Goal: Task Accomplishment & Management: Manage account settings

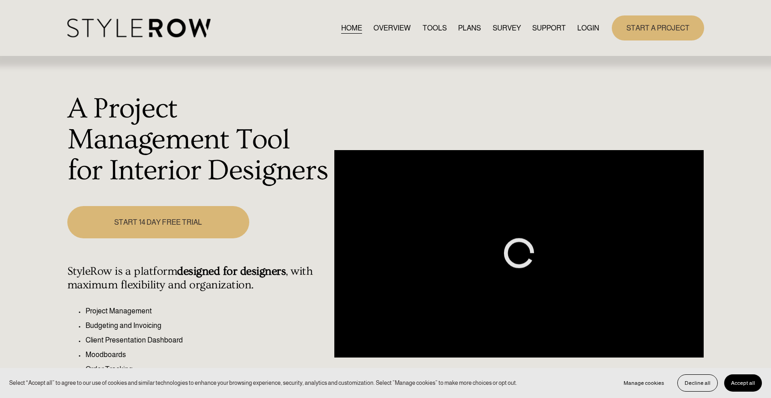
click at [586, 25] on link "LOGIN" at bounding box center [589, 28] width 22 height 12
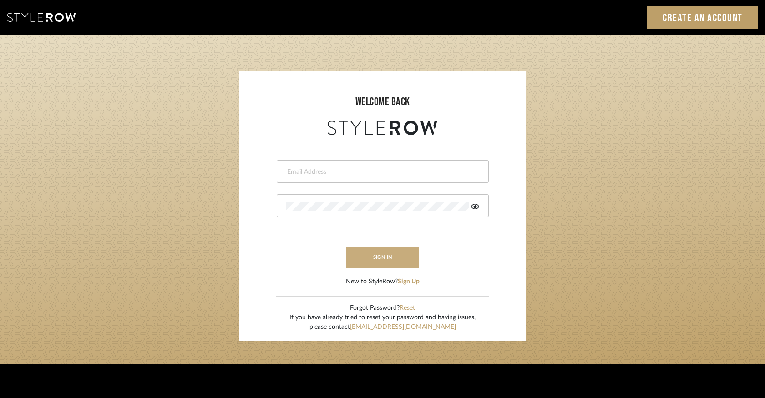
type input "keegan@keeganwilliamsinteriors.com"
click at [372, 251] on button "sign in" at bounding box center [382, 257] width 73 height 21
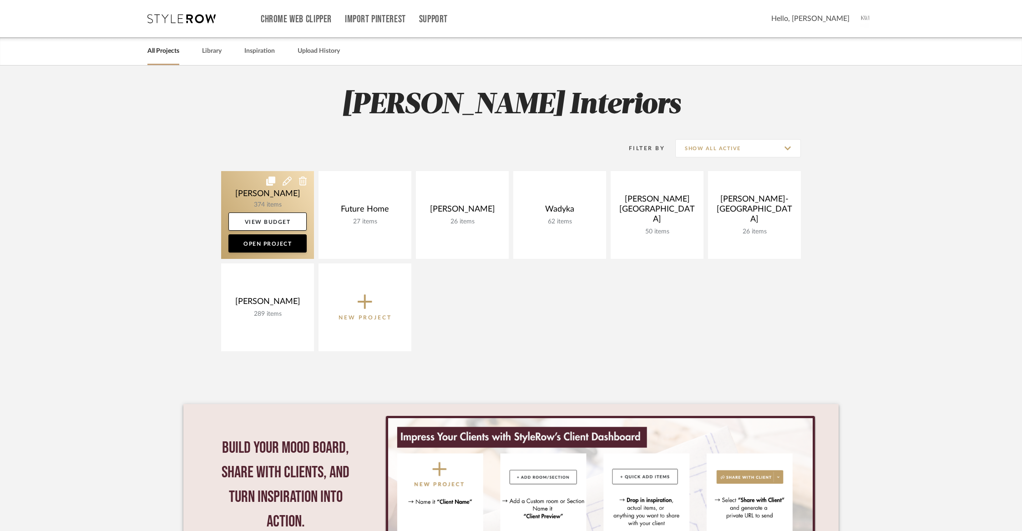
click at [251, 199] on link at bounding box center [267, 215] width 93 height 88
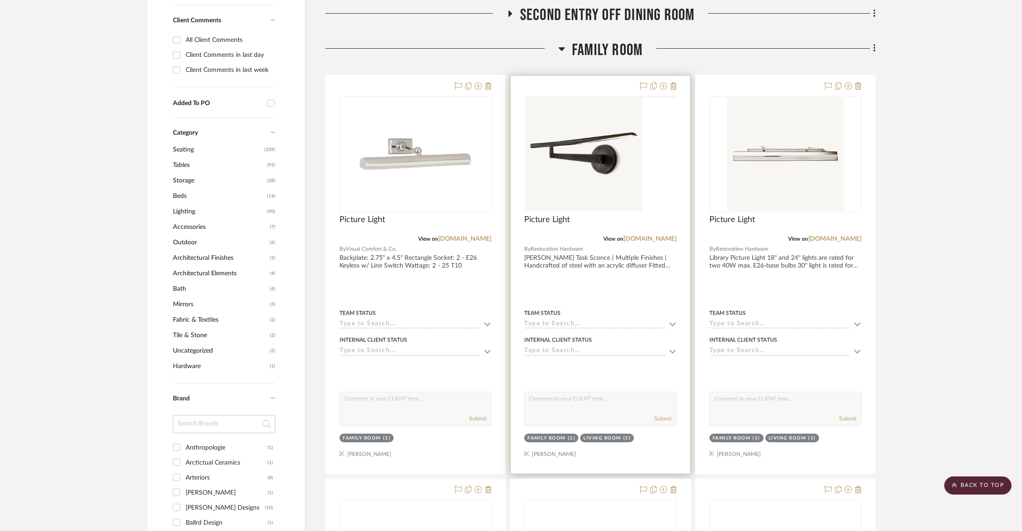
scroll to position [403, 0]
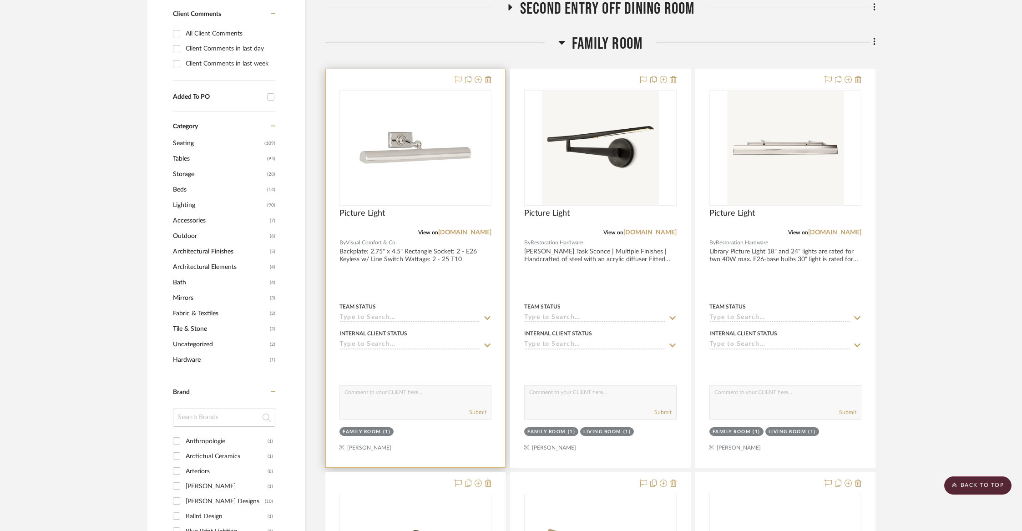
click at [459, 77] on icon at bounding box center [458, 79] width 7 height 7
click at [459, 80] on icon at bounding box center [458, 79] width 7 height 7
click at [475, 80] on icon at bounding box center [478, 79] width 7 height 7
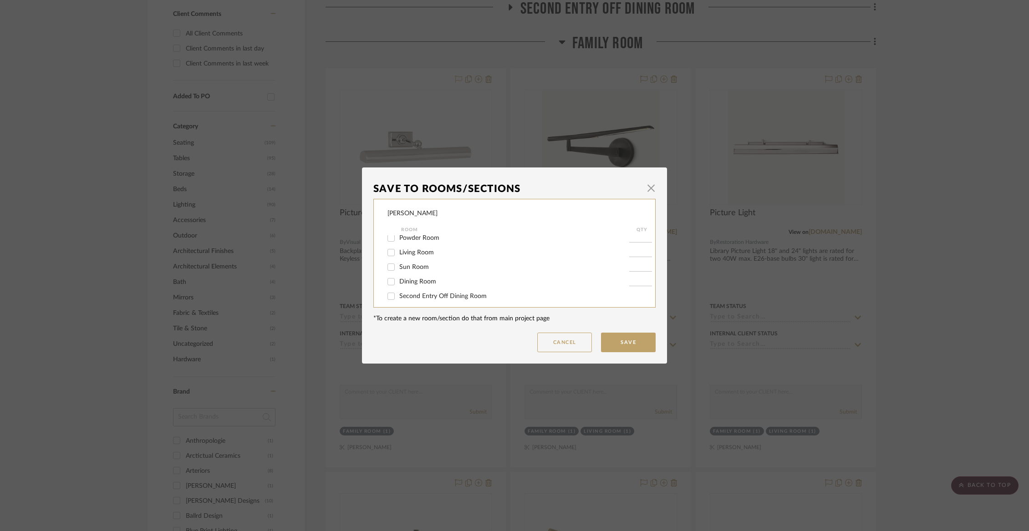
scroll to position [19, 0]
click at [423, 253] on span "Living Room" at bounding box center [416, 252] width 35 height 6
click at [398, 253] on input "Living Room" at bounding box center [391, 252] width 15 height 15
checkbox input "true"
type input "1"
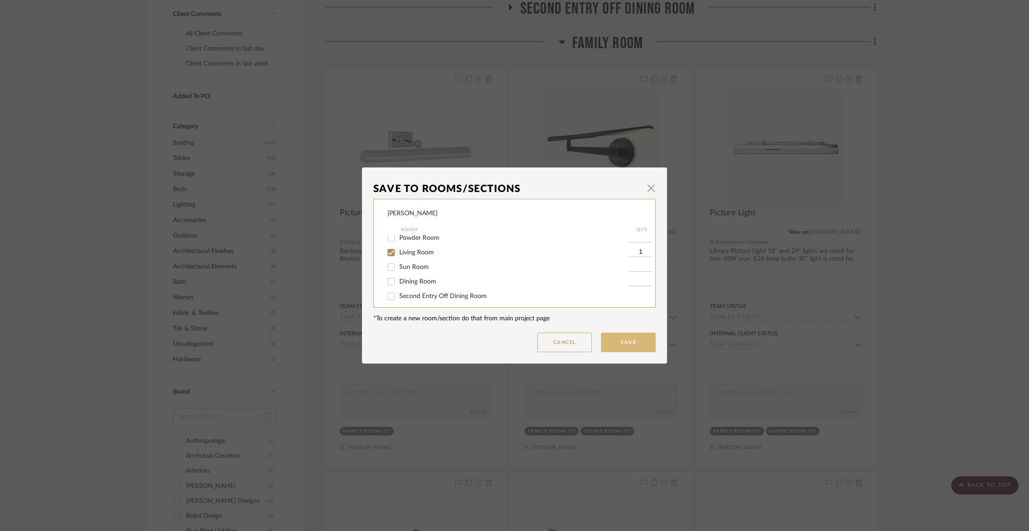
click at [635, 345] on button "Save" at bounding box center [628, 343] width 55 height 20
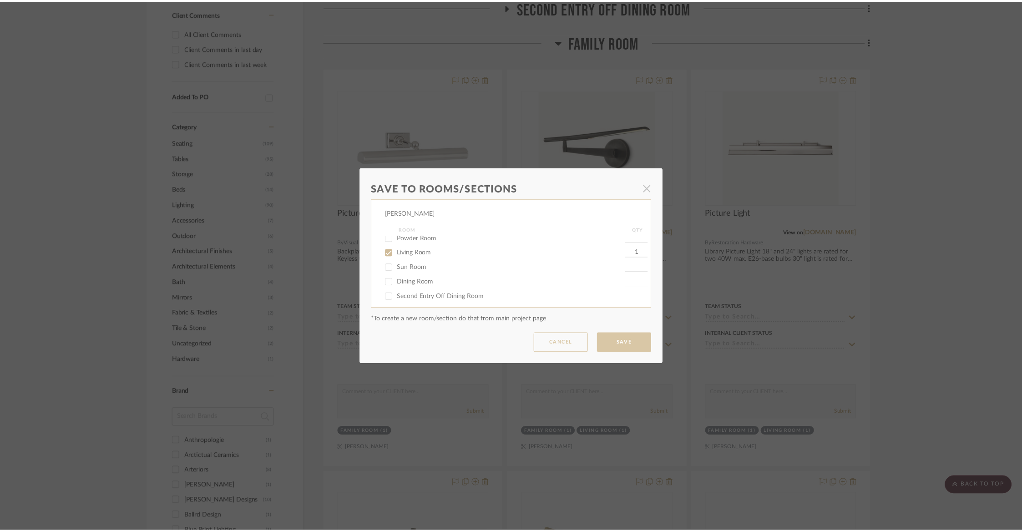
scroll to position [403, 0]
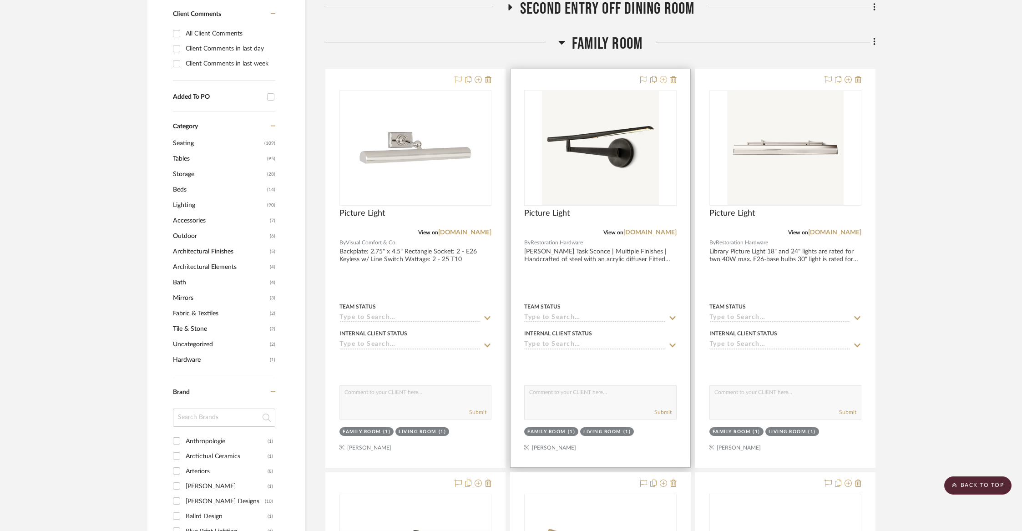
click at [661, 76] on icon at bounding box center [663, 79] width 7 height 7
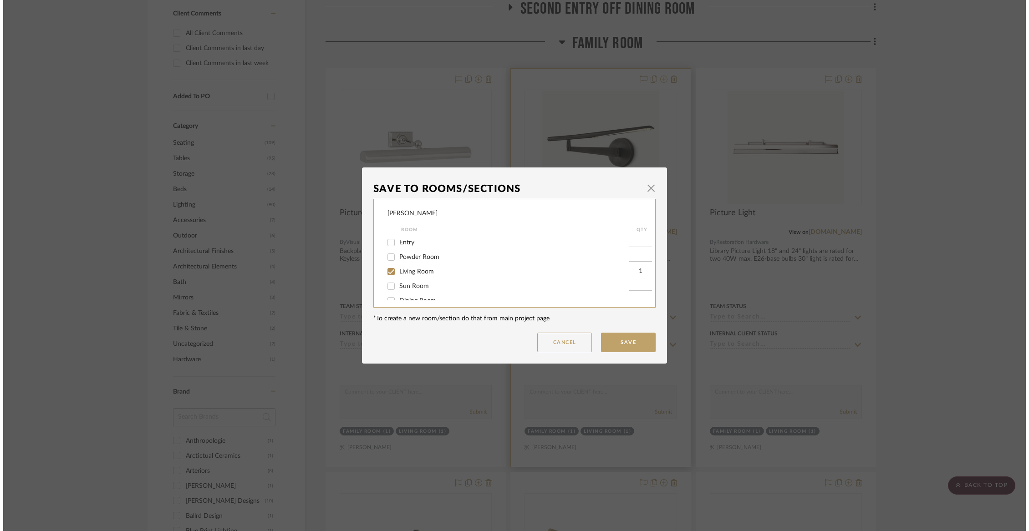
scroll to position [0, 0]
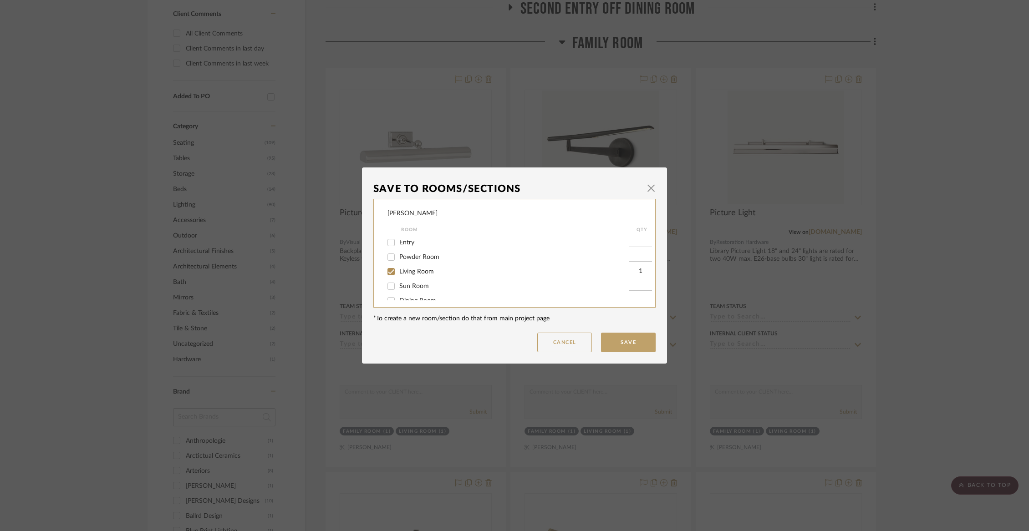
click at [392, 275] on input "Living Room" at bounding box center [391, 271] width 15 height 15
checkbox input "false"
click at [385, 282] on input "Family Room" at bounding box center [391, 275] width 15 height 15
checkbox input "false"
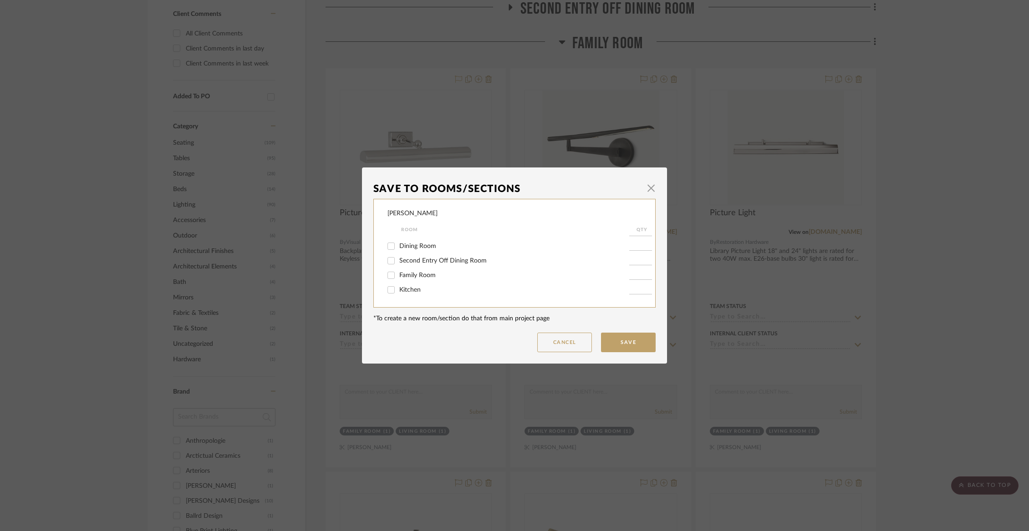
scroll to position [178, 0]
click at [412, 290] on span "Items Not Selected" at bounding box center [426, 291] width 54 height 6
click at [398, 290] on input "Items Not Selected" at bounding box center [391, 291] width 15 height 15
checkbox input "true"
type input "1"
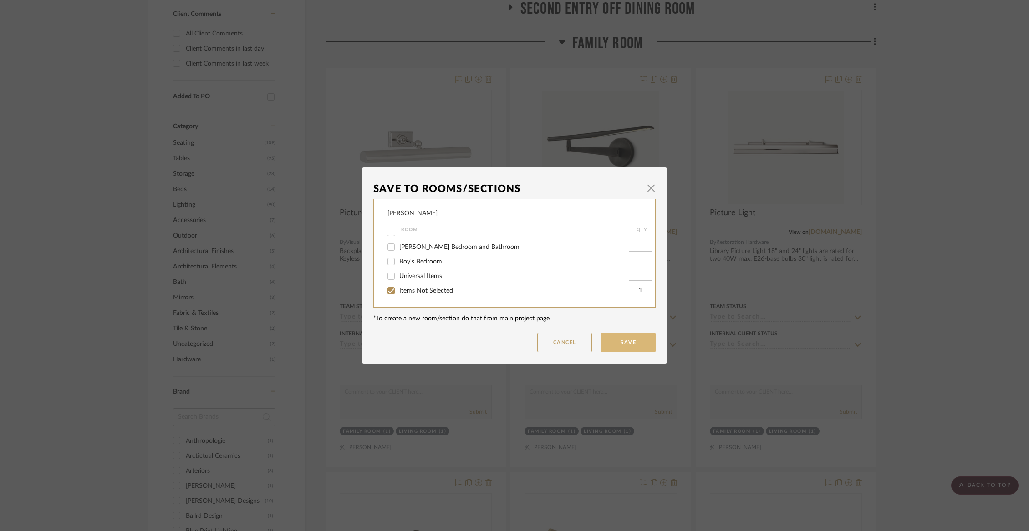
click at [628, 341] on button "Save" at bounding box center [628, 343] width 55 height 20
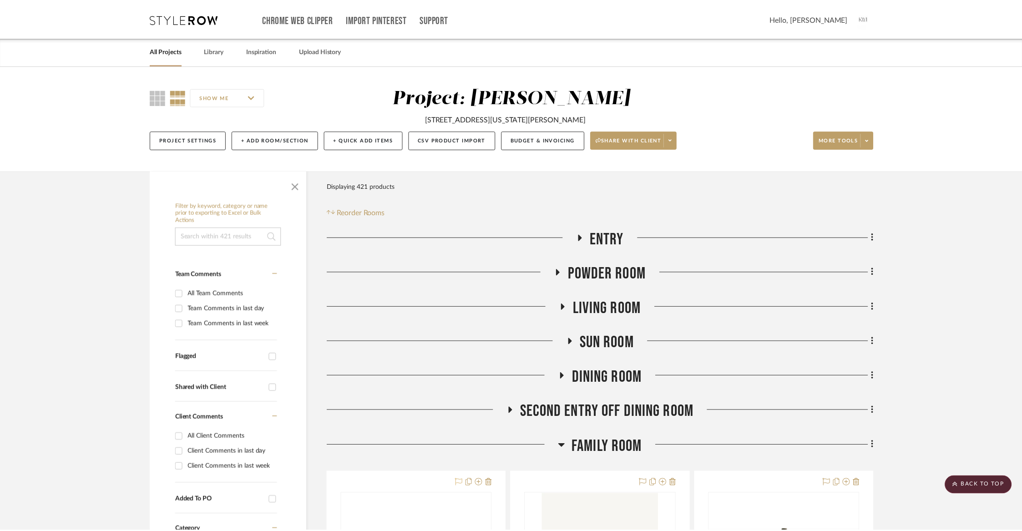
scroll to position [403, 0]
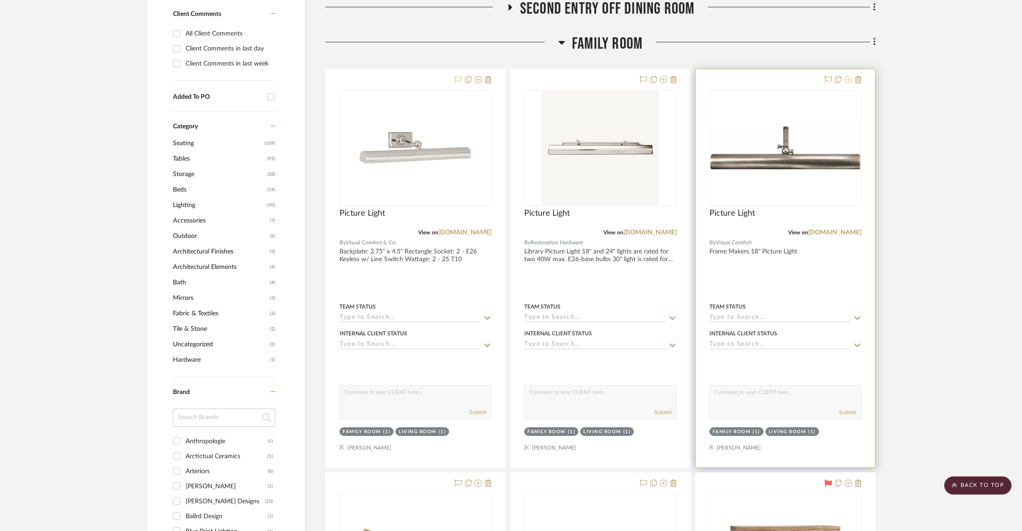
click at [848, 79] on icon at bounding box center [848, 79] width 7 height 7
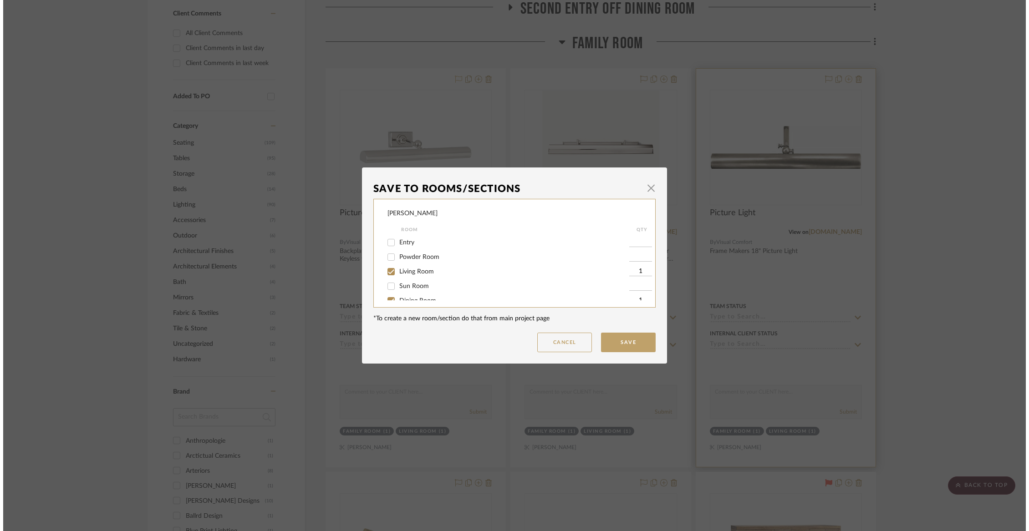
scroll to position [0, 0]
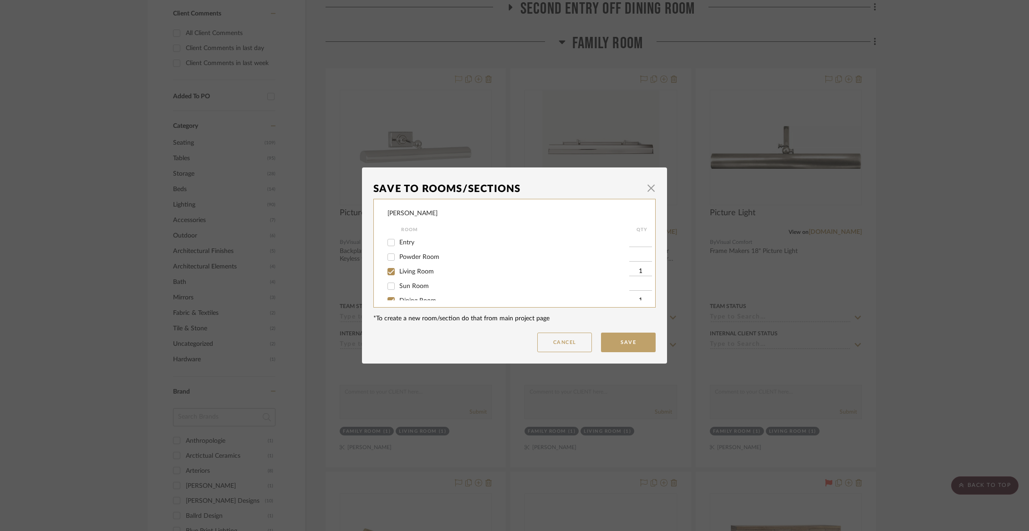
click at [407, 274] on span "Living Room" at bounding box center [416, 272] width 35 height 6
click at [398, 274] on input "Living Room" at bounding box center [391, 271] width 15 height 15
checkbox input "false"
click at [409, 258] on span "Dining Room" at bounding box center [417, 254] width 37 height 6
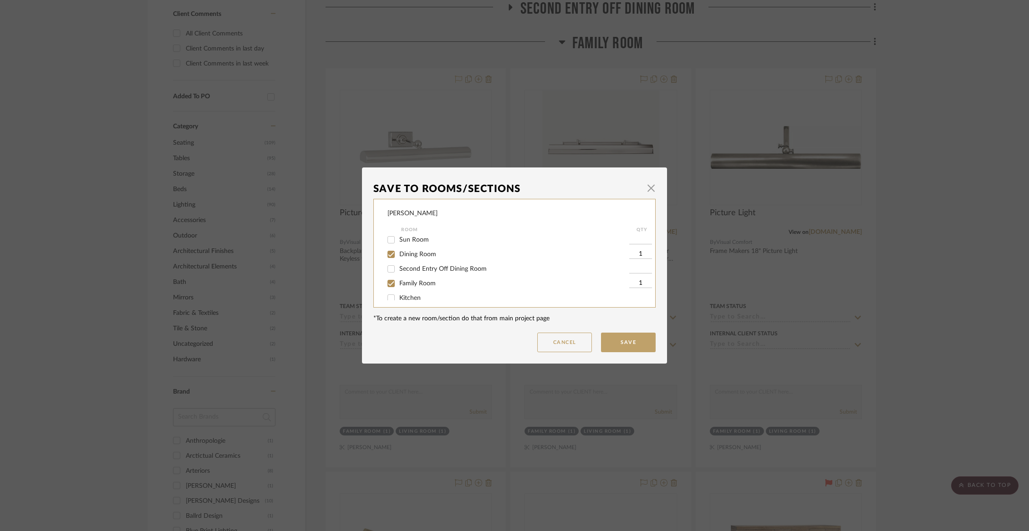
click at [398, 260] on input "Dining Room" at bounding box center [391, 254] width 15 height 15
checkbox input "false"
click at [408, 258] on span "Dining Room" at bounding box center [417, 254] width 37 height 6
click at [398, 258] on input "Dining Room" at bounding box center [391, 254] width 15 height 15
checkbox input "true"
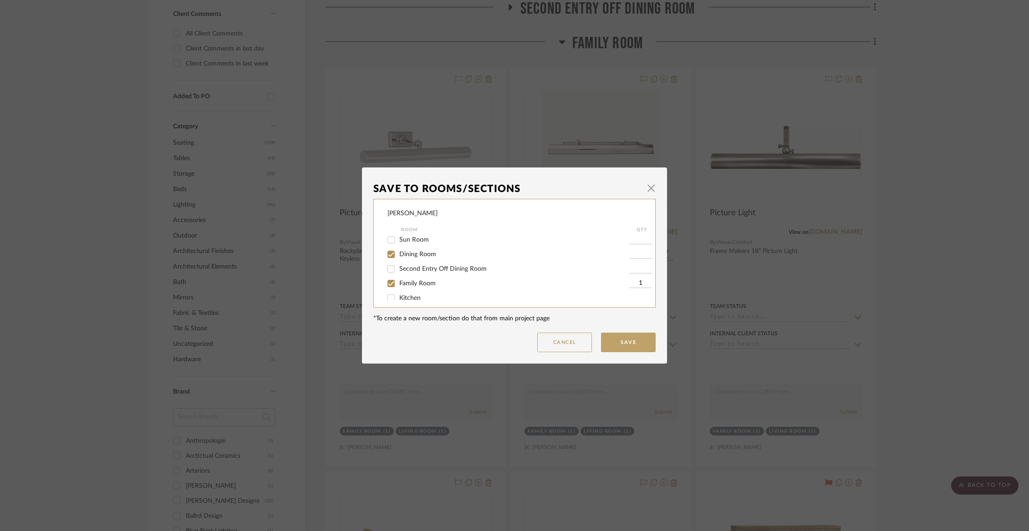
type input "1"
click at [618, 342] on button "Save" at bounding box center [628, 343] width 55 height 20
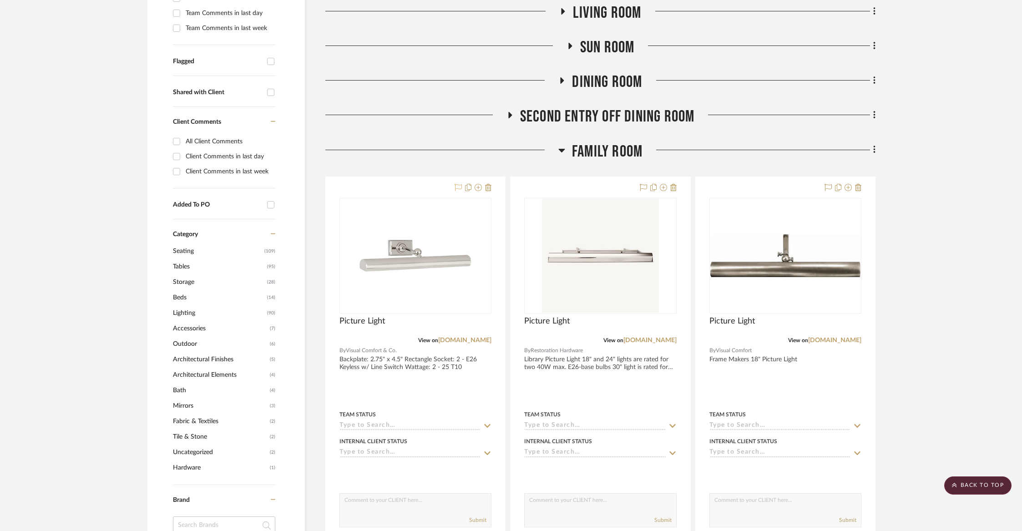
scroll to position [265, 0]
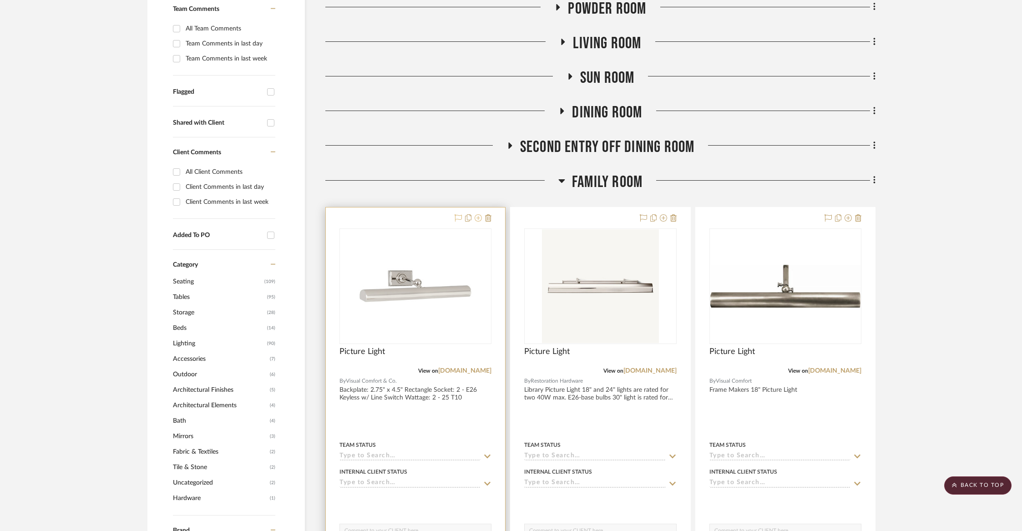
click at [478, 217] on icon at bounding box center [478, 217] width 7 height 7
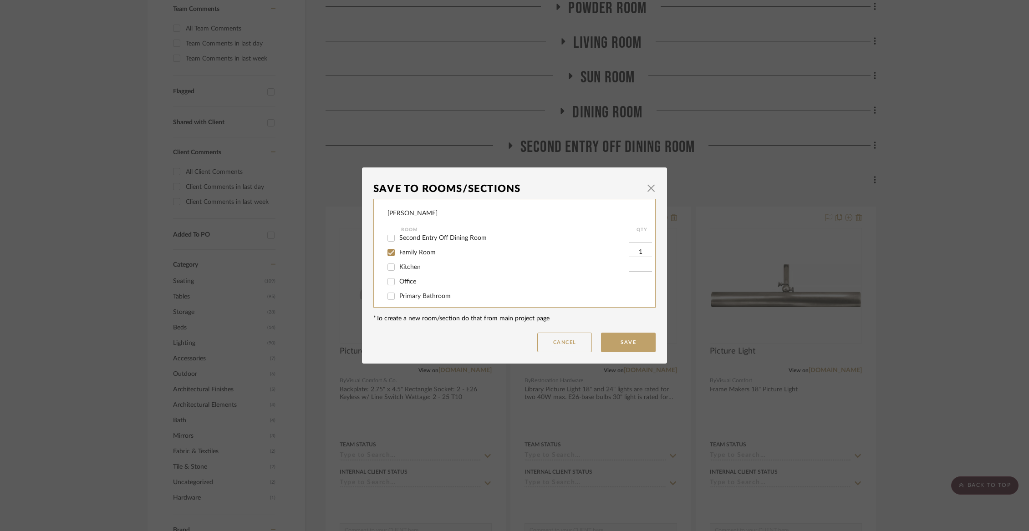
click at [405, 256] on span "Family Room" at bounding box center [417, 252] width 36 height 6
click at [398, 256] on input "Family Room" at bounding box center [391, 252] width 15 height 15
checkbox input "false"
click at [418, 272] on span "Dining Room" at bounding box center [417, 269] width 37 height 6
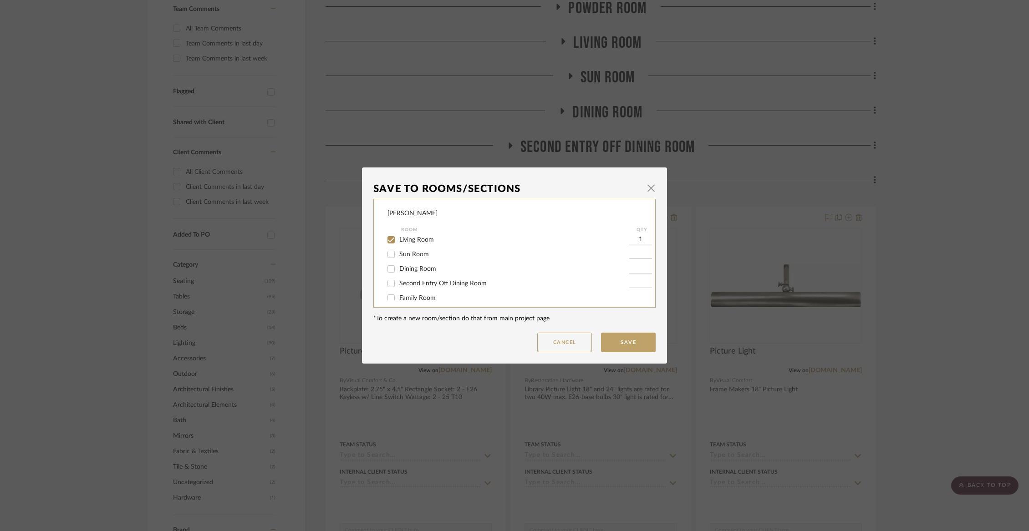
click at [398, 272] on input "Dining Room" at bounding box center [391, 269] width 15 height 15
checkbox input "true"
type input "1"
click at [639, 344] on button "Save" at bounding box center [628, 343] width 55 height 20
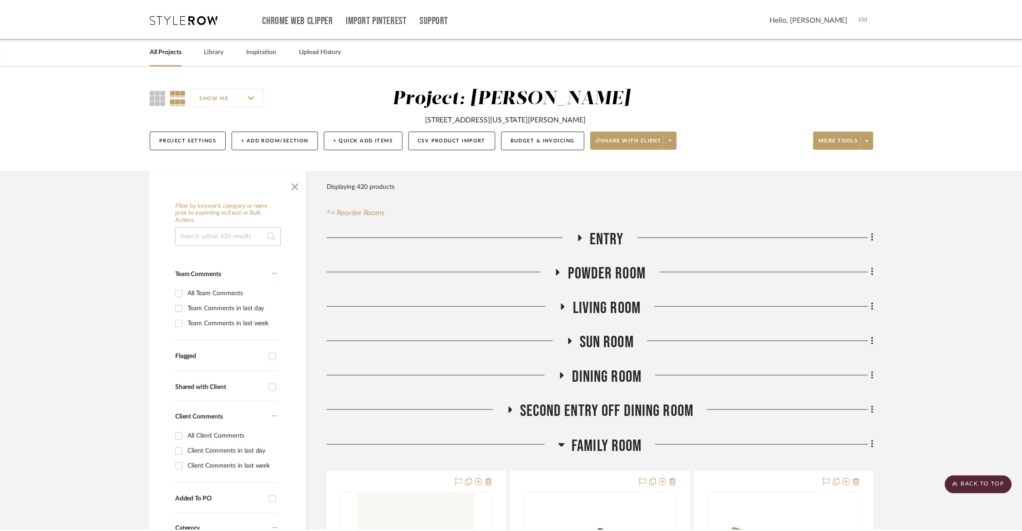
scroll to position [265, 0]
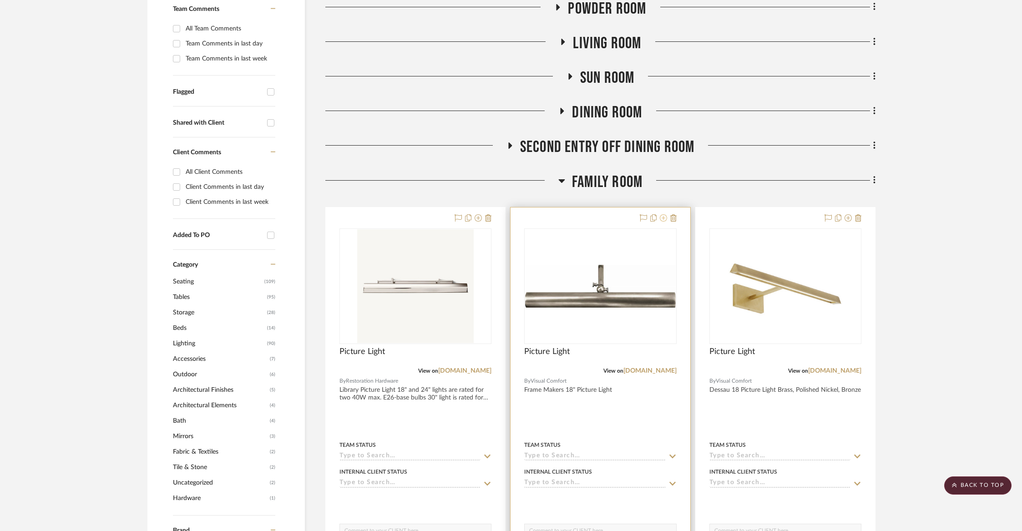
click at [660, 217] on icon at bounding box center [663, 217] width 7 height 7
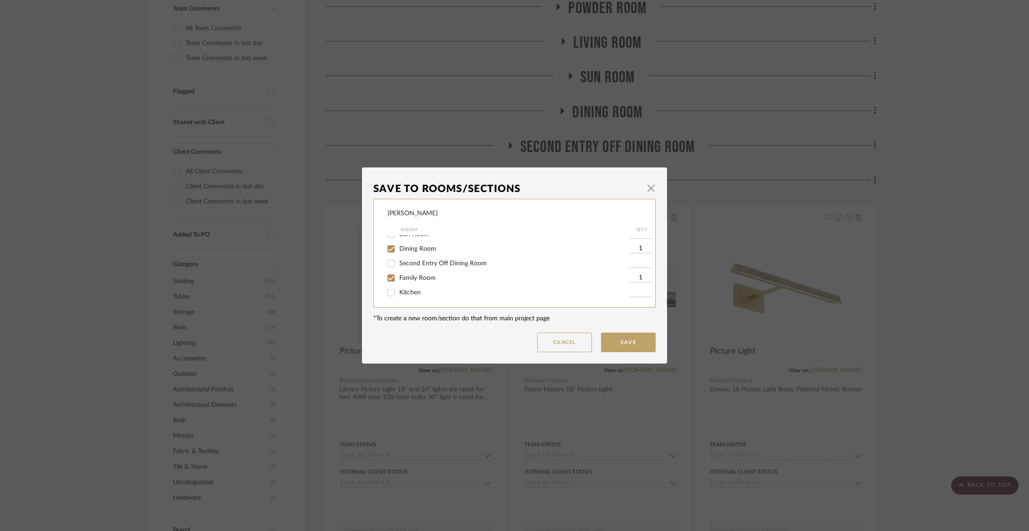
scroll to position [55, 0]
click at [387, 249] on input "Dining Room" at bounding box center [391, 245] width 15 height 15
checkbox input "false"
click at [389, 282] on input "Family Room" at bounding box center [391, 275] width 15 height 15
checkbox input "false"
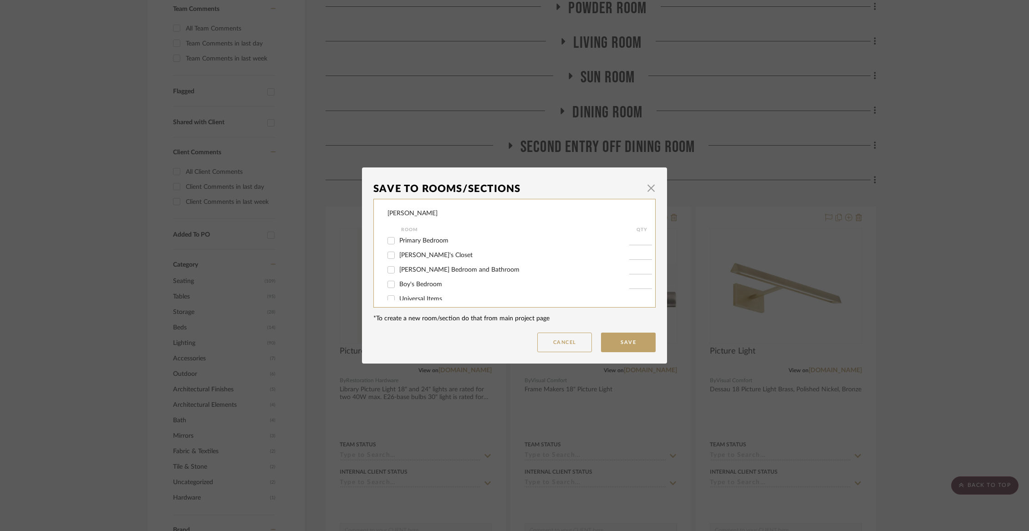
scroll to position [178, 0]
click at [401, 295] on div "Items Not Selected" at bounding box center [508, 291] width 242 height 15
click at [401, 291] on span "Items Not Selected" at bounding box center [426, 291] width 54 height 6
click at [398, 291] on input "Items Not Selected" at bounding box center [391, 291] width 15 height 15
checkbox input "true"
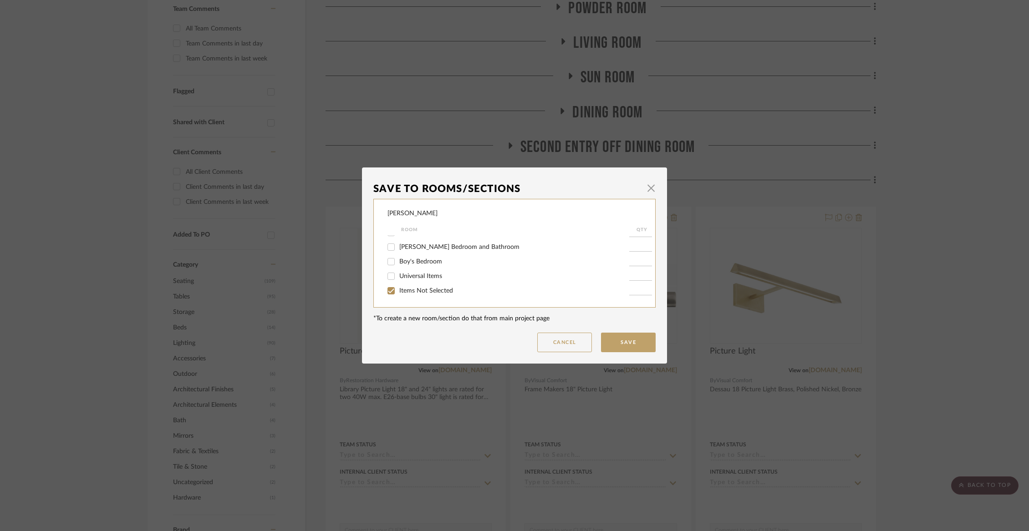
type input "1"
click at [620, 336] on button "Save" at bounding box center [628, 343] width 55 height 20
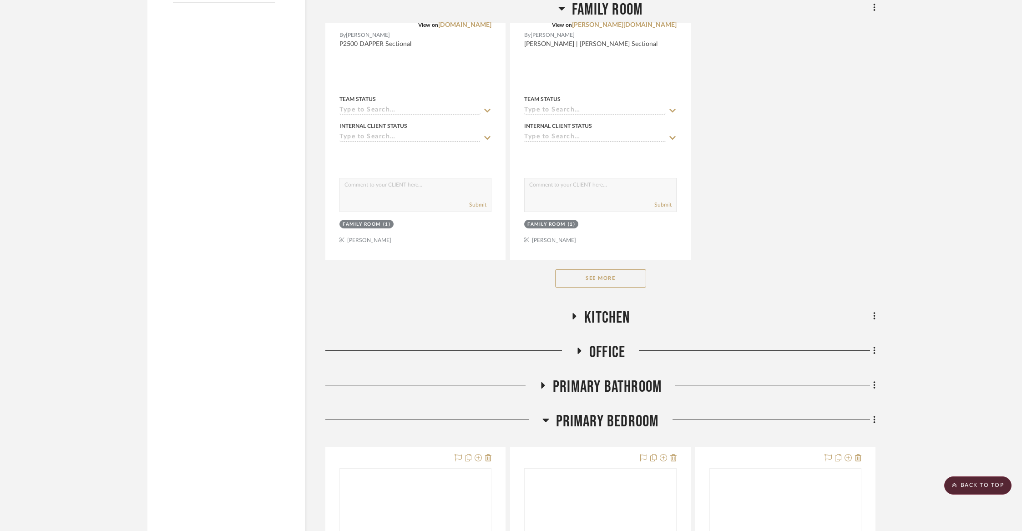
scroll to position [1493, 0]
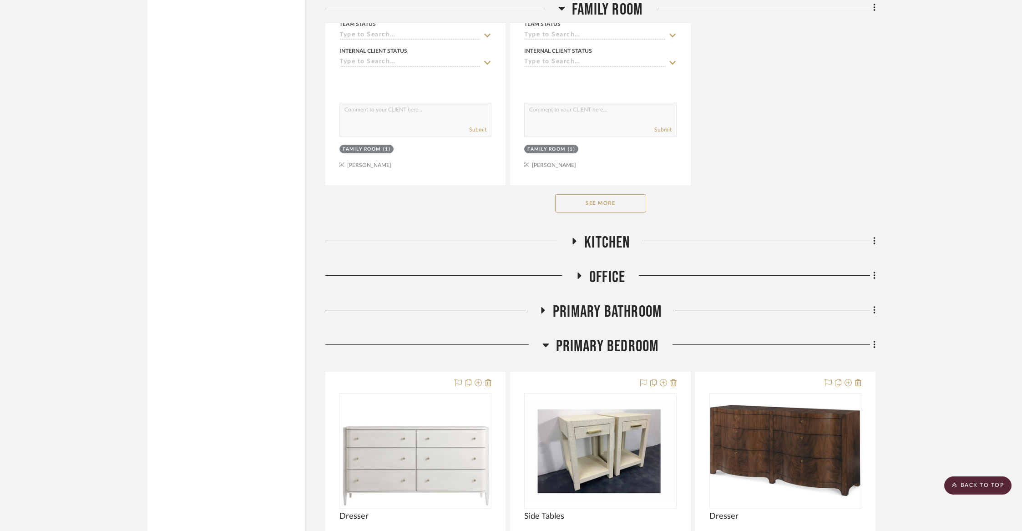
click at [621, 201] on button "See More" at bounding box center [600, 203] width 91 height 18
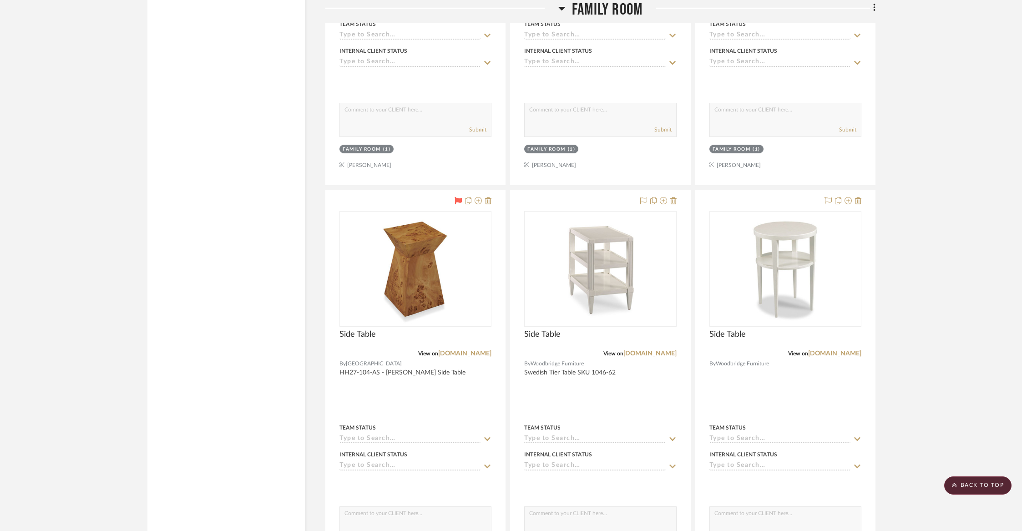
click at [621, 201] on div at bounding box center [600, 389] width 179 height 398
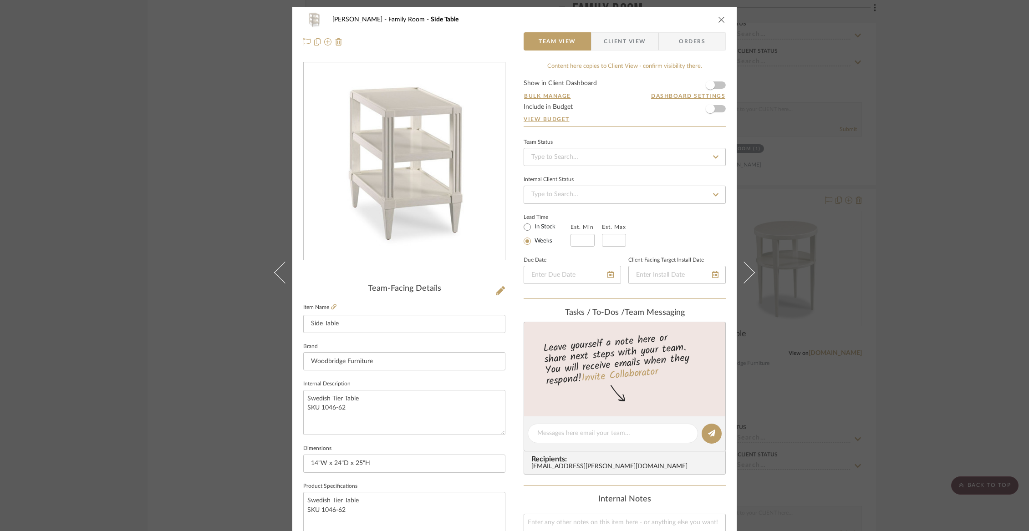
click at [720, 20] on icon "close" at bounding box center [721, 19] width 7 height 7
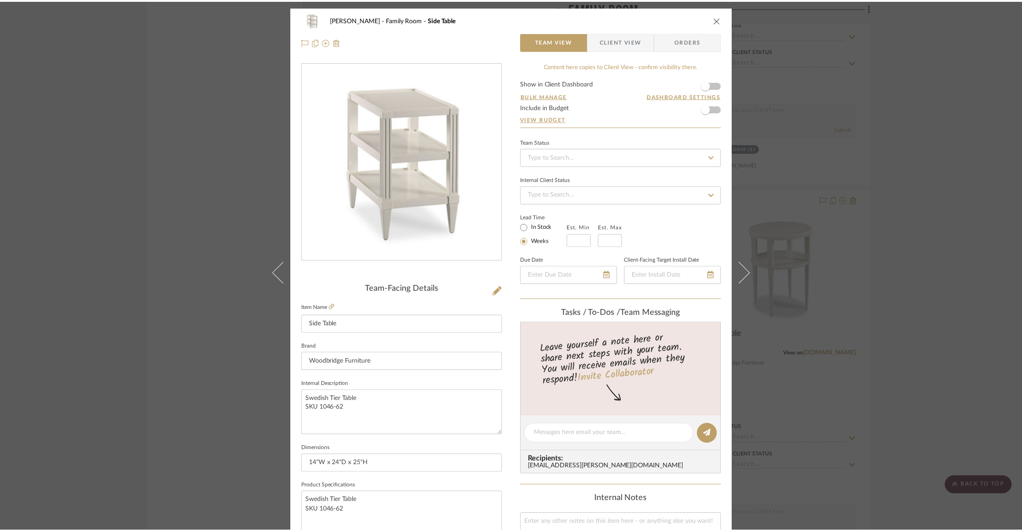
scroll to position [1493, 0]
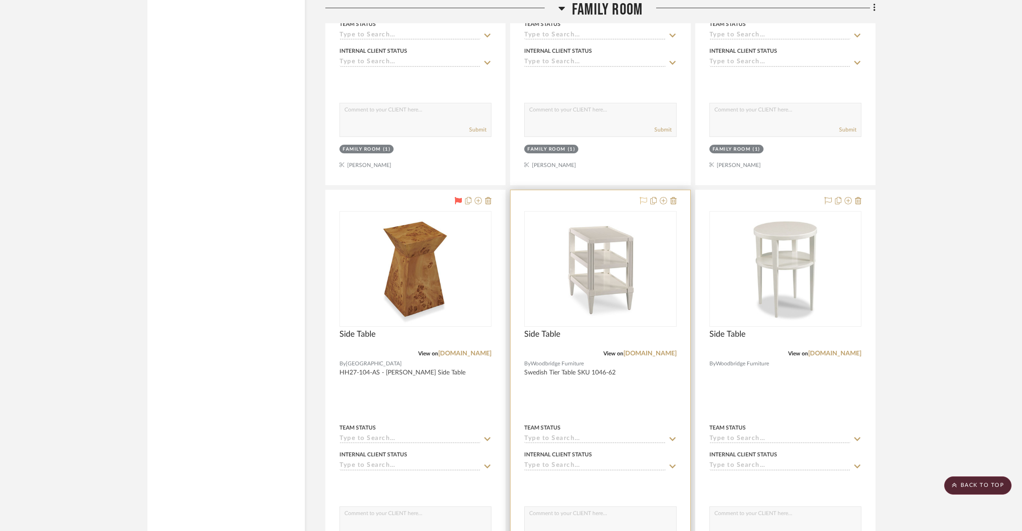
click at [641, 198] on icon at bounding box center [643, 200] width 7 height 7
click at [664, 200] on icon at bounding box center [663, 200] width 7 height 7
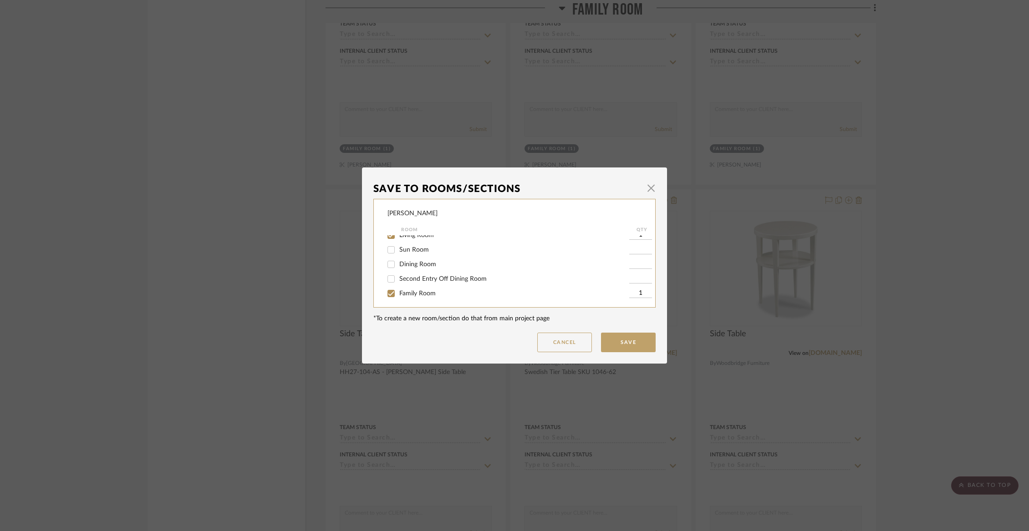
click at [405, 297] on span "Family Room" at bounding box center [417, 293] width 36 height 6
click at [398, 297] on input "Family Room" at bounding box center [391, 293] width 15 height 15
checkbox input "false"
click at [630, 342] on button "Save" at bounding box center [628, 343] width 55 height 20
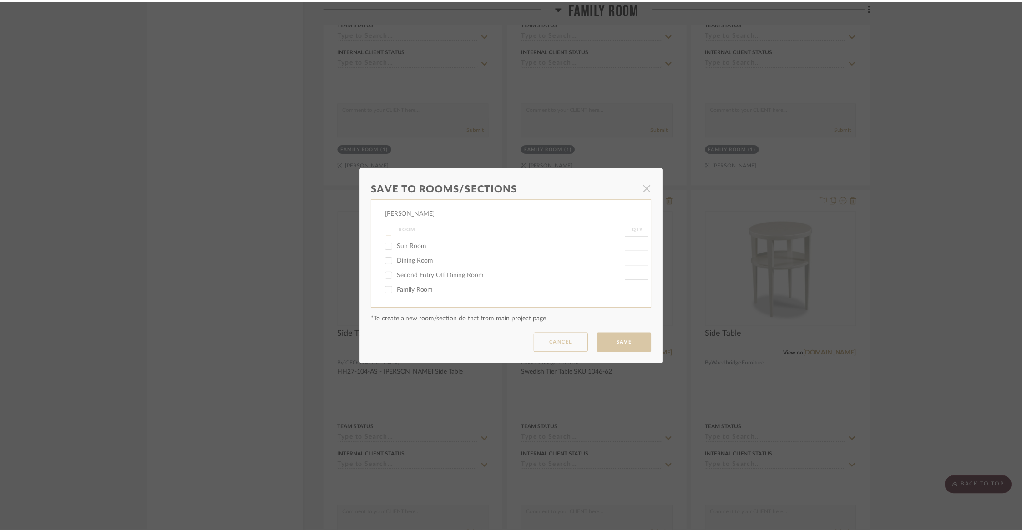
scroll to position [1493, 0]
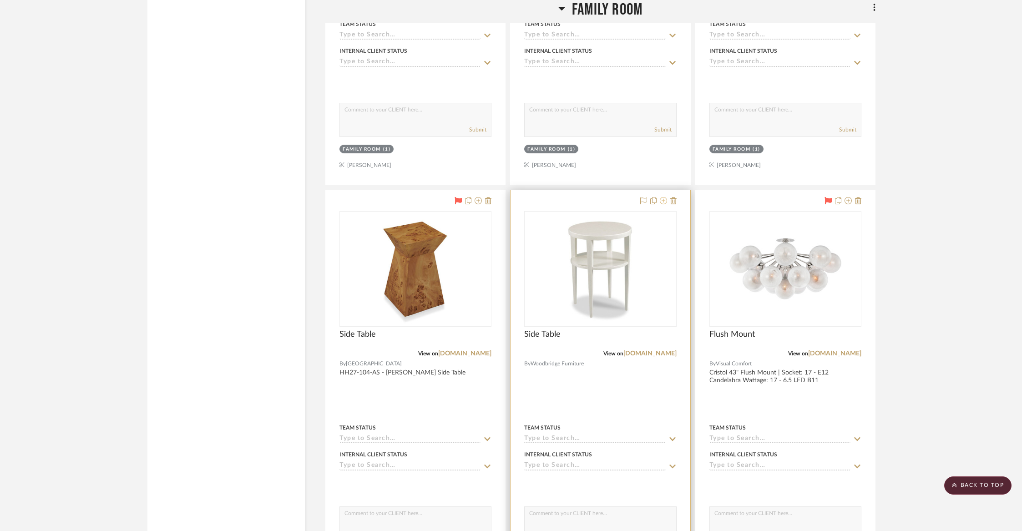
click at [664, 197] on icon at bounding box center [663, 200] width 7 height 7
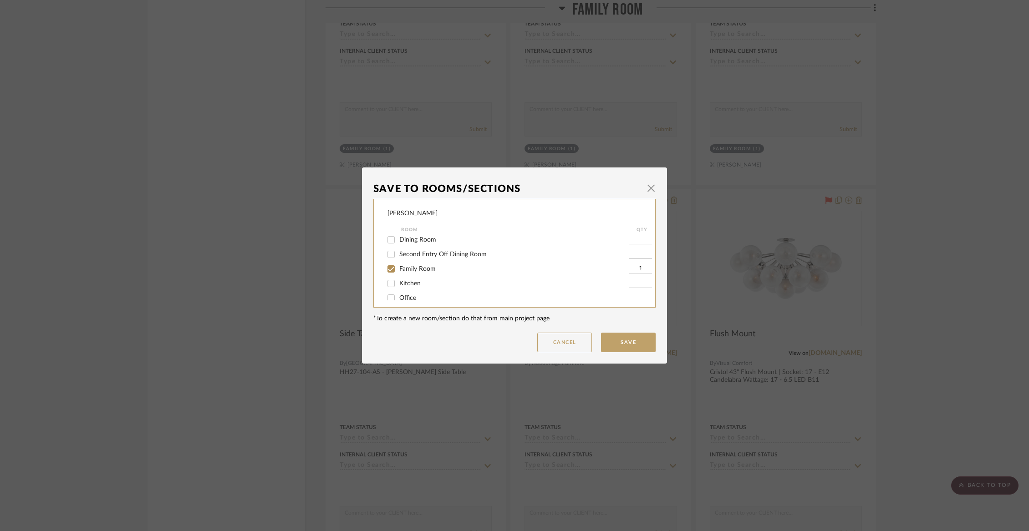
scroll to position [65, 0]
click at [389, 270] on input "Family Room" at bounding box center [391, 265] width 15 height 15
checkbox input "false"
click at [420, 291] on span "Items Not Selected" at bounding box center [426, 291] width 54 height 6
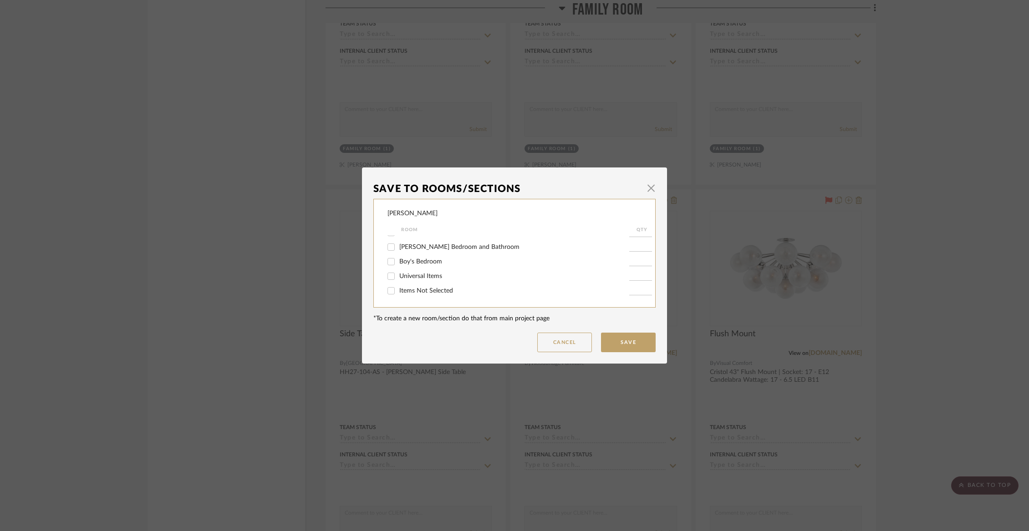
click at [398, 291] on input "Items Not Selected" at bounding box center [391, 291] width 15 height 15
checkbox input "true"
type input "1"
click at [632, 339] on button "Save" at bounding box center [628, 343] width 55 height 20
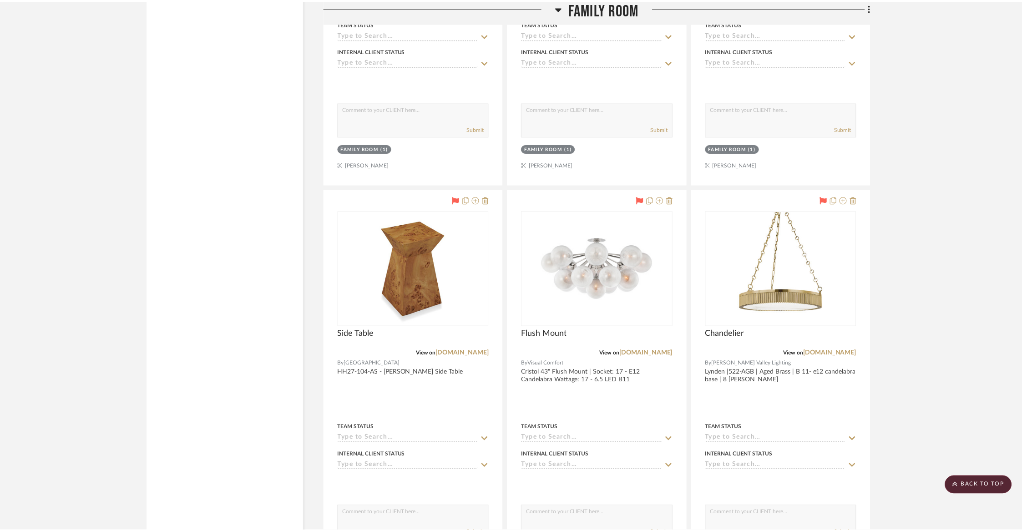
scroll to position [1493, 0]
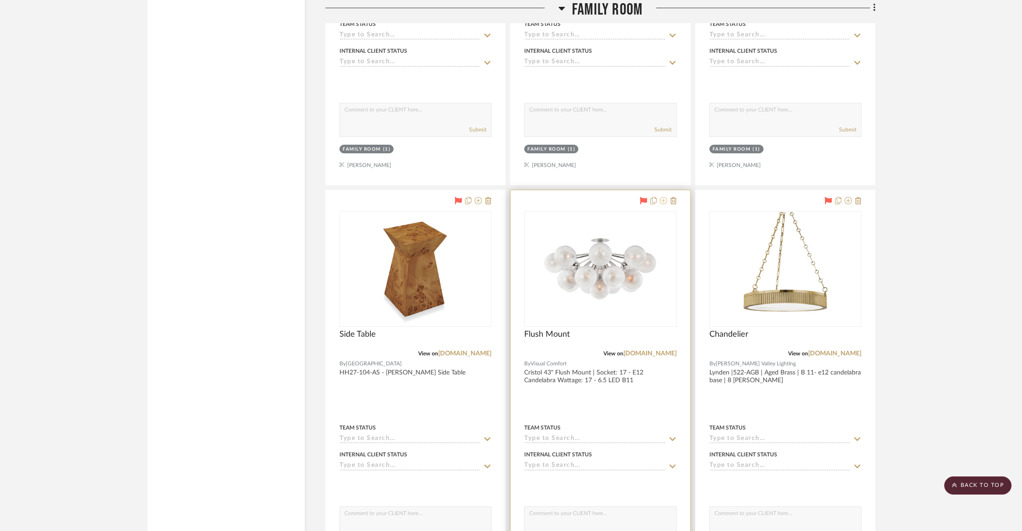
click at [660, 199] on icon at bounding box center [663, 200] width 7 height 7
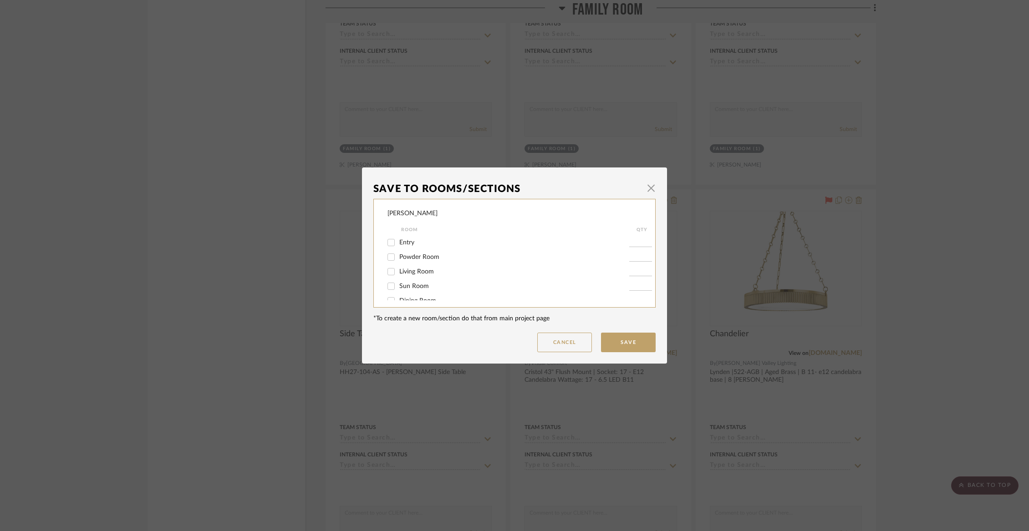
scroll to position [5, 0]
click at [410, 269] on span "Living Room" at bounding box center [416, 267] width 35 height 6
click at [398, 269] on input "Living Room" at bounding box center [391, 267] width 15 height 15
checkbox input "true"
type input "1"
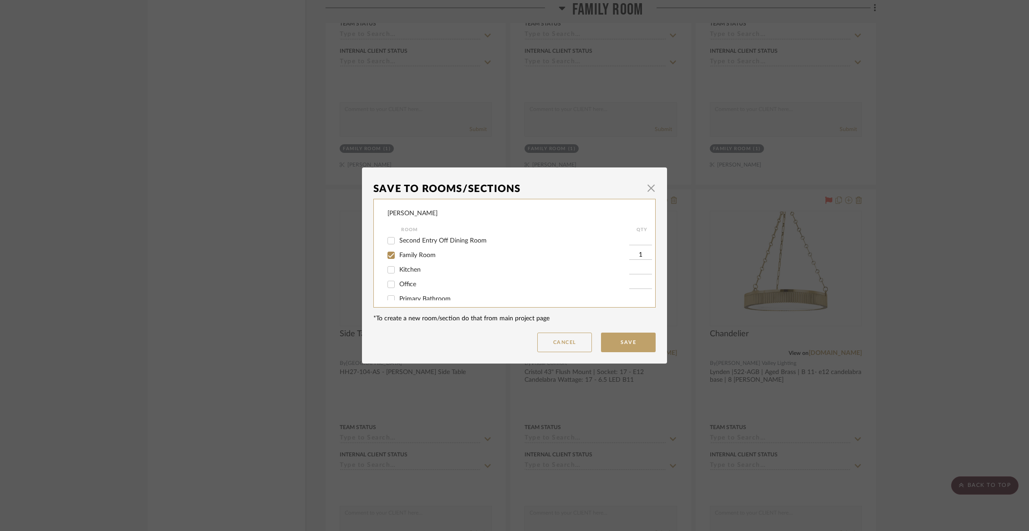
scroll to position [78, 0]
click at [423, 255] on span "Family Room" at bounding box center [417, 251] width 36 height 6
click at [398, 256] on input "Family Room" at bounding box center [391, 251] width 15 height 15
checkbox input "false"
click at [632, 345] on button "Save" at bounding box center [628, 343] width 55 height 20
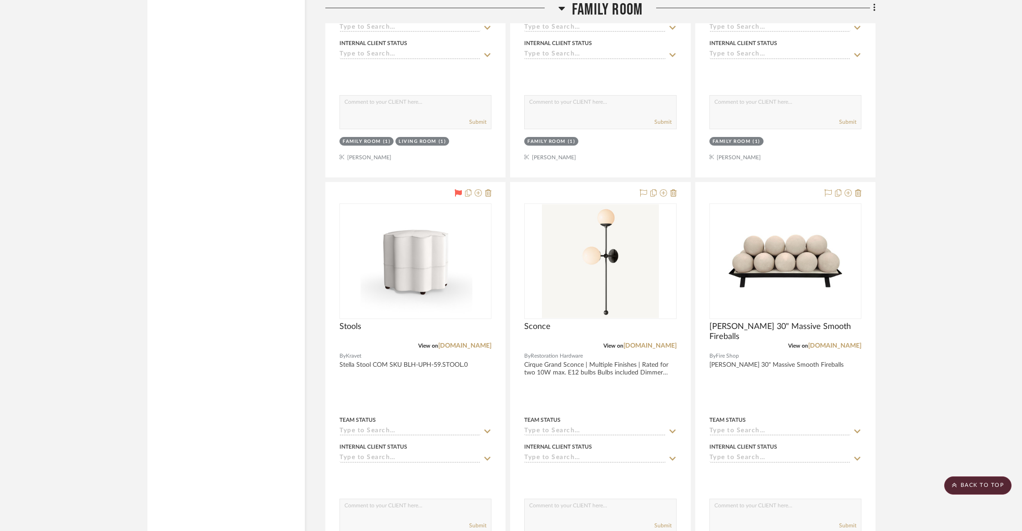
scroll to position [1907, 0]
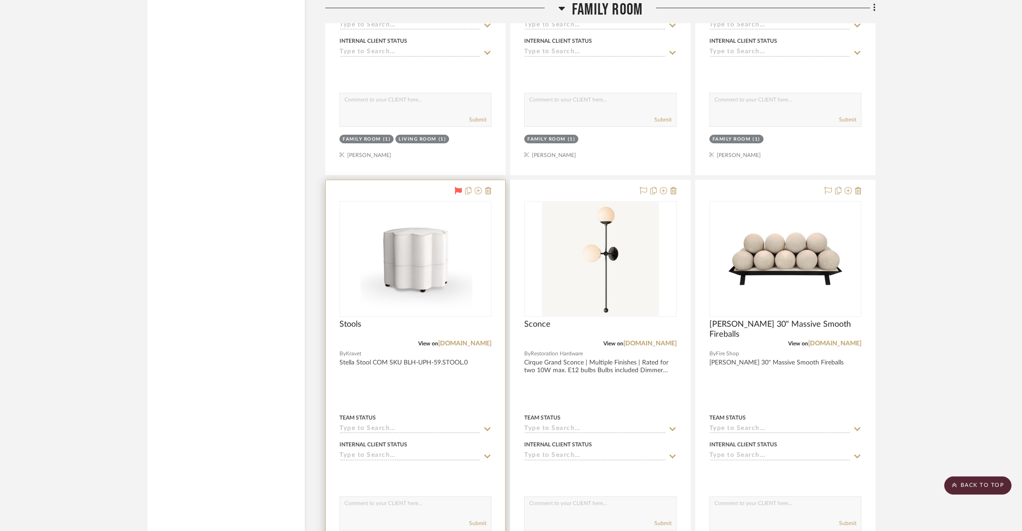
click at [456, 188] on icon at bounding box center [458, 190] width 7 height 7
click at [481, 191] on icon at bounding box center [478, 192] width 7 height 7
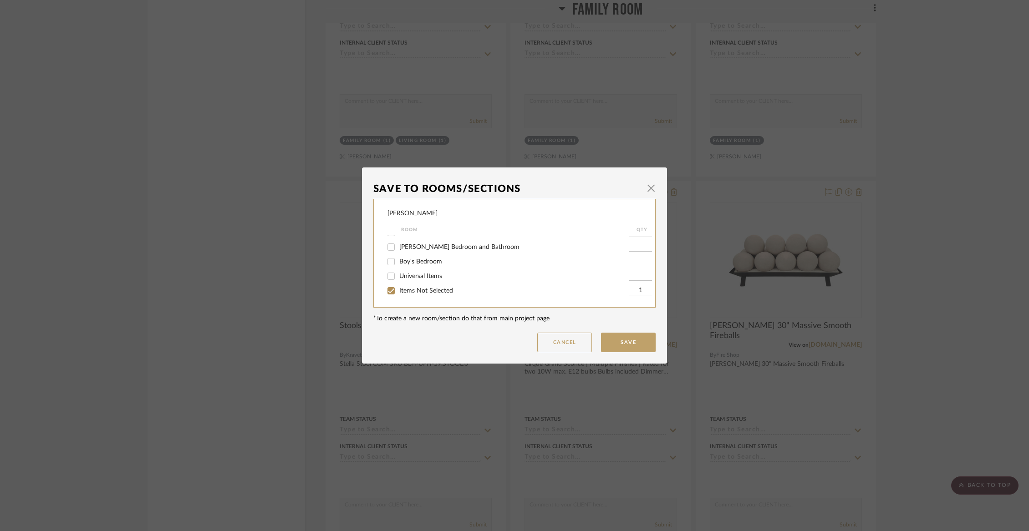
scroll to position [178, 0]
click at [616, 339] on button "Save" at bounding box center [628, 343] width 55 height 20
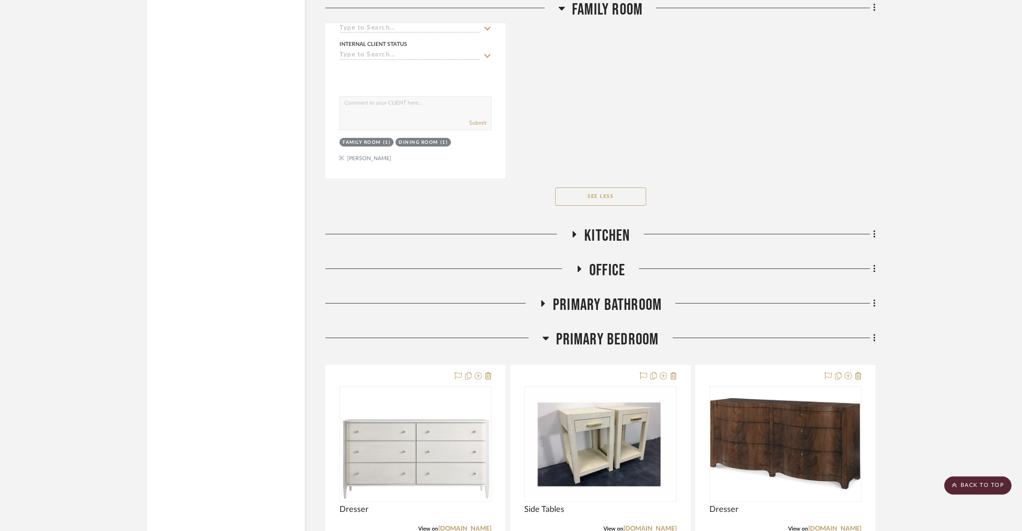
scroll to position [2742, 0]
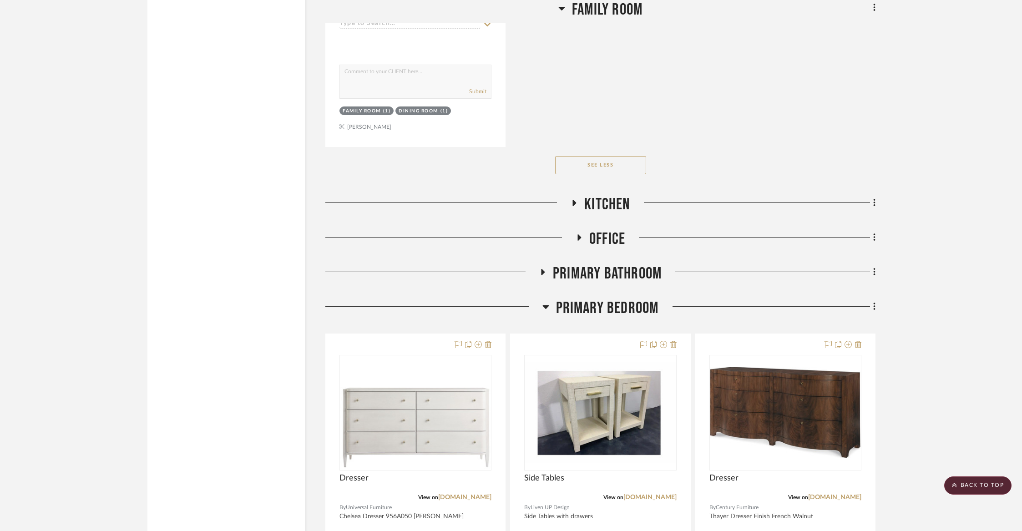
click at [609, 206] on span "Kitchen" at bounding box center [607, 205] width 46 height 20
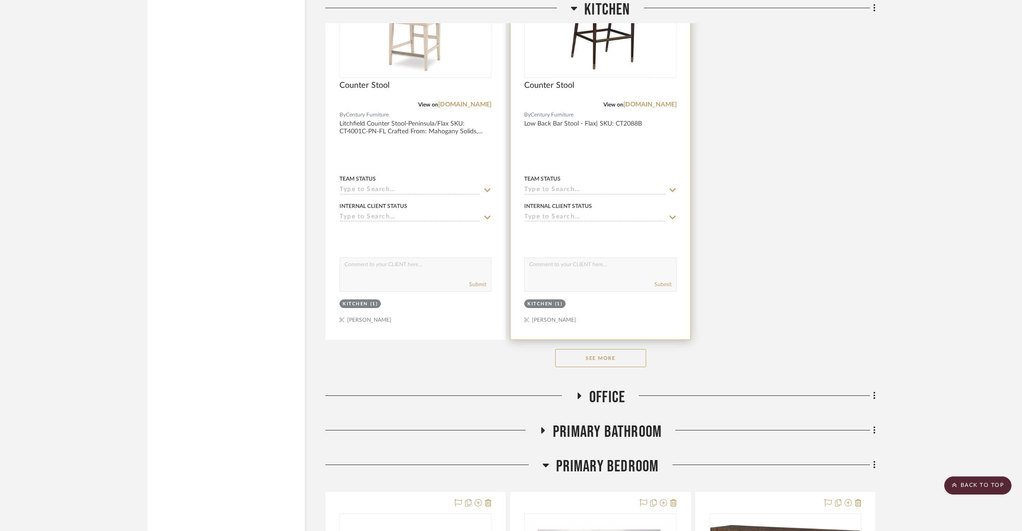
scroll to position [3862, 0]
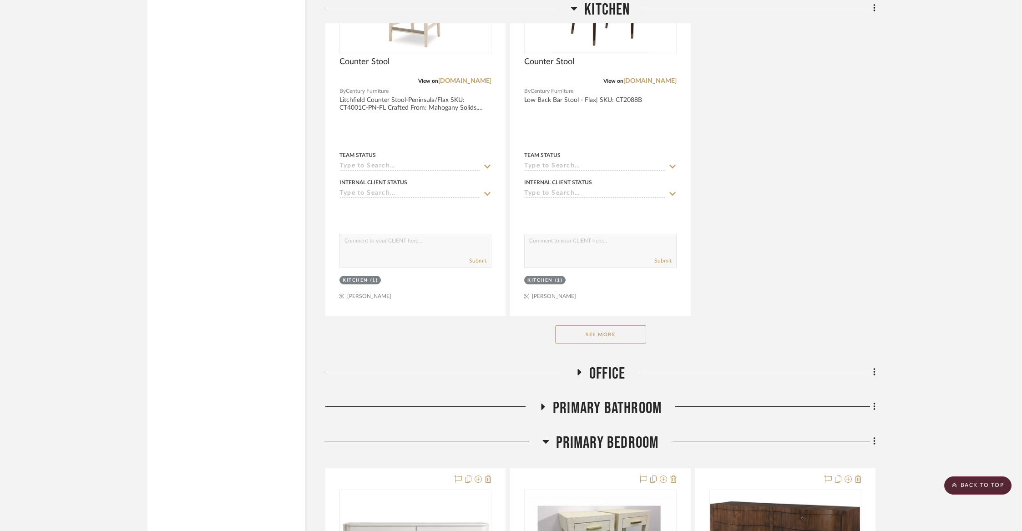
click at [600, 333] on button "See More" at bounding box center [600, 334] width 91 height 18
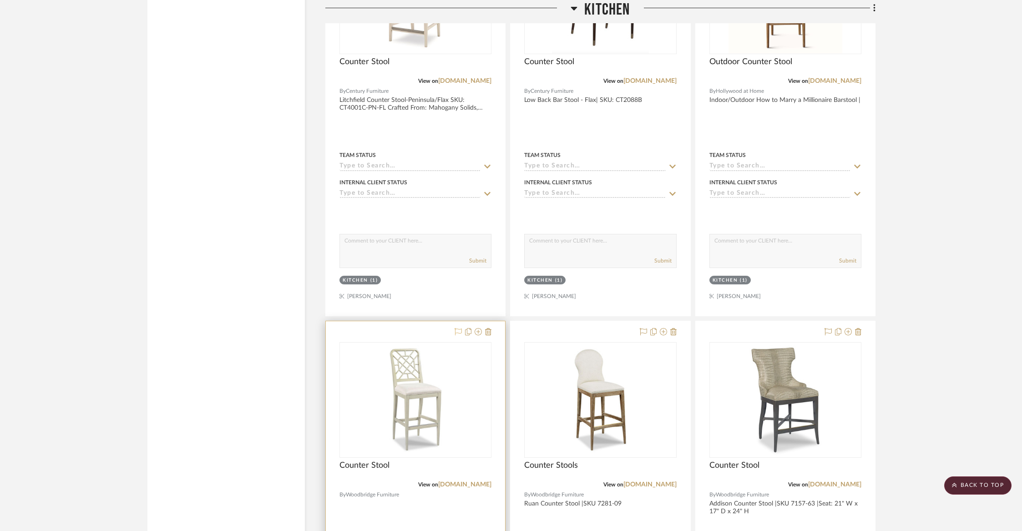
click at [458, 328] on icon at bounding box center [458, 331] width 7 height 7
click at [664, 328] on icon at bounding box center [663, 331] width 7 height 7
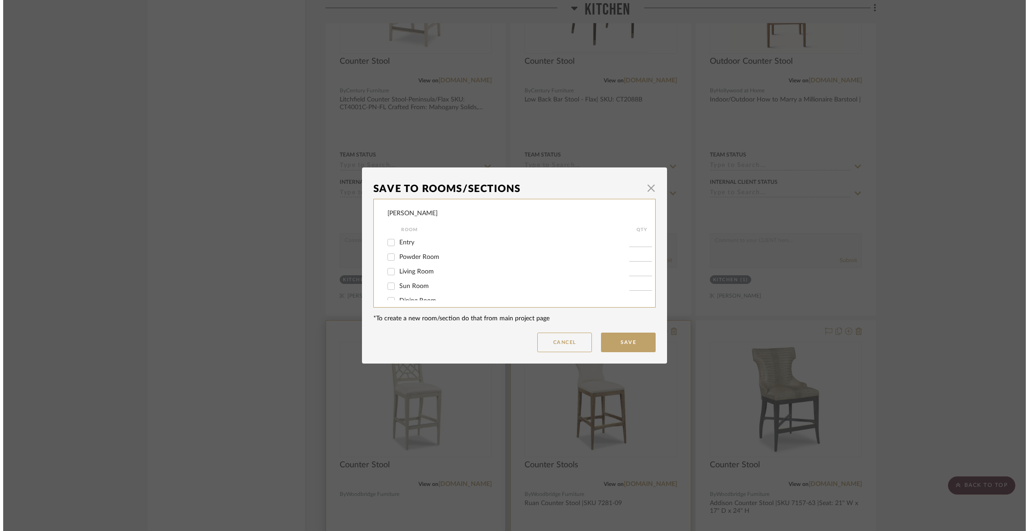
scroll to position [0, 0]
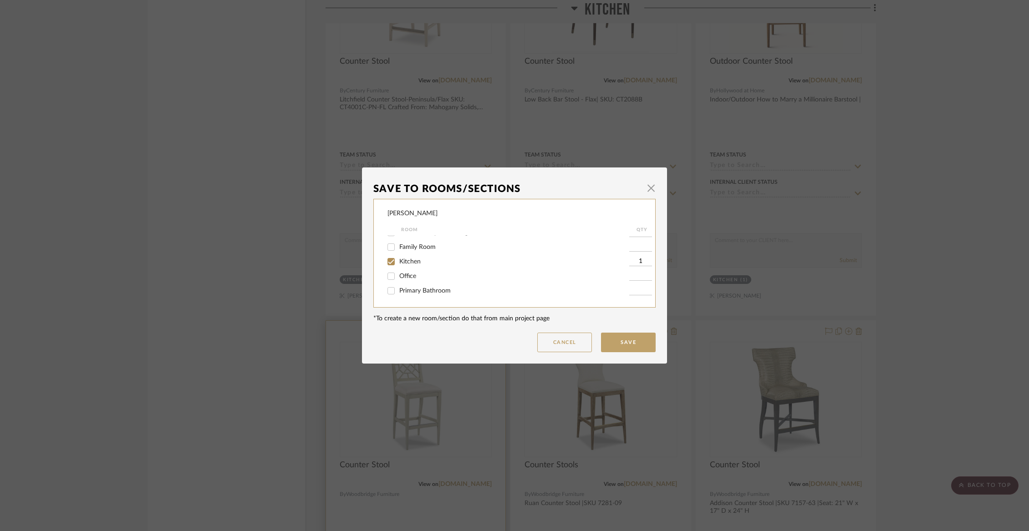
click at [411, 265] on span "Kitchen" at bounding box center [409, 261] width 21 height 6
click at [398, 265] on input "Kitchen" at bounding box center [391, 261] width 15 height 15
checkbox input "false"
click at [411, 290] on span "Items Not Selected" at bounding box center [426, 291] width 54 height 6
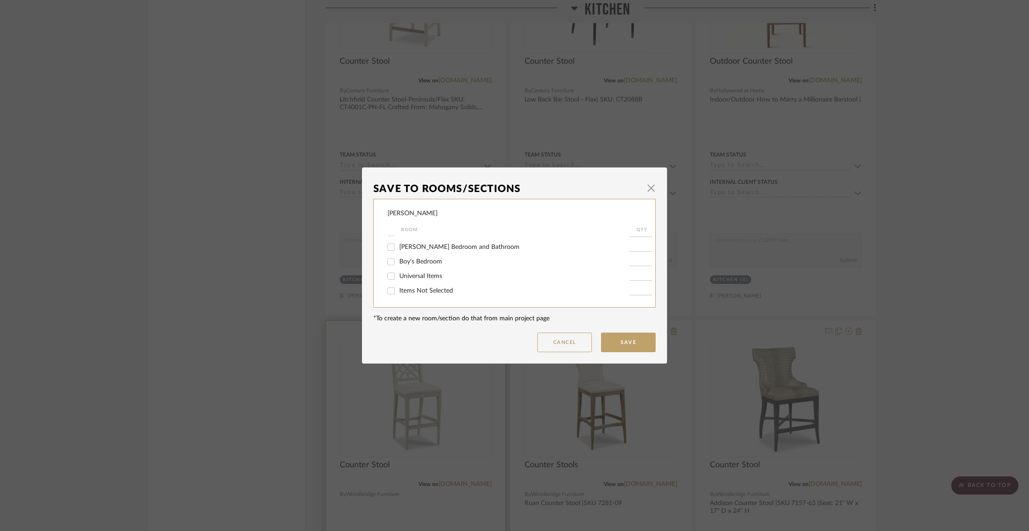
click at [398, 290] on input "Items Not Selected" at bounding box center [391, 291] width 15 height 15
checkbox input "true"
type input "1"
click at [632, 351] on button "Save" at bounding box center [628, 343] width 55 height 20
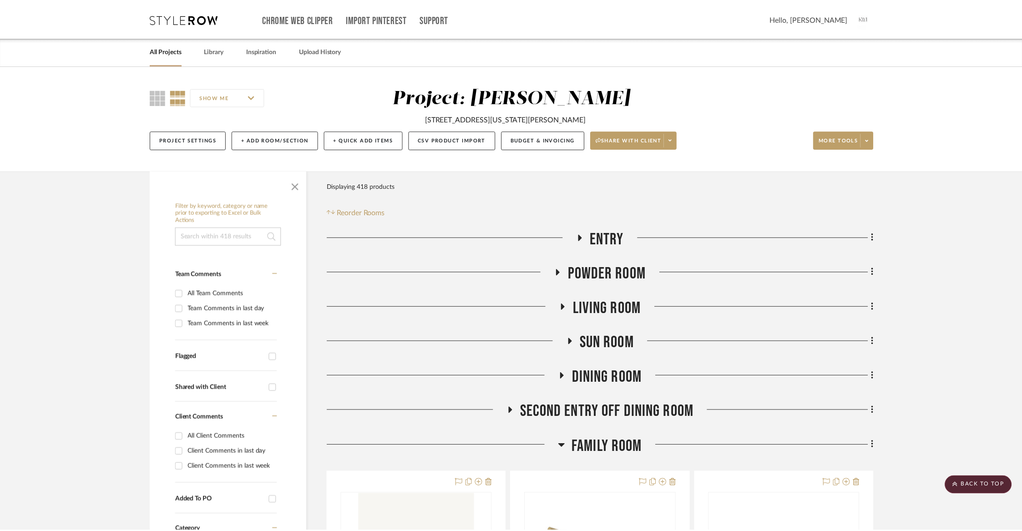
scroll to position [3862, 0]
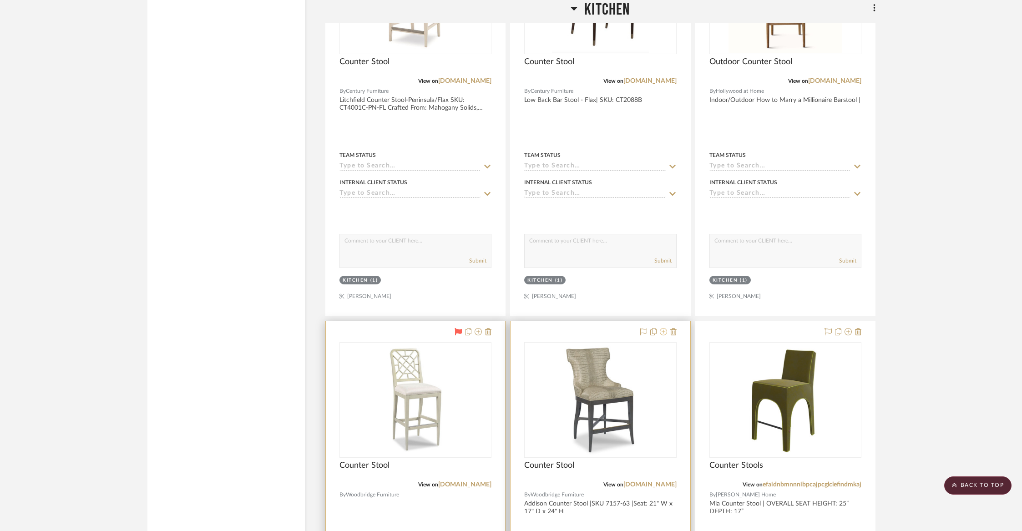
click at [664, 328] on icon at bounding box center [663, 331] width 7 height 7
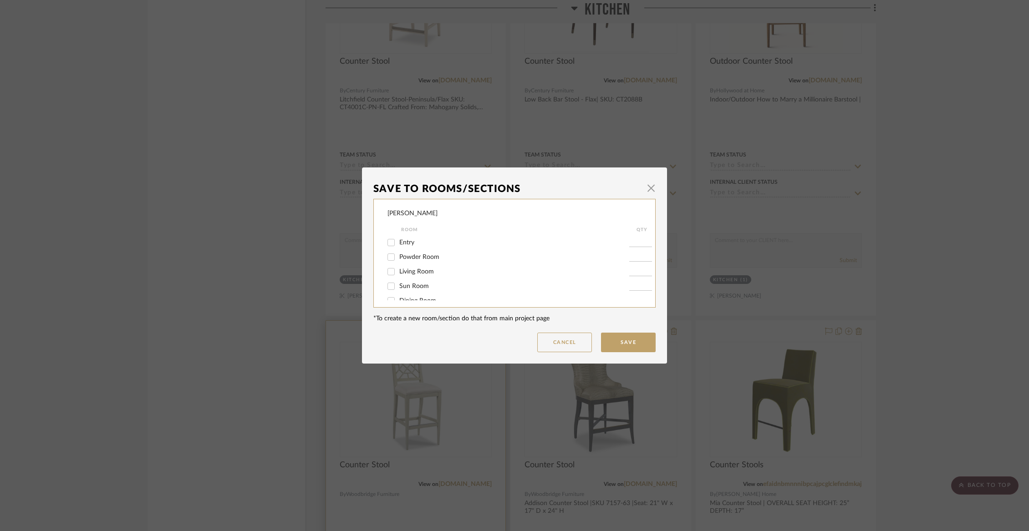
scroll to position [88, 0]
click at [415, 260] on span "Kitchen" at bounding box center [409, 256] width 21 height 6
click at [398, 262] on input "Kitchen" at bounding box center [391, 256] width 15 height 15
checkbox input "false"
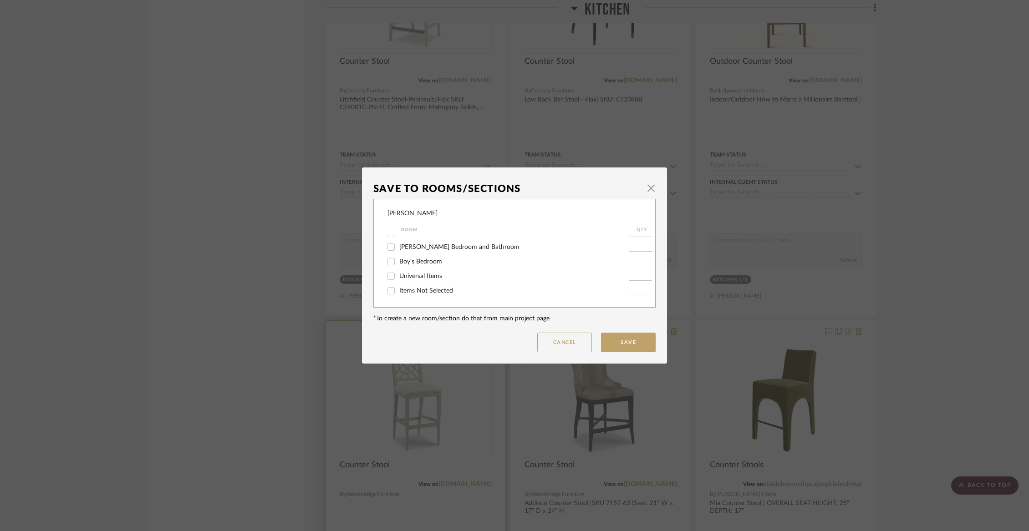
click at [418, 289] on span "Items Not Selected" at bounding box center [426, 291] width 54 height 6
click at [398, 289] on input "Items Not Selected" at bounding box center [391, 291] width 15 height 15
checkbox input "true"
type input "1"
click at [623, 341] on button "Save" at bounding box center [628, 343] width 55 height 20
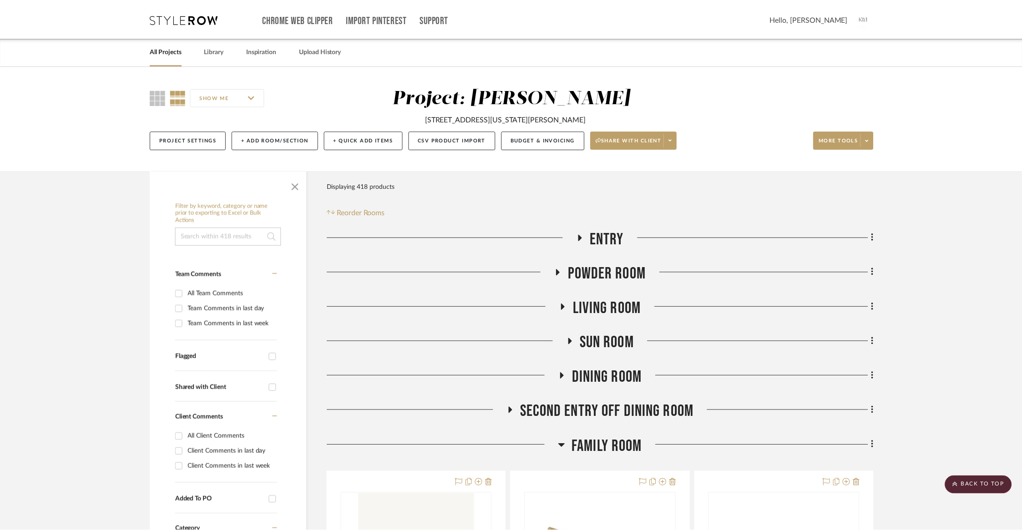
scroll to position [3862, 0]
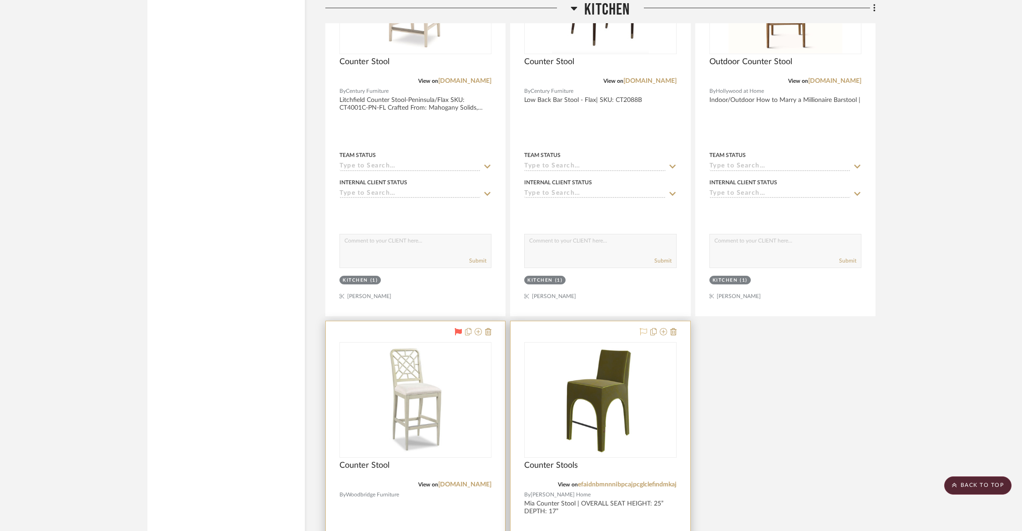
click at [644, 328] on icon at bounding box center [643, 331] width 7 height 7
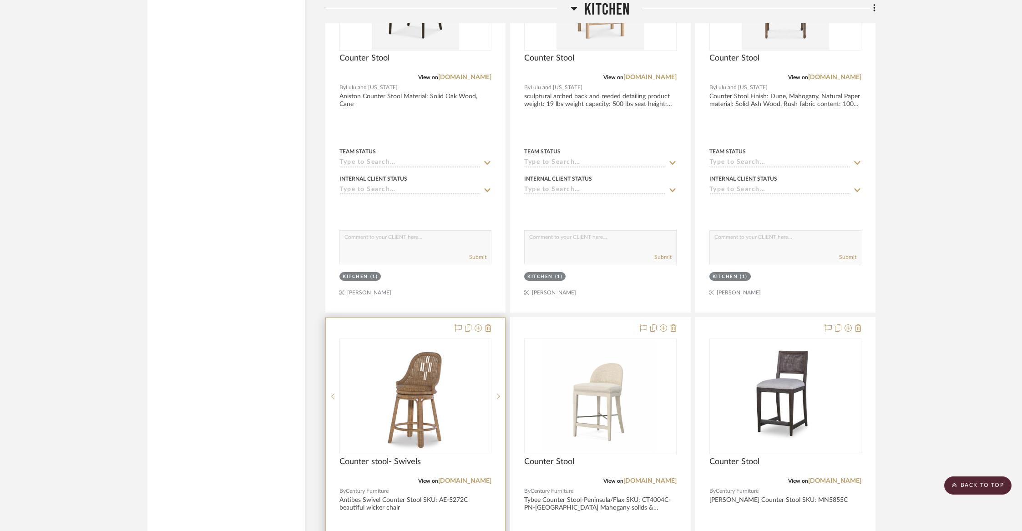
scroll to position [2859, 0]
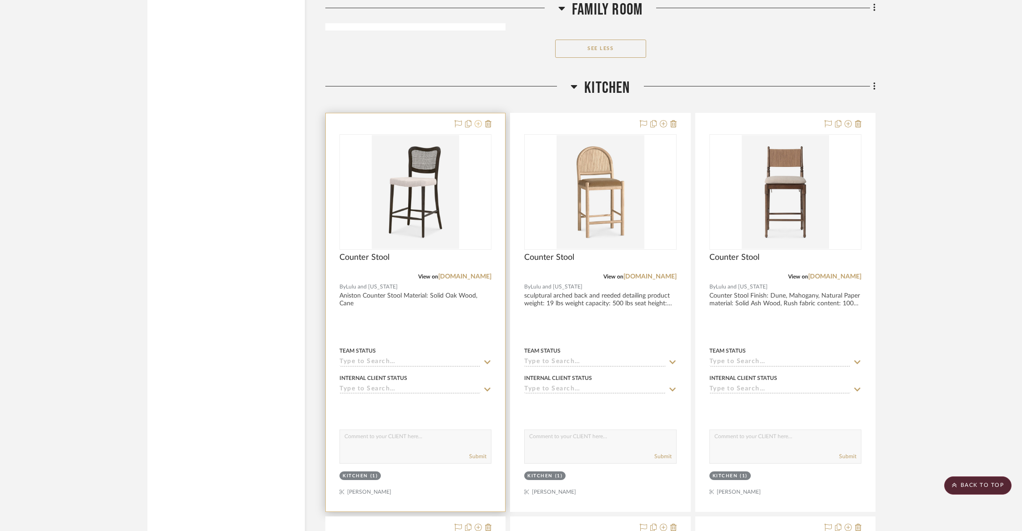
click at [477, 122] on icon at bounding box center [478, 123] width 7 height 7
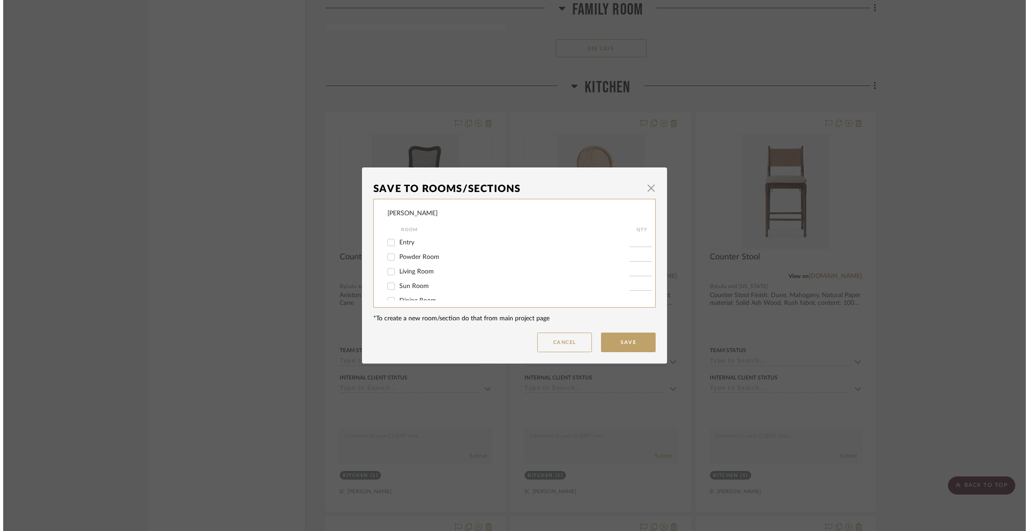
scroll to position [0, 0]
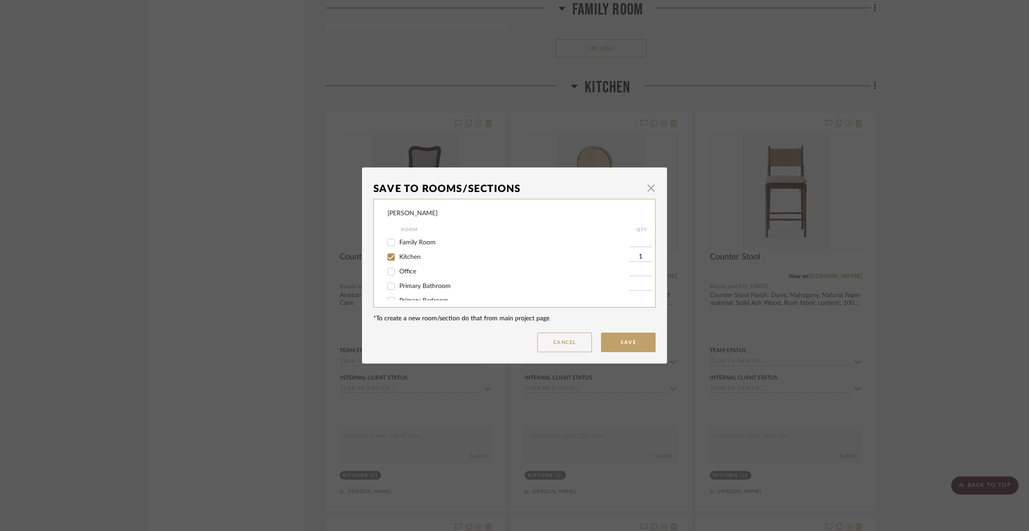
click at [400, 260] on span "Kitchen" at bounding box center [409, 257] width 21 height 6
click at [398, 260] on input "Kitchen" at bounding box center [391, 257] width 15 height 15
checkbox input "false"
click at [406, 290] on span "Items Not Selected" at bounding box center [426, 291] width 54 height 6
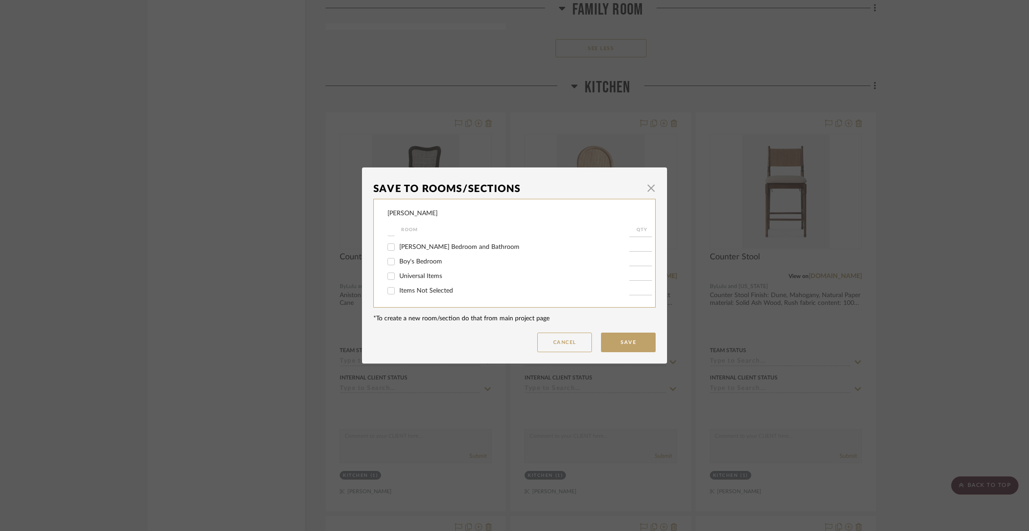
click at [398, 290] on input "Items Not Selected" at bounding box center [391, 291] width 15 height 15
checkbox input "true"
type input "1"
click at [628, 341] on button "Save" at bounding box center [628, 343] width 55 height 20
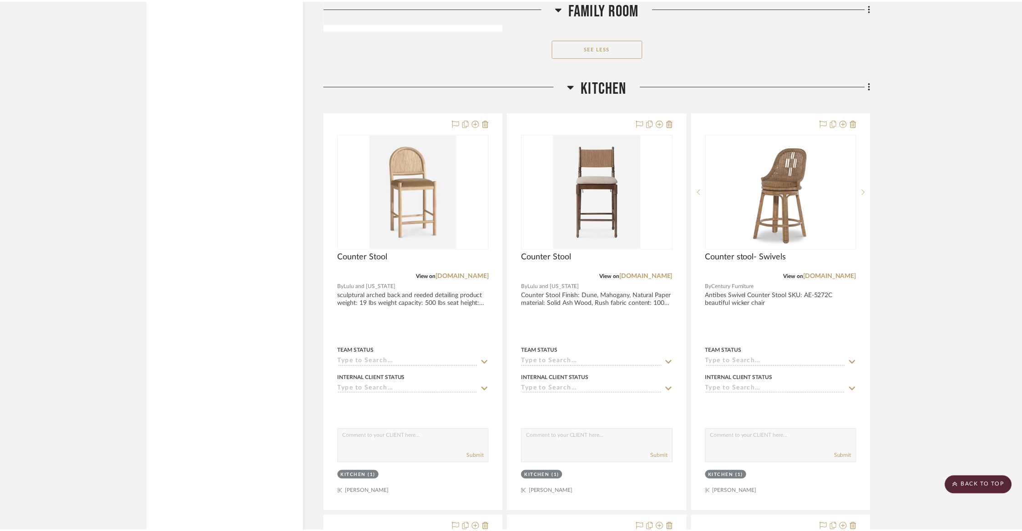
scroll to position [2859, 0]
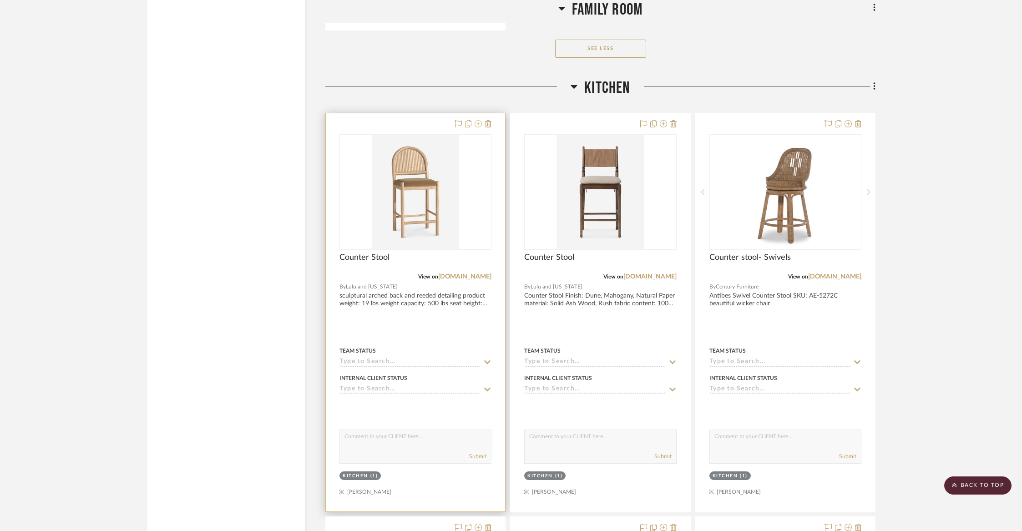
click at [478, 120] on icon at bounding box center [478, 123] width 7 height 7
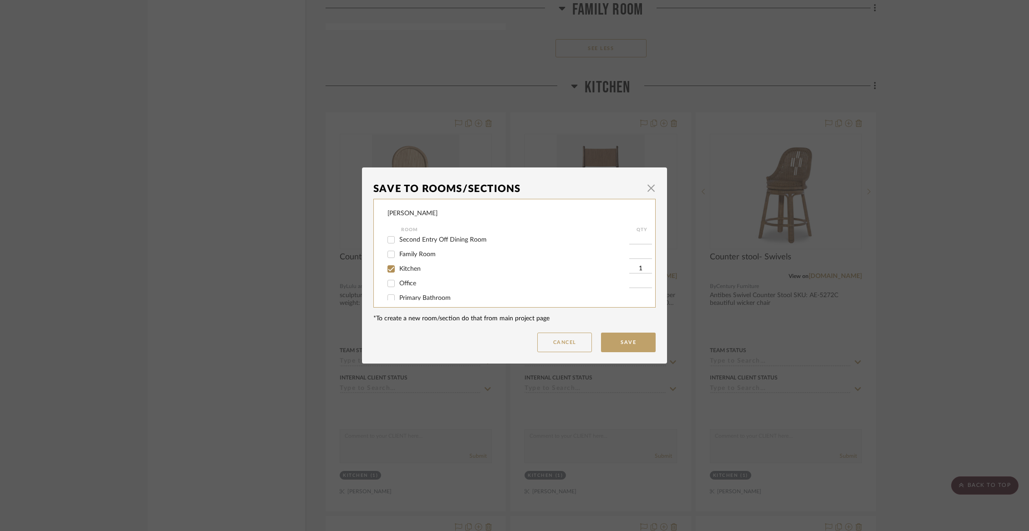
click at [415, 272] on span "Kitchen" at bounding box center [409, 269] width 21 height 6
click at [398, 275] on input "Kitchen" at bounding box center [391, 269] width 15 height 15
checkbox input "false"
click at [415, 290] on span "Items Not Selected" at bounding box center [426, 291] width 54 height 6
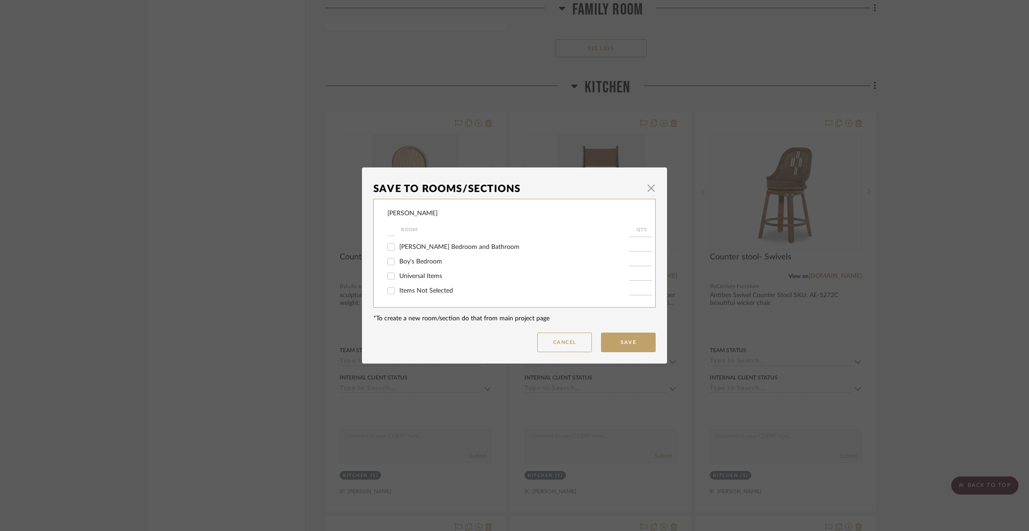
click at [398, 290] on input "Items Not Selected" at bounding box center [391, 291] width 15 height 15
checkbox input "true"
type input "1"
click at [637, 344] on button "Save" at bounding box center [628, 343] width 55 height 20
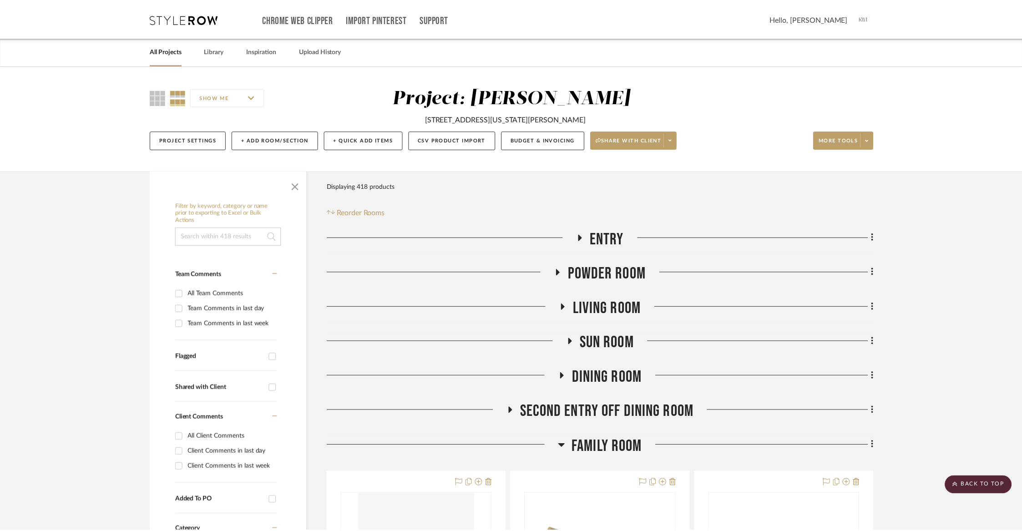
scroll to position [2859, 0]
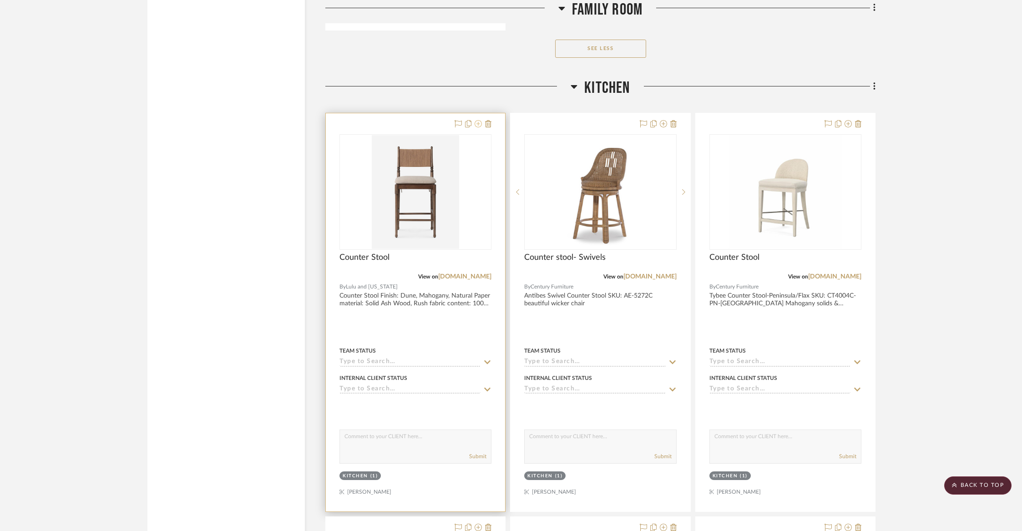
click at [478, 120] on icon at bounding box center [478, 123] width 7 height 7
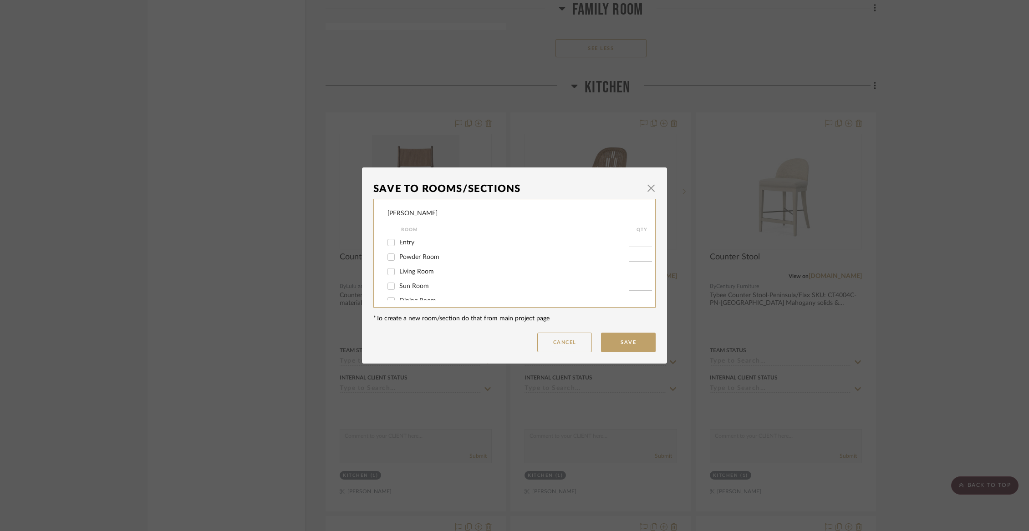
scroll to position [101, 0]
click at [410, 247] on span "Kitchen" at bounding box center [409, 243] width 21 height 6
click at [398, 247] on input "Kitchen" at bounding box center [391, 243] width 15 height 15
checkbox input "false"
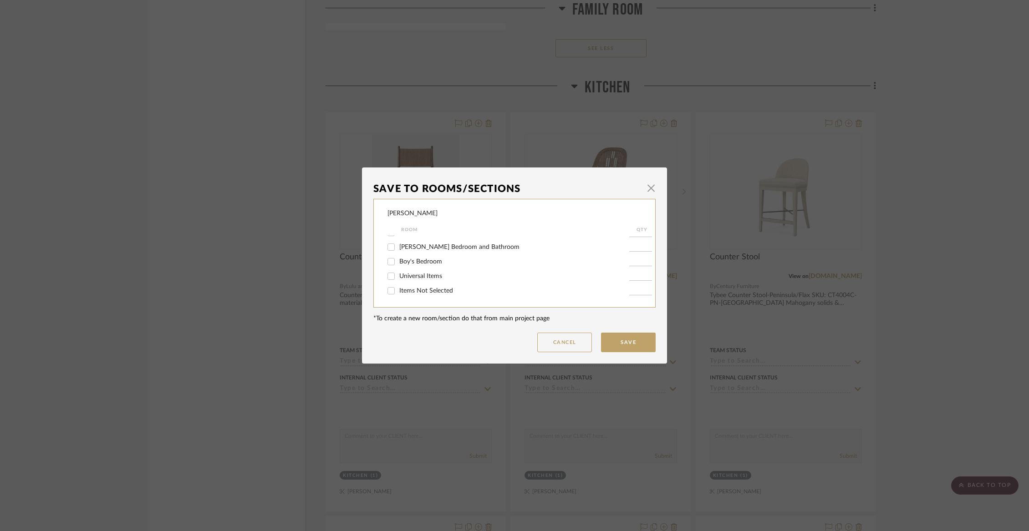
click at [416, 289] on span "Items Not Selected" at bounding box center [426, 291] width 54 height 6
click at [398, 289] on input "Items Not Selected" at bounding box center [391, 291] width 15 height 15
checkbox input "true"
type input "1"
click at [646, 349] on button "Save" at bounding box center [628, 343] width 55 height 20
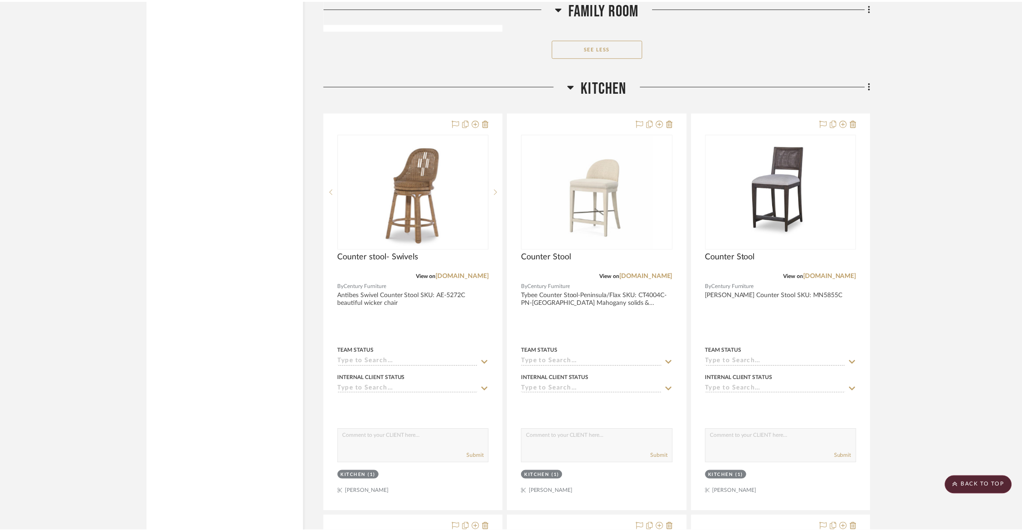
scroll to position [2859, 0]
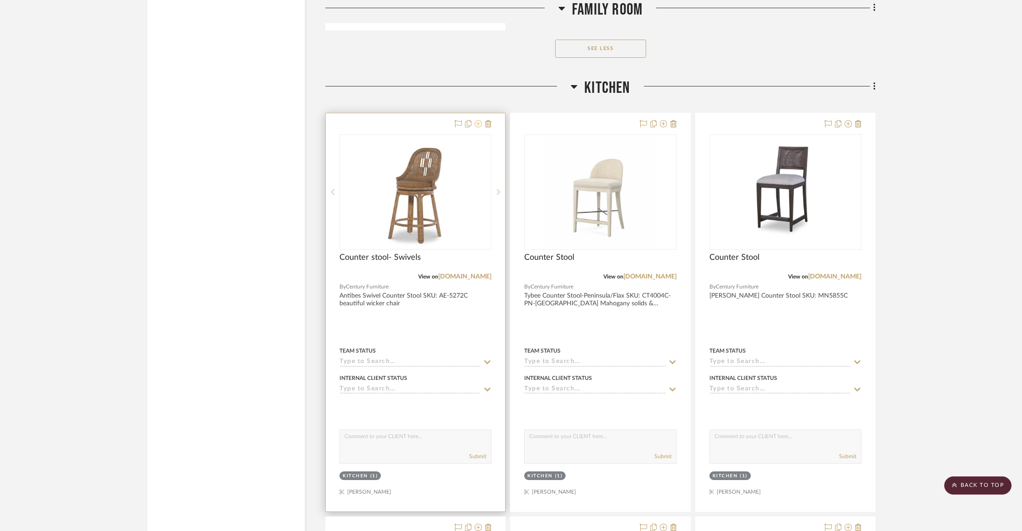
click at [480, 120] on icon at bounding box center [478, 123] width 7 height 7
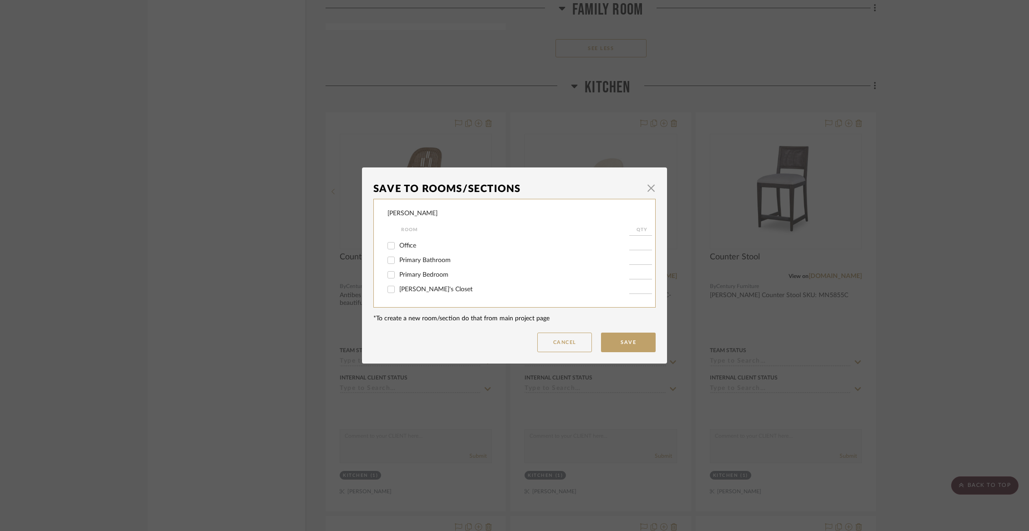
scroll to position [106, 0]
click at [410, 242] on span "Kitchen" at bounding box center [409, 239] width 21 height 6
click at [398, 245] on input "Kitchen" at bounding box center [391, 239] width 15 height 15
checkbox input "false"
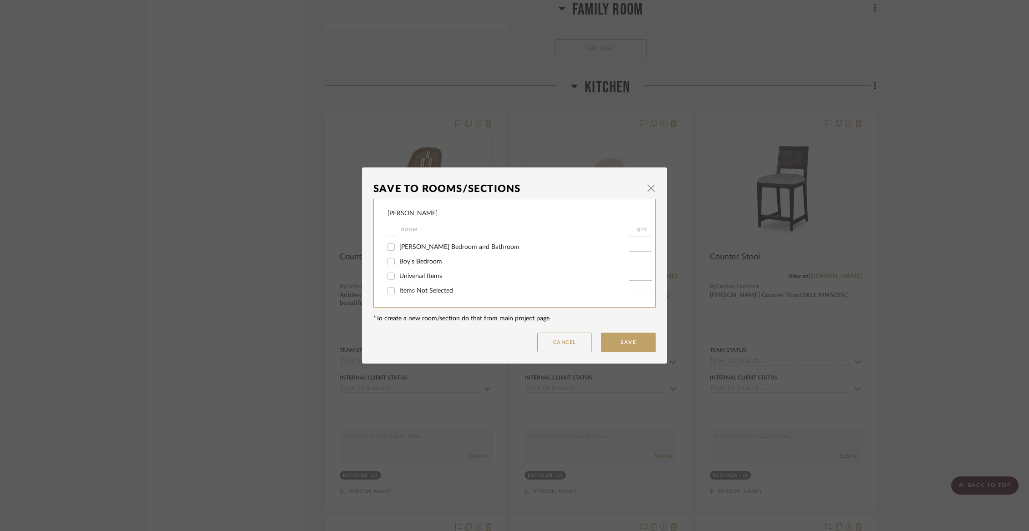
click at [411, 293] on span "Items Not Selected" at bounding box center [426, 291] width 54 height 6
click at [398, 293] on input "Items Not Selected" at bounding box center [391, 291] width 15 height 15
checkbox input "true"
type input "1"
click at [627, 347] on button "Save" at bounding box center [628, 343] width 55 height 20
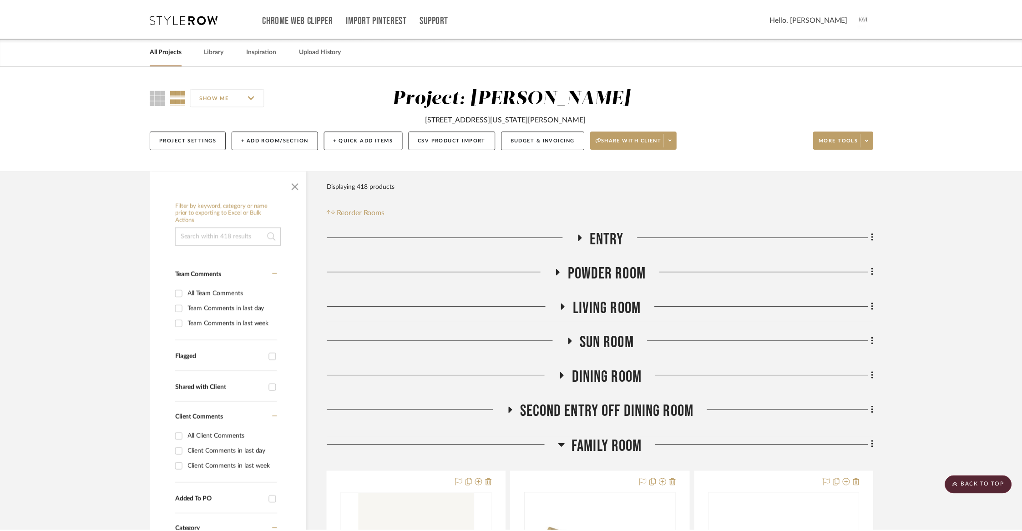
scroll to position [2859, 0]
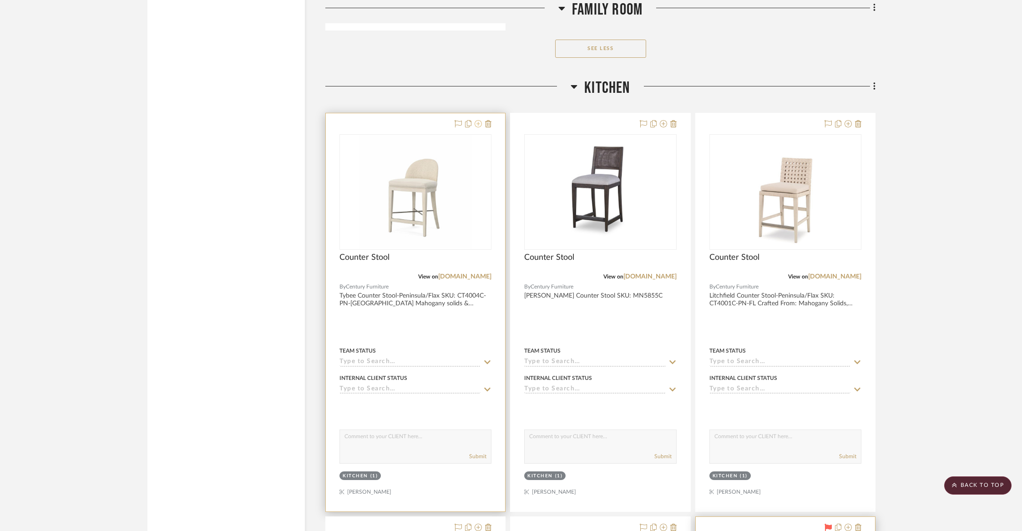
click at [480, 120] on icon at bounding box center [478, 123] width 7 height 7
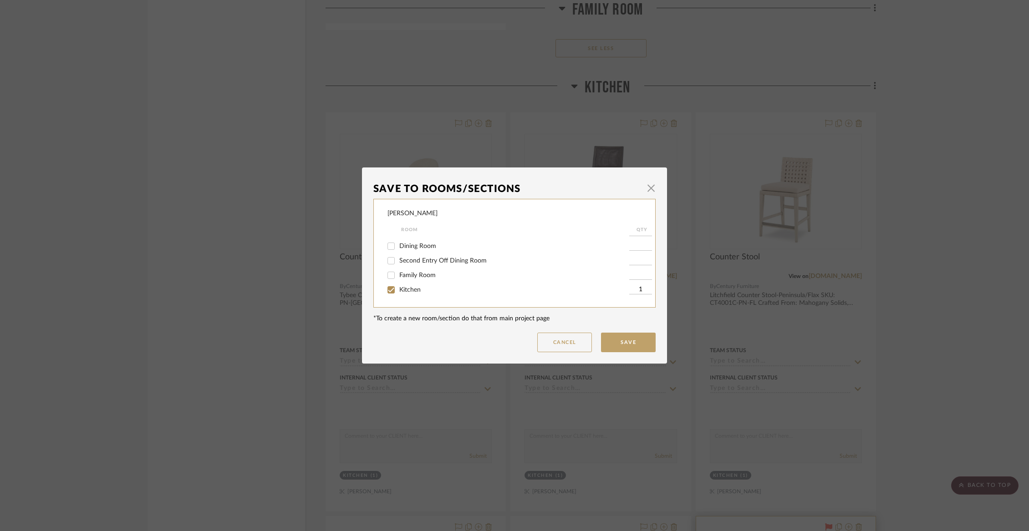
scroll to position [96, 0]
click at [407, 255] on div "Kitchen" at bounding box center [508, 248] width 242 height 15
click at [407, 250] on span "Kitchen" at bounding box center [409, 247] width 21 height 6
click at [398, 253] on input "Kitchen" at bounding box center [391, 247] width 15 height 15
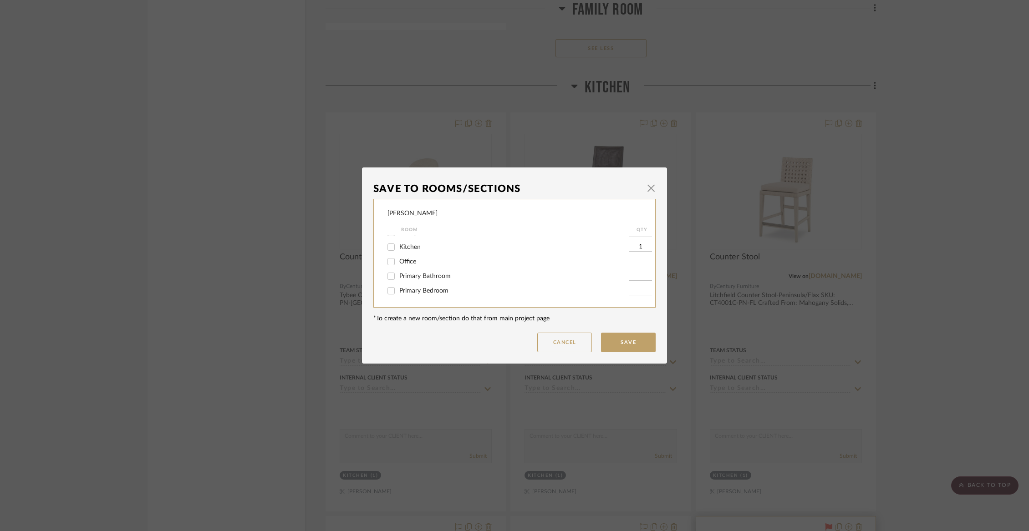
checkbox input "false"
click at [412, 289] on span "Items Not Selected" at bounding box center [426, 291] width 54 height 6
click at [398, 289] on input "Items Not Selected" at bounding box center [391, 291] width 15 height 15
checkbox input "true"
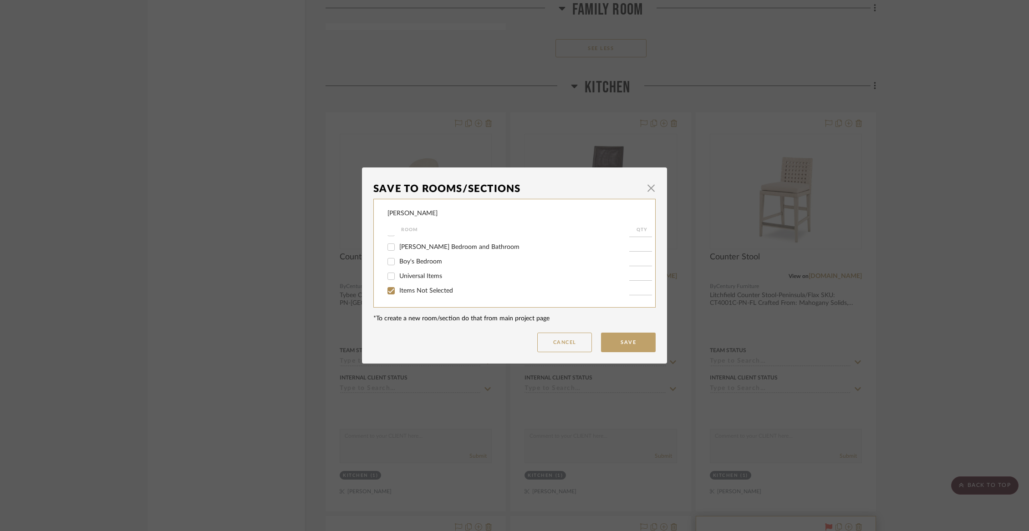
type input "1"
click at [617, 343] on button "Save" at bounding box center [628, 343] width 55 height 20
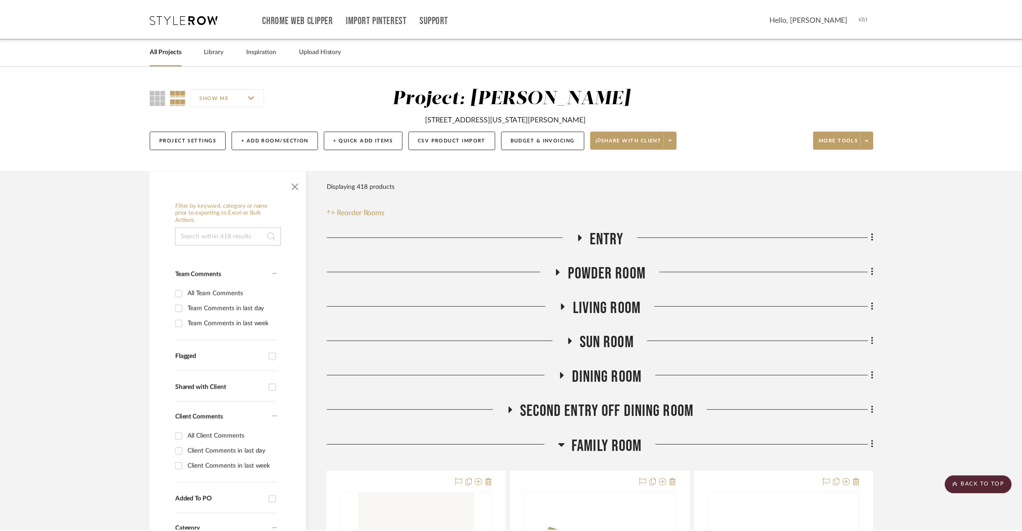
scroll to position [2859, 0]
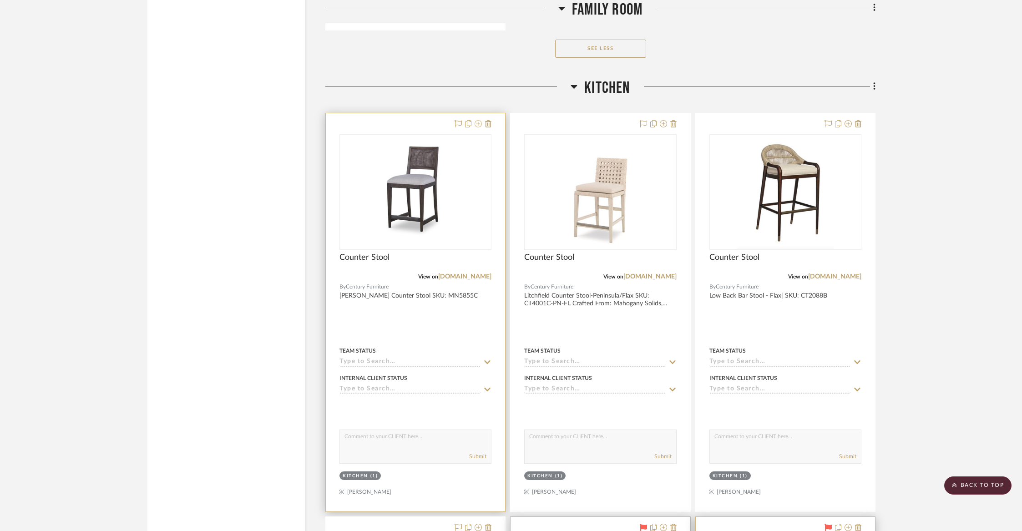
click at [479, 120] on icon at bounding box center [478, 123] width 7 height 7
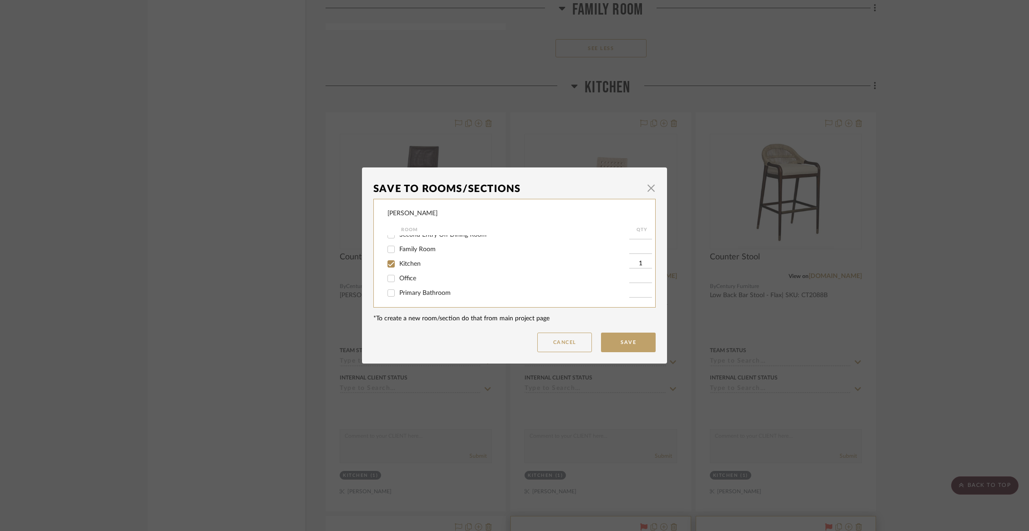
scroll to position [82, 0]
click at [410, 270] on div "Kitchen" at bounding box center [508, 262] width 242 height 15
click at [409, 266] on span "Kitchen" at bounding box center [409, 262] width 21 height 6
click at [398, 266] on input "Kitchen" at bounding box center [391, 262] width 15 height 15
checkbox input "false"
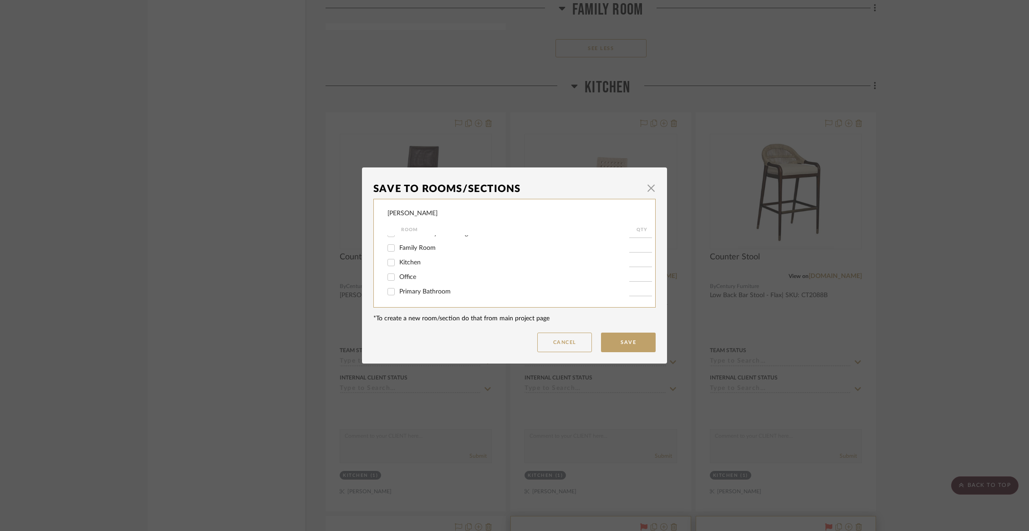
scroll to position [178, 0]
click at [414, 289] on span "Items Not Selected" at bounding box center [426, 291] width 54 height 6
click at [398, 289] on input "Items Not Selected" at bounding box center [391, 291] width 15 height 15
checkbox input "true"
type input "1"
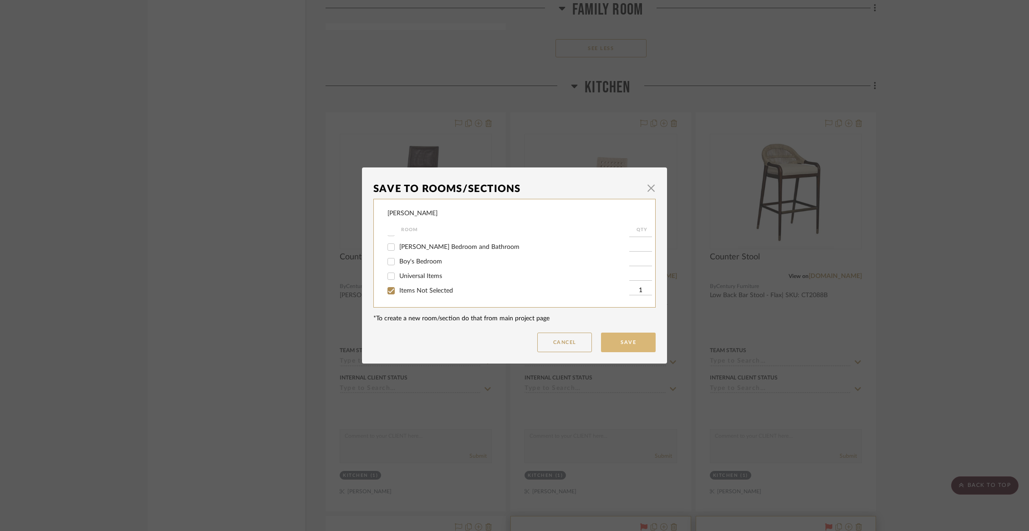
click at [611, 338] on button "Save" at bounding box center [628, 343] width 55 height 20
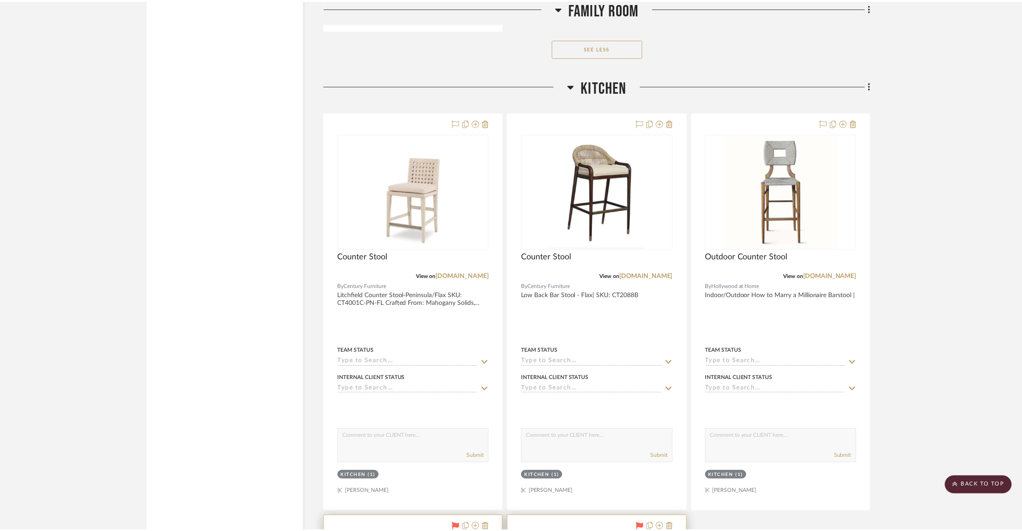
scroll to position [2859, 0]
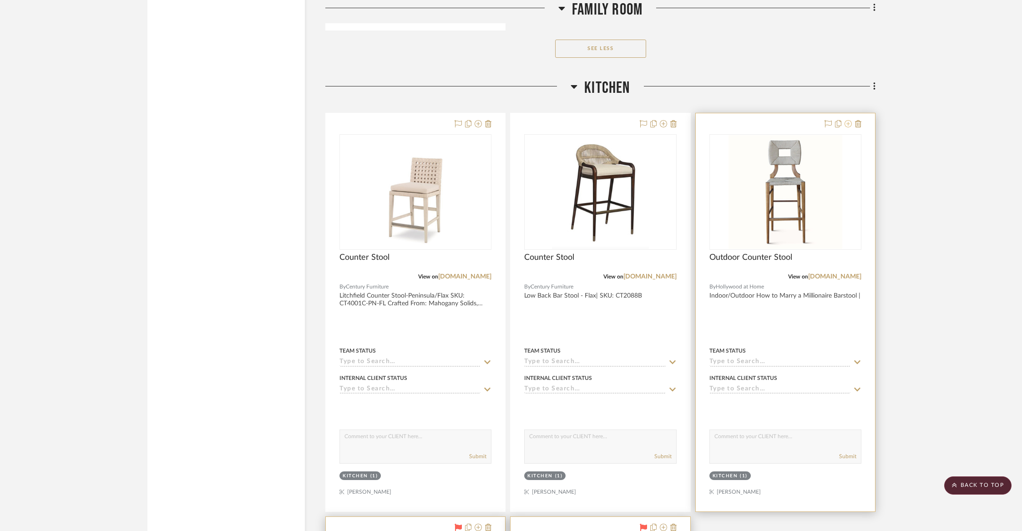
click at [851, 120] on icon at bounding box center [848, 123] width 7 height 7
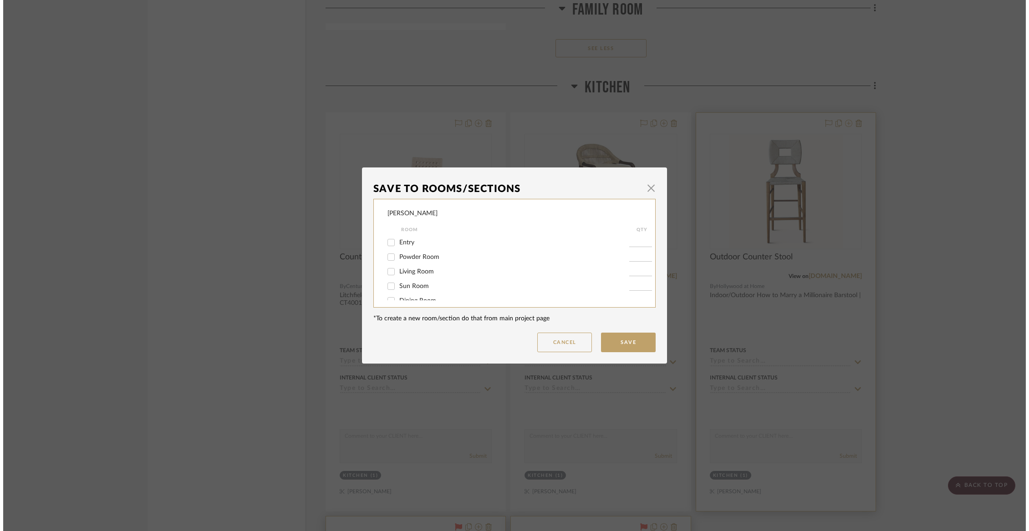
scroll to position [0, 0]
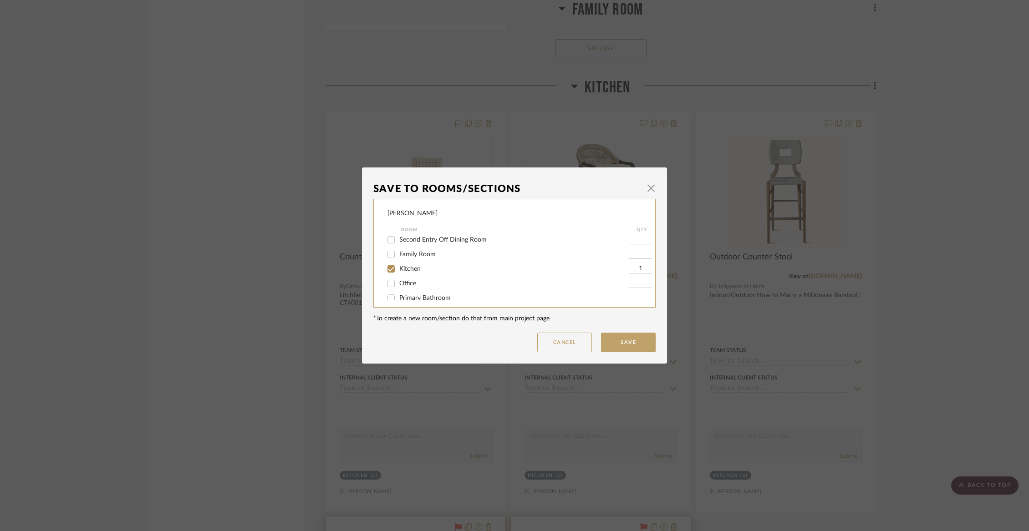
click at [410, 272] on span "Kitchen" at bounding box center [409, 269] width 21 height 6
click at [398, 273] on input "Kitchen" at bounding box center [391, 269] width 15 height 15
checkbox input "false"
click at [409, 293] on span "Items Not Selected" at bounding box center [426, 291] width 54 height 6
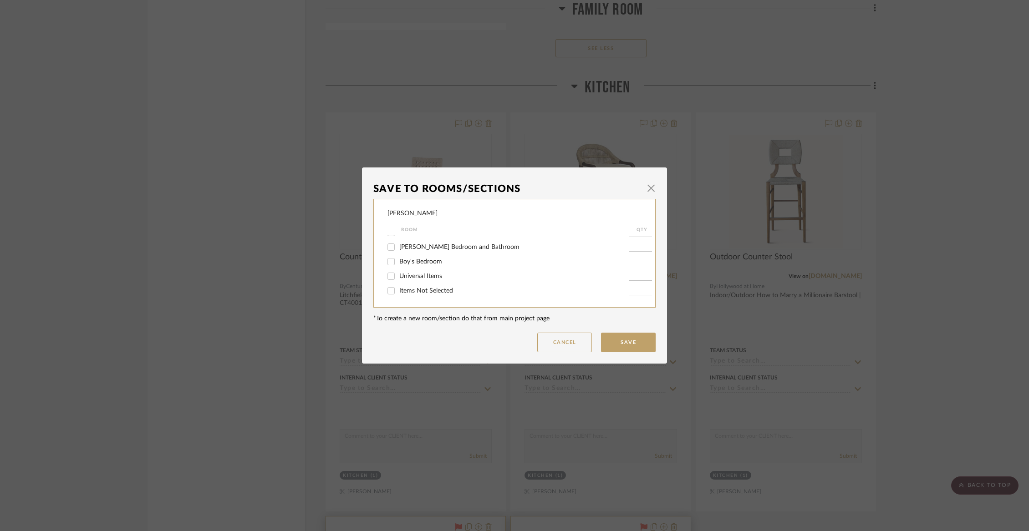
click at [398, 293] on input "Items Not Selected" at bounding box center [391, 291] width 15 height 15
checkbox input "true"
type input "1"
click at [619, 350] on button "Save" at bounding box center [628, 343] width 55 height 20
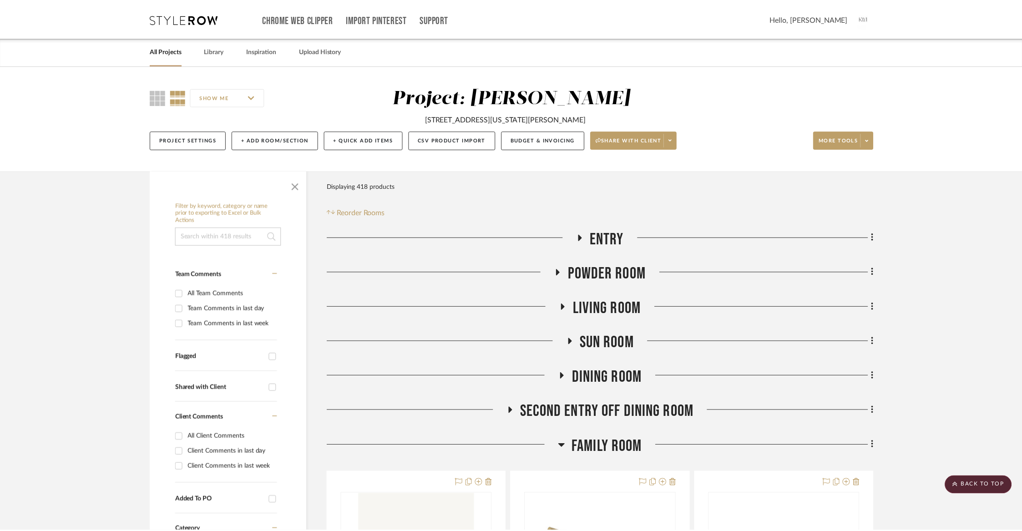
scroll to position [2859, 0]
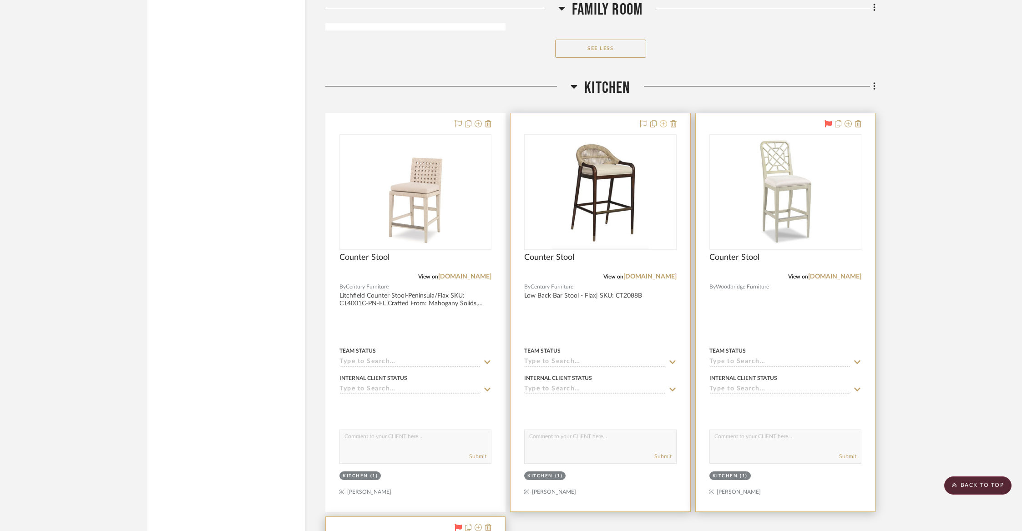
click at [665, 120] on icon at bounding box center [663, 123] width 7 height 7
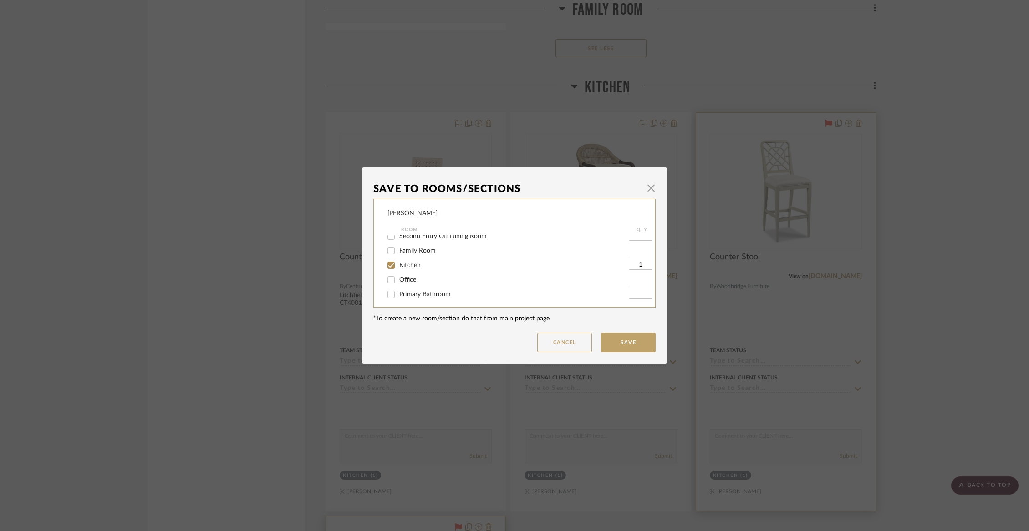
click at [406, 269] on span "Kitchen" at bounding box center [409, 265] width 21 height 6
click at [398, 269] on input "Kitchen" at bounding box center [391, 265] width 15 height 15
checkbox input "false"
click at [405, 292] on span "Items Not Selected" at bounding box center [426, 291] width 54 height 6
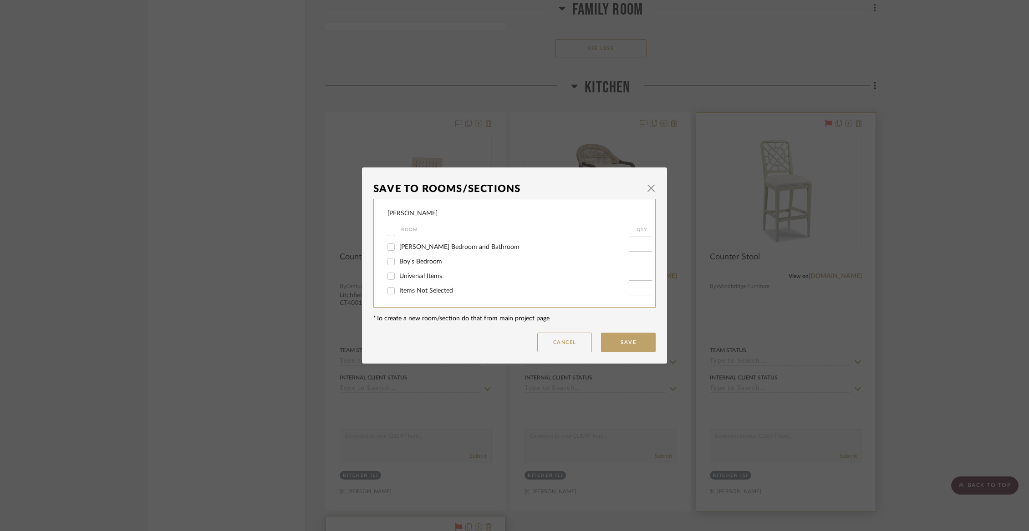
click at [398, 292] on input "Items Not Selected" at bounding box center [391, 291] width 15 height 15
checkbox input "true"
type input "1"
click at [610, 350] on button "Save" at bounding box center [628, 343] width 55 height 20
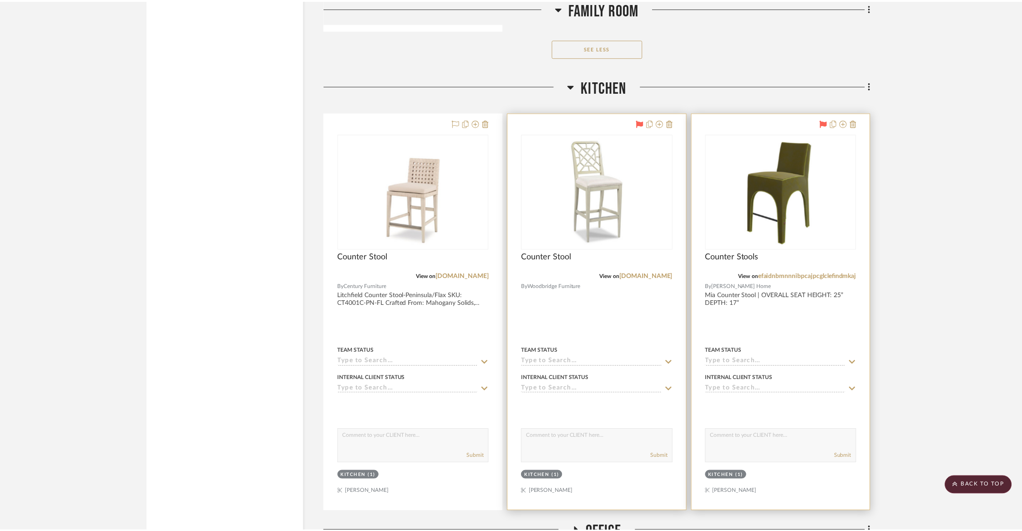
scroll to position [2859, 0]
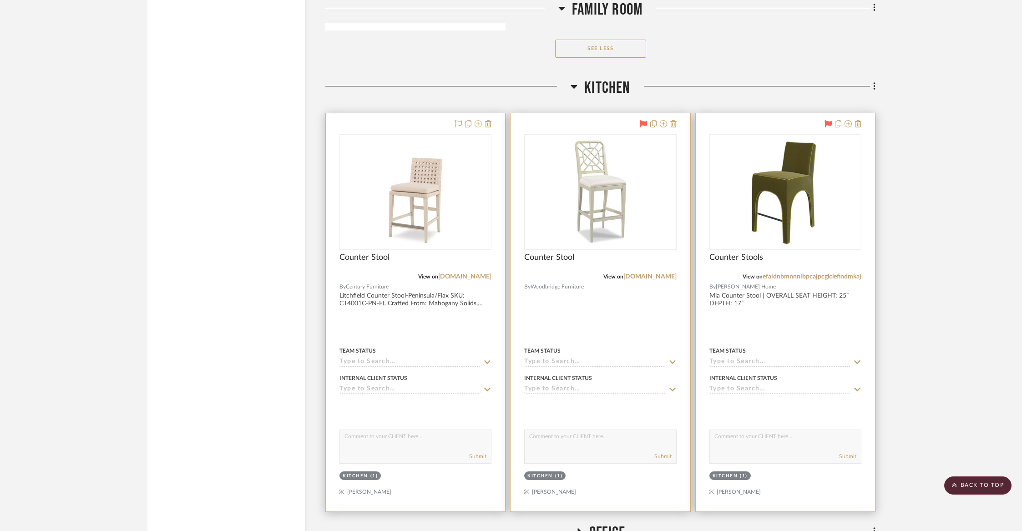
click at [476, 120] on icon at bounding box center [478, 123] width 7 height 7
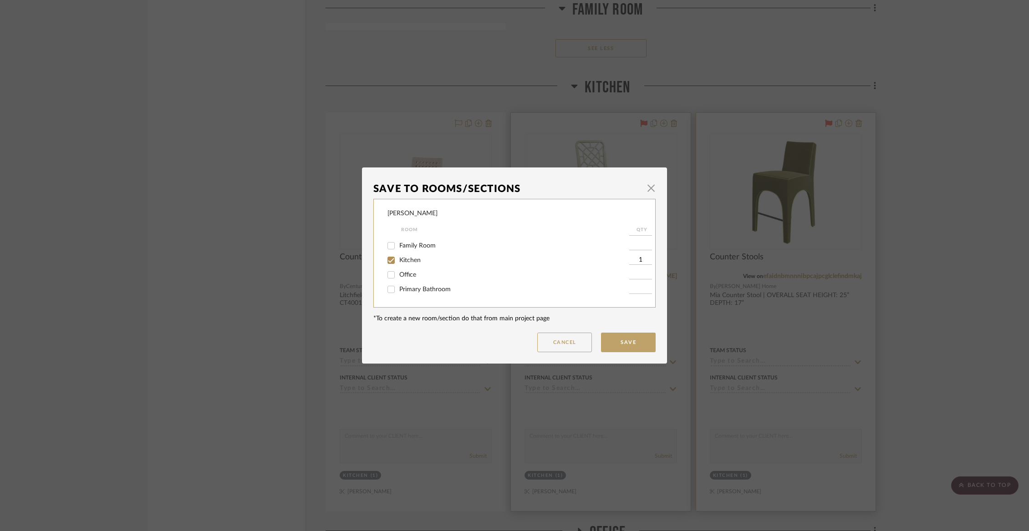
click at [412, 263] on span "Kitchen" at bounding box center [409, 260] width 21 height 6
click at [398, 263] on input "Kitchen" at bounding box center [391, 260] width 15 height 15
checkbox input "false"
click at [414, 289] on span "Items Not Selected" at bounding box center [426, 291] width 54 height 6
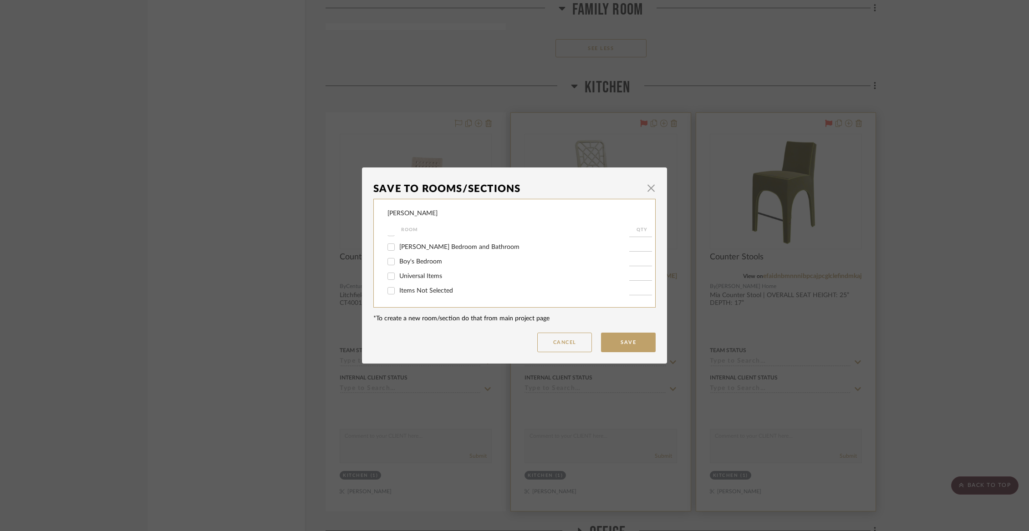
click at [398, 289] on input "Items Not Selected" at bounding box center [391, 291] width 15 height 15
checkbox input "true"
type input "1"
click at [629, 341] on button "Save" at bounding box center [628, 343] width 55 height 20
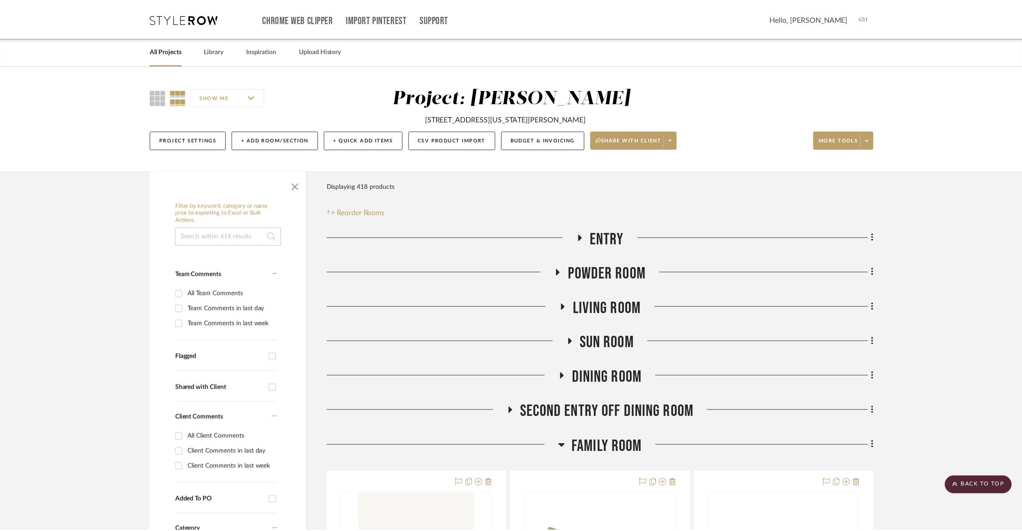
scroll to position [2859, 0]
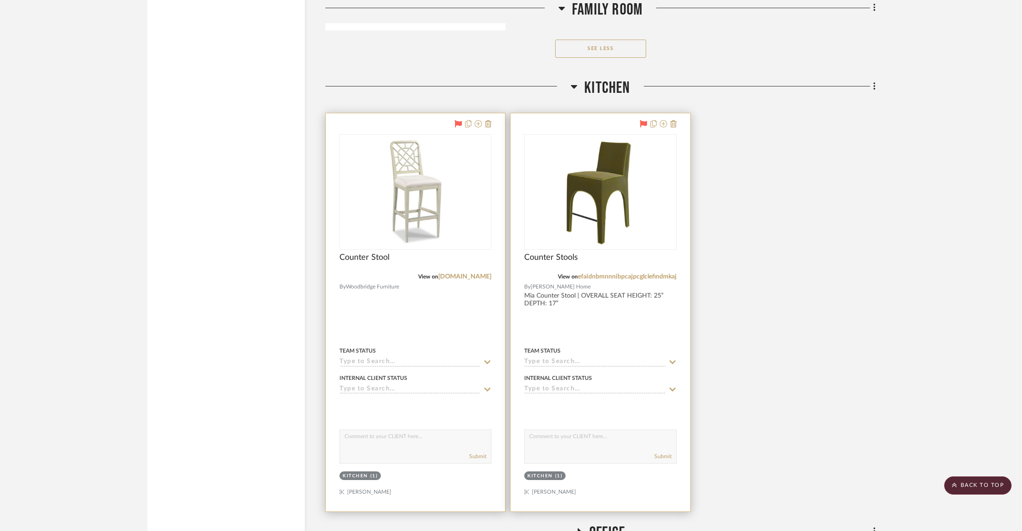
click at [611, 83] on span "Kitchen" at bounding box center [607, 88] width 46 height 20
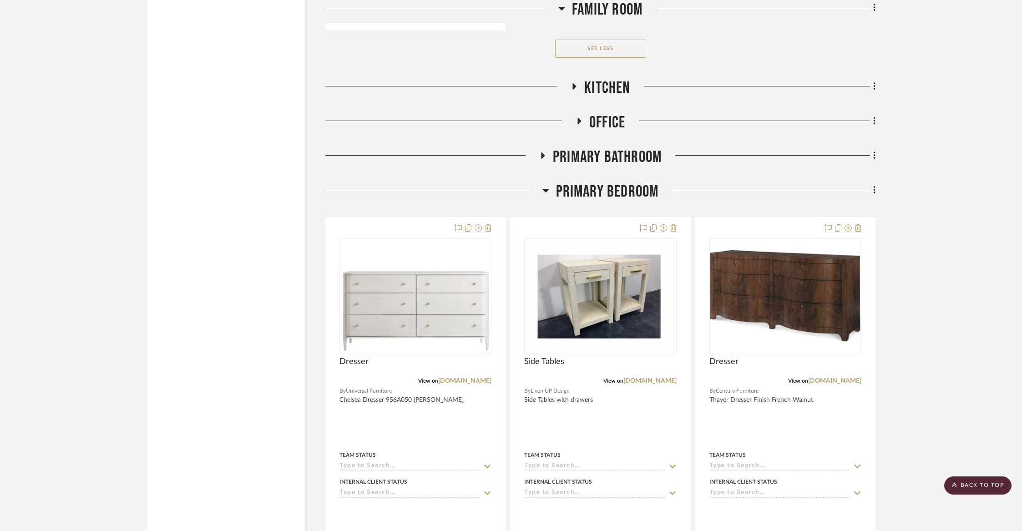
click at [600, 193] on span "Primary Bedroom" at bounding box center [607, 192] width 103 height 20
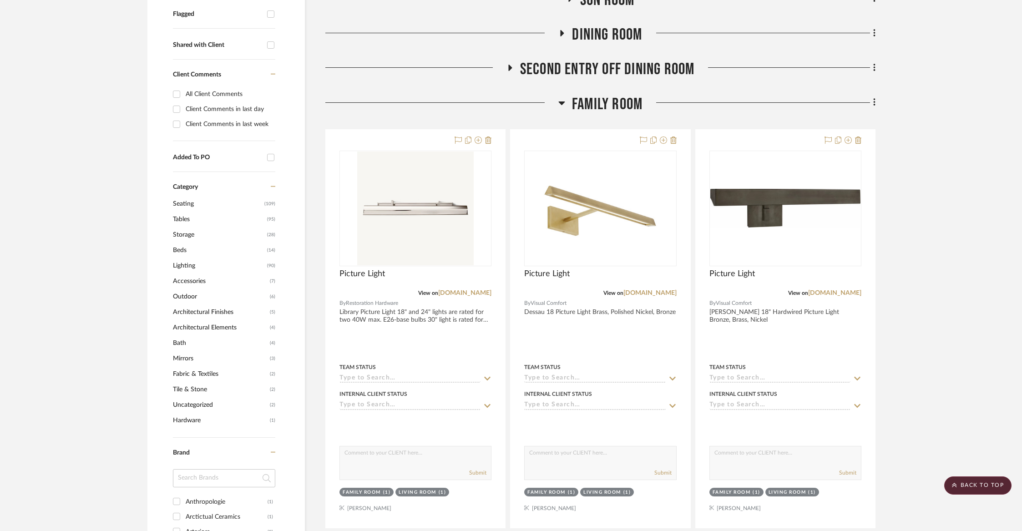
scroll to position [291, 0]
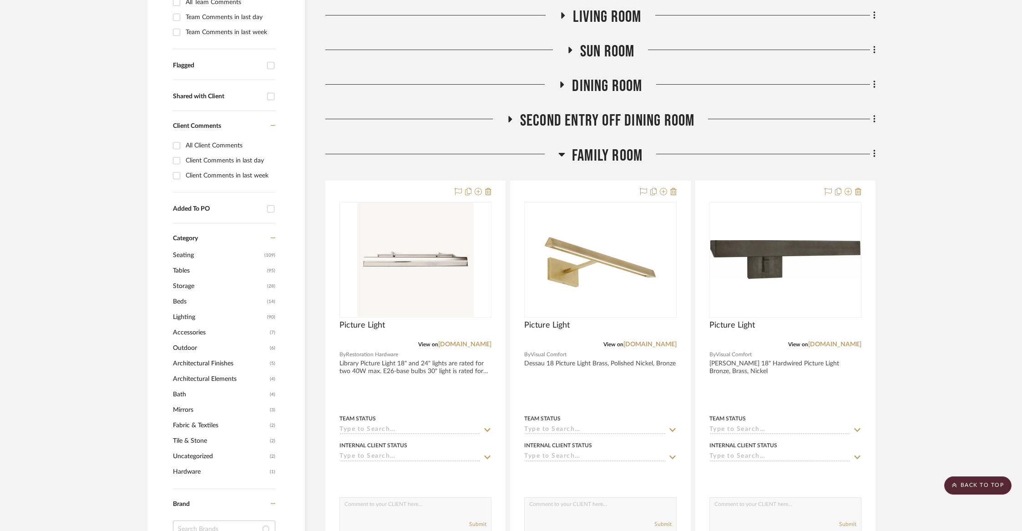
click at [601, 147] on span "Family Room" at bounding box center [607, 156] width 71 height 20
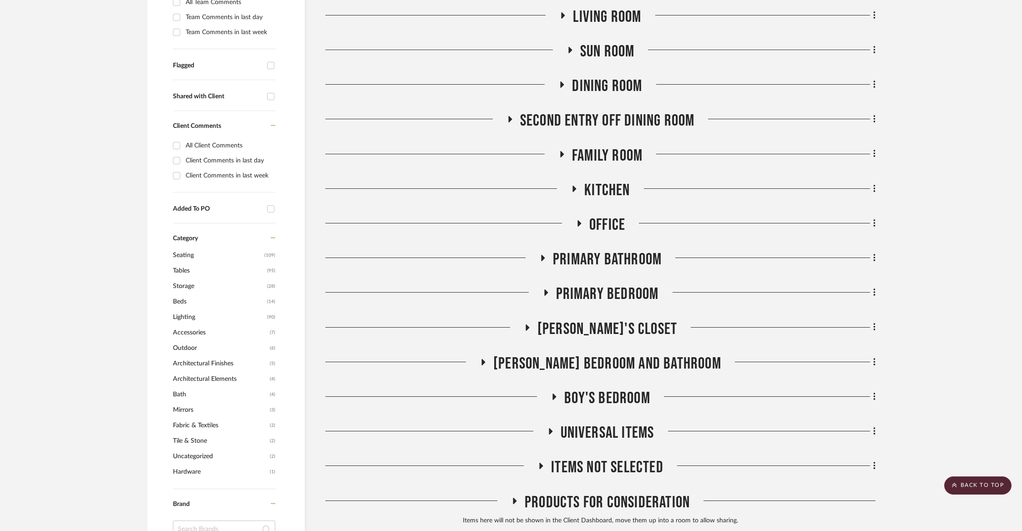
click at [598, 112] on span "Second Entry Off Dining Room" at bounding box center [607, 121] width 175 height 20
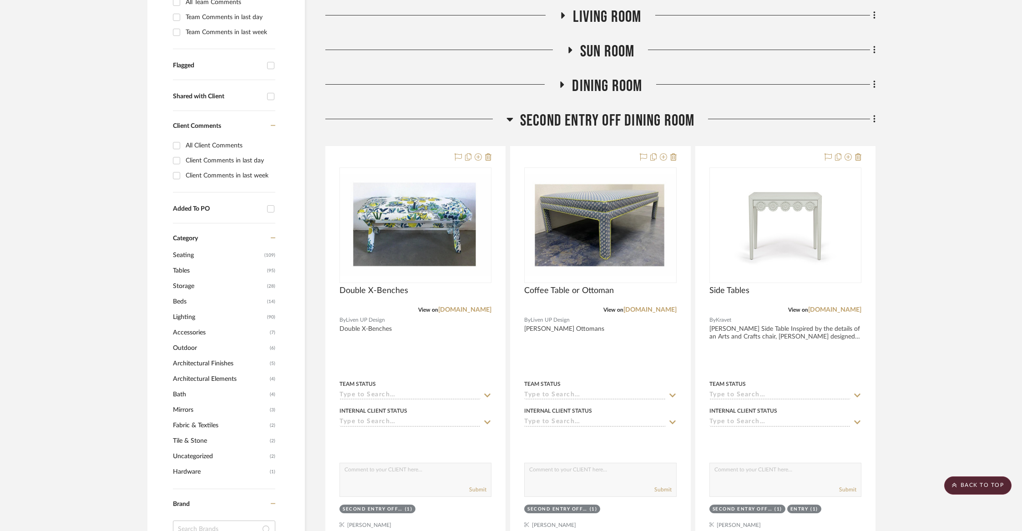
click at [593, 121] on span "Second Entry Off Dining Room" at bounding box center [607, 121] width 175 height 20
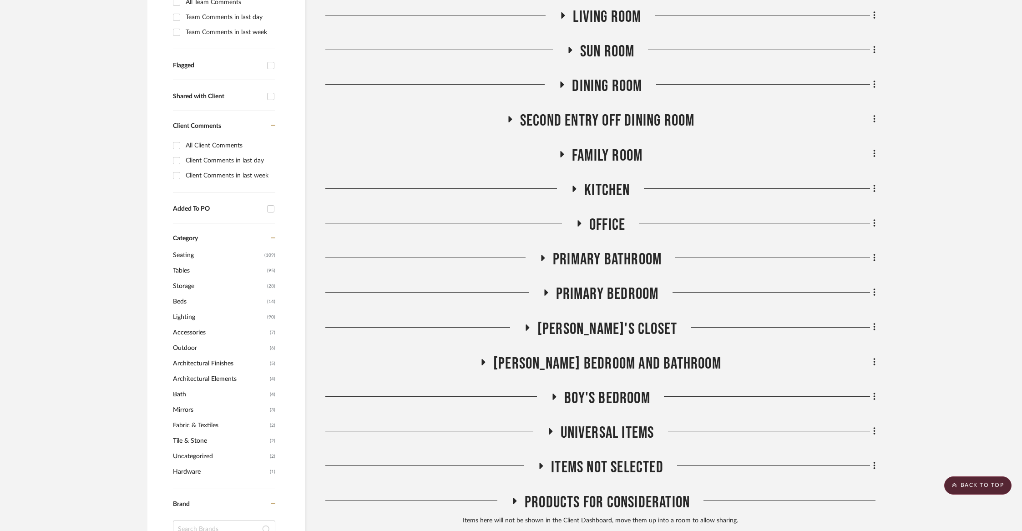
click at [599, 86] on span "Dining Room" at bounding box center [607, 86] width 70 height 20
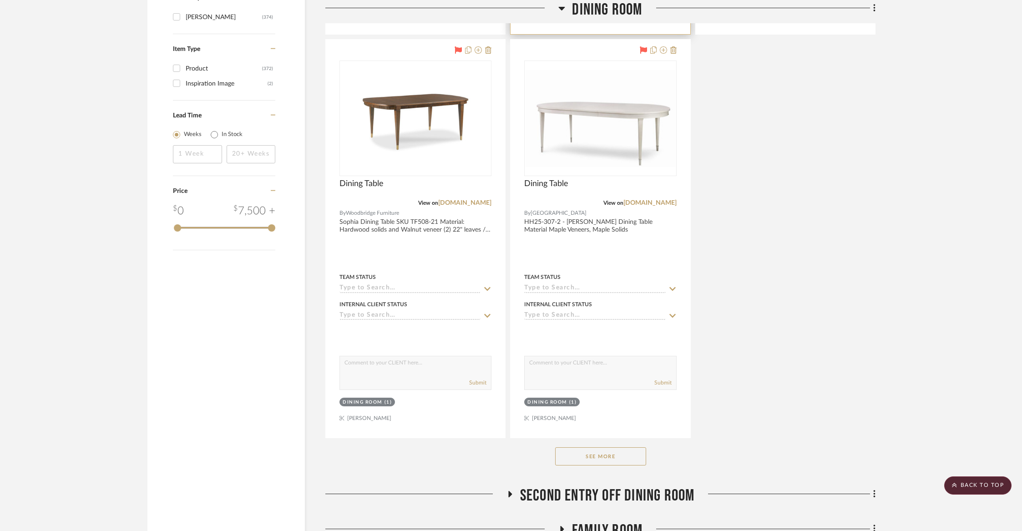
scroll to position [1192, 0]
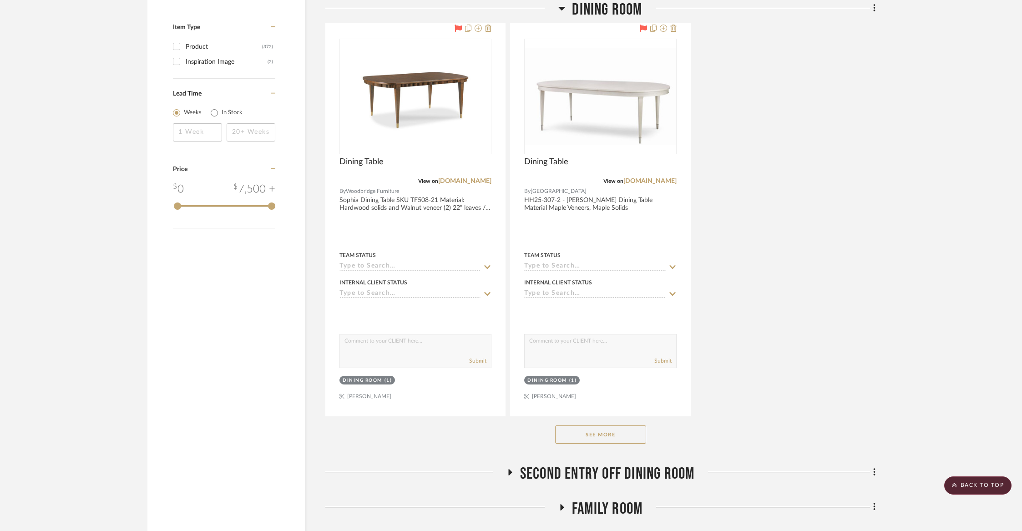
click at [590, 428] on button "See More" at bounding box center [600, 435] width 91 height 18
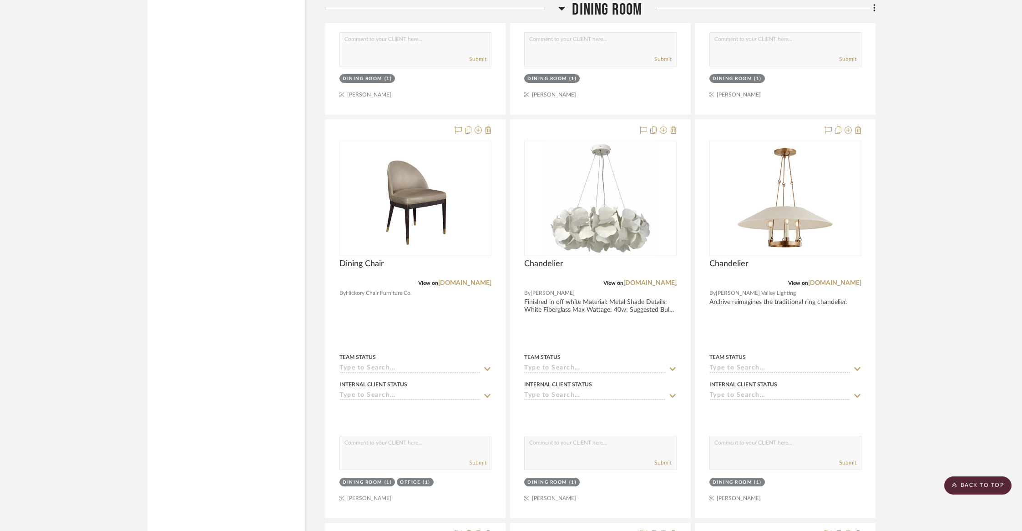
scroll to position [4320, 0]
click at [662, 126] on icon at bounding box center [663, 129] width 7 height 7
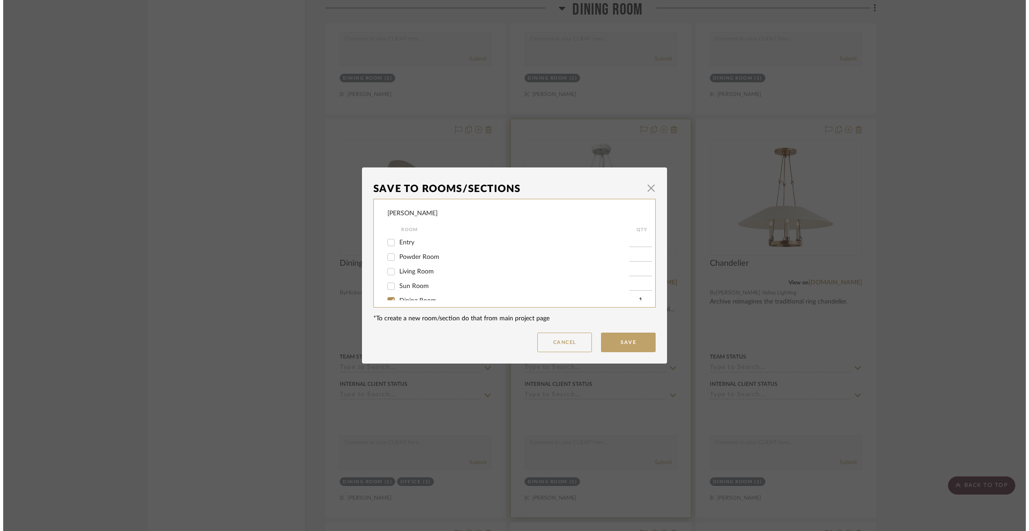
scroll to position [0, 0]
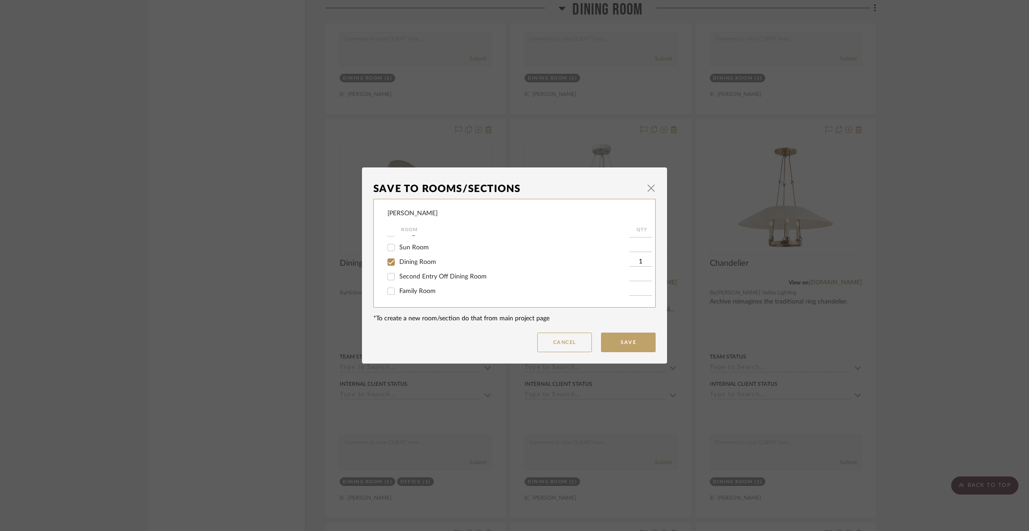
click at [418, 264] on span "Dining Room" at bounding box center [417, 262] width 37 height 6
click at [398, 264] on input "Dining Room" at bounding box center [391, 262] width 15 height 15
checkbox input "false"
click at [414, 290] on span "Items Not Selected" at bounding box center [426, 291] width 54 height 6
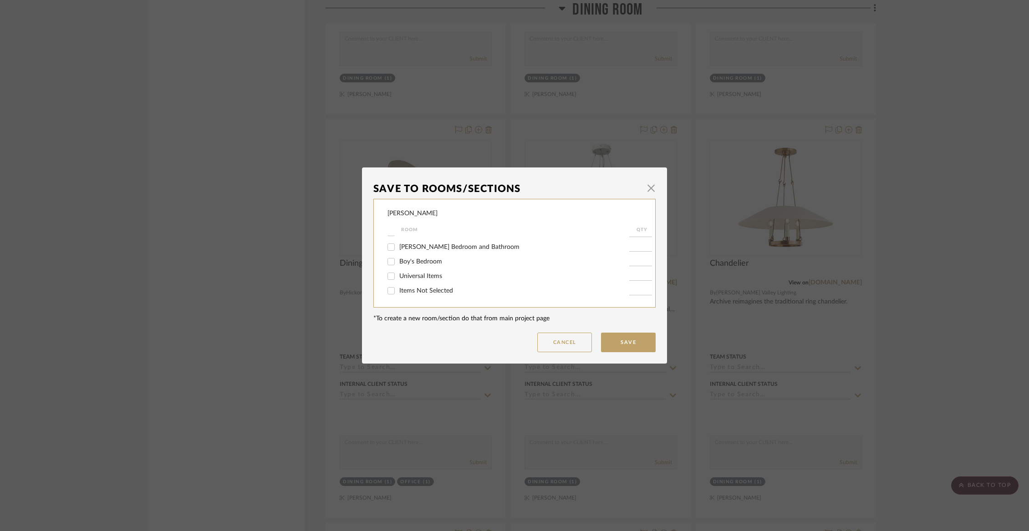
click at [398, 290] on input "Items Not Selected" at bounding box center [391, 291] width 15 height 15
checkbox input "true"
type input "1"
click at [623, 344] on button "Save" at bounding box center [628, 343] width 55 height 20
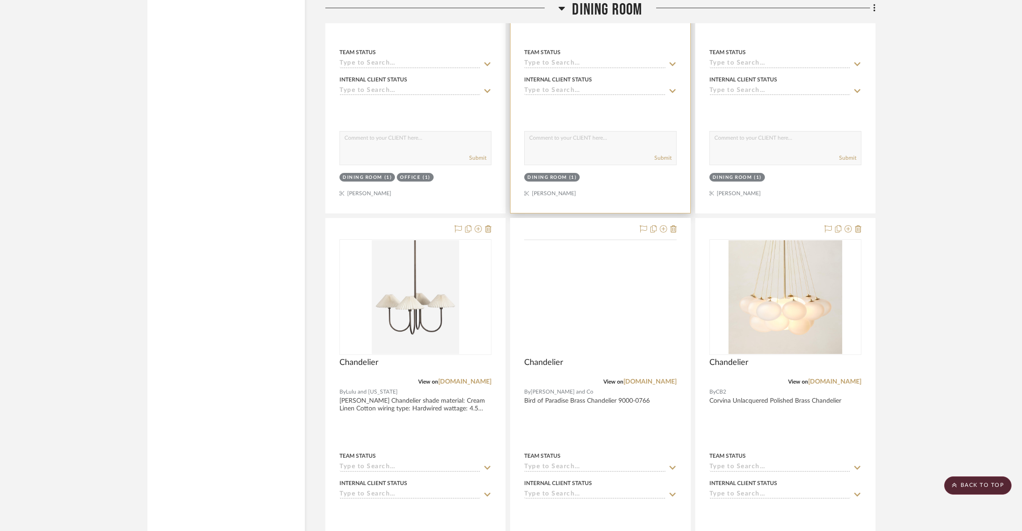
scroll to position [4704, 0]
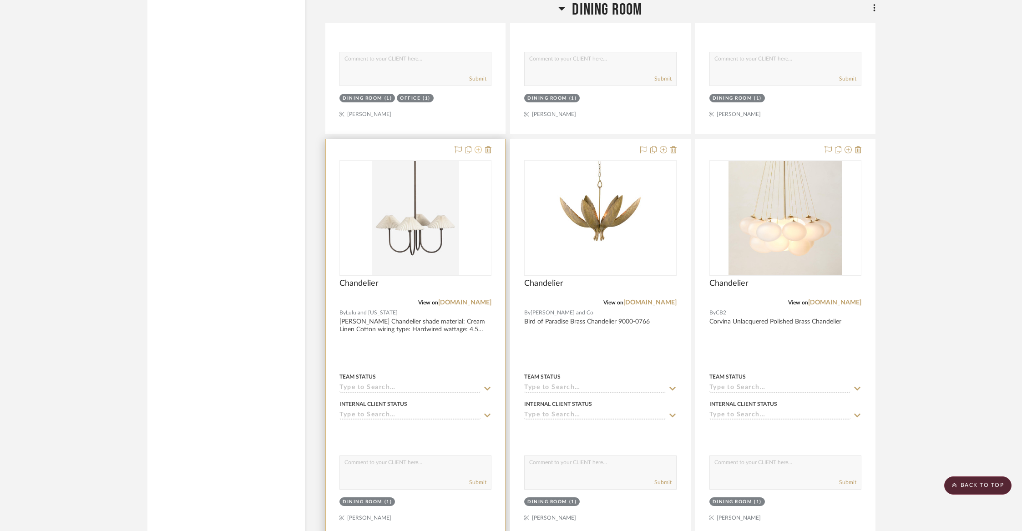
click at [478, 146] on icon at bounding box center [478, 149] width 7 height 7
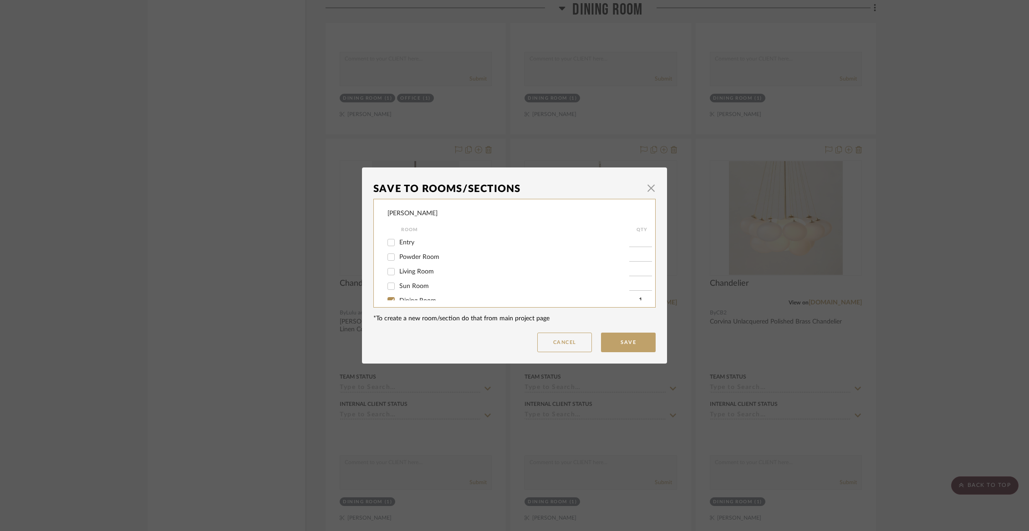
scroll to position [40, 0]
click at [420, 264] on span "Dining Room" at bounding box center [417, 261] width 37 height 6
click at [398, 264] on input "Dining Room" at bounding box center [391, 260] width 15 height 15
checkbox input "false"
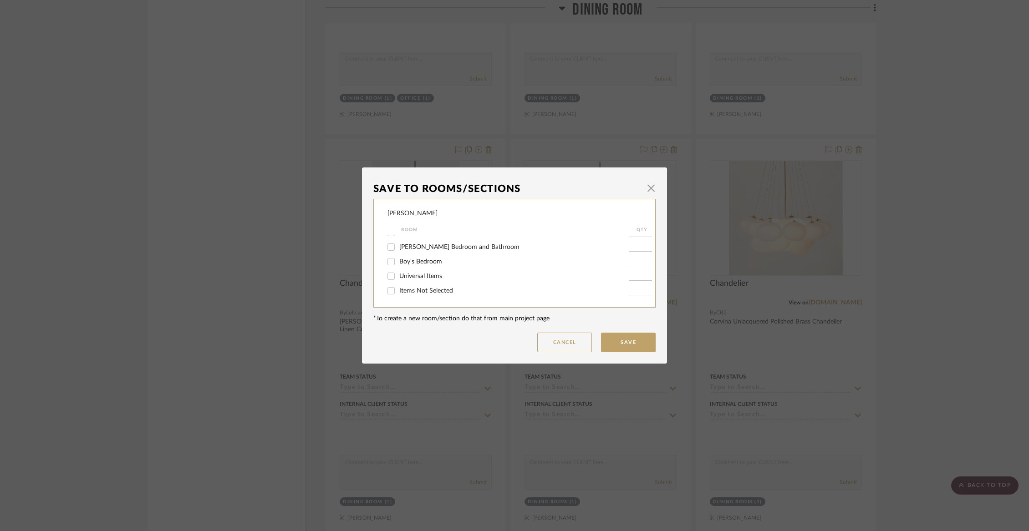
click at [416, 297] on div "Items Not Selected" at bounding box center [508, 291] width 242 height 15
click at [416, 291] on span "Items Not Selected" at bounding box center [426, 291] width 54 height 6
click at [398, 291] on input "Items Not Selected" at bounding box center [391, 291] width 15 height 15
checkbox input "true"
type input "1"
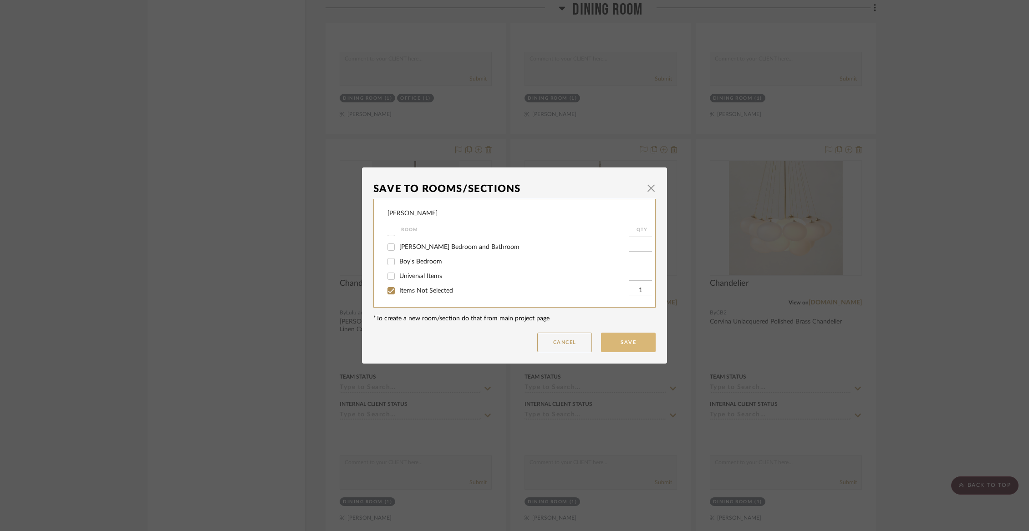
click at [619, 339] on button "Save" at bounding box center [628, 343] width 55 height 20
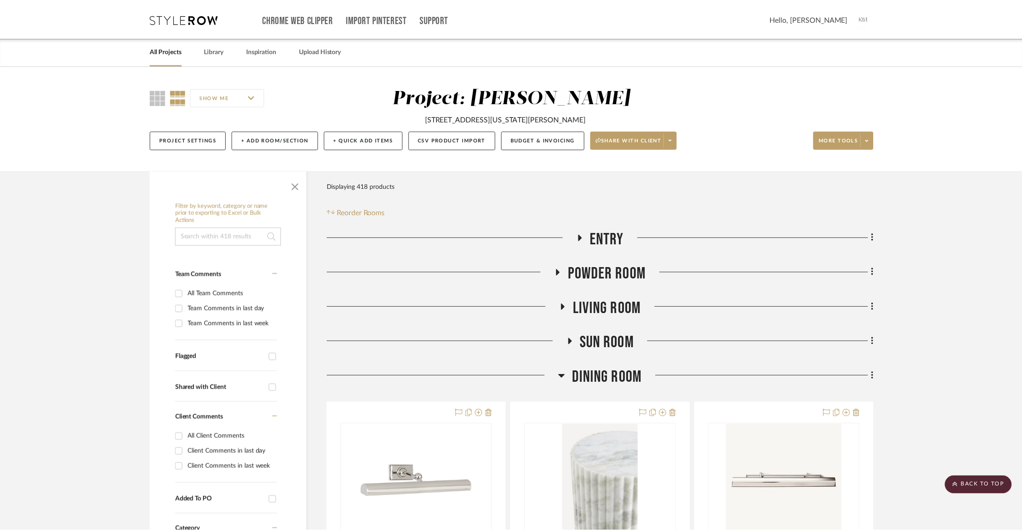
scroll to position [4704, 0]
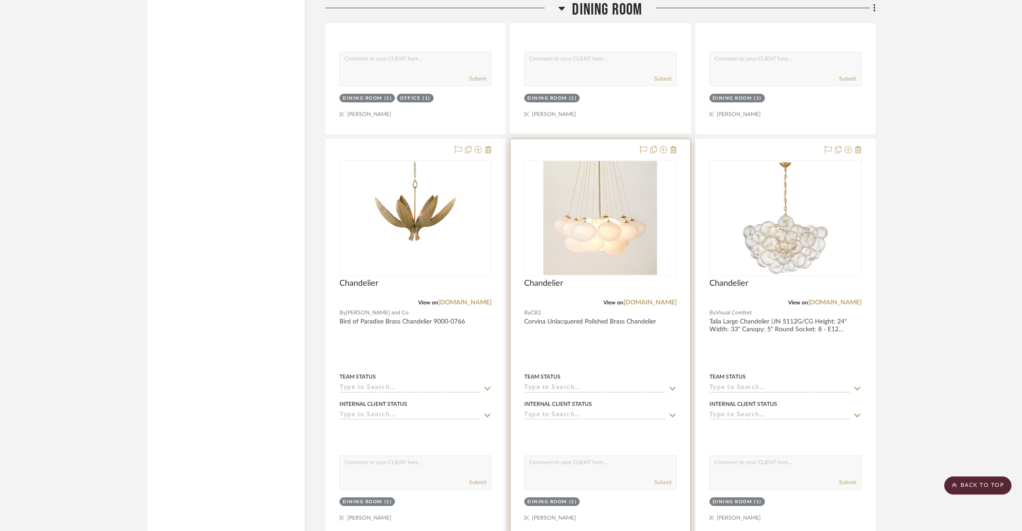
click at [659, 145] on div at bounding box center [657, 150] width 40 height 11
click at [660, 146] on icon at bounding box center [663, 149] width 7 height 7
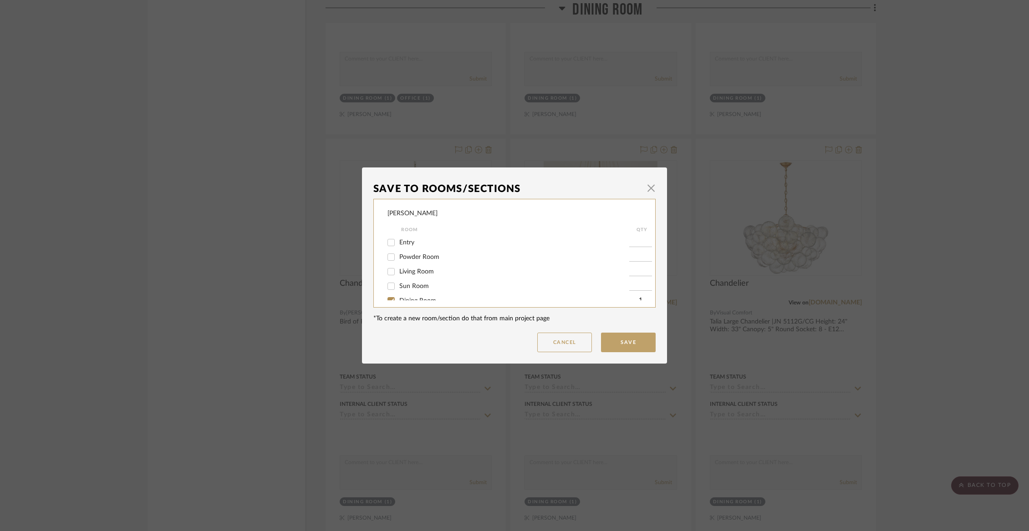
scroll to position [56, 0]
click at [409, 248] on span "Dining Room" at bounding box center [417, 244] width 37 height 6
click at [398, 248] on input "Dining Room" at bounding box center [391, 244] width 15 height 15
checkbox input "false"
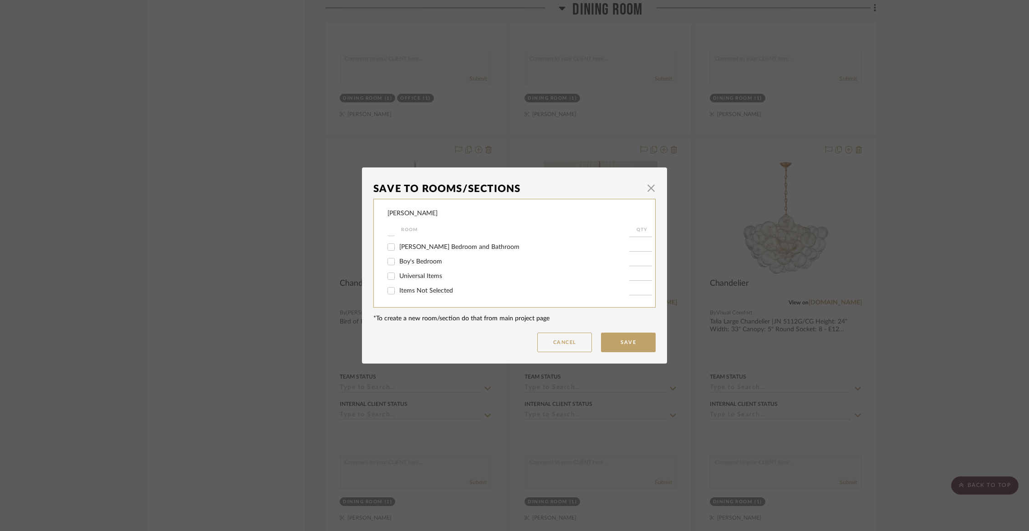
click at [410, 293] on span "Items Not Selected" at bounding box center [426, 291] width 54 height 6
click at [398, 293] on input "Items Not Selected" at bounding box center [391, 291] width 15 height 15
checkbox input "true"
type input "1"
click at [613, 343] on button "Save" at bounding box center [628, 343] width 55 height 20
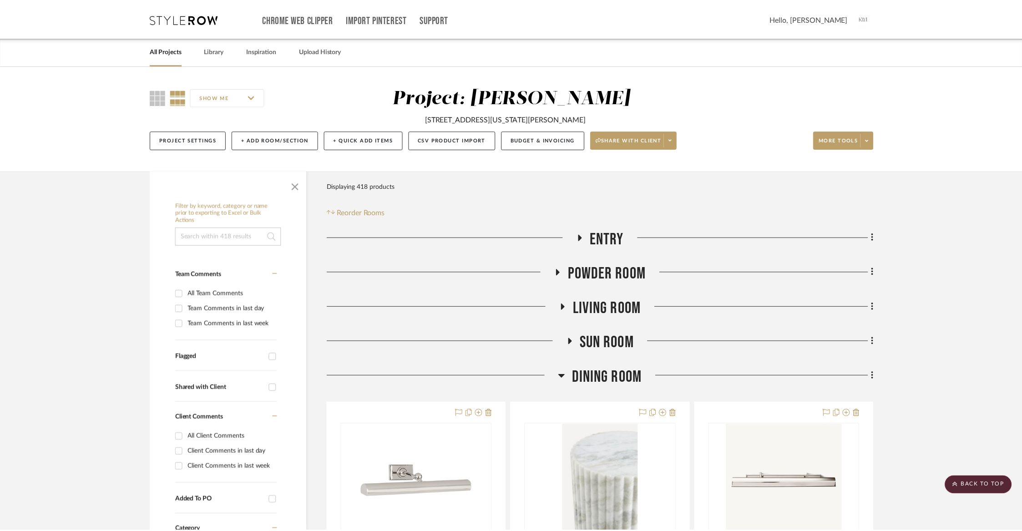
scroll to position [4704, 0]
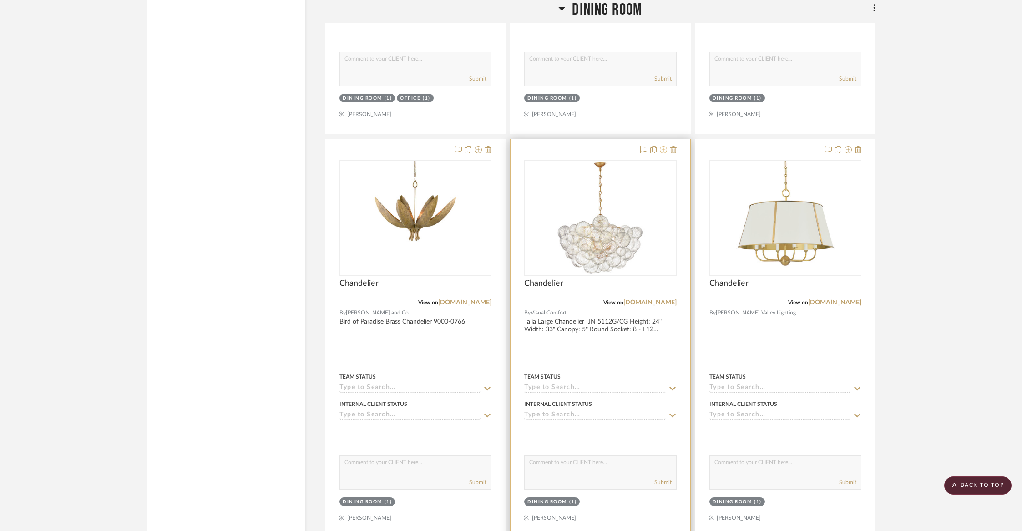
click at [664, 147] on fa-icon at bounding box center [663, 150] width 7 height 7
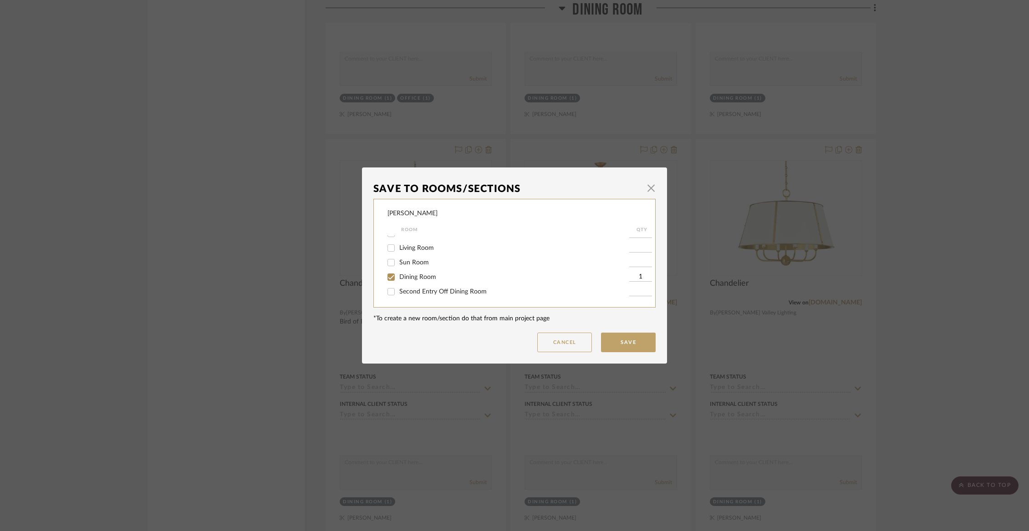
scroll to position [29, 0]
click at [405, 274] on span "Dining Room" at bounding box center [417, 272] width 37 height 6
click at [398, 274] on input "Dining Room" at bounding box center [391, 271] width 15 height 15
checkbox input "false"
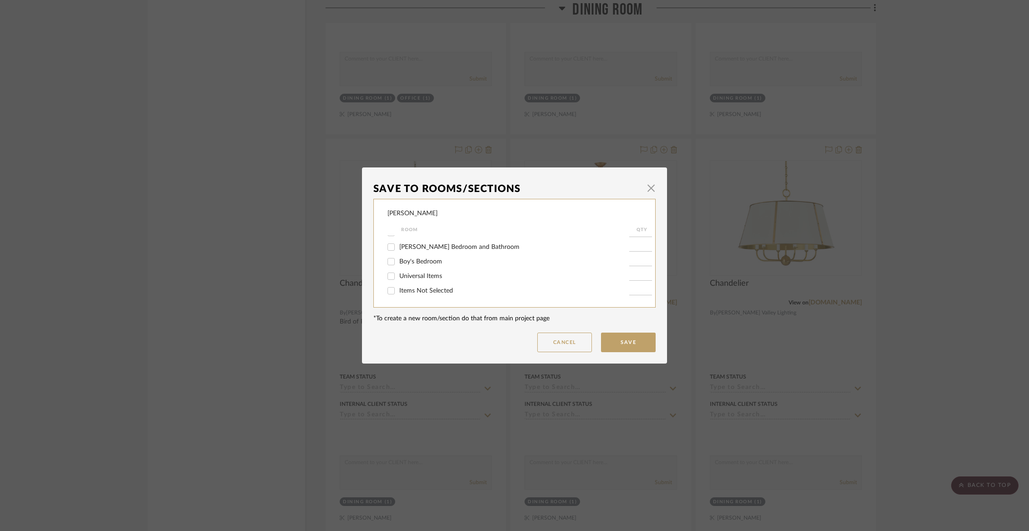
click at [421, 292] on span "Items Not Selected" at bounding box center [426, 291] width 54 height 6
click at [398, 292] on input "Items Not Selected" at bounding box center [391, 291] width 15 height 15
checkbox input "true"
type input "1"
click at [633, 339] on button "Save" at bounding box center [628, 343] width 55 height 20
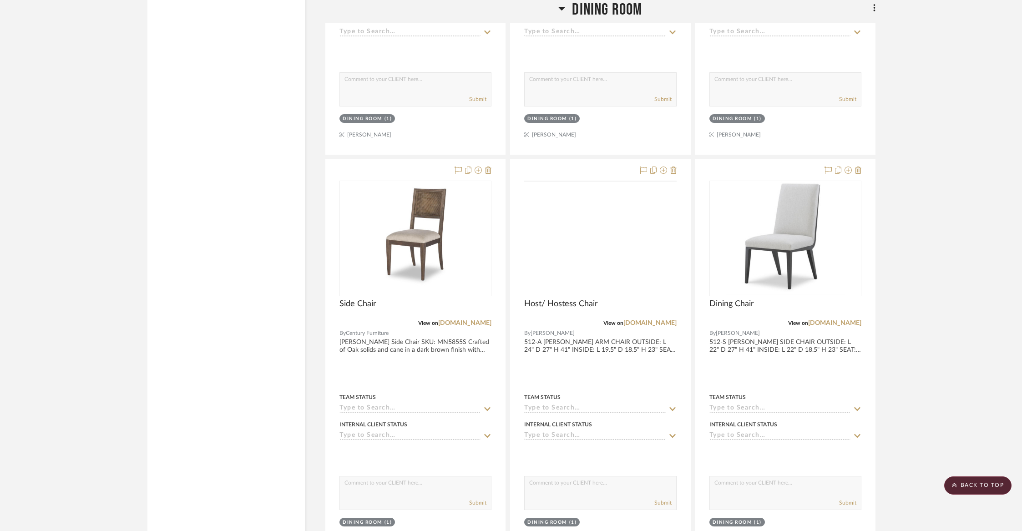
scroll to position [3471, 0]
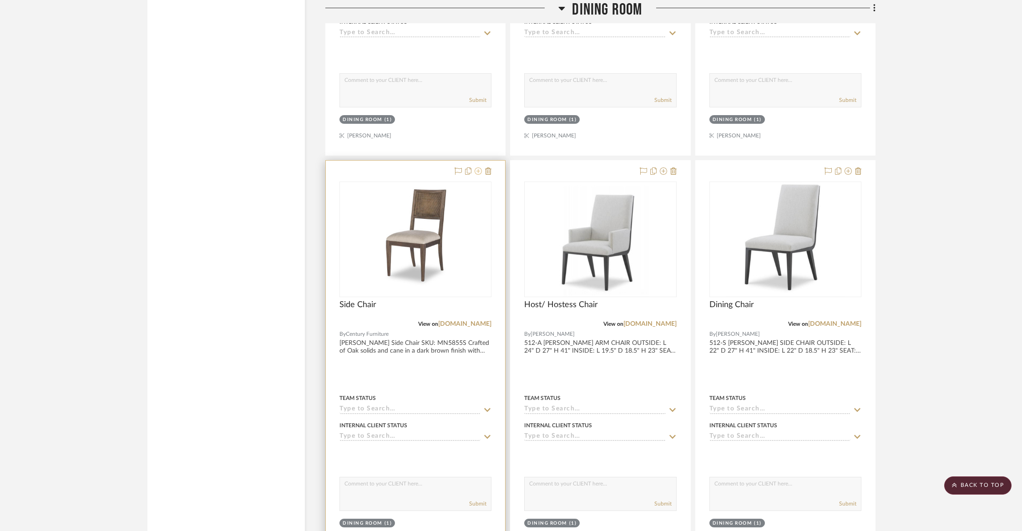
click at [478, 167] on icon at bounding box center [478, 170] width 7 height 7
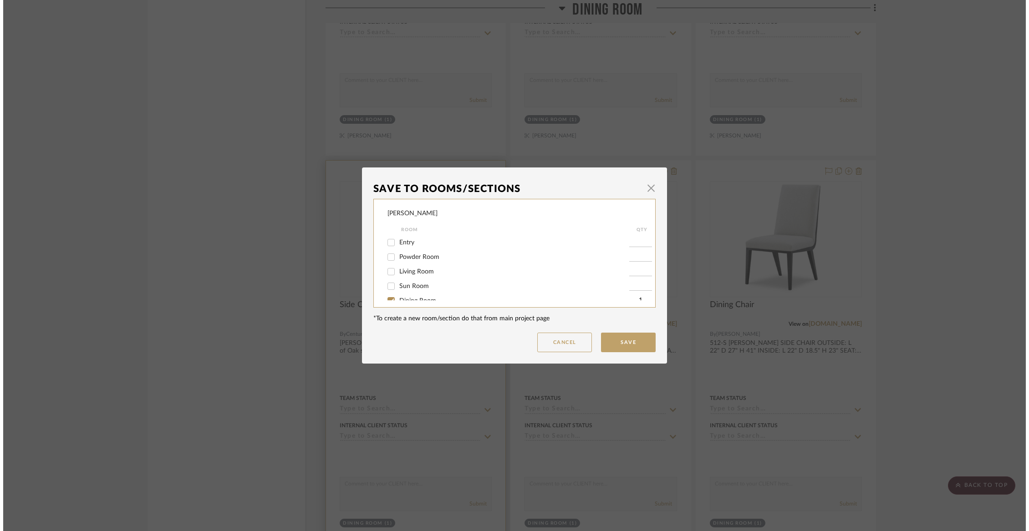
scroll to position [0, 0]
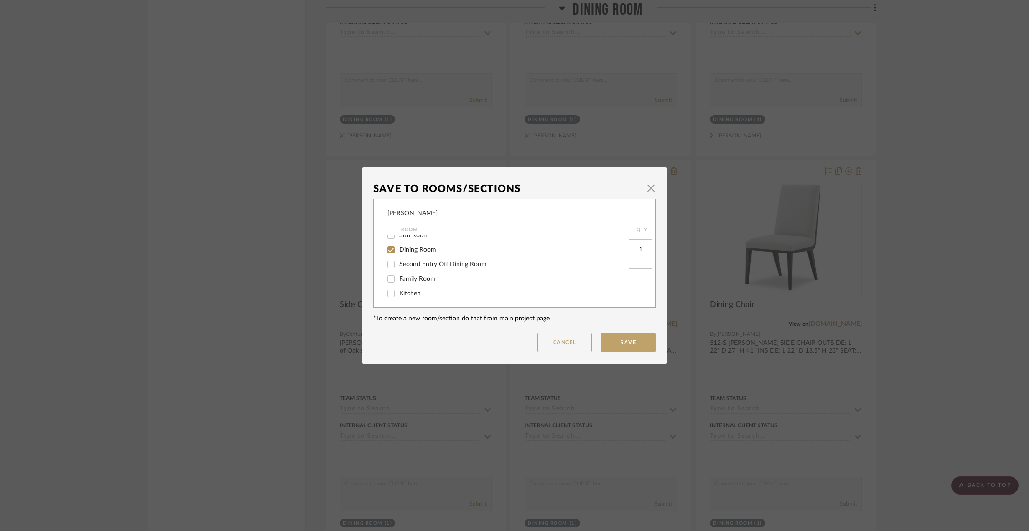
click at [422, 253] on span "Dining Room" at bounding box center [417, 250] width 37 height 6
click at [398, 255] on input "Dining Room" at bounding box center [391, 250] width 15 height 15
checkbox input "false"
click at [417, 290] on span "Items Not Selected" at bounding box center [426, 291] width 54 height 6
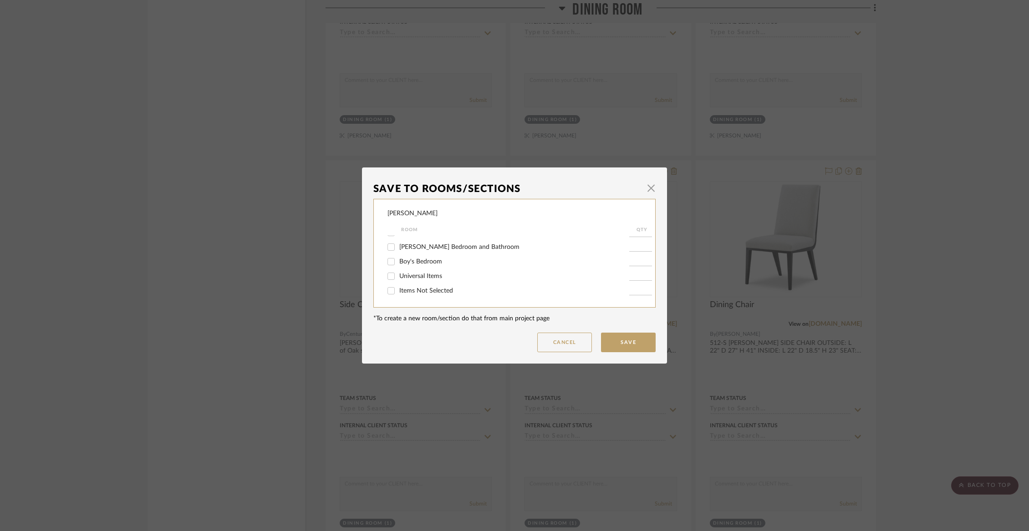
click at [398, 290] on input "Items Not Selected" at bounding box center [391, 291] width 15 height 15
checkbox input "true"
type input "1"
click at [636, 340] on button "Save" at bounding box center [628, 343] width 55 height 20
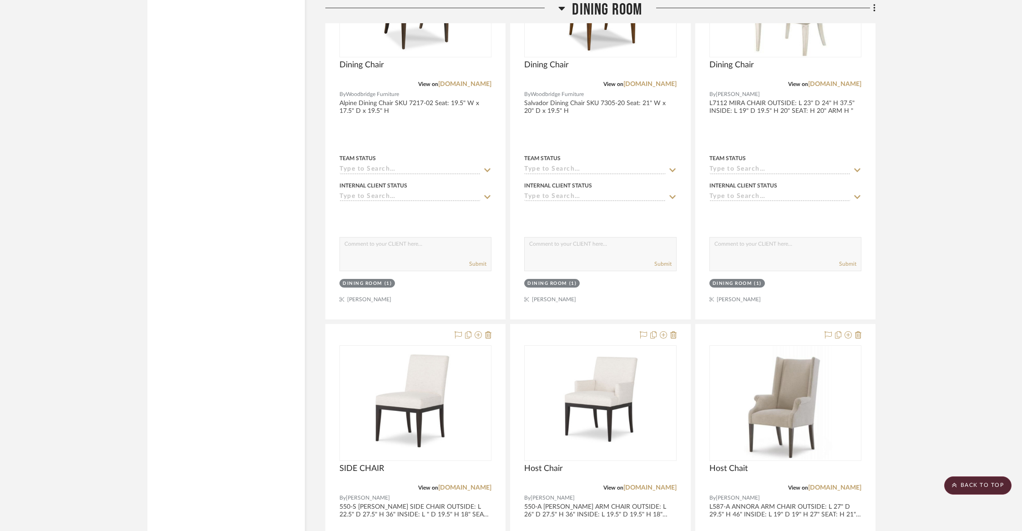
scroll to position [2768, 0]
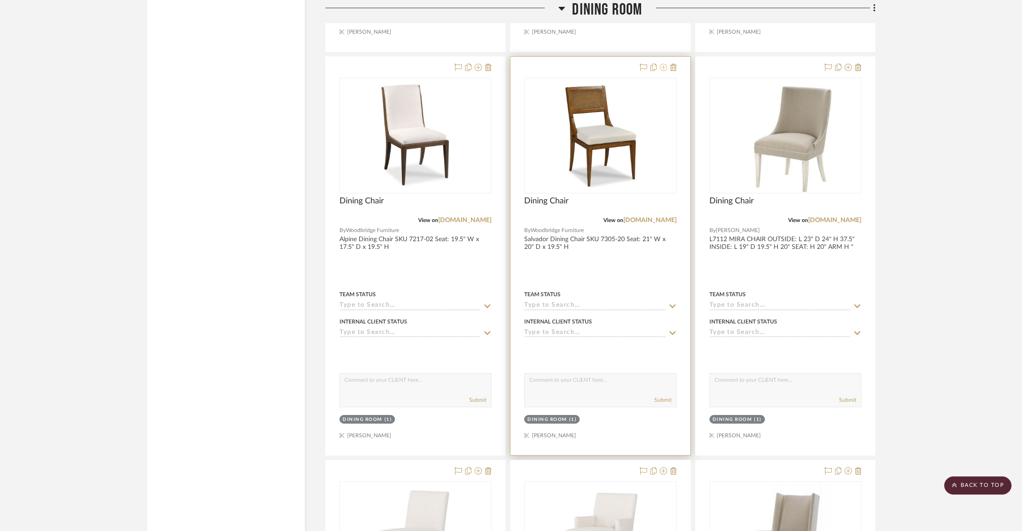
click at [666, 64] on icon at bounding box center [663, 67] width 7 height 7
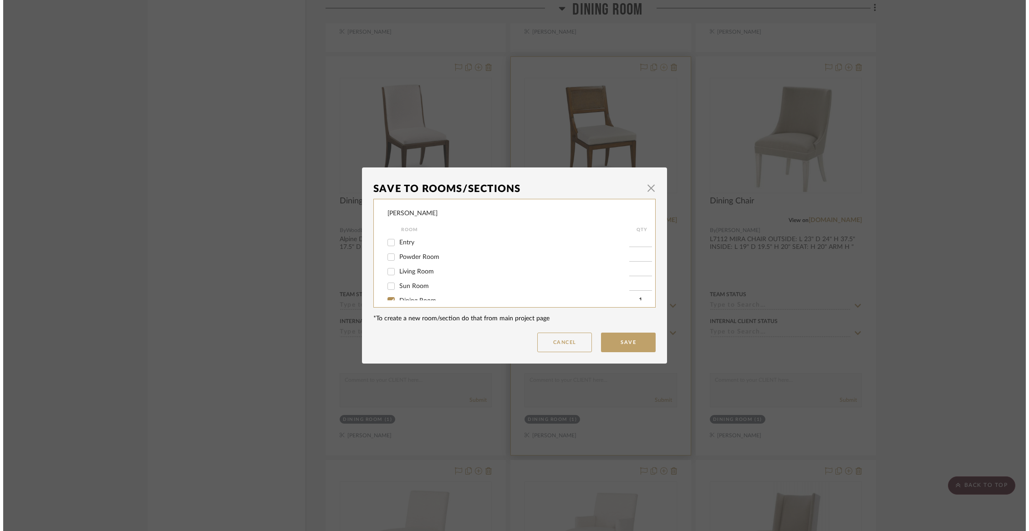
scroll to position [0, 0]
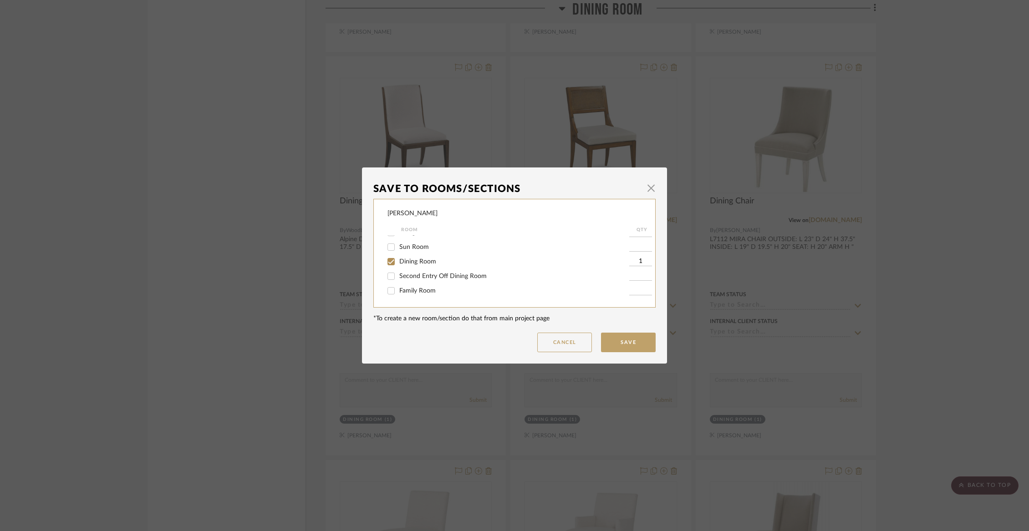
click at [415, 263] on span "Dining Room" at bounding box center [417, 261] width 37 height 6
click at [398, 263] on input "Dining Room" at bounding box center [391, 261] width 15 height 15
checkbox input "false"
click at [417, 286] on div "Items Not Selected" at bounding box center [508, 291] width 242 height 15
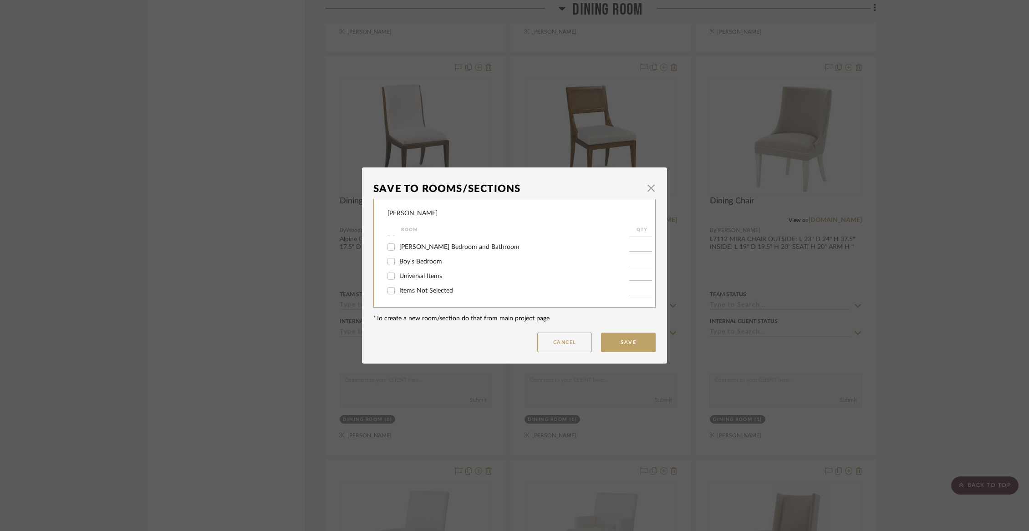
click at [416, 294] on span "Items Not Selected" at bounding box center [426, 291] width 54 height 6
click at [398, 294] on input "Items Not Selected" at bounding box center [391, 291] width 15 height 15
checkbox input "true"
type input "1"
click at [627, 336] on button "Save" at bounding box center [628, 343] width 55 height 20
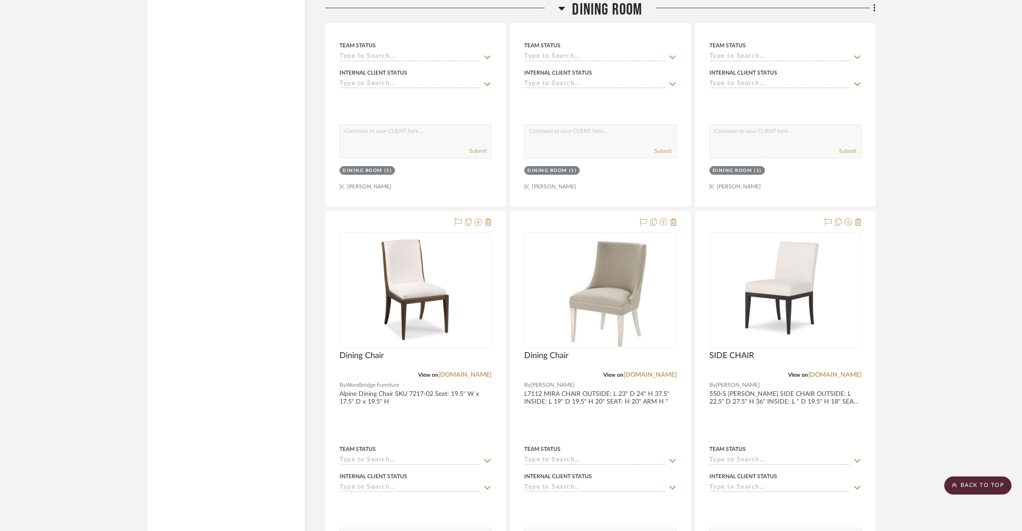
scroll to position [2588, 0]
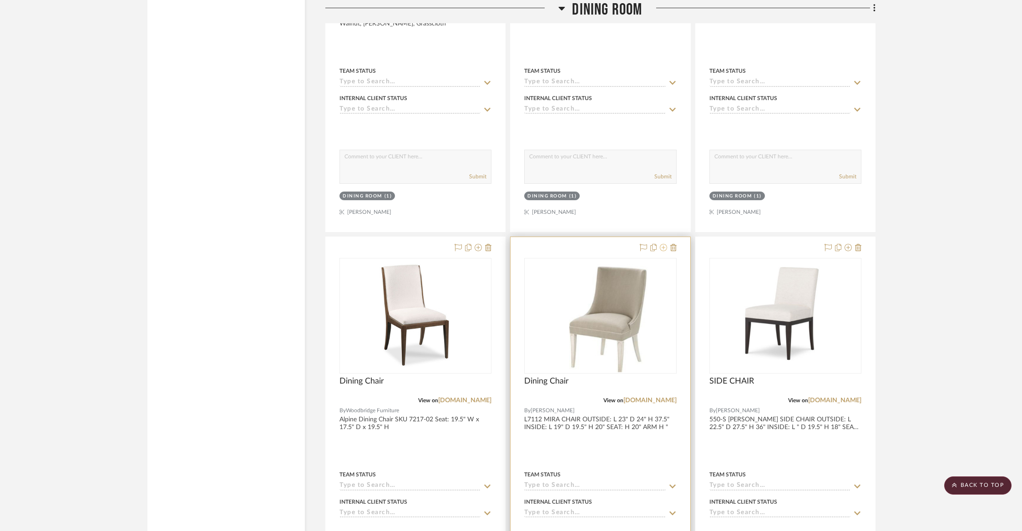
click at [665, 244] on icon at bounding box center [663, 247] width 7 height 7
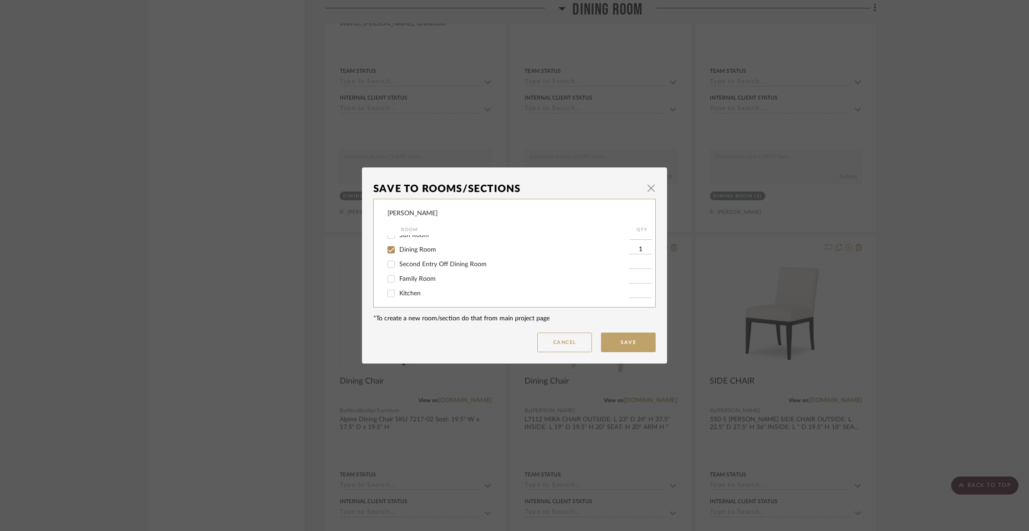
click at [420, 252] on span "Dining Room" at bounding box center [417, 250] width 37 height 6
click at [398, 252] on input "Dining Room" at bounding box center [391, 250] width 15 height 15
checkbox input "false"
click at [415, 289] on span "Items Not Selected" at bounding box center [426, 291] width 54 height 6
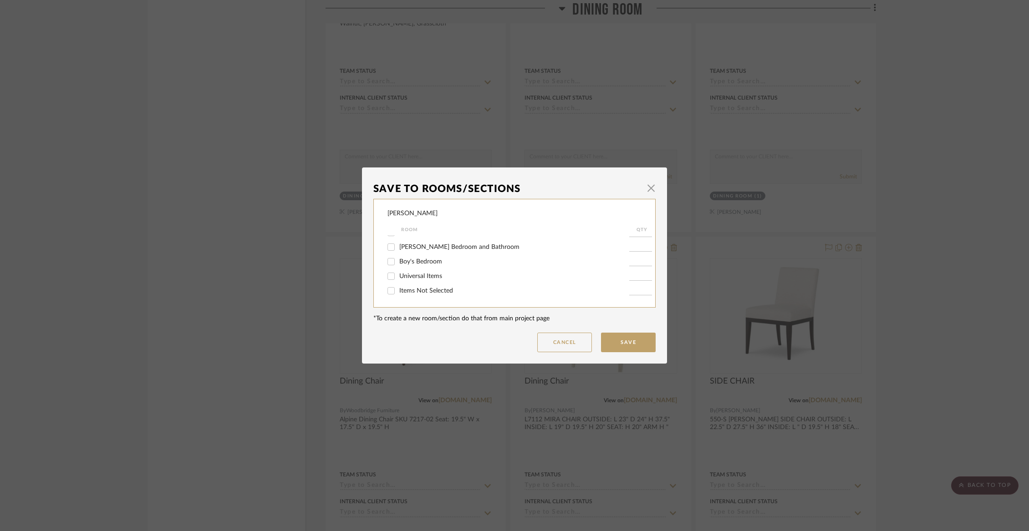
click at [398, 289] on input "Items Not Selected" at bounding box center [391, 291] width 15 height 15
checkbox input "true"
type input "1"
click at [608, 342] on button "Save" at bounding box center [628, 343] width 55 height 20
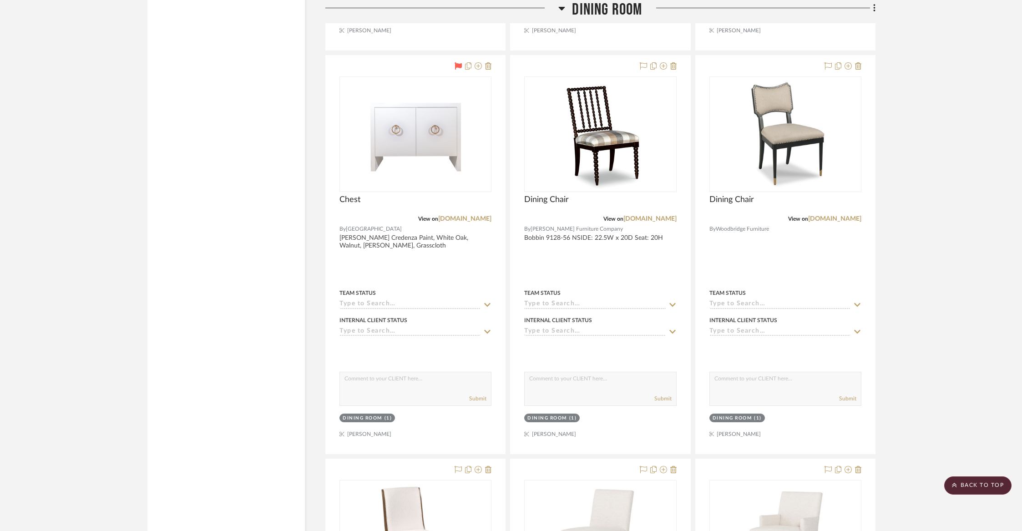
scroll to position [2278, 0]
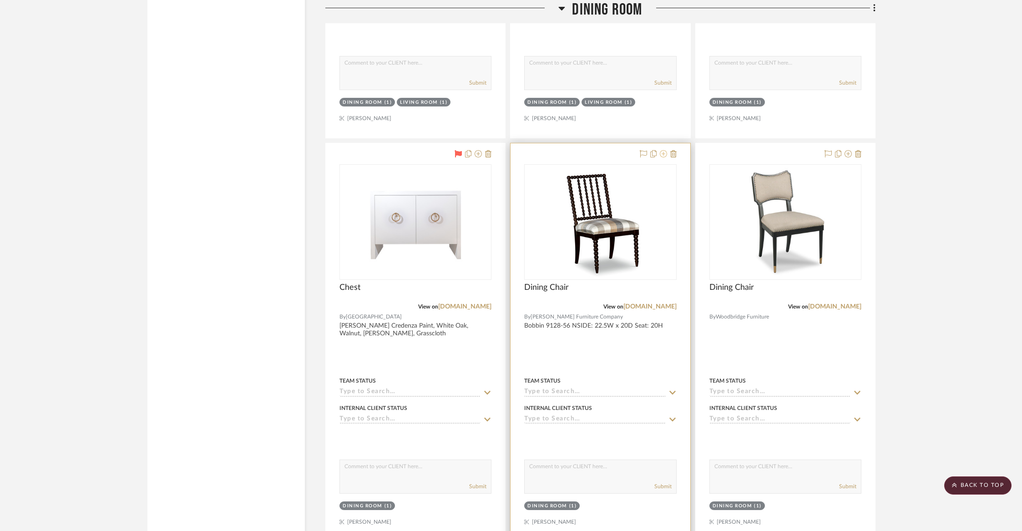
click at [664, 151] on icon at bounding box center [663, 153] width 7 height 7
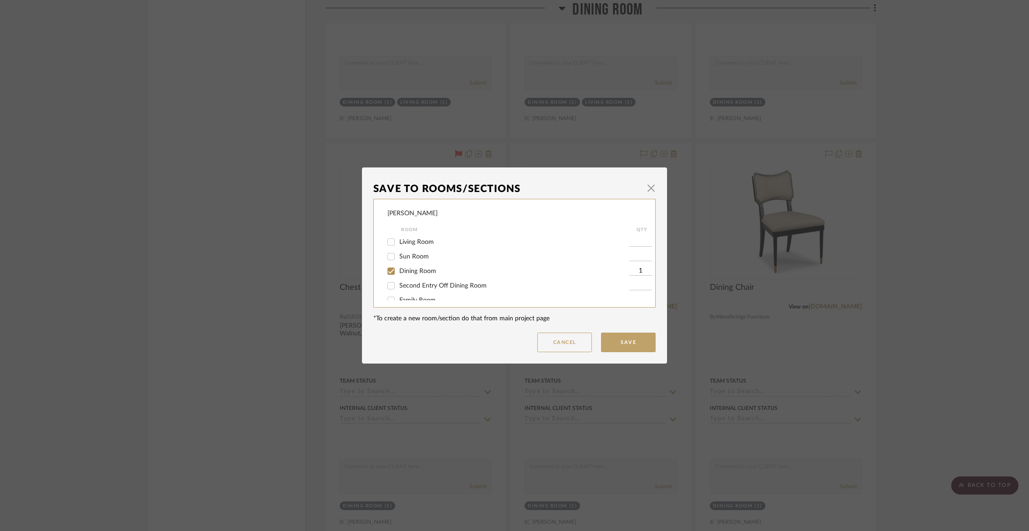
scroll to position [45, 0]
click at [417, 263] on div "Dining Room" at bounding box center [508, 256] width 242 height 15
click at [415, 258] on span "Dining Room" at bounding box center [417, 256] width 37 height 6
click at [398, 258] on input "Dining Room" at bounding box center [391, 256] width 15 height 15
checkbox input "false"
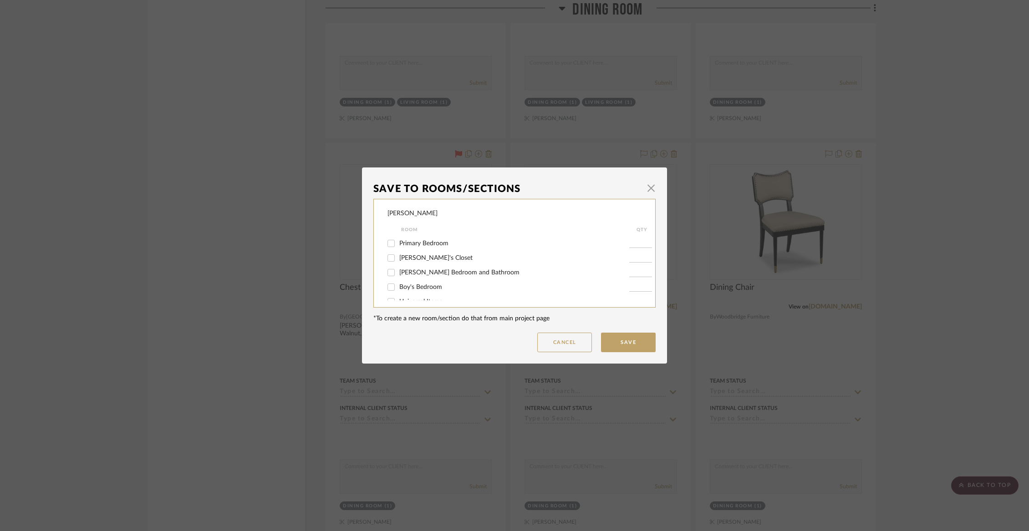
scroll to position [178, 0]
click at [415, 291] on span "Items Not Selected" at bounding box center [426, 291] width 54 height 6
click at [398, 291] on input "Items Not Selected" at bounding box center [391, 291] width 15 height 15
checkbox input "true"
type input "1"
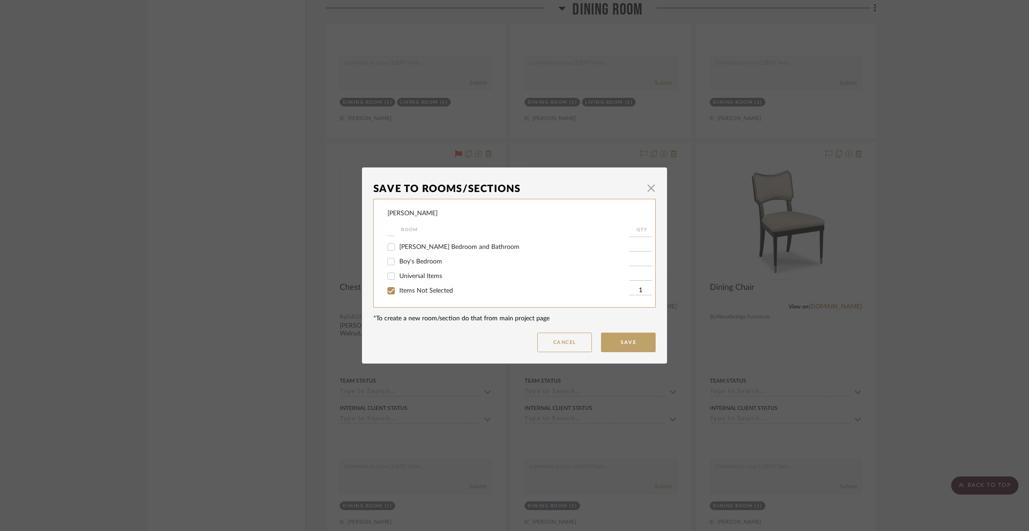
click at [623, 353] on dialog-content "Save To Rooms/Sections × [PERSON_NAME] Room QTY Entry Powder Room Living Room S…" at bounding box center [514, 265] width 305 height 196
click at [623, 347] on button "Save" at bounding box center [628, 343] width 55 height 20
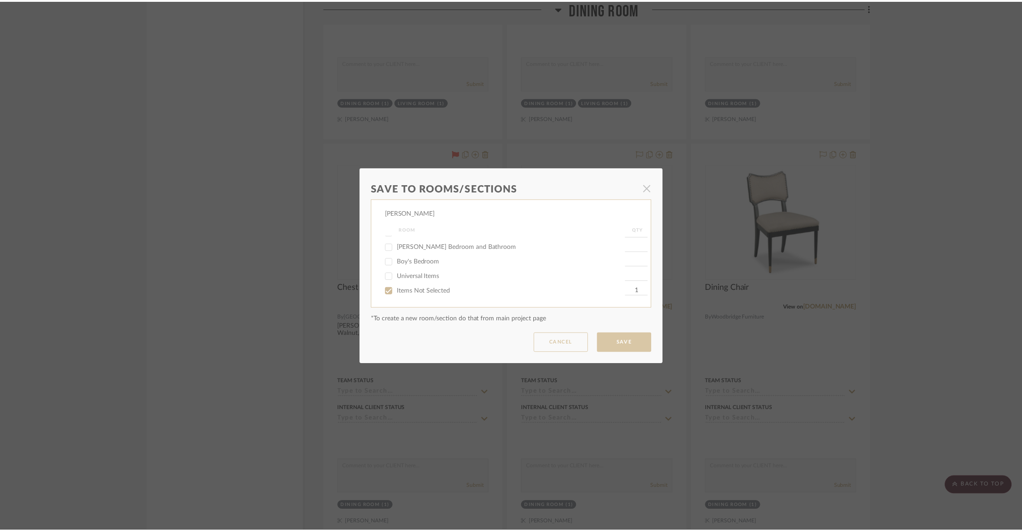
scroll to position [2278, 0]
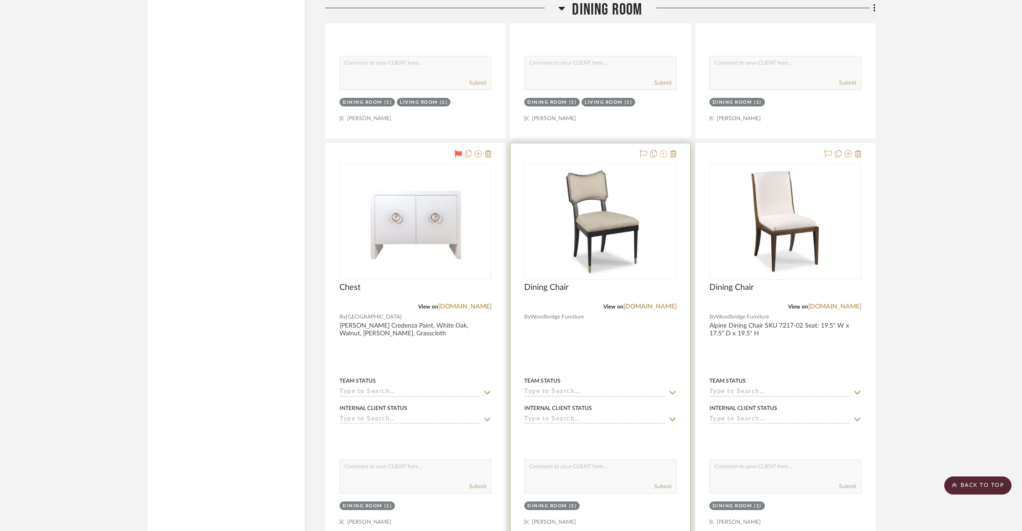
click at [663, 151] on icon at bounding box center [663, 153] width 7 height 7
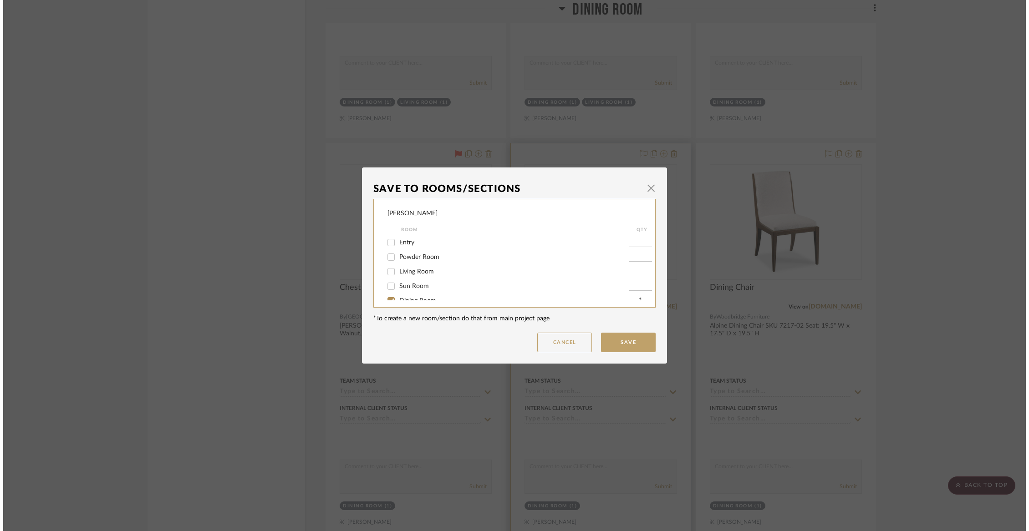
scroll to position [0, 0]
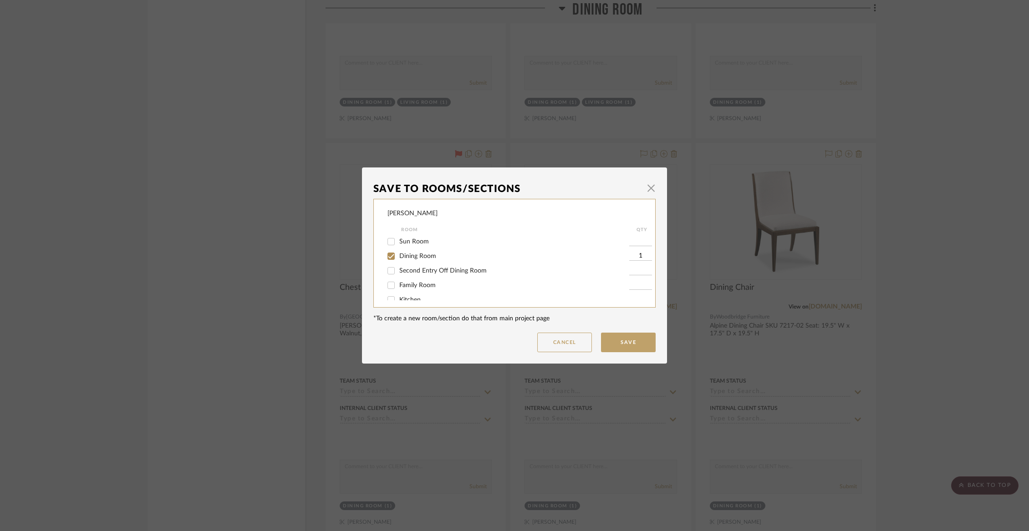
click at [416, 257] on span "Dining Room" at bounding box center [417, 256] width 37 height 6
click at [398, 257] on input "Dining Room" at bounding box center [391, 256] width 15 height 15
checkbox input "false"
click at [418, 288] on span "Items Not Selected" at bounding box center [426, 291] width 54 height 6
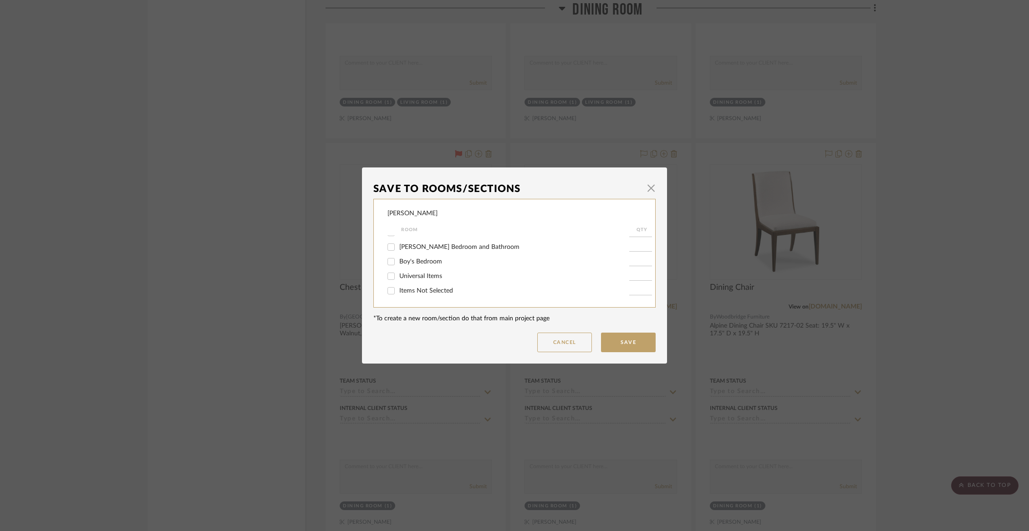
click at [398, 288] on input "Items Not Selected" at bounding box center [391, 291] width 15 height 15
checkbox input "true"
type input "1"
click at [623, 347] on button "Save" at bounding box center [628, 343] width 55 height 20
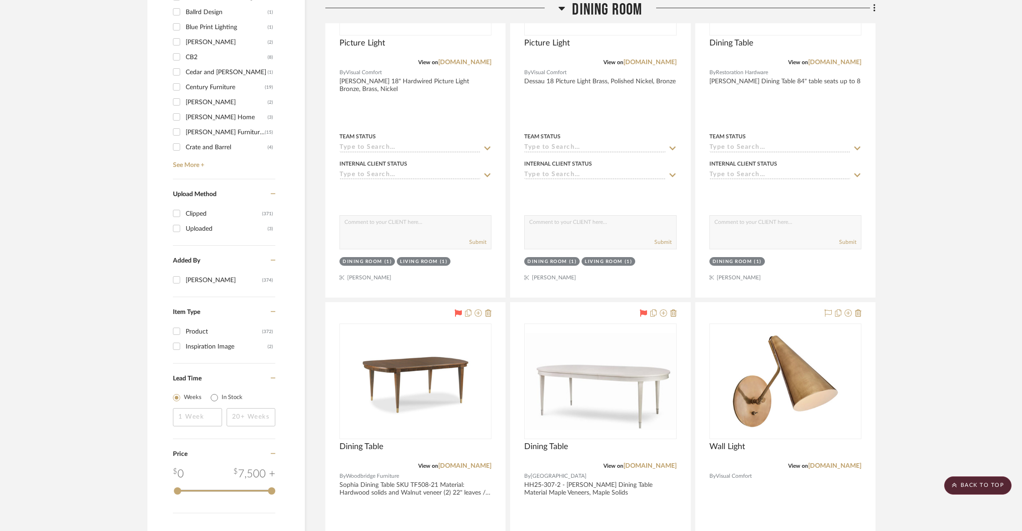
scroll to position [905, 0]
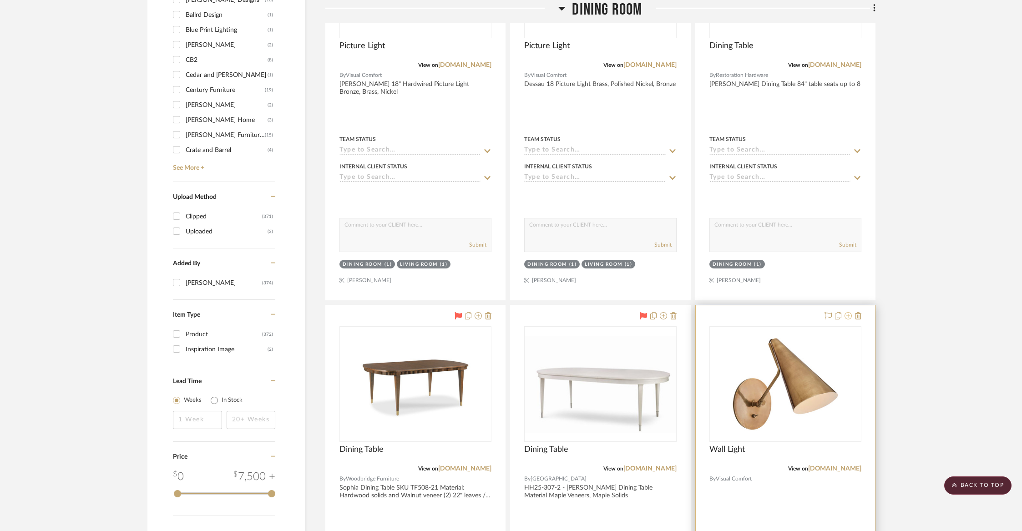
click at [847, 316] on icon at bounding box center [848, 315] width 7 height 7
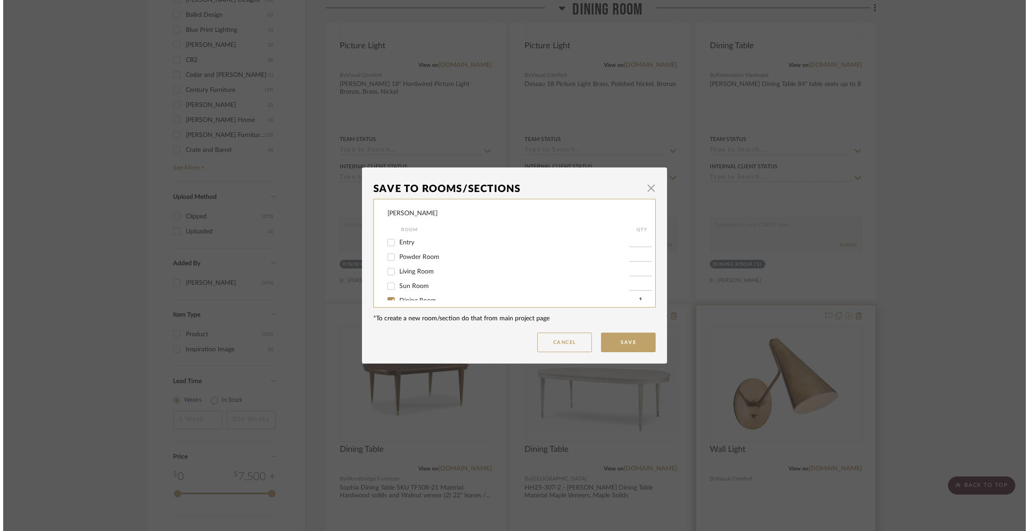
scroll to position [0, 0]
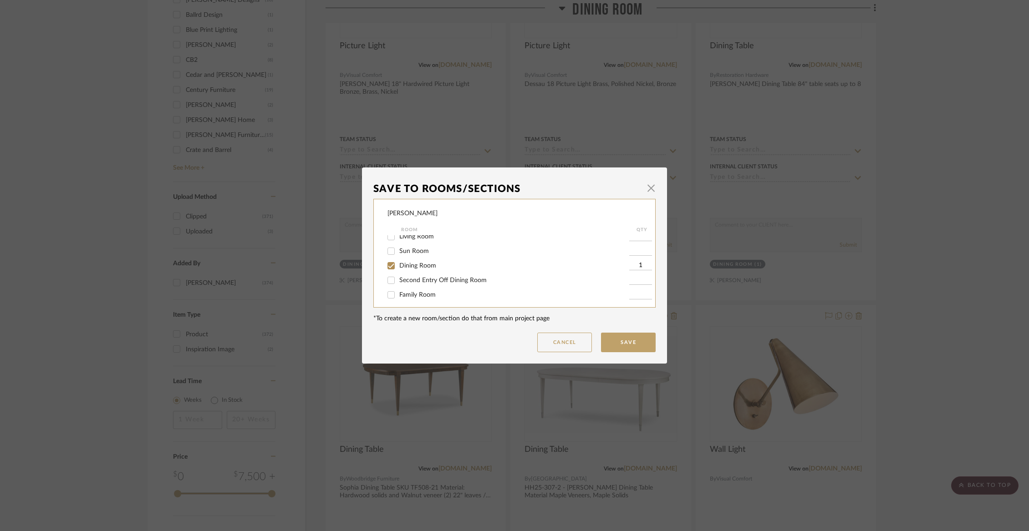
click at [421, 267] on span "Dining Room" at bounding box center [417, 266] width 37 height 6
click at [398, 267] on input "Dining Room" at bounding box center [391, 265] width 15 height 15
checkbox input "false"
click at [417, 290] on span "Items Not Selected" at bounding box center [426, 291] width 54 height 6
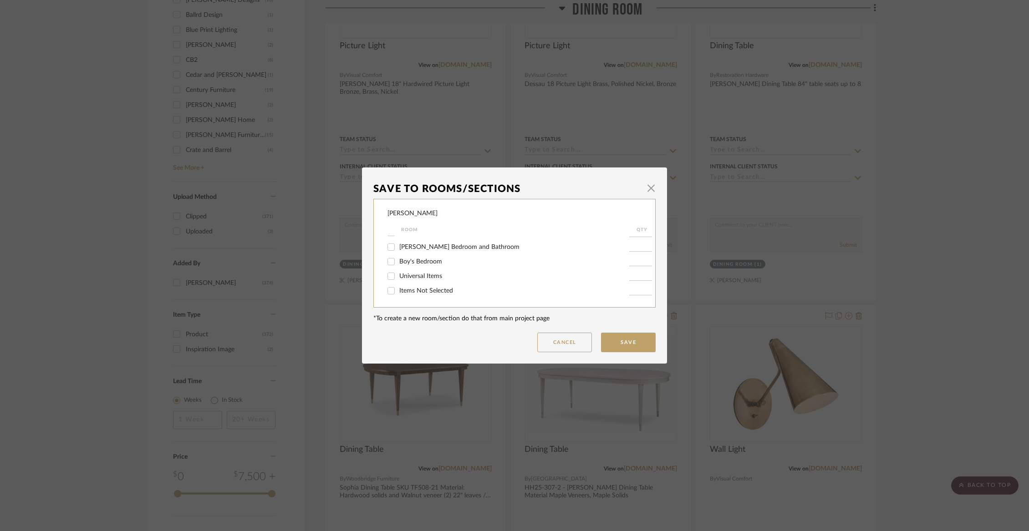
click at [398, 290] on input "Items Not Selected" at bounding box center [391, 291] width 15 height 15
checkbox input "true"
type input "1"
click at [635, 340] on button "Save" at bounding box center [628, 343] width 55 height 20
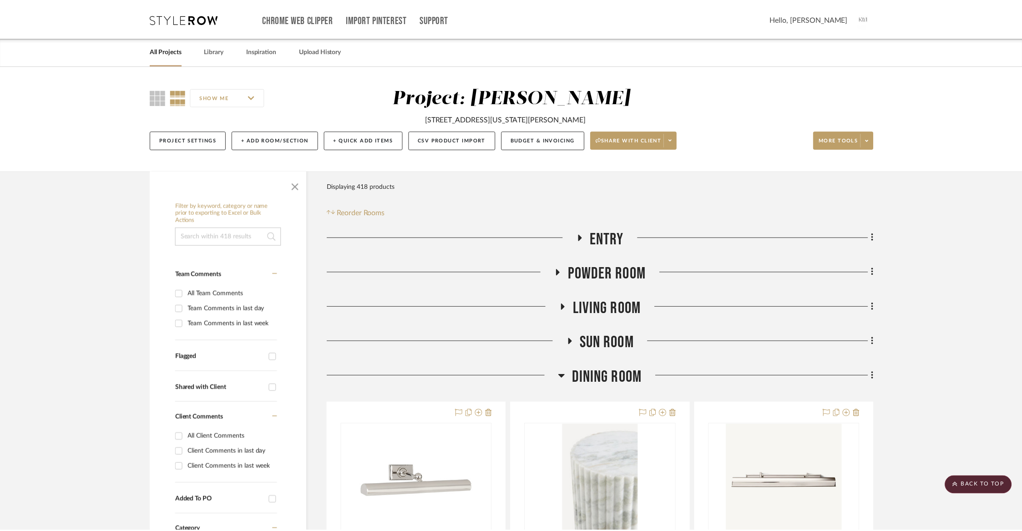
scroll to position [905, 0]
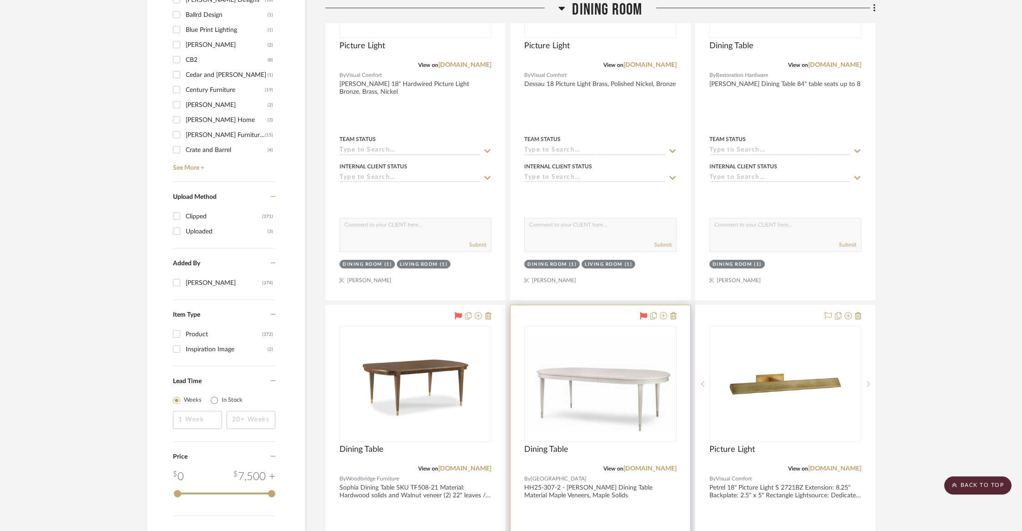
click at [644, 313] on icon at bounding box center [643, 315] width 7 height 7
click at [460, 312] on icon at bounding box center [458, 315] width 7 height 7
click at [478, 316] on icon at bounding box center [478, 315] width 7 height 7
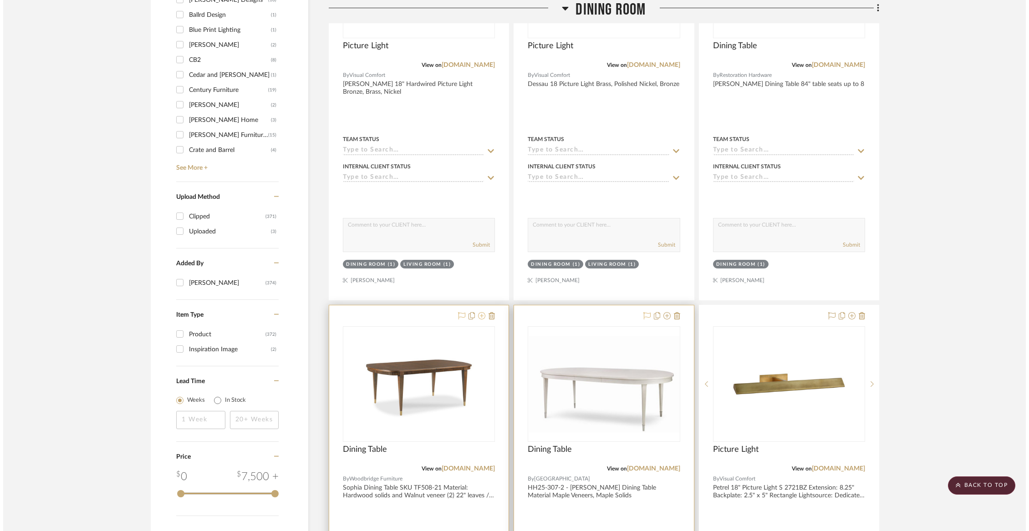
scroll to position [0, 0]
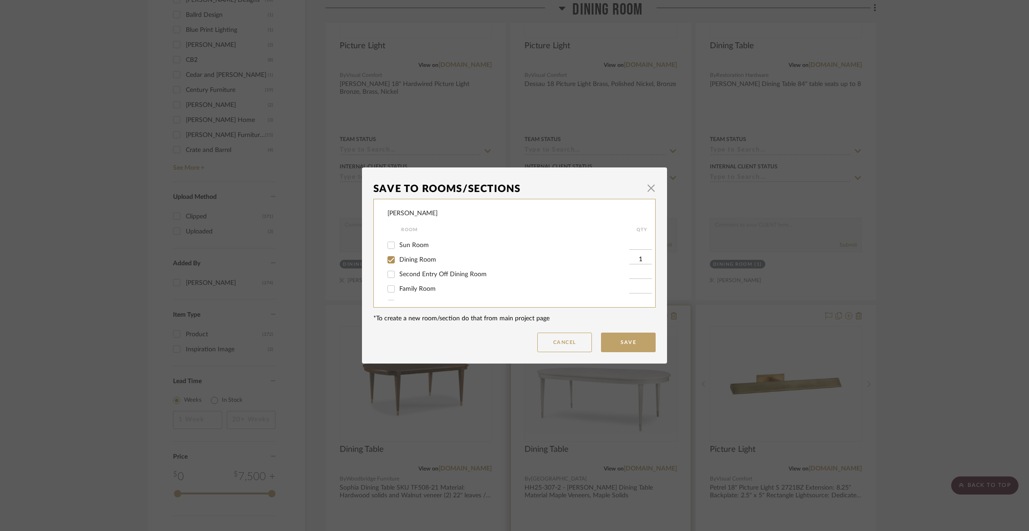
click at [420, 262] on span "Dining Room" at bounding box center [417, 260] width 37 height 6
click at [398, 262] on input "Dining Room" at bounding box center [391, 260] width 15 height 15
checkbox input "false"
click at [416, 292] on span "Items Not Selected" at bounding box center [426, 291] width 54 height 6
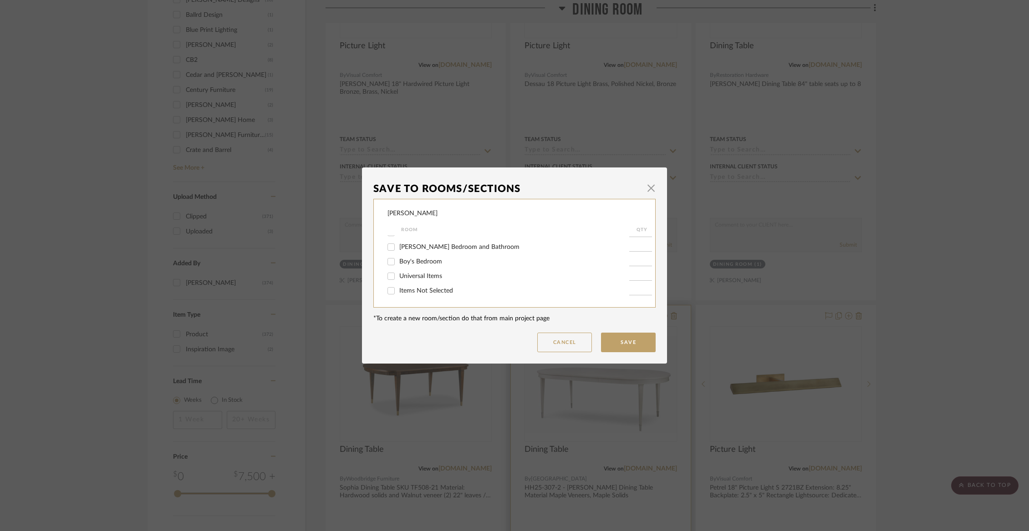
click at [398, 292] on input "Items Not Selected" at bounding box center [391, 291] width 15 height 15
checkbox input "true"
type input "1"
click at [615, 338] on button "Save" at bounding box center [628, 343] width 55 height 20
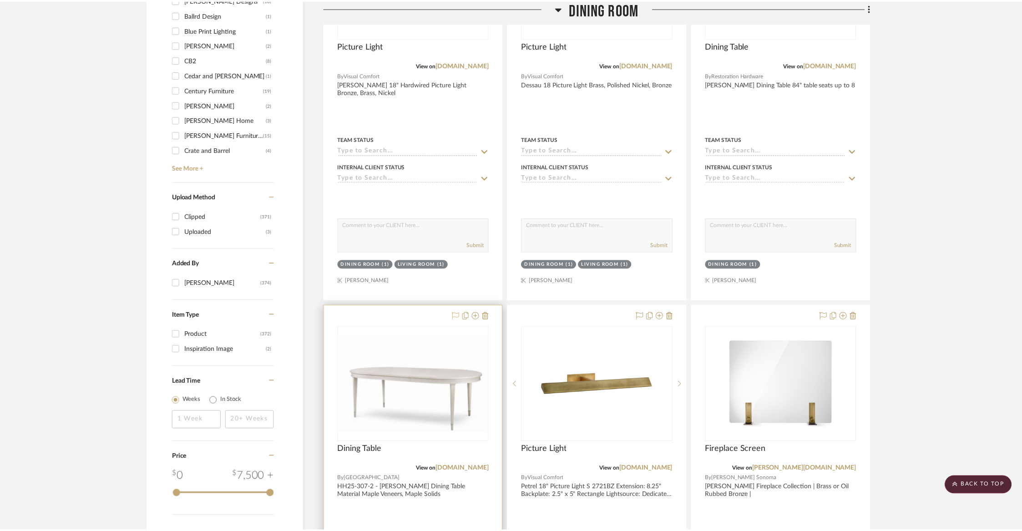
scroll to position [905, 0]
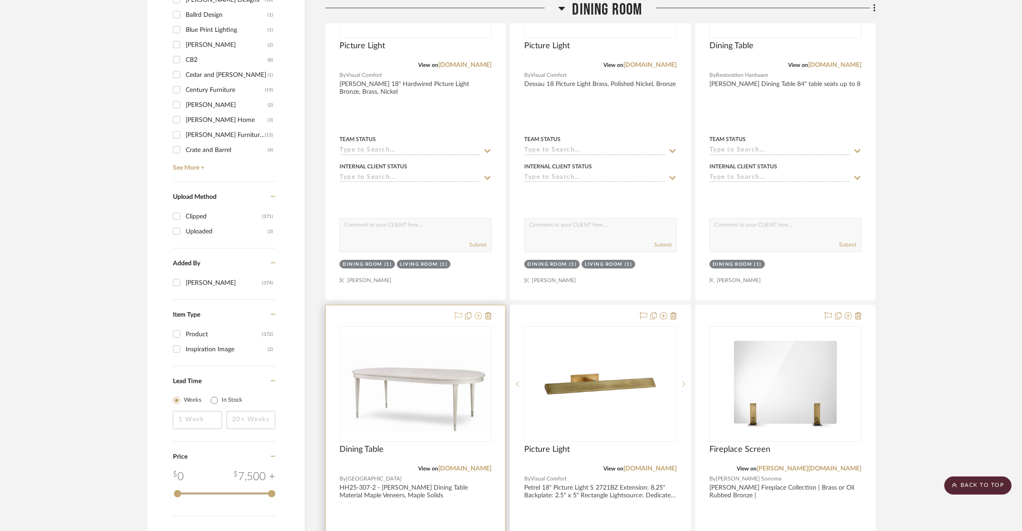
click at [480, 312] on icon at bounding box center [478, 315] width 7 height 7
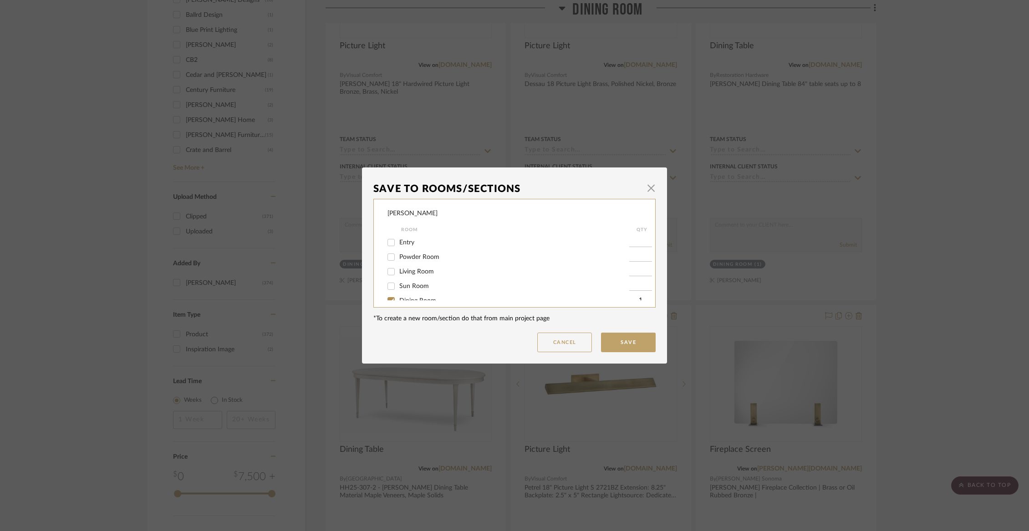
scroll to position [47, 0]
click at [416, 257] on span "Dining Room" at bounding box center [417, 253] width 37 height 6
click at [398, 258] on input "Dining Room" at bounding box center [391, 253] width 15 height 15
checkbox input "false"
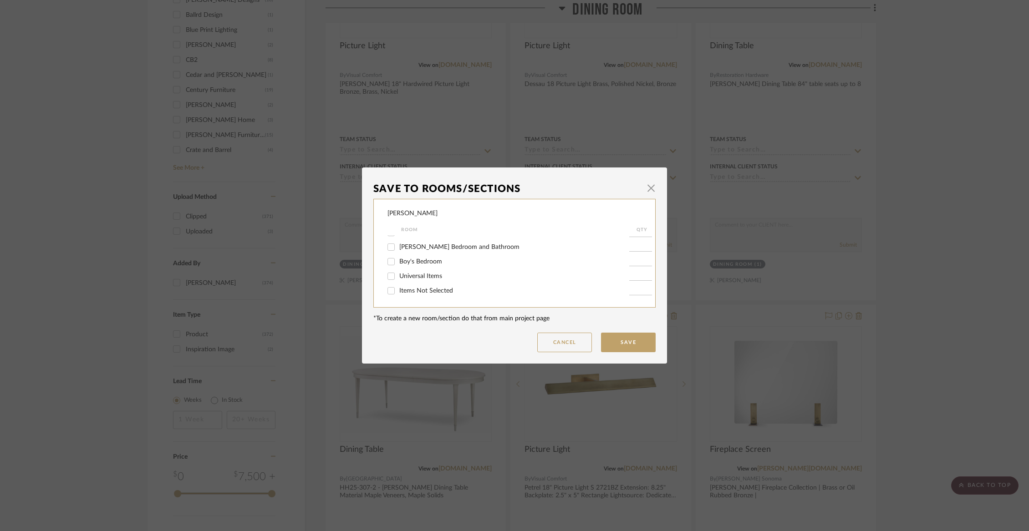
click at [416, 290] on span "Items Not Selected" at bounding box center [426, 291] width 54 height 6
click at [398, 290] on input "Items Not Selected" at bounding box center [391, 291] width 15 height 15
checkbox input "true"
type input "1"
click at [638, 351] on button "Save" at bounding box center [628, 343] width 55 height 20
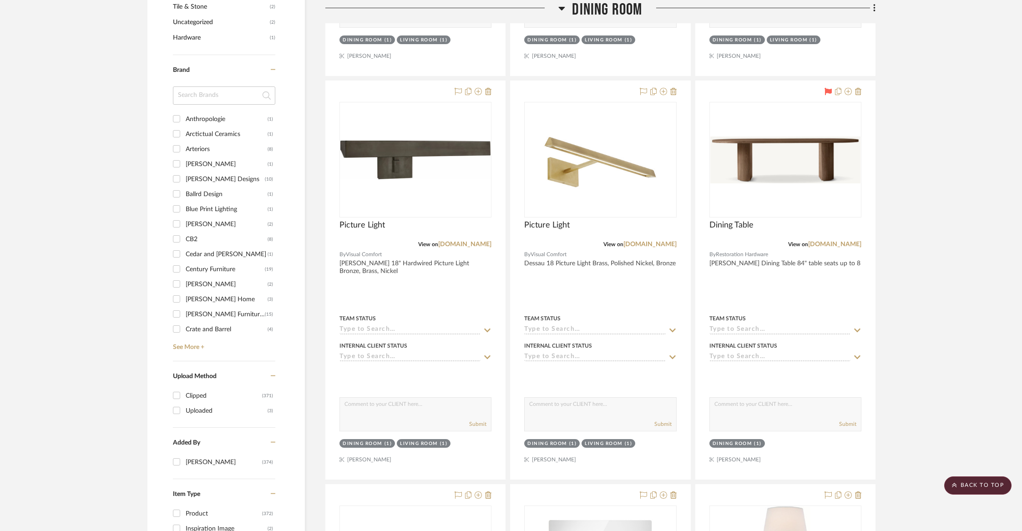
scroll to position [727, 0]
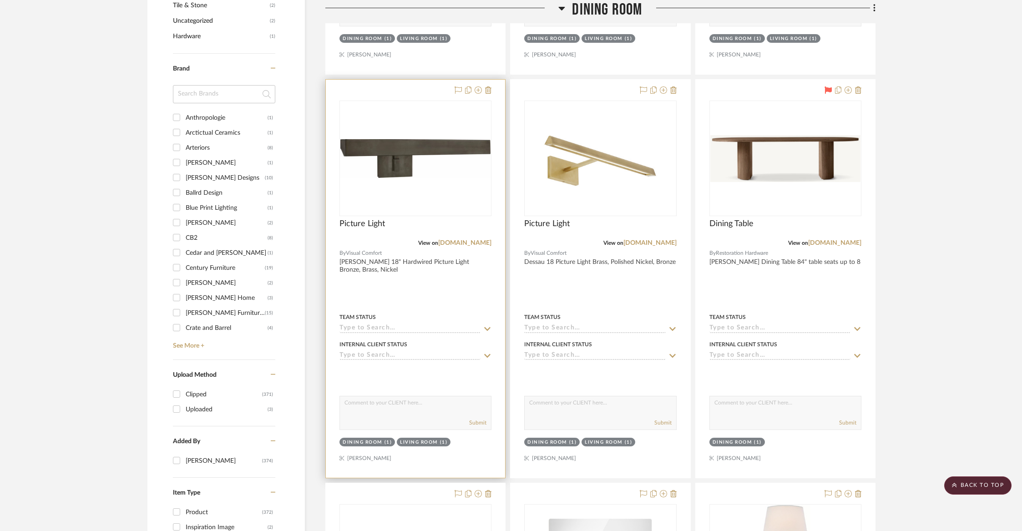
click at [482, 92] on div at bounding box center [471, 90] width 40 height 11
click at [478, 91] on icon at bounding box center [478, 89] width 7 height 7
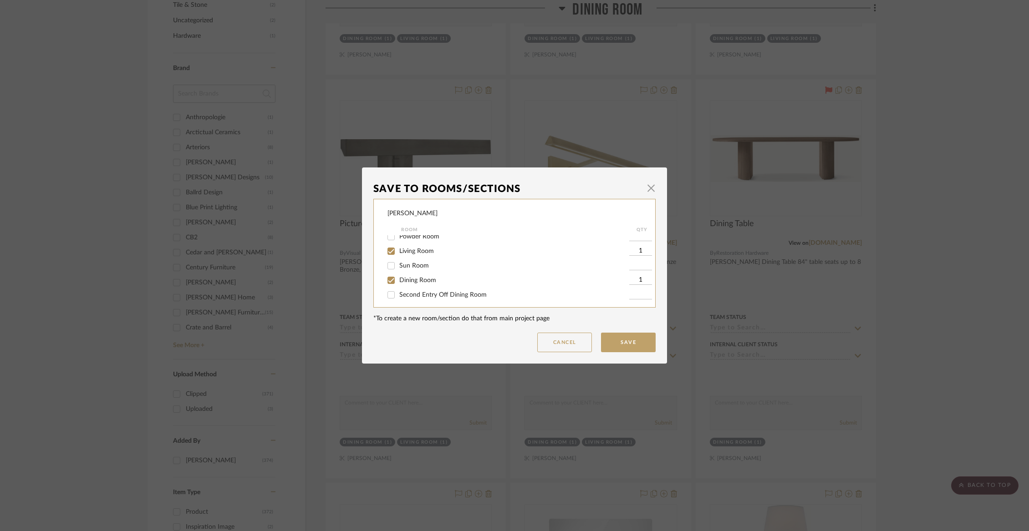
scroll to position [13, 0]
click at [391, 259] on input "Living Room" at bounding box center [391, 258] width 15 height 15
checkbox input "false"
click at [391, 271] on input "Dining Room" at bounding box center [391, 265] width 15 height 15
checkbox input "false"
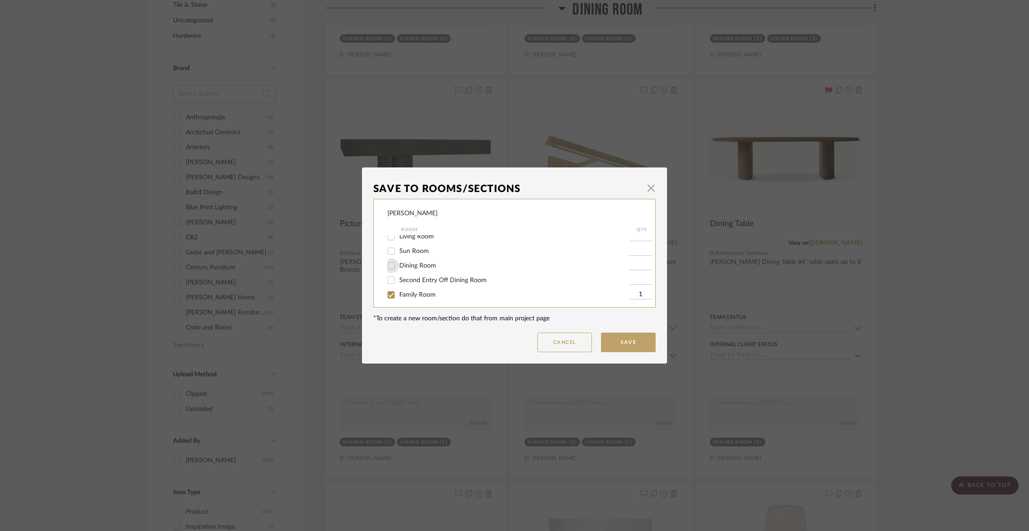
scroll to position [140, 0]
click at [627, 342] on button "Save" at bounding box center [628, 343] width 55 height 20
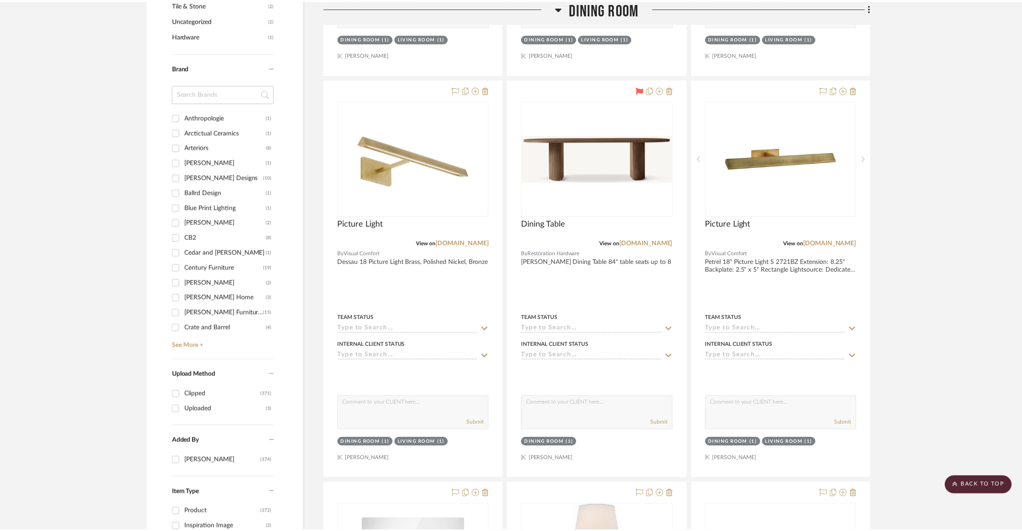
scroll to position [727, 0]
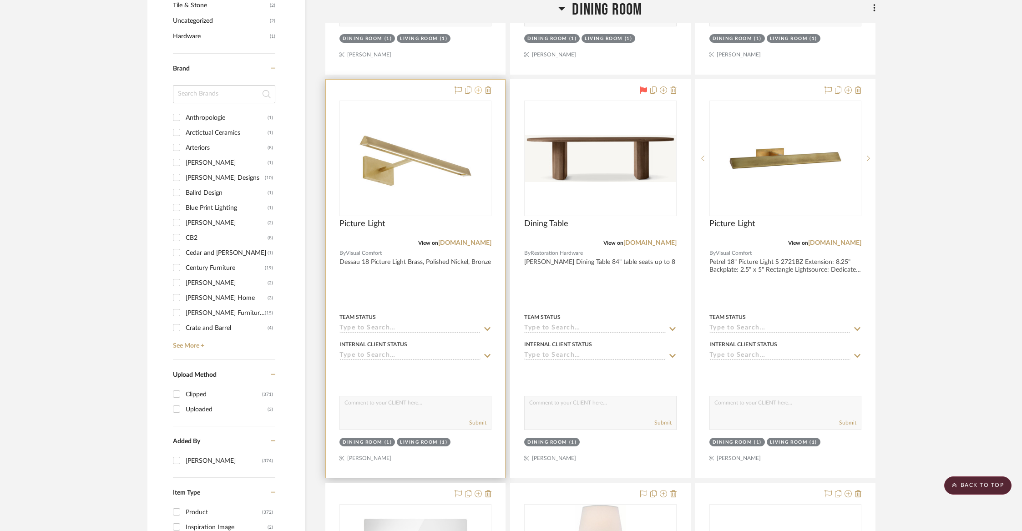
click at [481, 90] on icon at bounding box center [478, 89] width 7 height 7
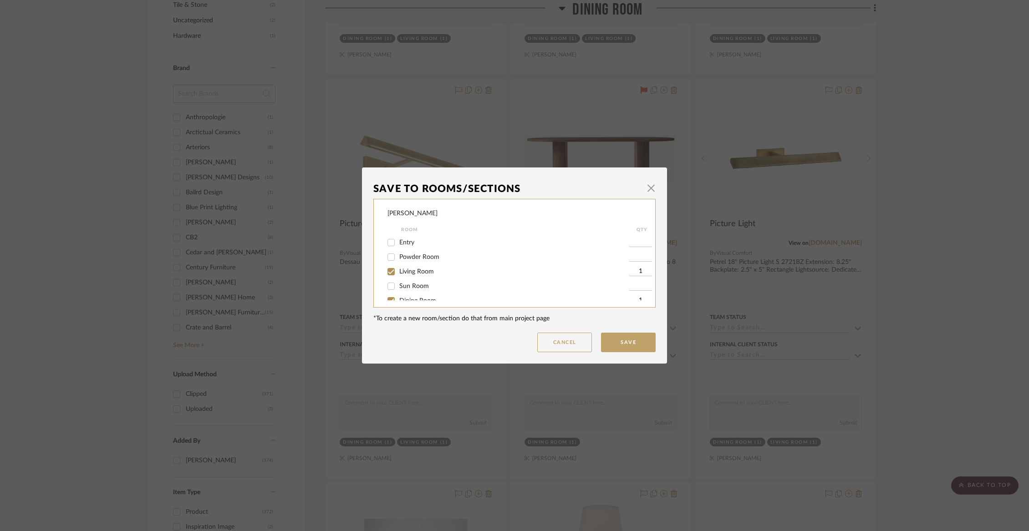
click at [405, 275] on span "Living Room" at bounding box center [416, 272] width 35 height 6
click at [398, 275] on input "Living Room" at bounding box center [391, 271] width 15 height 15
checkbox input "false"
click at [401, 266] on span "Dining Room" at bounding box center [417, 266] width 37 height 6
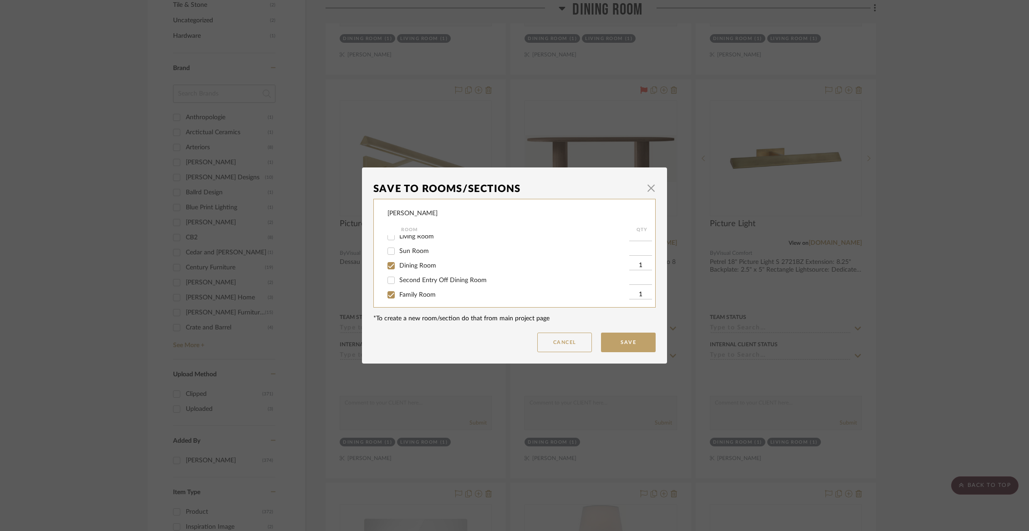
click at [398, 266] on input "Dining Room" at bounding box center [391, 265] width 15 height 15
checkbox input "false"
click at [616, 339] on button "Save" at bounding box center [628, 343] width 55 height 20
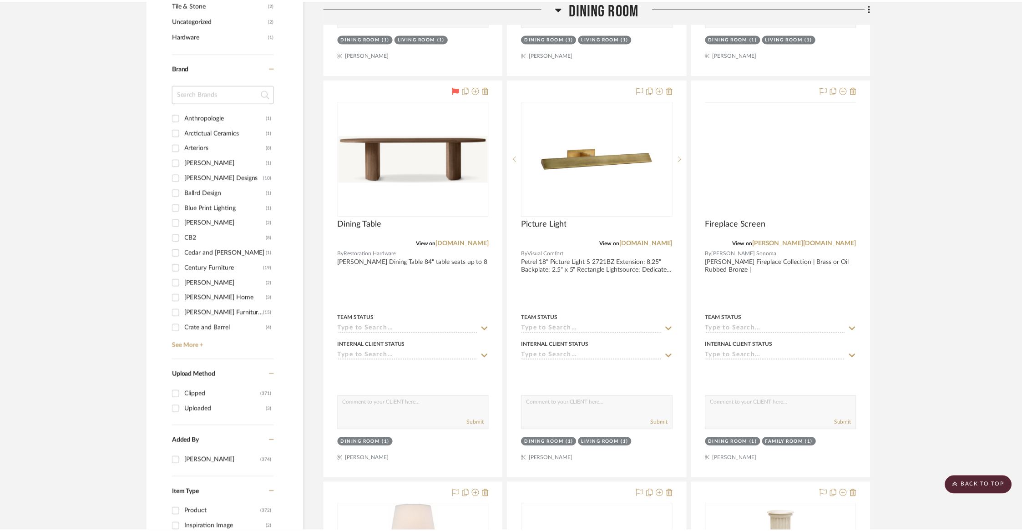
scroll to position [727, 0]
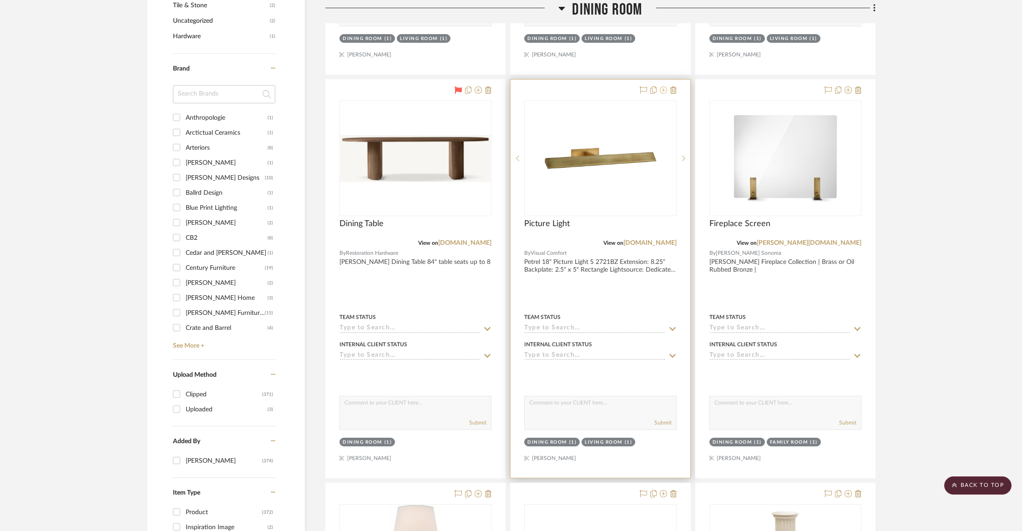
click at [661, 91] on icon at bounding box center [663, 89] width 7 height 7
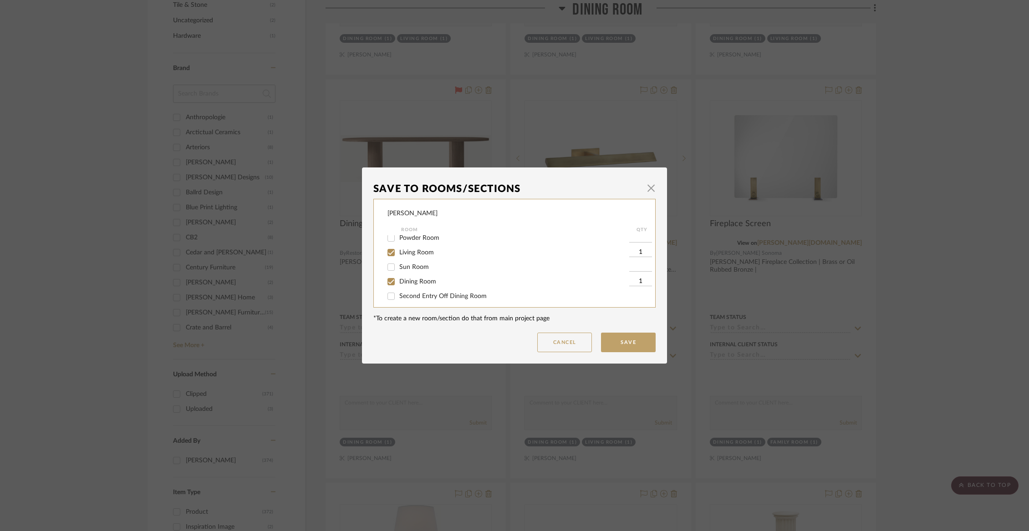
scroll to position [20, 0]
click at [422, 253] on span "Living Room" at bounding box center [416, 251] width 35 height 6
click at [398, 253] on input "Living Room" at bounding box center [391, 251] width 15 height 15
checkbox input "false"
click at [415, 280] on span "Dining Room" at bounding box center [417, 280] width 37 height 6
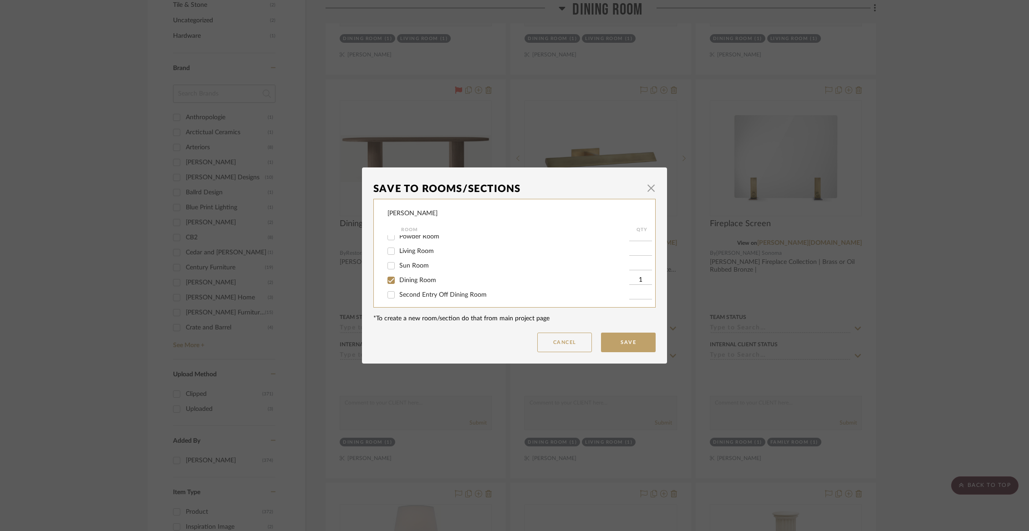
click at [398, 280] on input "Dining Room" at bounding box center [391, 280] width 15 height 15
checkbox input "false"
click at [410, 267] on span "Family Room" at bounding box center [417, 264] width 36 height 6
click at [398, 269] on input "Family Room" at bounding box center [391, 264] width 15 height 15
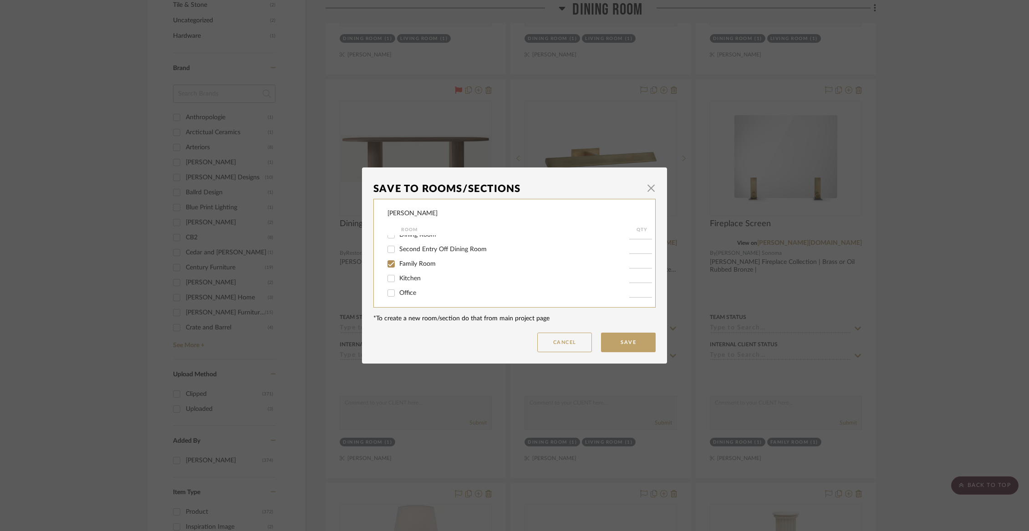
checkbox input "true"
type input "1"
click at [616, 345] on button "Save" at bounding box center [628, 343] width 55 height 20
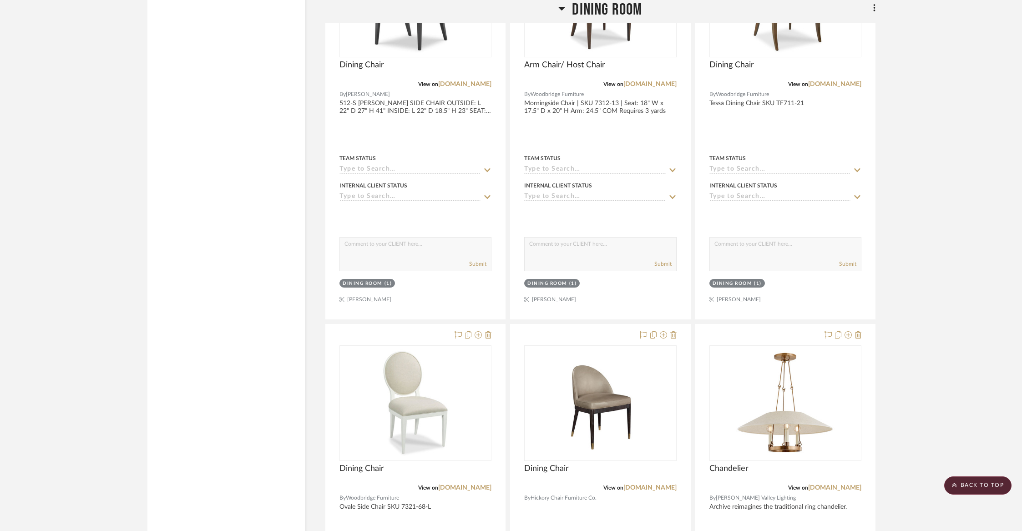
scroll to position [2502, 0]
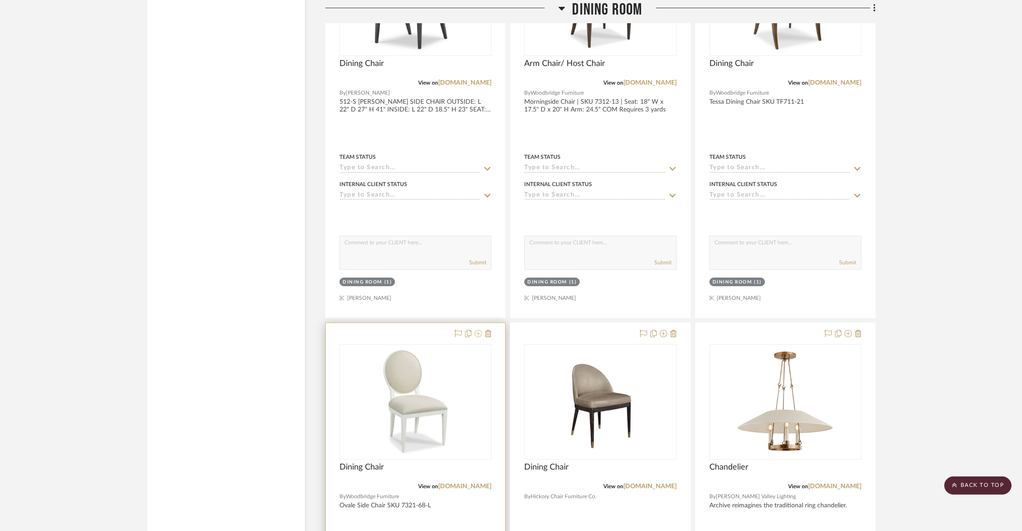
click at [479, 330] on icon at bounding box center [478, 333] width 7 height 7
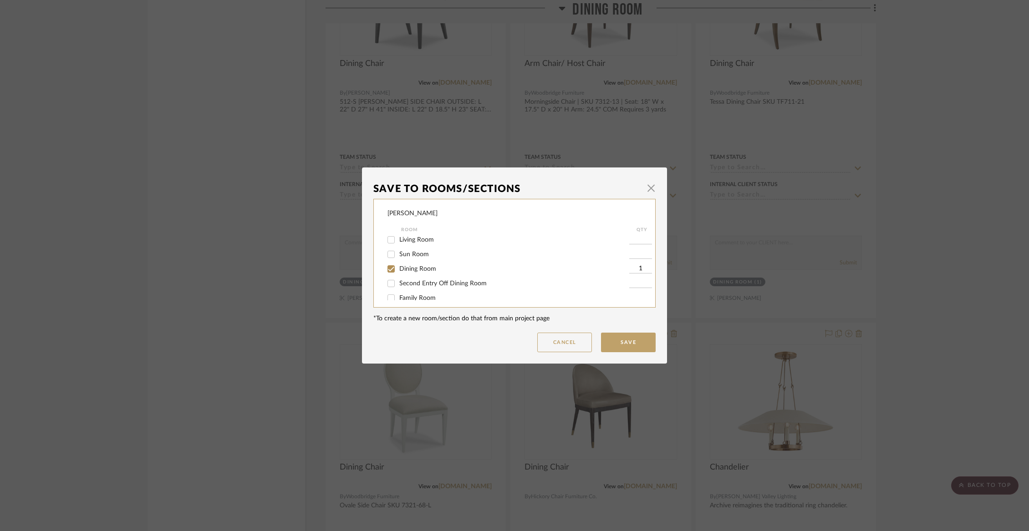
scroll to position [42, 0]
click at [405, 258] on span "Dining Room" at bounding box center [417, 258] width 37 height 6
click at [398, 258] on input "Dining Room" at bounding box center [391, 258] width 15 height 15
checkbox input "false"
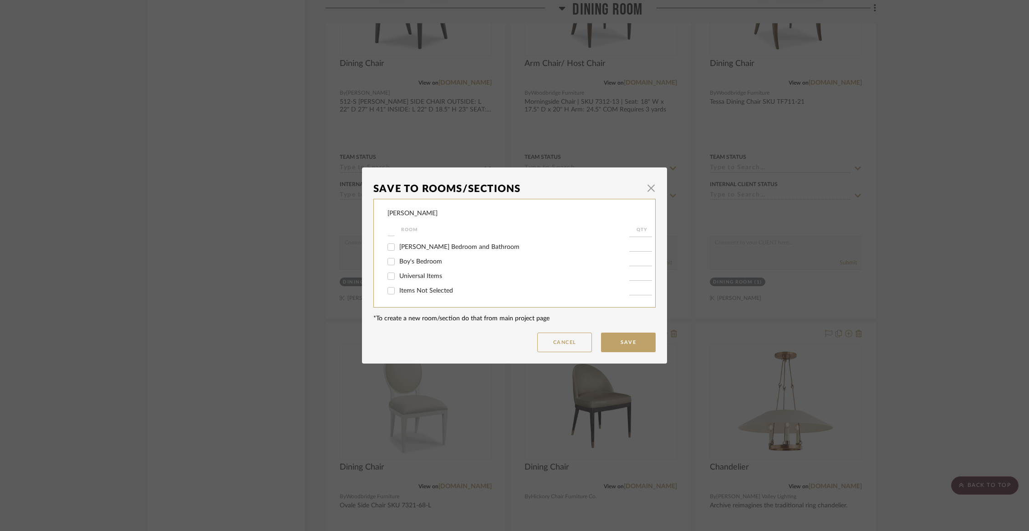
click at [402, 292] on span "Items Not Selected" at bounding box center [426, 291] width 54 height 6
click at [398, 292] on input "Items Not Selected" at bounding box center [391, 291] width 15 height 15
checkbox input "true"
type input "1"
click at [614, 338] on button "Save" at bounding box center [628, 343] width 55 height 20
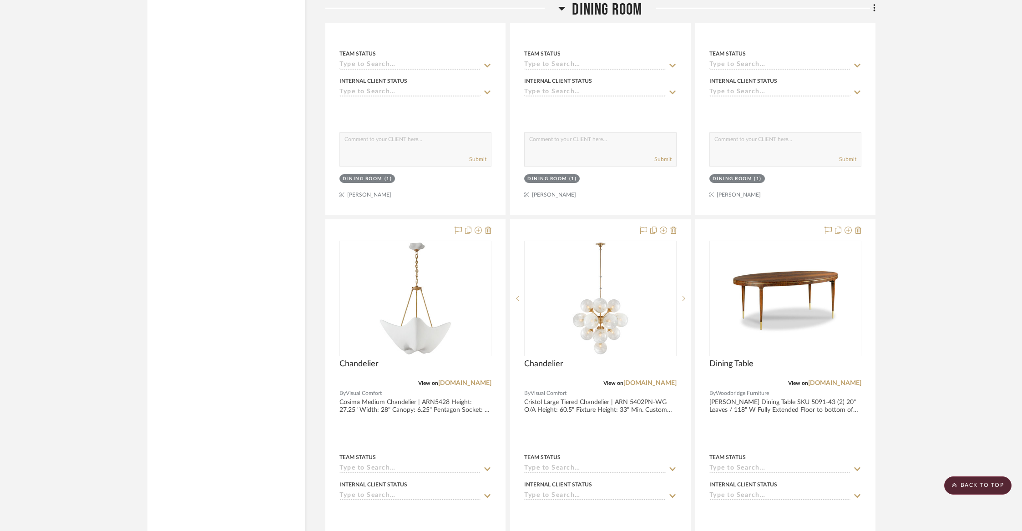
scroll to position [3415, 0]
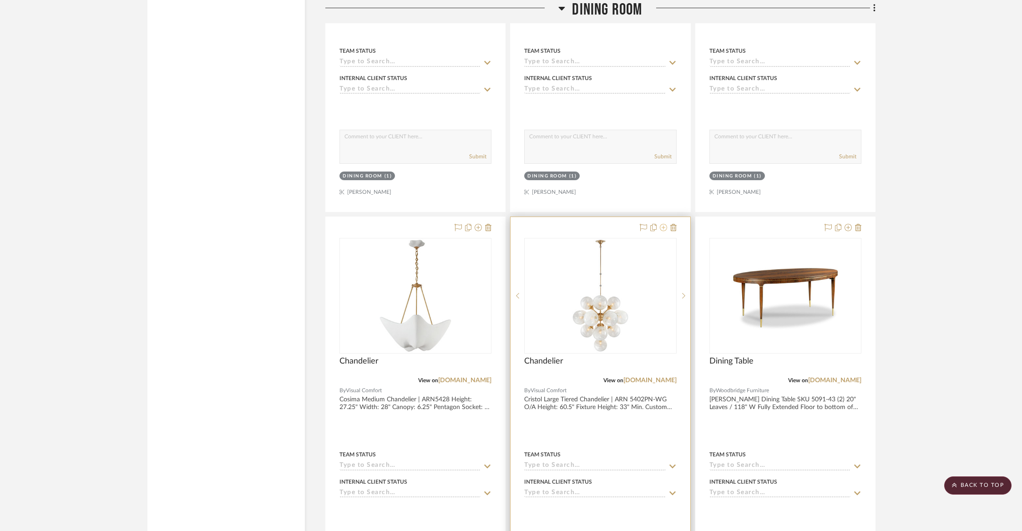
click at [664, 224] on icon at bounding box center [663, 227] width 7 height 7
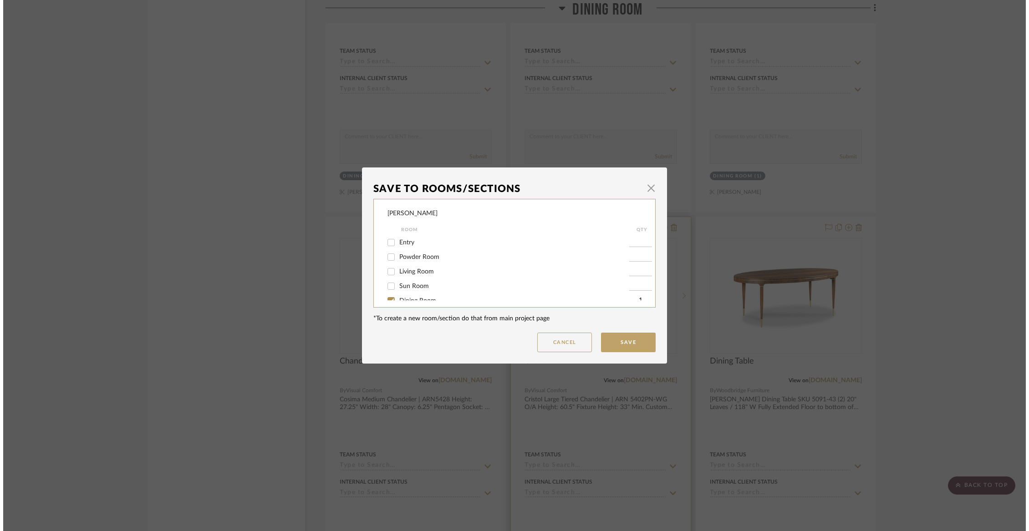
scroll to position [0, 0]
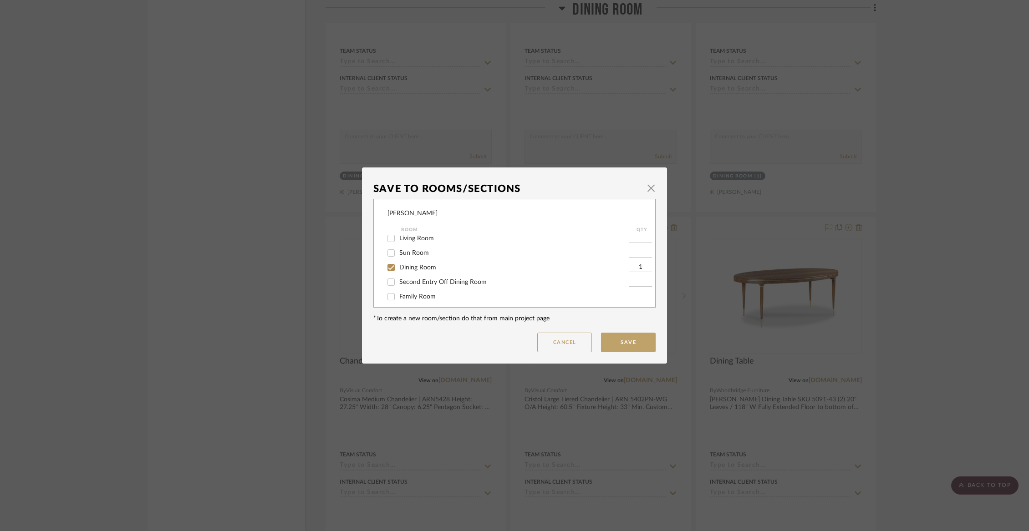
click at [414, 269] on span "Dining Room" at bounding box center [417, 267] width 37 height 6
click at [398, 269] on input "Dining Room" at bounding box center [391, 267] width 15 height 15
checkbox input "false"
click at [410, 286] on div "Items Not Selected" at bounding box center [508, 291] width 242 height 15
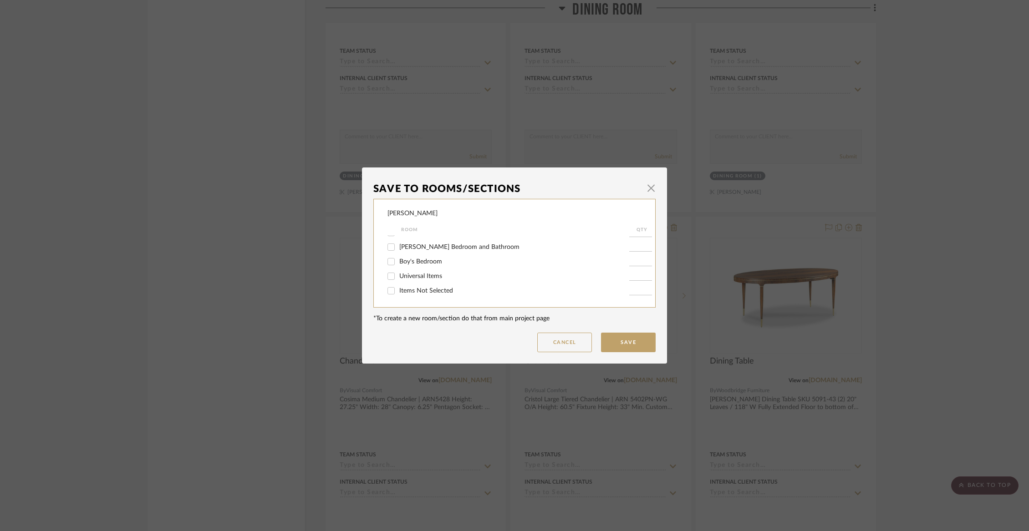
click at [409, 289] on span "Items Not Selected" at bounding box center [426, 291] width 54 height 6
click at [398, 289] on input "Items Not Selected" at bounding box center [391, 291] width 15 height 15
checkbox input "true"
type input "1"
click at [634, 336] on button "Save" at bounding box center [628, 343] width 55 height 20
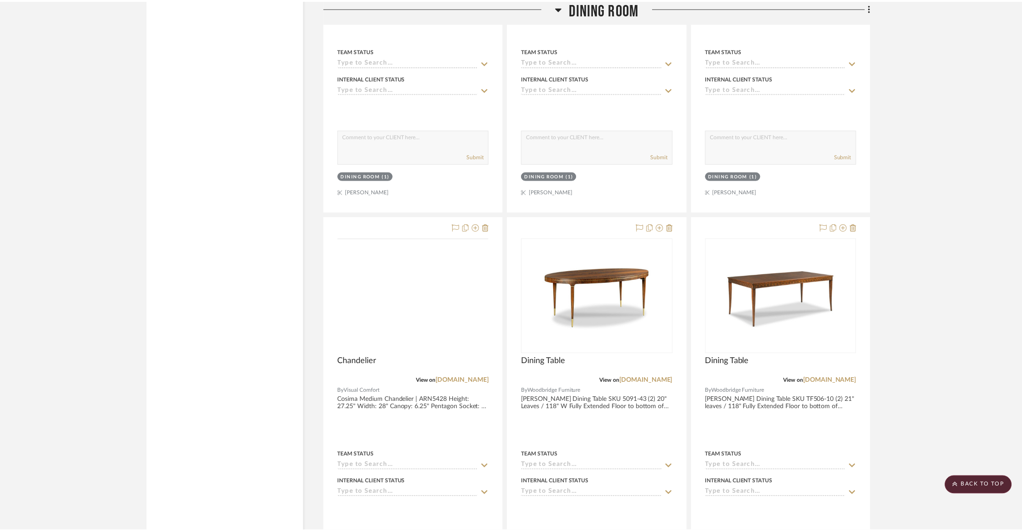
scroll to position [3415, 0]
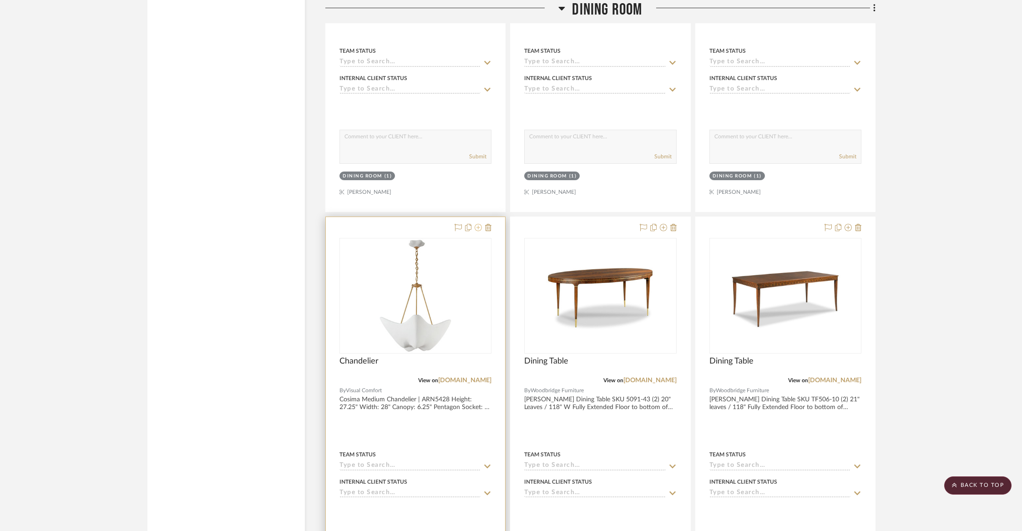
click at [480, 224] on icon at bounding box center [478, 227] width 7 height 7
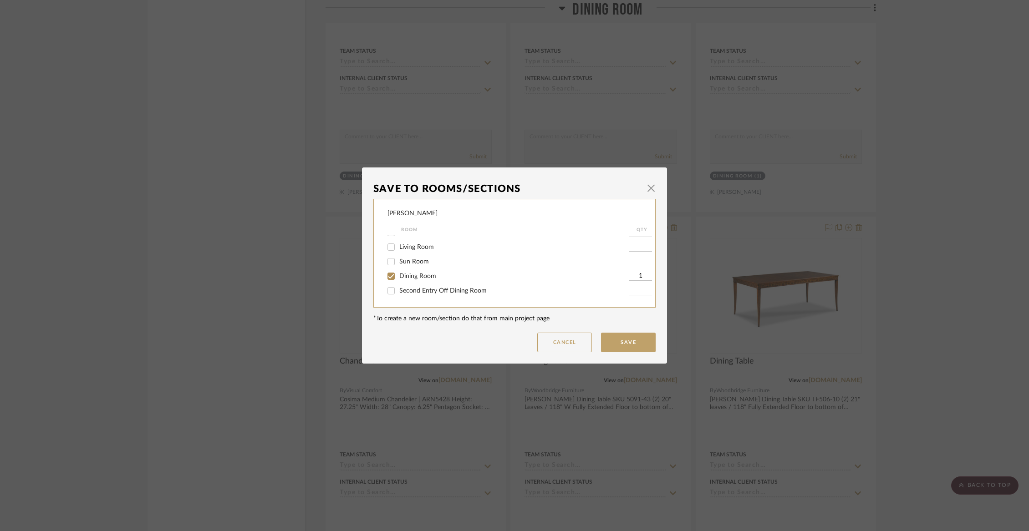
scroll to position [27, 0]
click at [405, 276] on span "Dining Room" at bounding box center [417, 273] width 37 height 6
click at [398, 276] on input "Dining Room" at bounding box center [391, 273] width 15 height 15
checkbox input "false"
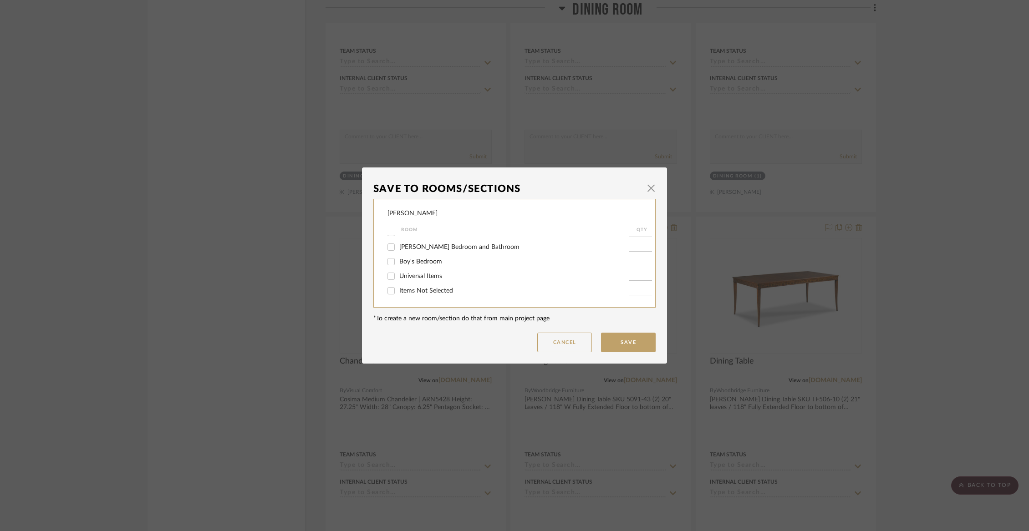
click at [424, 290] on span "Items Not Selected" at bounding box center [426, 291] width 54 height 6
click at [398, 290] on input "Items Not Selected" at bounding box center [391, 291] width 15 height 15
checkbox input "true"
type input "1"
click at [614, 339] on button "Save" at bounding box center [628, 343] width 55 height 20
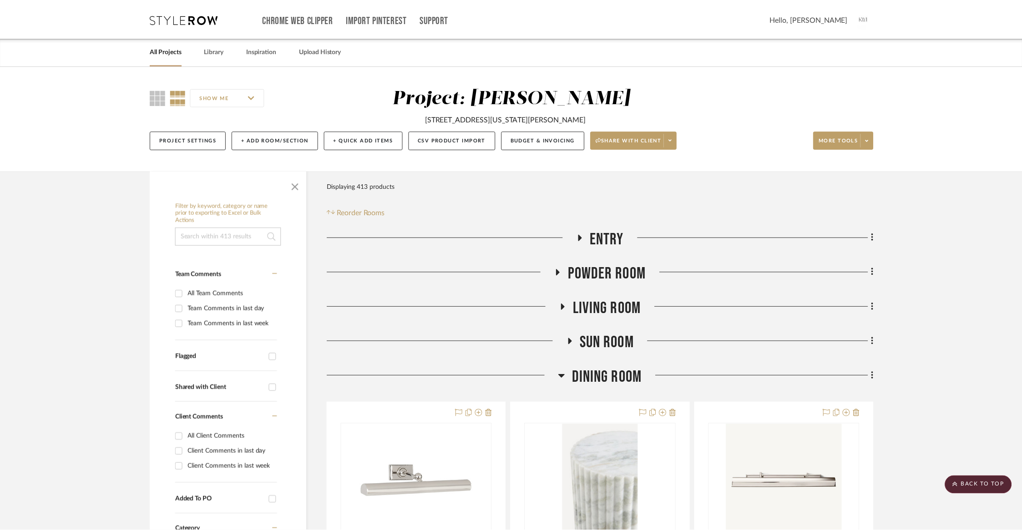
scroll to position [3415, 0]
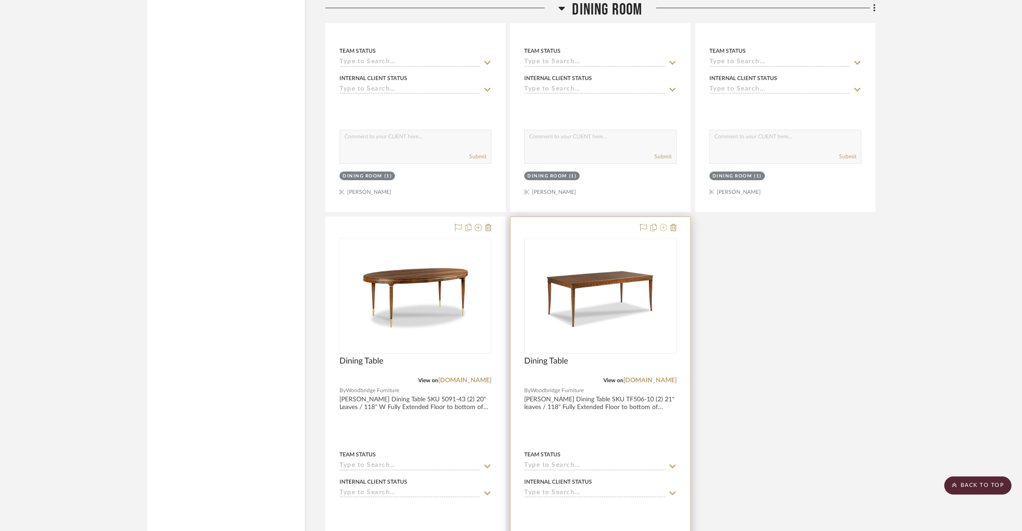
click at [662, 224] on icon at bounding box center [663, 227] width 7 height 7
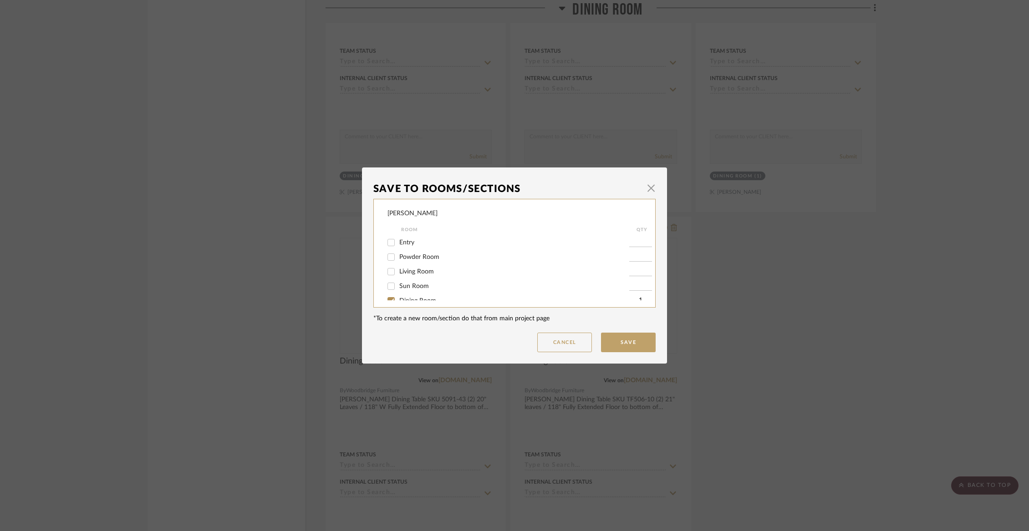
scroll to position [48, 0]
click at [408, 256] on span "Dining Room" at bounding box center [417, 252] width 37 height 6
click at [398, 258] on input "Dining Room" at bounding box center [391, 252] width 15 height 15
checkbox input "false"
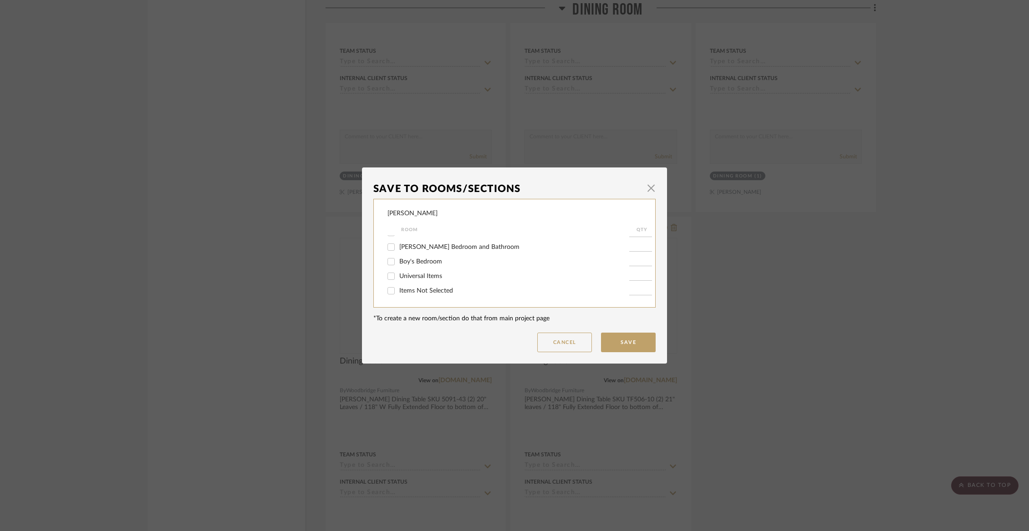
click at [410, 290] on span "Items Not Selected" at bounding box center [426, 291] width 54 height 6
click at [398, 290] on input "Items Not Selected" at bounding box center [391, 291] width 15 height 15
checkbox input "true"
type input "1"
click at [621, 341] on button "Save" at bounding box center [628, 343] width 55 height 20
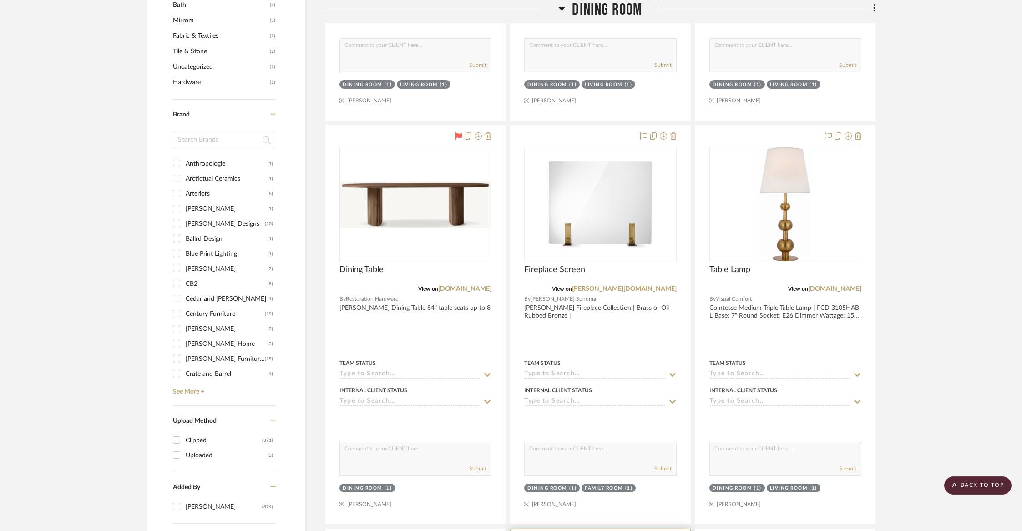
scroll to position [663, 0]
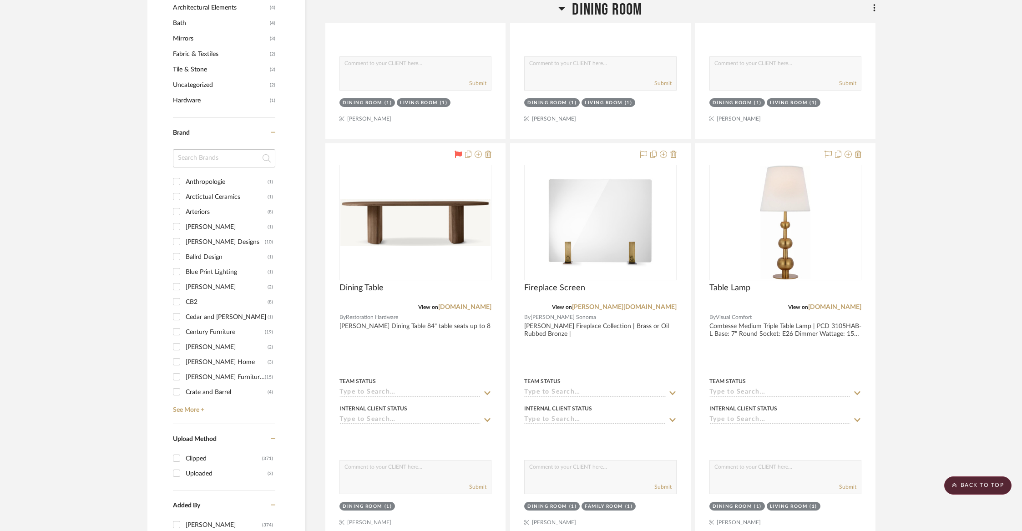
click at [609, 11] on span "Dining Room" at bounding box center [607, 10] width 70 height 20
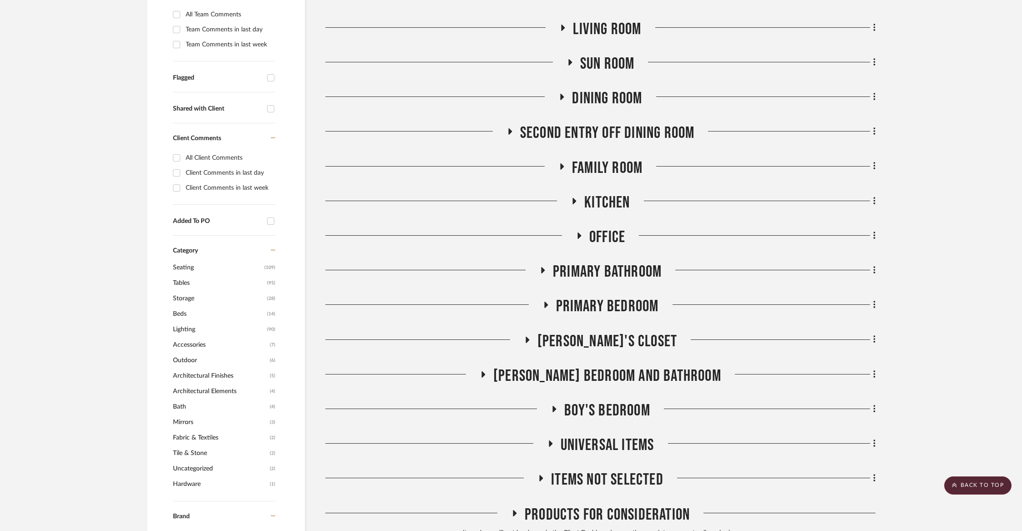
scroll to position [270, 0]
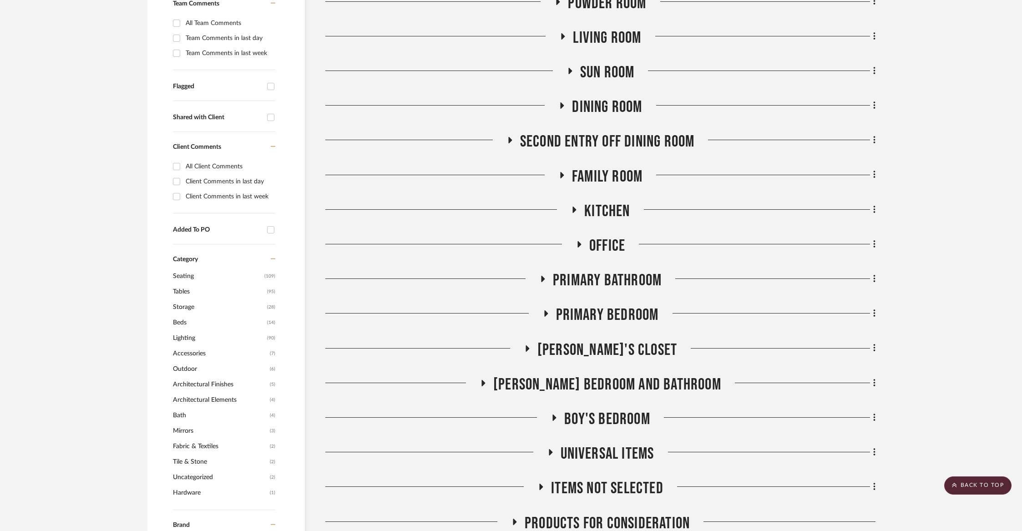
click at [587, 33] on span "Living Room" at bounding box center [607, 38] width 68 height 20
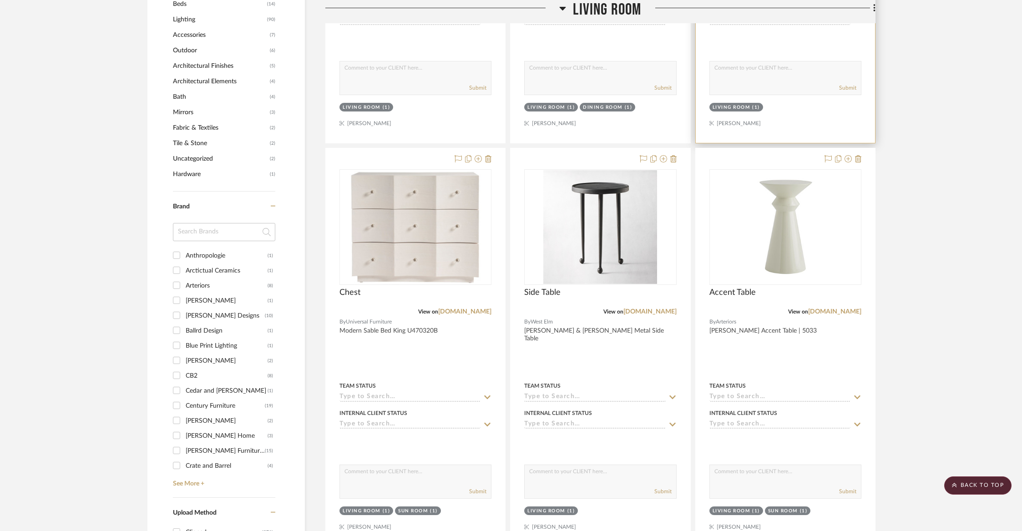
scroll to position [599, 0]
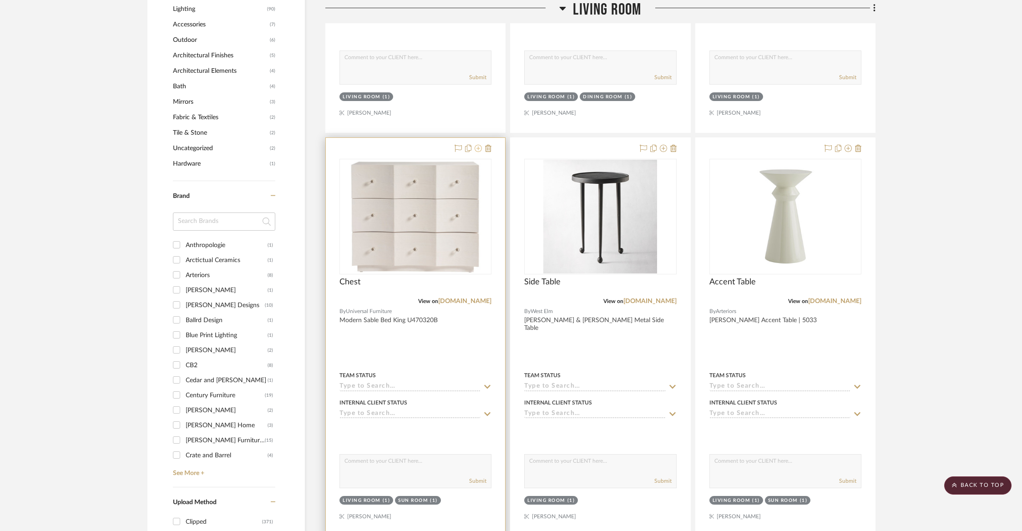
click at [477, 148] on icon at bounding box center [478, 148] width 7 height 7
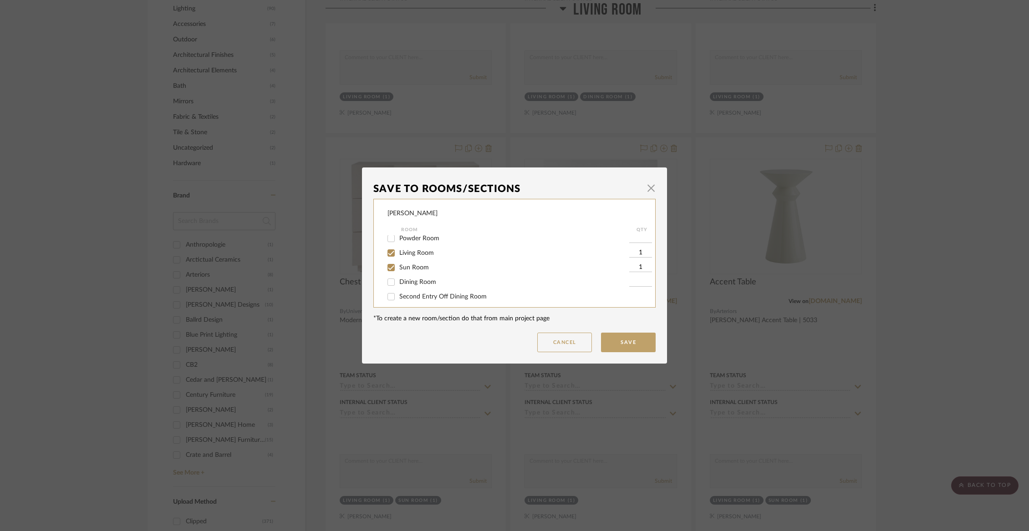
scroll to position [23, 0]
click at [399, 251] on span "Living Room" at bounding box center [416, 249] width 35 height 6
click at [398, 251] on input "Living Room" at bounding box center [391, 249] width 15 height 15
checkbox input "false"
click at [399, 279] on span "Dining Room" at bounding box center [417, 278] width 37 height 6
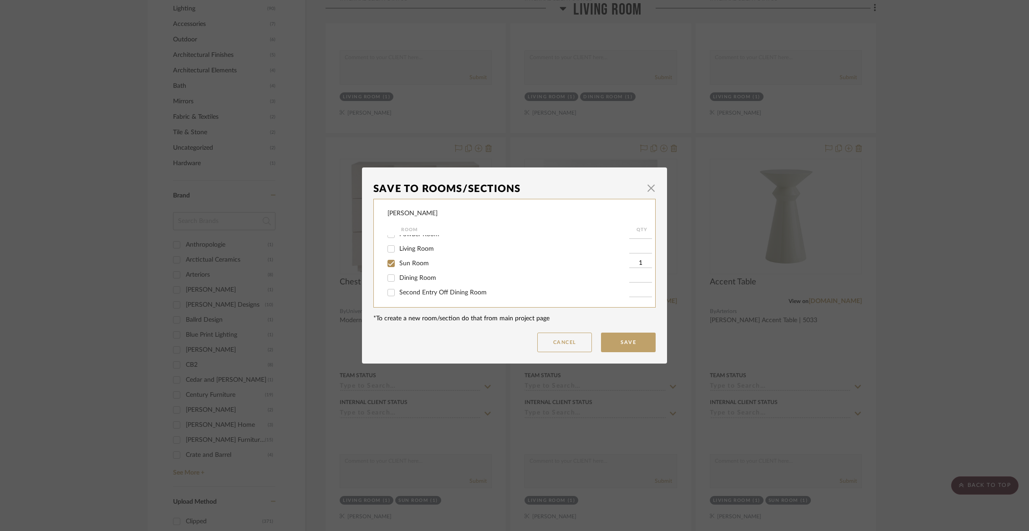
click at [397, 279] on input "Dining Room" at bounding box center [391, 278] width 15 height 15
checkbox input "true"
type input "1"
click at [393, 248] on input "Living Room" at bounding box center [391, 249] width 15 height 15
checkbox input "true"
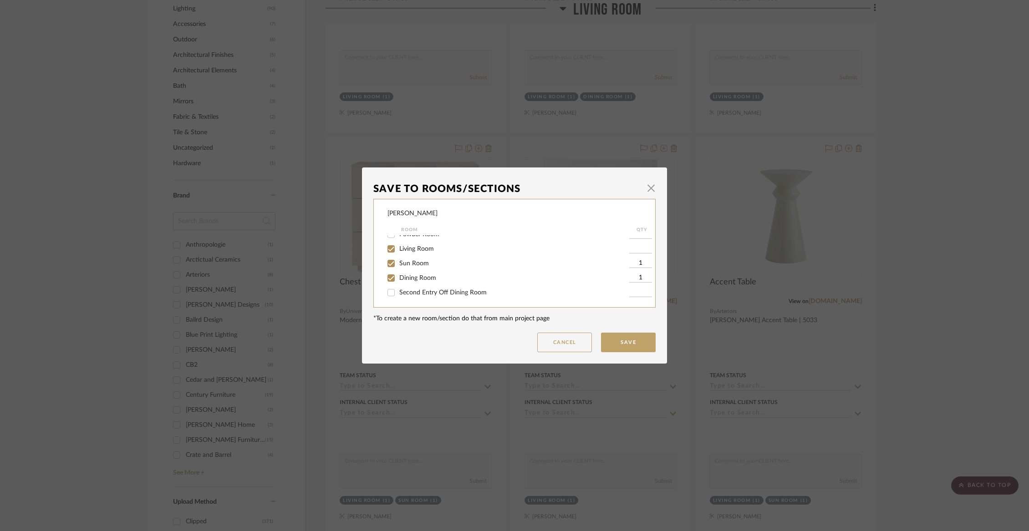
type input "1"
click at [631, 336] on button "Save" at bounding box center [628, 343] width 55 height 20
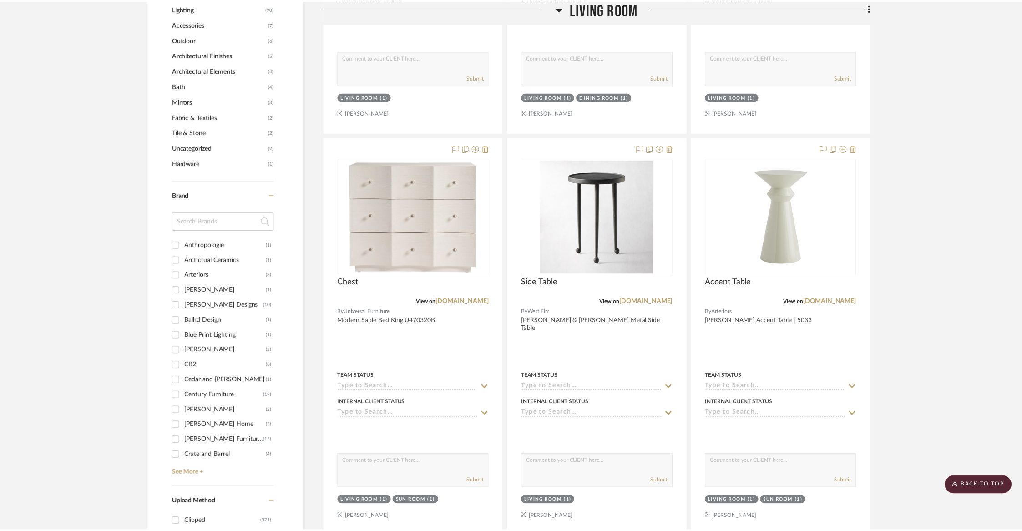
scroll to position [599, 0]
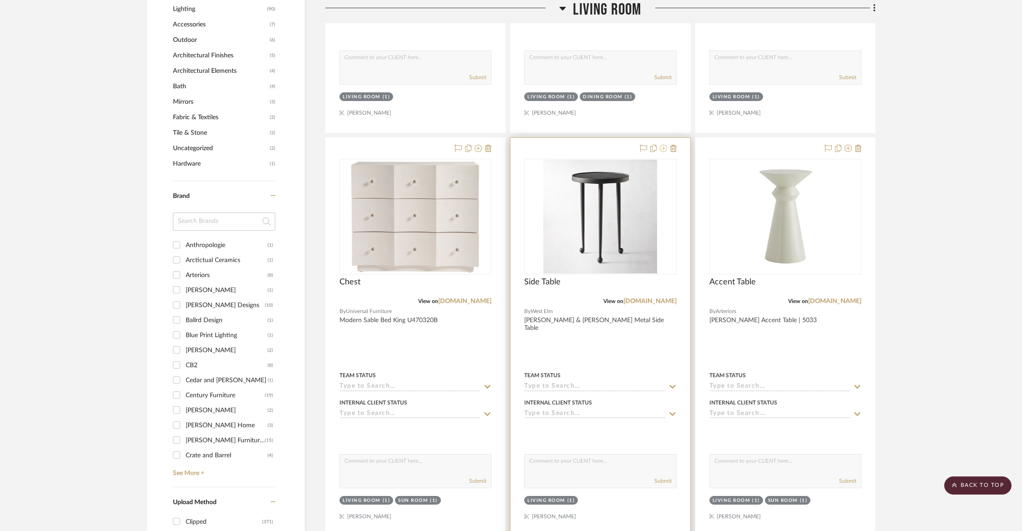
click at [664, 149] on icon at bounding box center [663, 148] width 7 height 7
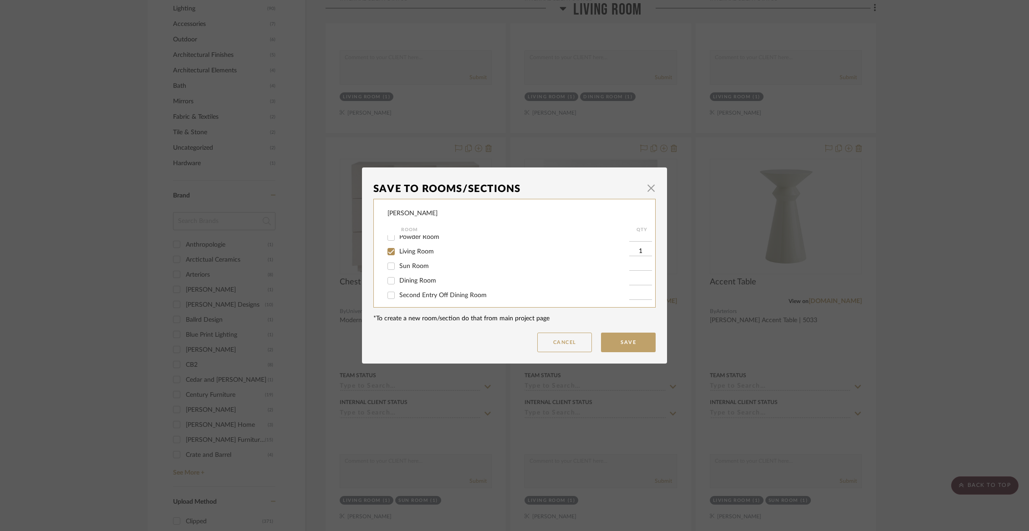
scroll to position [21, 0]
click at [422, 251] on span "Living Room" at bounding box center [416, 251] width 35 height 6
click at [398, 251] on input "Living Room" at bounding box center [391, 250] width 15 height 15
checkbox input "false"
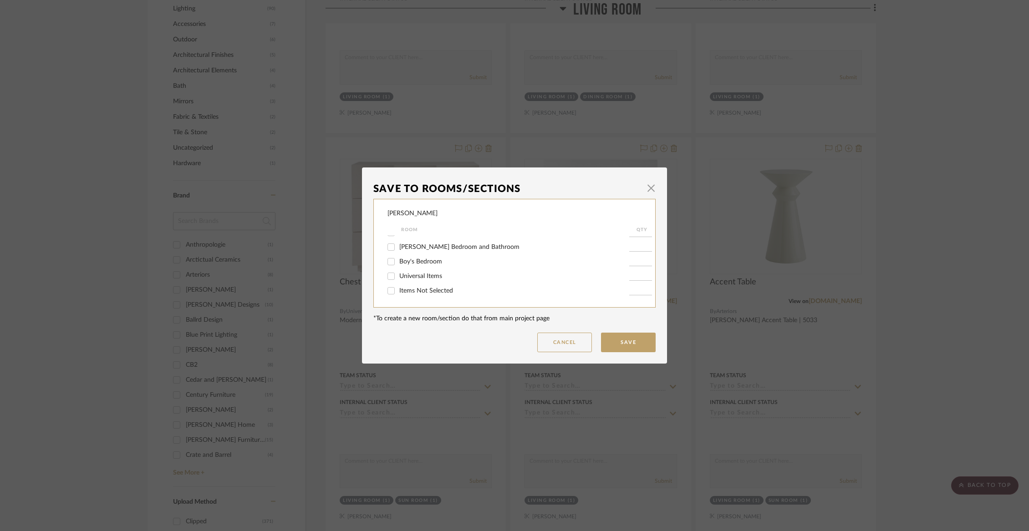
click at [412, 289] on span "Items Not Selected" at bounding box center [426, 291] width 54 height 6
click at [398, 289] on input "Items Not Selected" at bounding box center [391, 291] width 15 height 15
checkbox input "true"
type input "1"
click at [620, 339] on button "Save" at bounding box center [628, 343] width 55 height 20
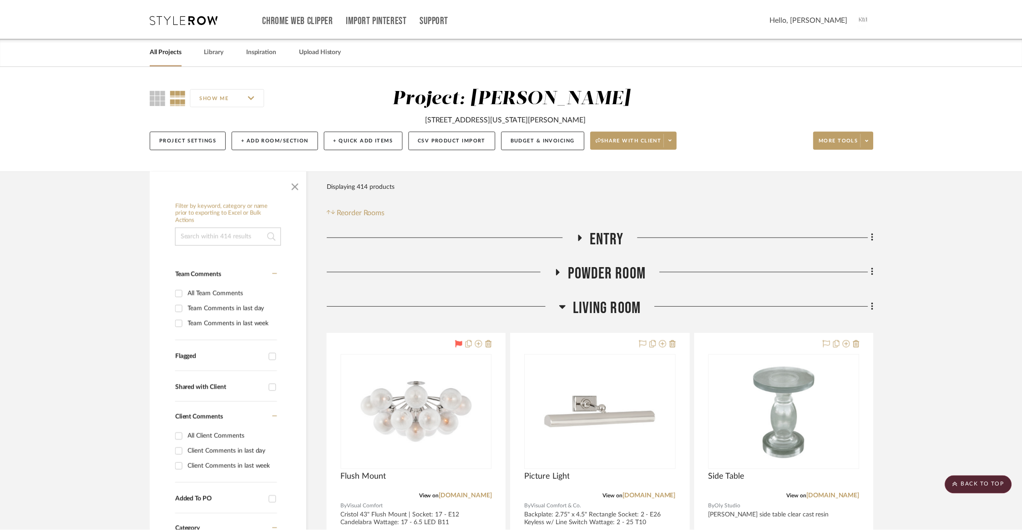
scroll to position [599, 0]
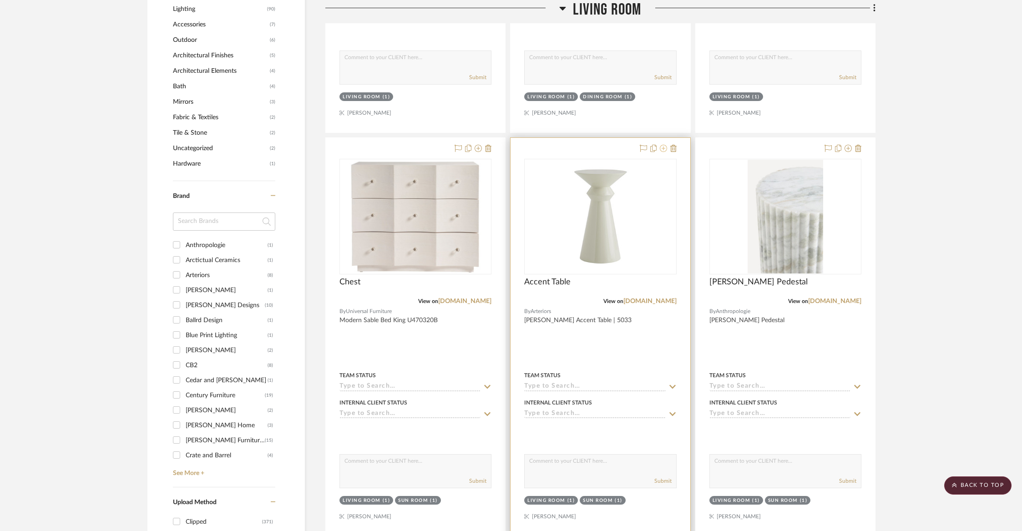
click at [666, 147] on icon at bounding box center [663, 148] width 7 height 7
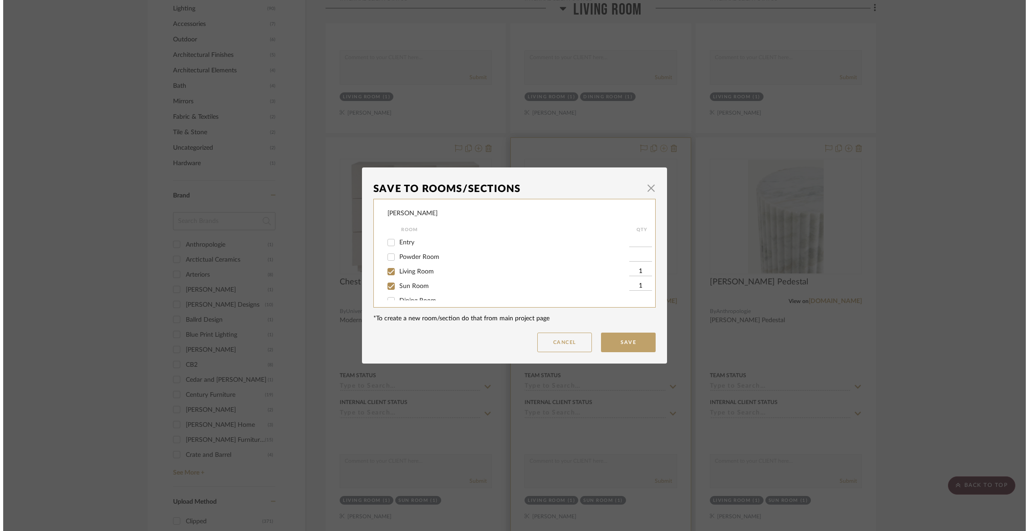
scroll to position [0, 0]
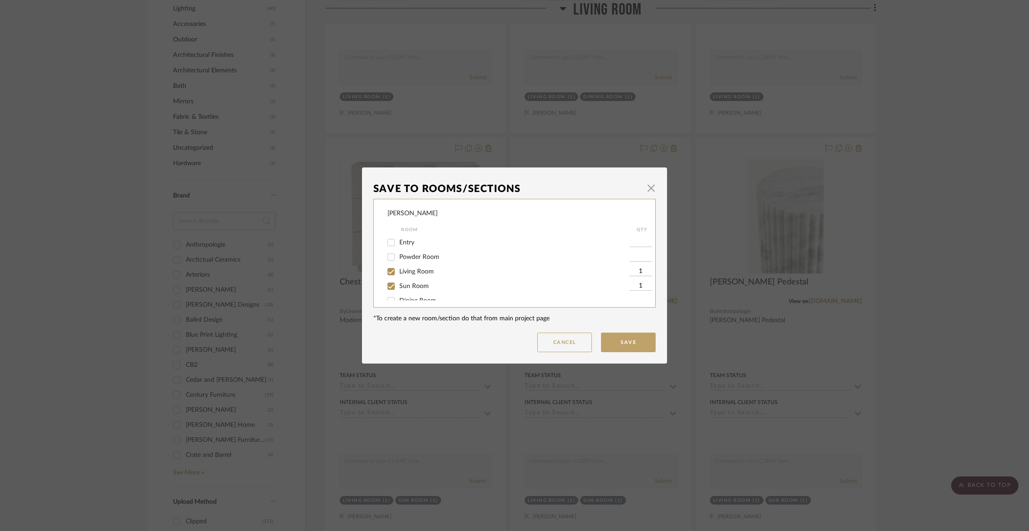
click at [390, 272] on input "Living Room" at bounding box center [391, 271] width 15 height 15
checkbox input "false"
click at [632, 347] on button "Save" at bounding box center [628, 343] width 55 height 20
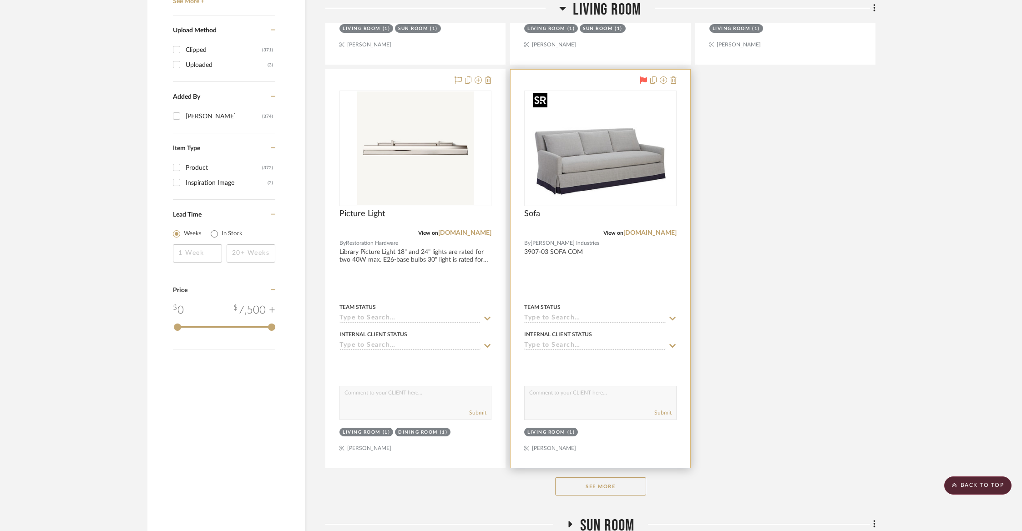
scroll to position [1085, 0]
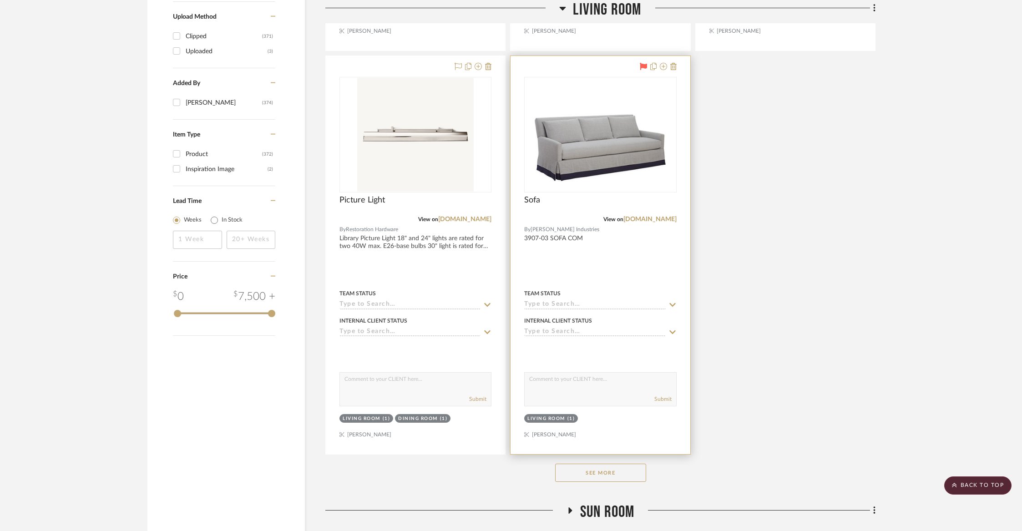
click at [643, 64] on icon at bounding box center [643, 66] width 7 height 7
click at [591, 474] on button "See More" at bounding box center [600, 473] width 91 height 18
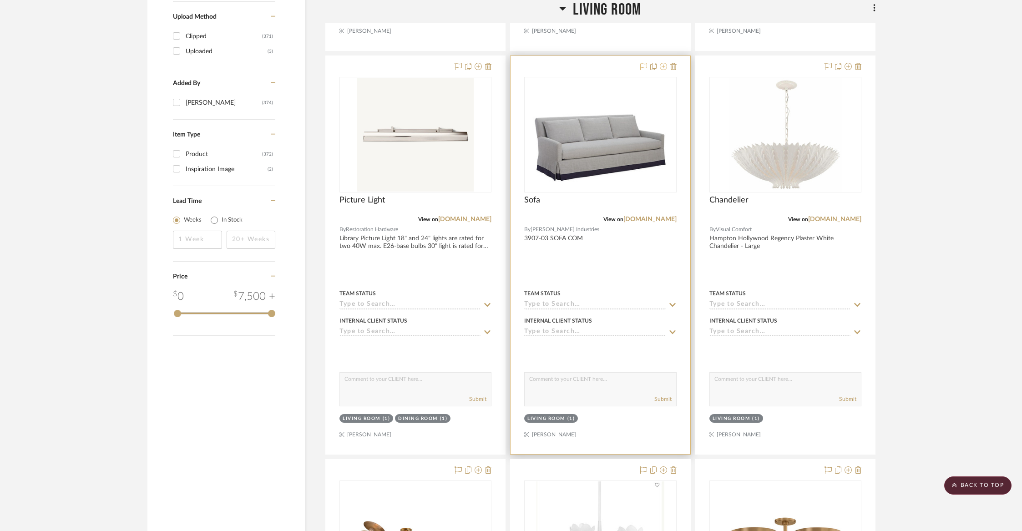
click at [664, 64] on icon at bounding box center [663, 66] width 7 height 7
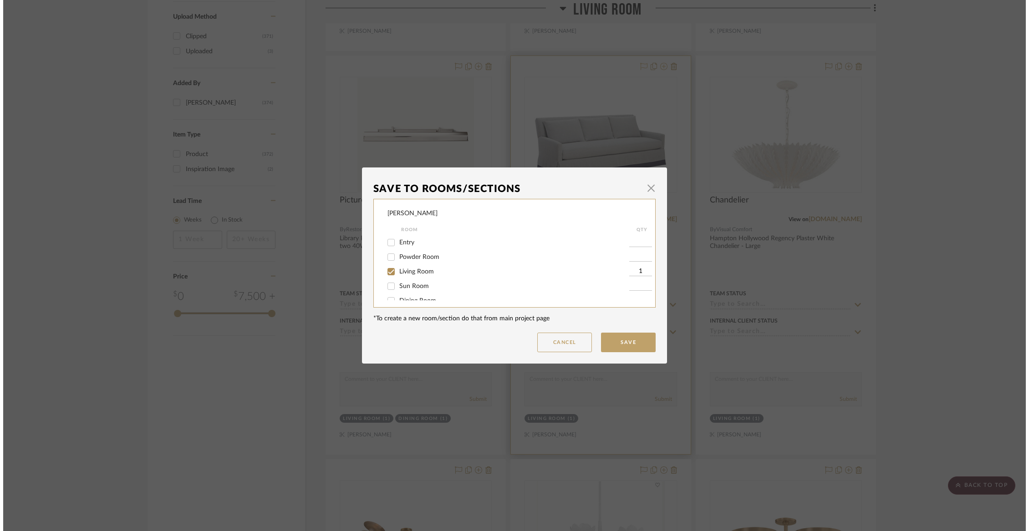
scroll to position [0, 0]
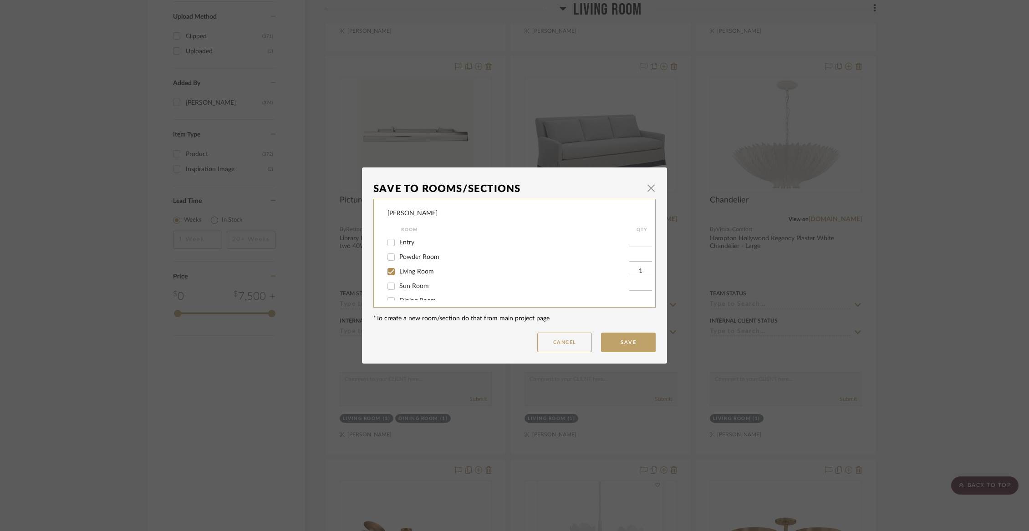
click at [411, 274] on span "Living Room" at bounding box center [416, 272] width 35 height 6
click at [398, 274] on input "Living Room" at bounding box center [391, 271] width 15 height 15
checkbox input "false"
click at [410, 291] on span "Items Not Selected" at bounding box center [426, 291] width 54 height 6
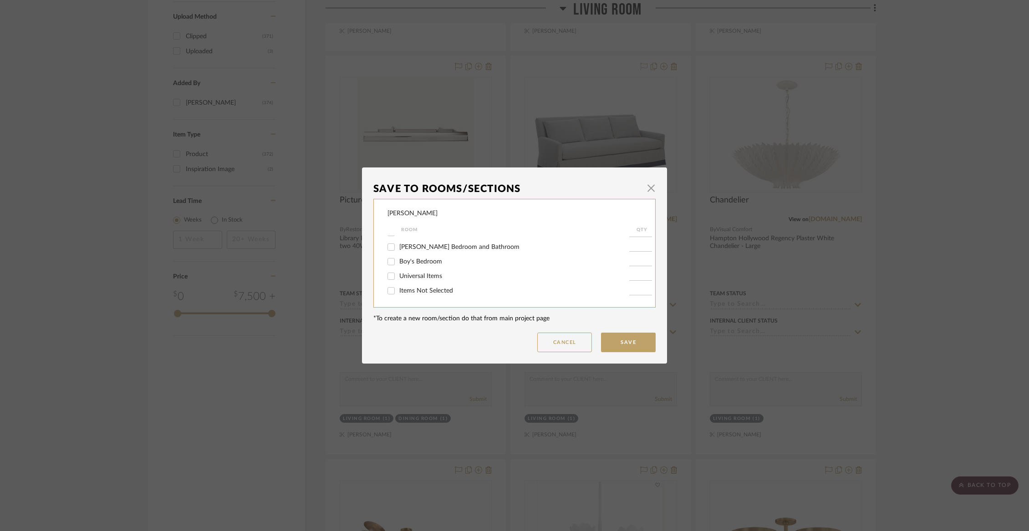
click at [398, 291] on input "Items Not Selected" at bounding box center [391, 291] width 15 height 15
checkbox input "true"
type input "1"
click at [627, 342] on button "Save" at bounding box center [628, 343] width 55 height 20
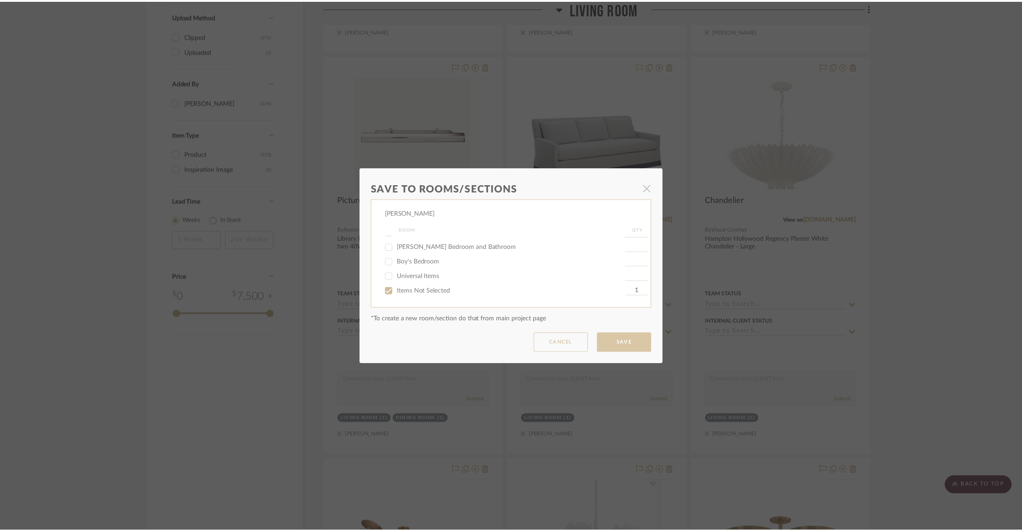
scroll to position [1085, 0]
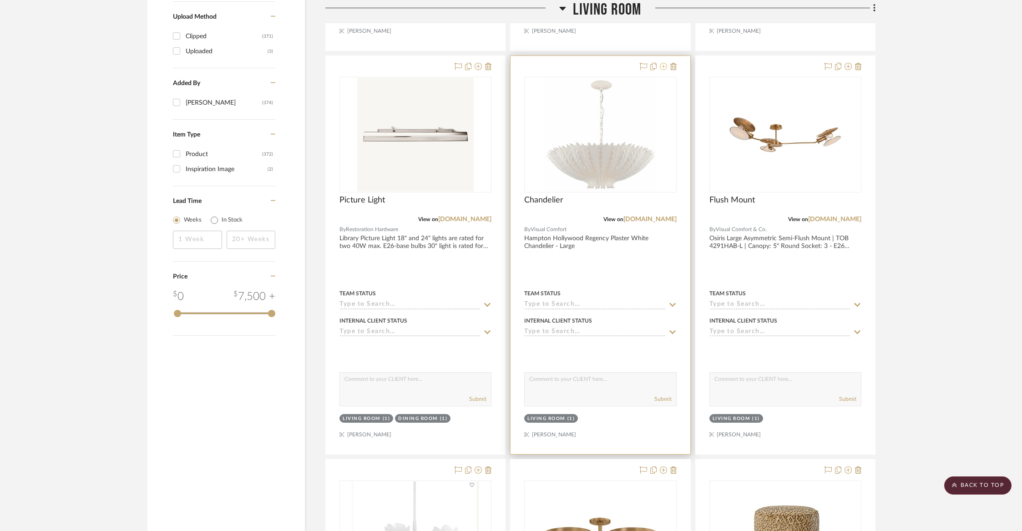
click at [663, 64] on icon at bounding box center [663, 66] width 7 height 7
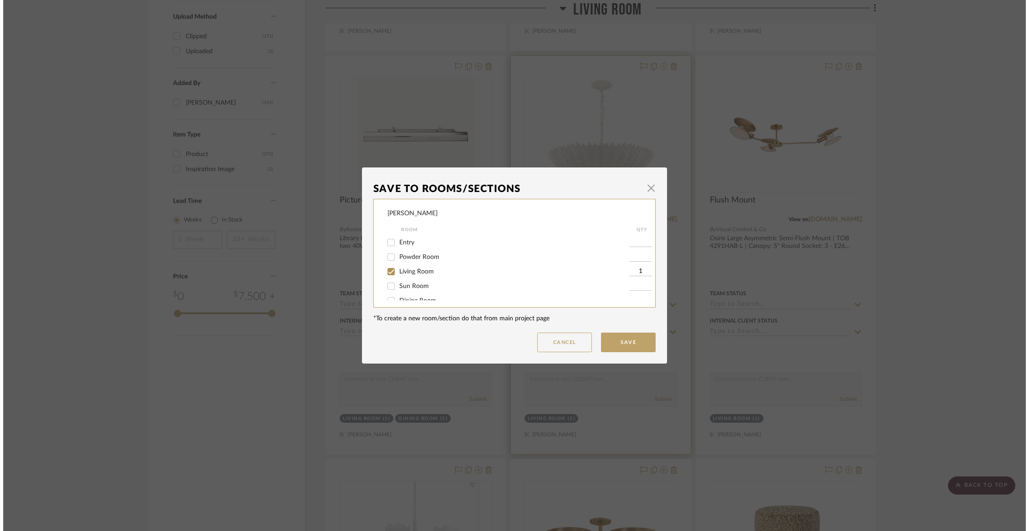
scroll to position [0, 0]
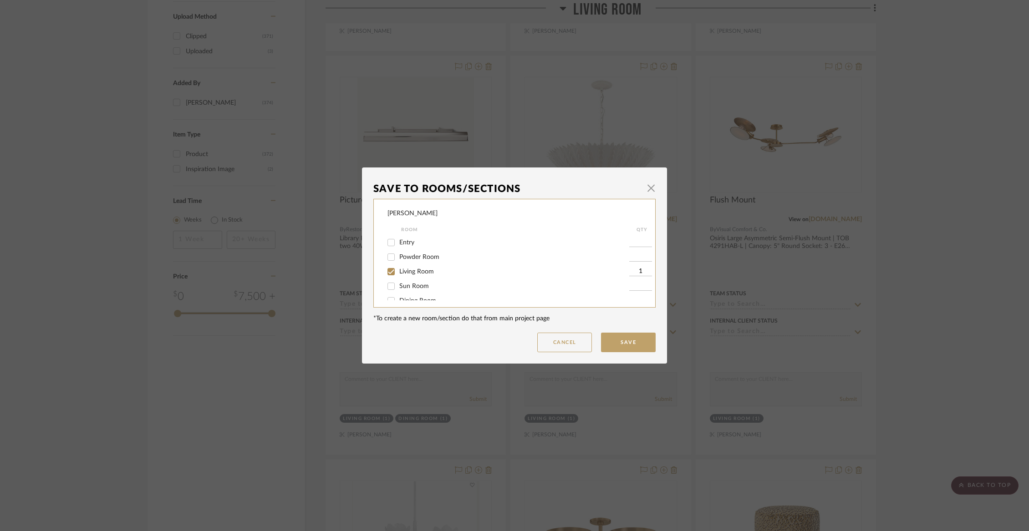
click at [405, 245] on span "Entry" at bounding box center [406, 242] width 15 height 6
click at [398, 245] on input "Entry" at bounding box center [391, 242] width 15 height 15
checkbox input "true"
type input "1"
click at [405, 272] on span "Living Room" at bounding box center [416, 272] width 35 height 6
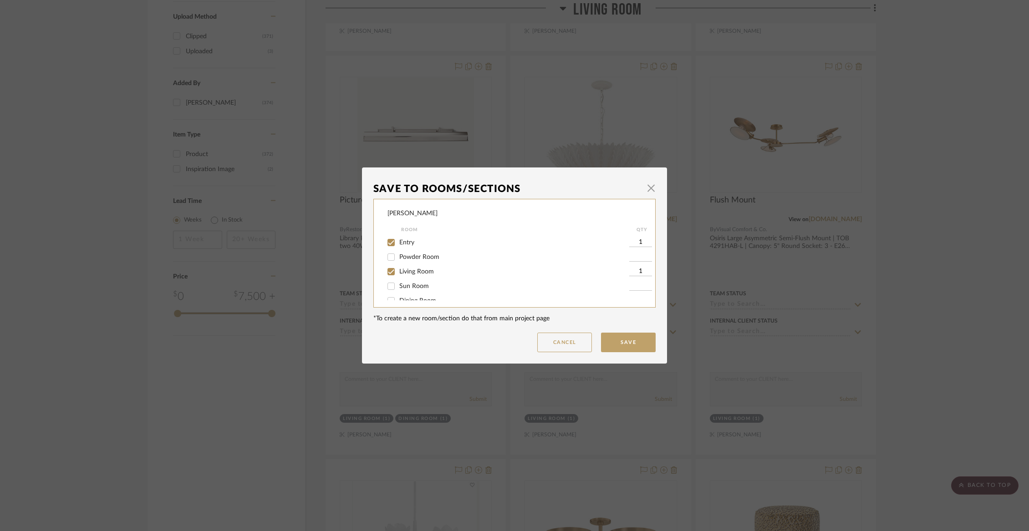
click at [398, 272] on input "Living Room" at bounding box center [391, 271] width 15 height 15
checkbox input "false"
click at [613, 345] on button "Save" at bounding box center [628, 343] width 55 height 20
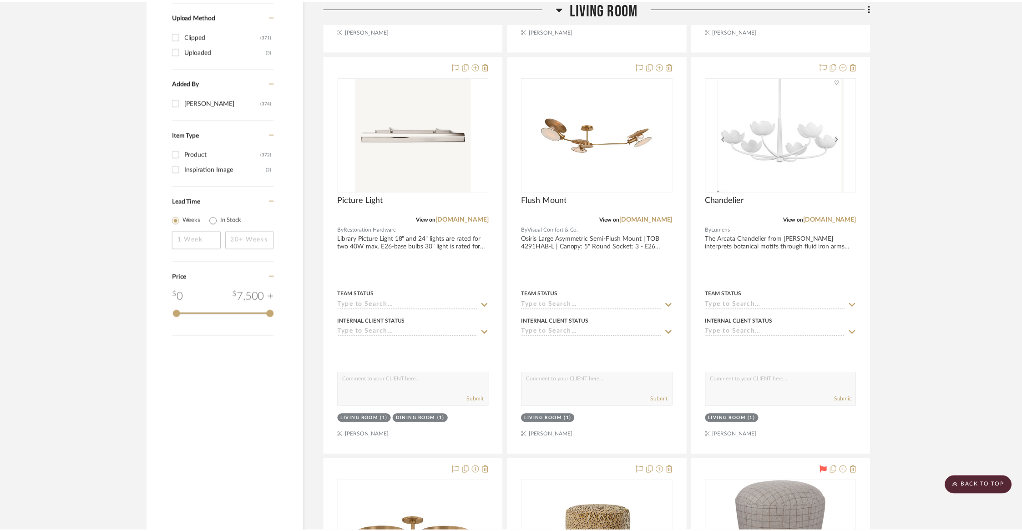
scroll to position [1085, 0]
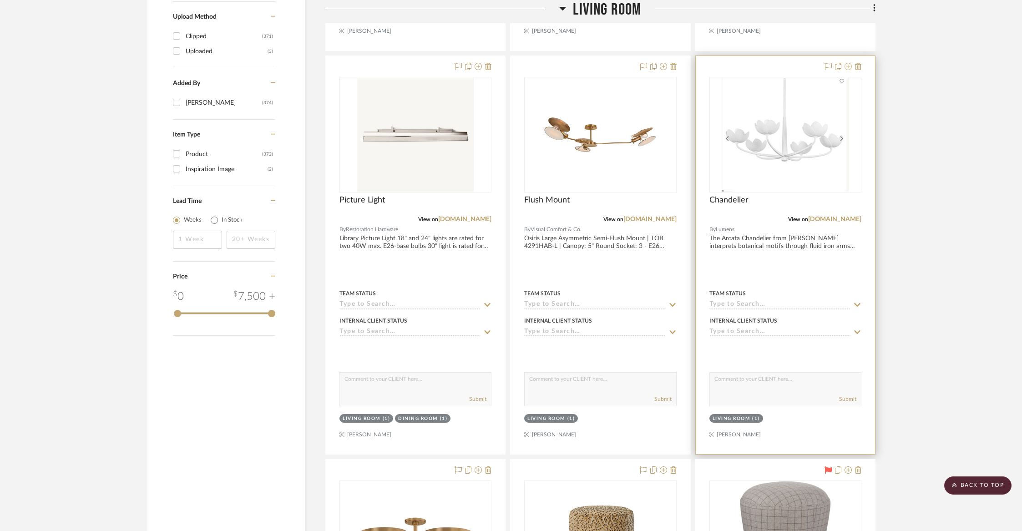
click at [851, 63] on icon at bounding box center [848, 66] width 7 height 7
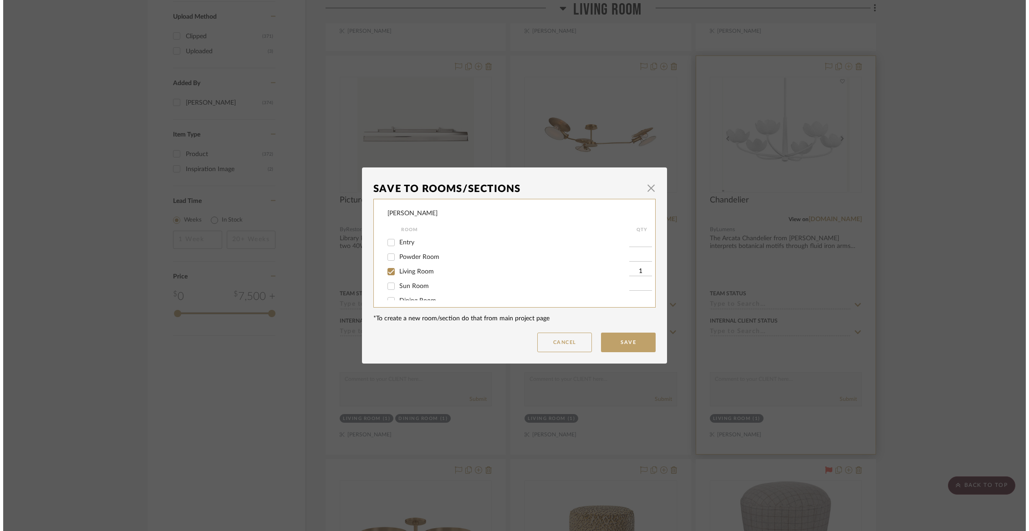
scroll to position [0, 0]
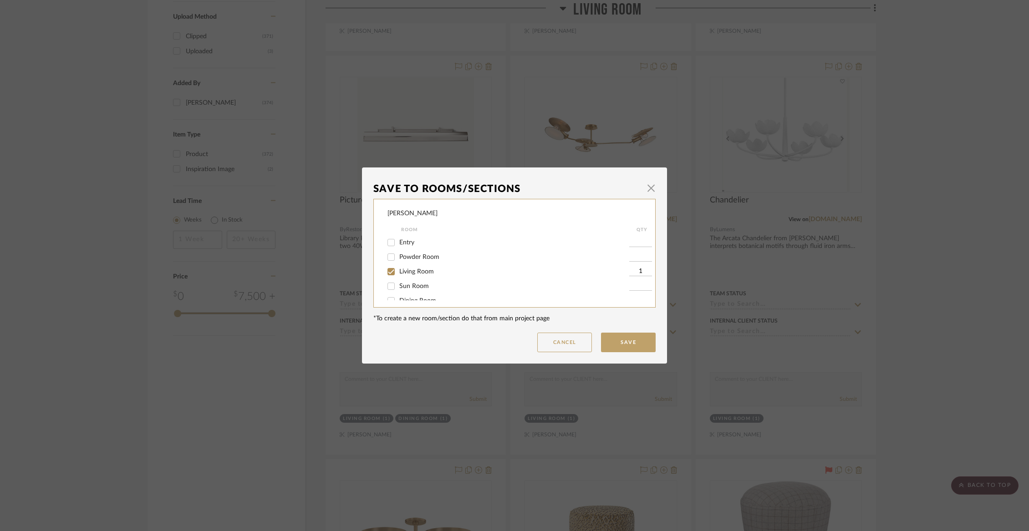
click at [421, 274] on span "Living Room" at bounding box center [416, 272] width 35 height 6
click at [398, 274] on input "Living Room" at bounding box center [391, 271] width 15 height 15
checkbox input "false"
click at [415, 290] on span "Items Not Selected" at bounding box center [426, 291] width 54 height 6
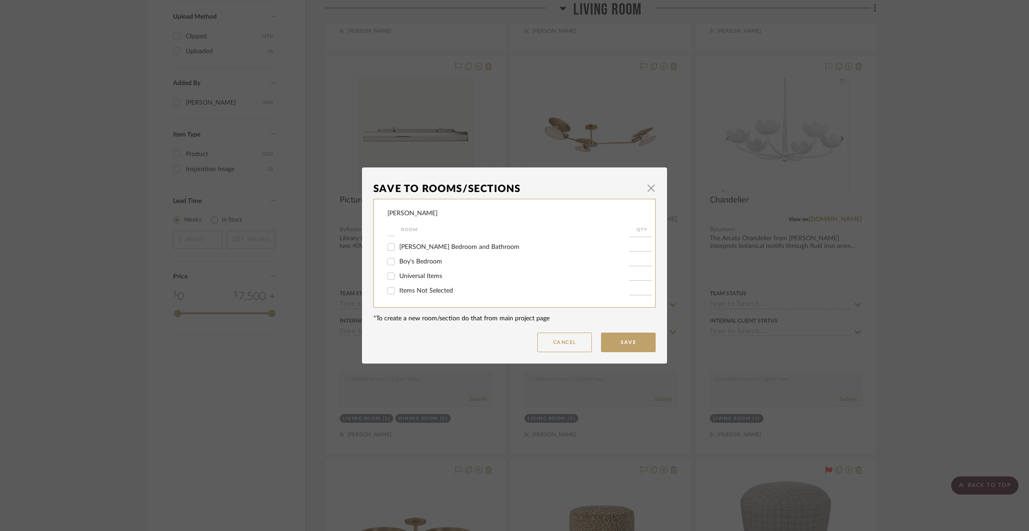
click at [398, 290] on input "Items Not Selected" at bounding box center [391, 291] width 15 height 15
checkbox input "true"
type input "1"
click at [622, 341] on button "Save" at bounding box center [628, 343] width 55 height 20
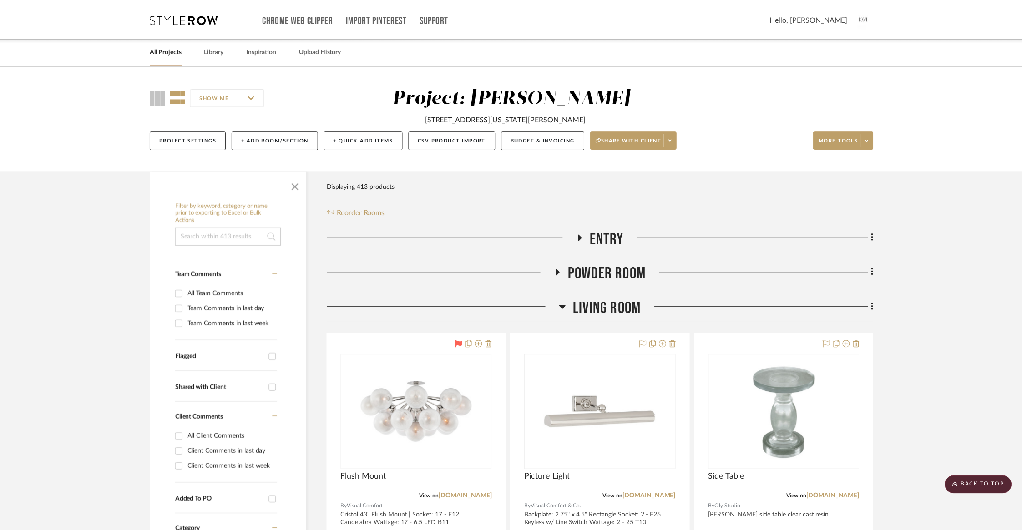
scroll to position [1085, 0]
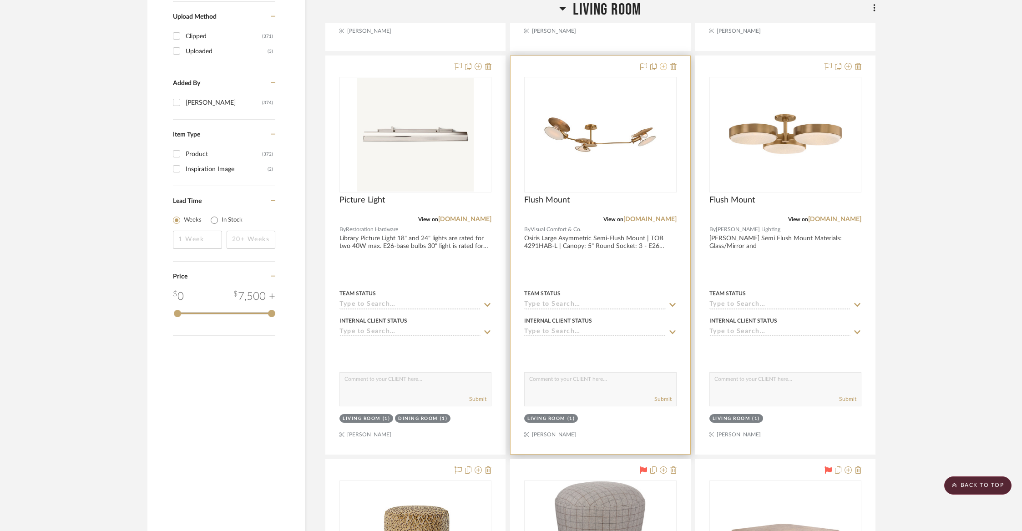
click at [664, 64] on icon at bounding box center [663, 66] width 7 height 7
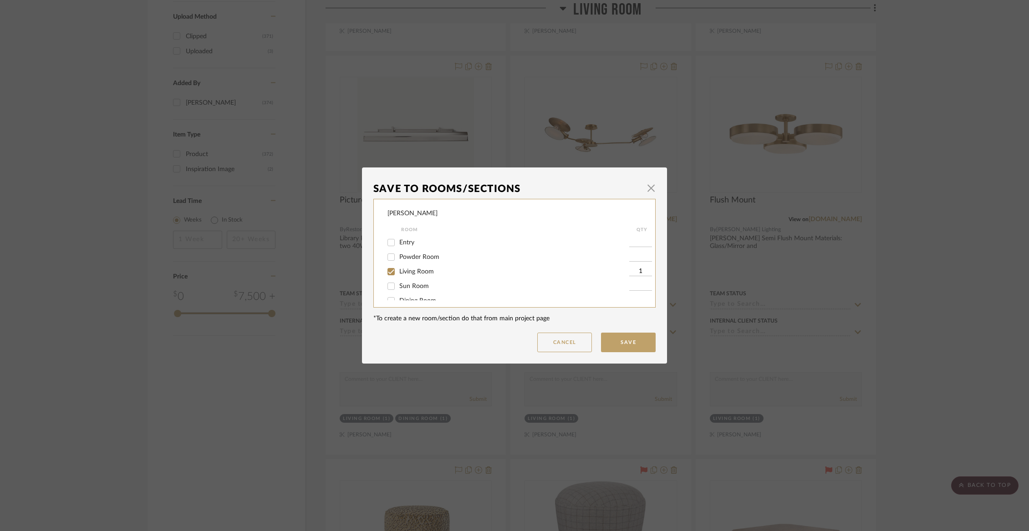
click at [424, 274] on span "Living Room" at bounding box center [416, 272] width 35 height 6
click at [398, 274] on input "Living Room" at bounding box center [391, 271] width 15 height 15
checkbox input "false"
click at [421, 295] on div "Items Not Selected" at bounding box center [508, 291] width 242 height 15
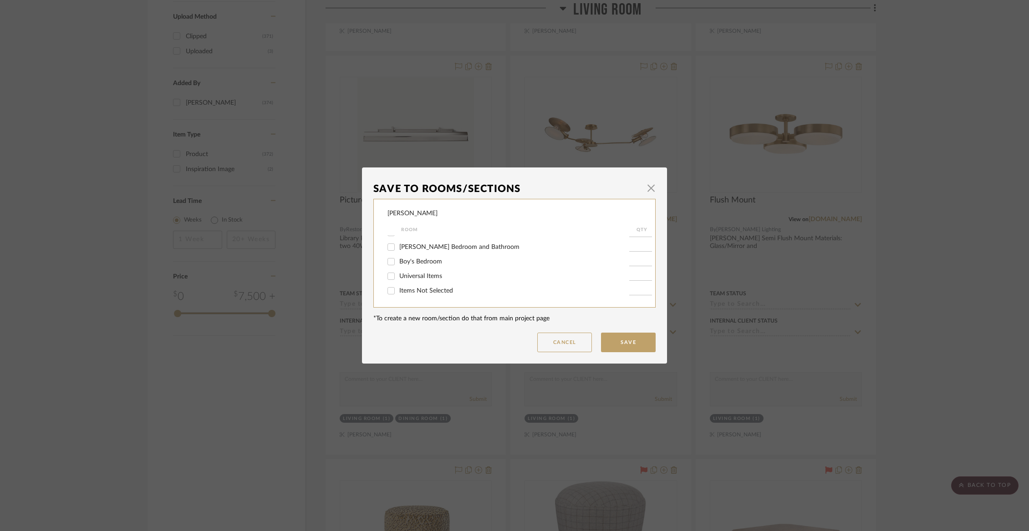
click at [420, 291] on span "Items Not Selected" at bounding box center [426, 291] width 54 height 6
click at [398, 291] on input "Items Not Selected" at bounding box center [391, 291] width 15 height 15
checkbox input "true"
type input "1"
click at [632, 341] on button "Save" at bounding box center [628, 343] width 55 height 20
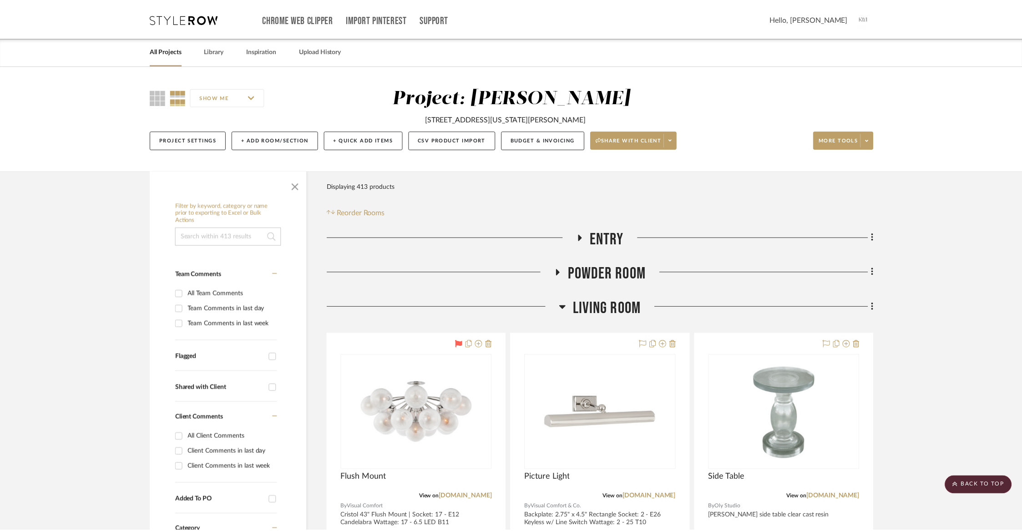
scroll to position [1085, 0]
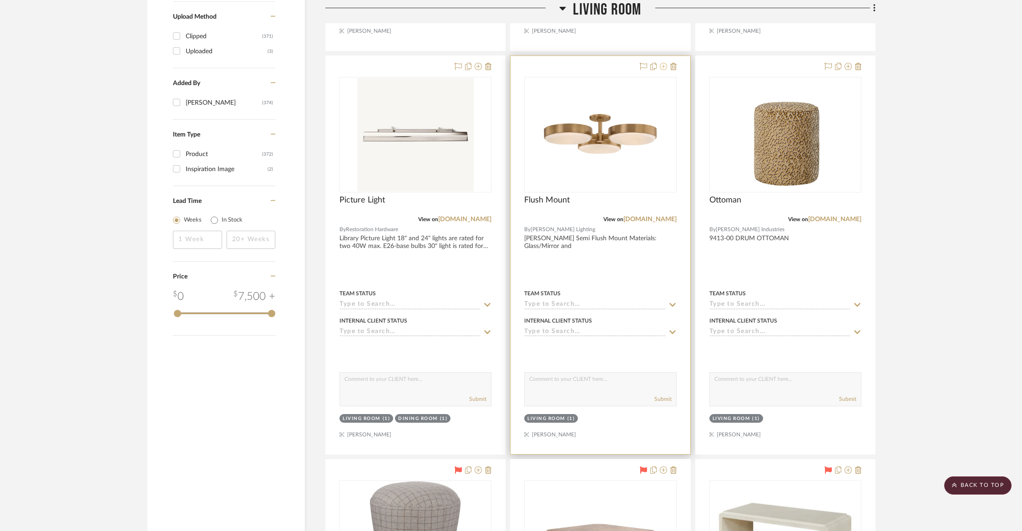
click at [664, 67] on icon at bounding box center [663, 66] width 7 height 7
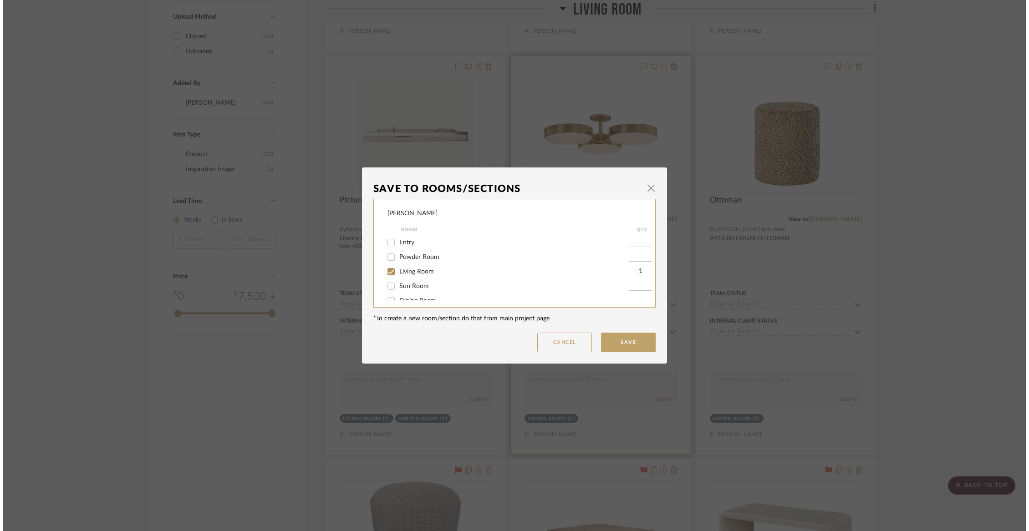
scroll to position [0, 0]
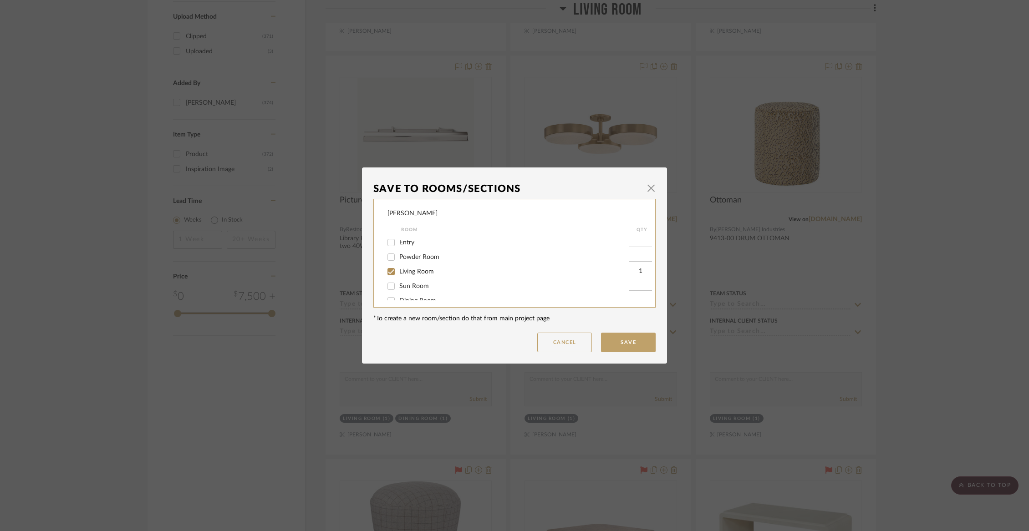
click at [424, 272] on span "Living Room" at bounding box center [416, 272] width 35 height 6
click at [398, 272] on input "Living Room" at bounding box center [391, 271] width 15 height 15
checkbox input "false"
click at [420, 289] on span "Items Not Selected" at bounding box center [426, 291] width 54 height 6
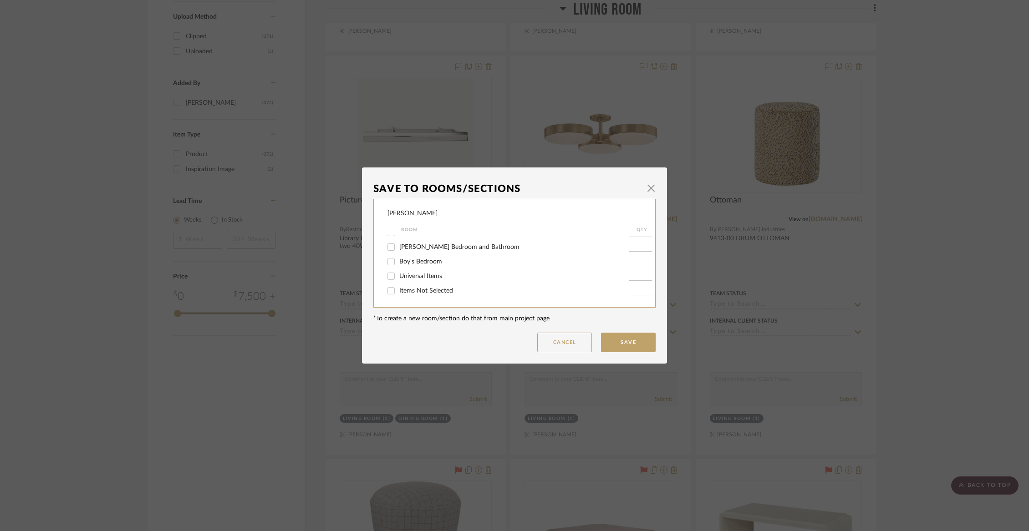
click at [398, 289] on input "Items Not Selected" at bounding box center [391, 291] width 15 height 15
checkbox input "true"
type input "1"
click at [623, 340] on button "Save" at bounding box center [628, 343] width 55 height 20
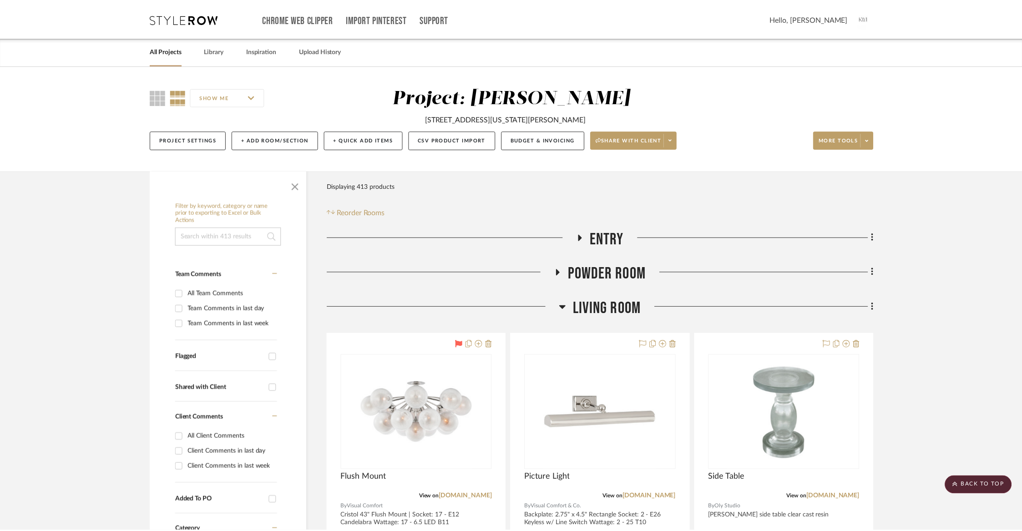
scroll to position [1085, 0]
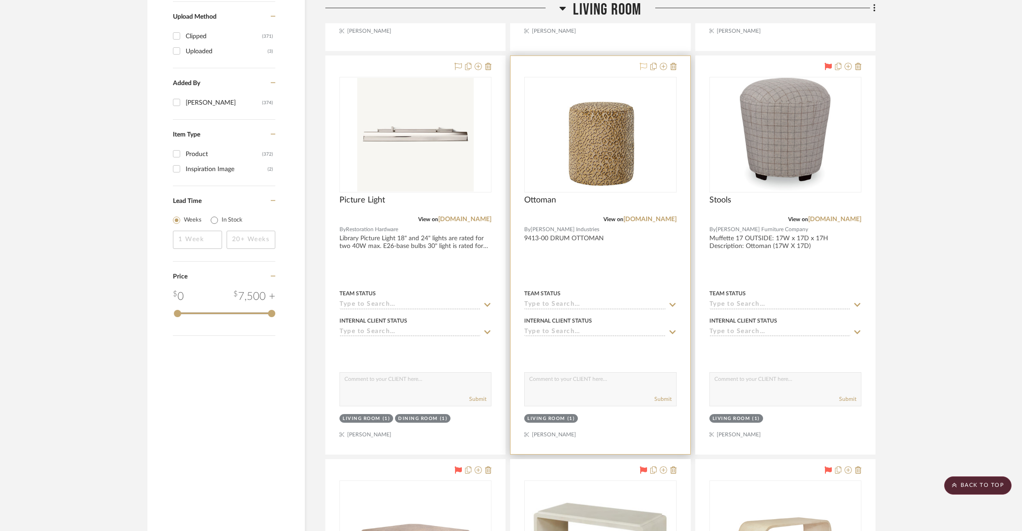
click at [645, 63] on icon at bounding box center [643, 66] width 7 height 7
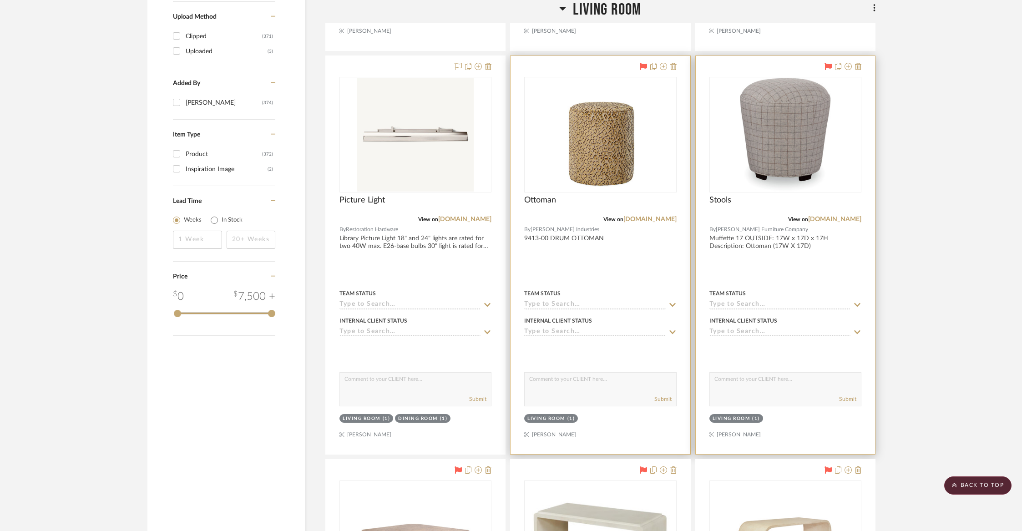
click at [826, 63] on icon at bounding box center [828, 66] width 7 height 7
click at [849, 66] on icon at bounding box center [848, 66] width 7 height 7
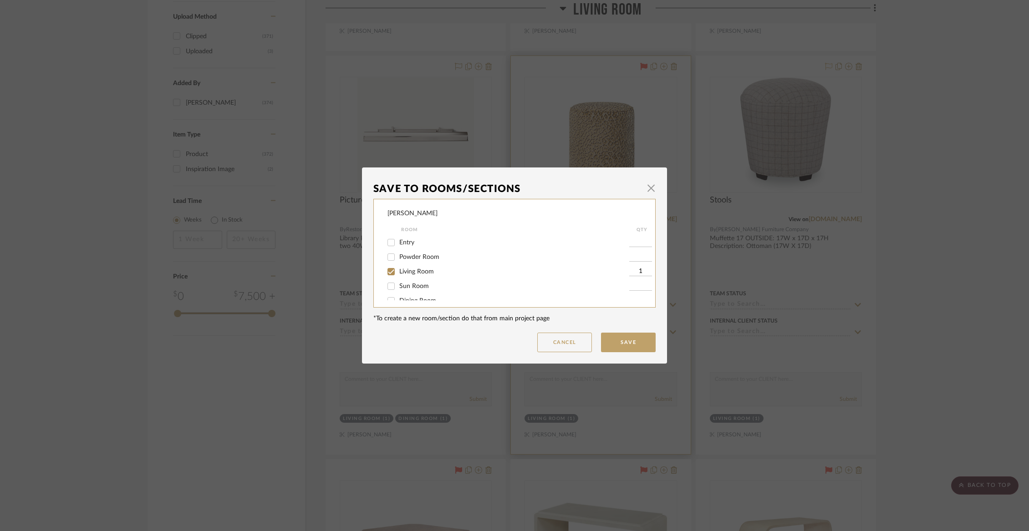
click at [422, 270] on span "Living Room" at bounding box center [416, 272] width 35 height 6
click at [398, 270] on input "Living Room" at bounding box center [391, 271] width 15 height 15
checkbox input "false"
click at [419, 293] on span "Items Not Selected" at bounding box center [426, 291] width 54 height 6
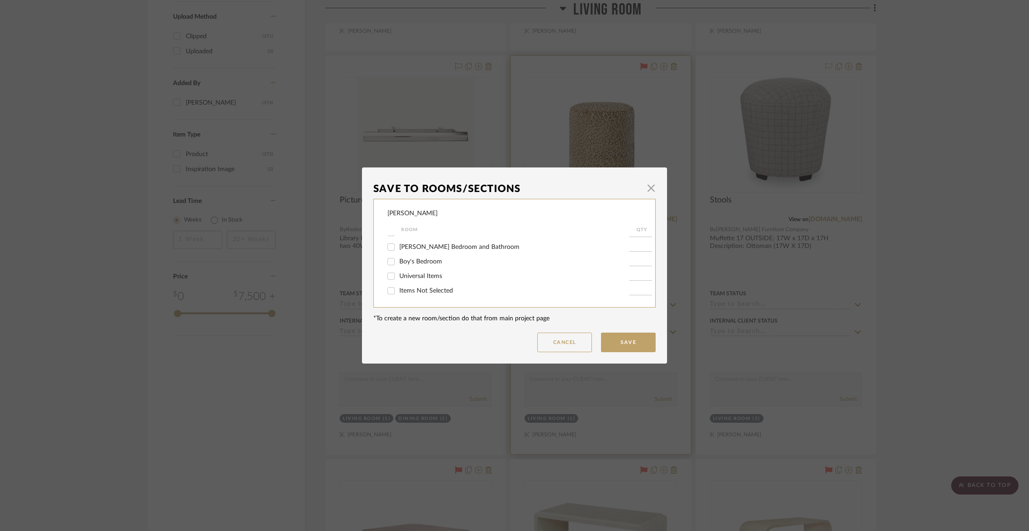
click at [398, 293] on input "Items Not Selected" at bounding box center [391, 291] width 15 height 15
checkbox input "true"
type input "1"
click at [633, 337] on button "Save" at bounding box center [628, 343] width 55 height 20
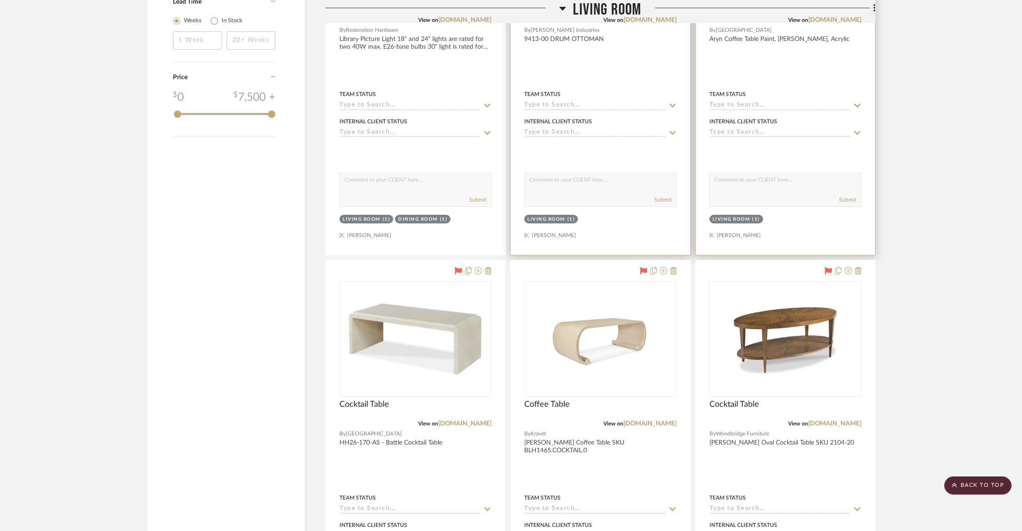
scroll to position [1353, 0]
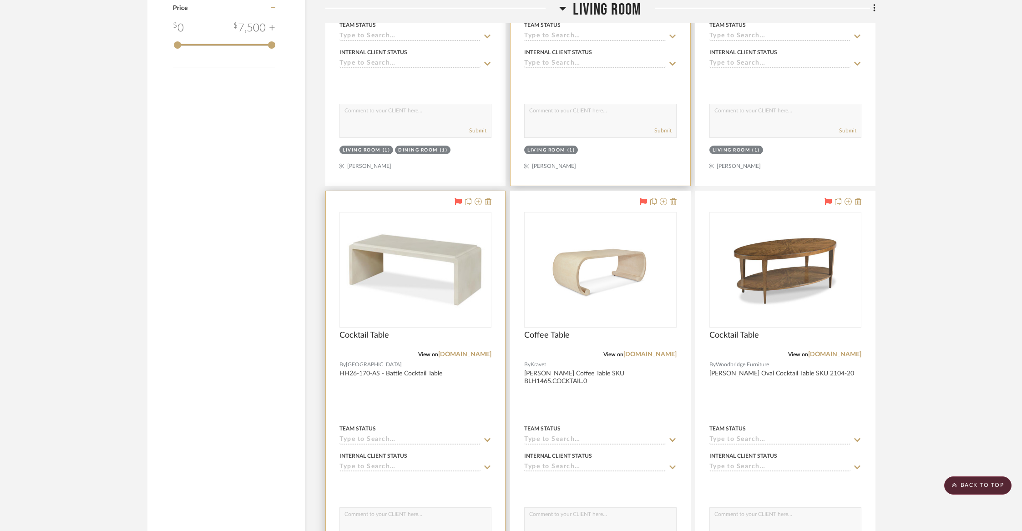
click at [461, 198] on icon at bounding box center [458, 201] width 7 height 7
click at [642, 199] on icon at bounding box center [643, 201] width 7 height 7
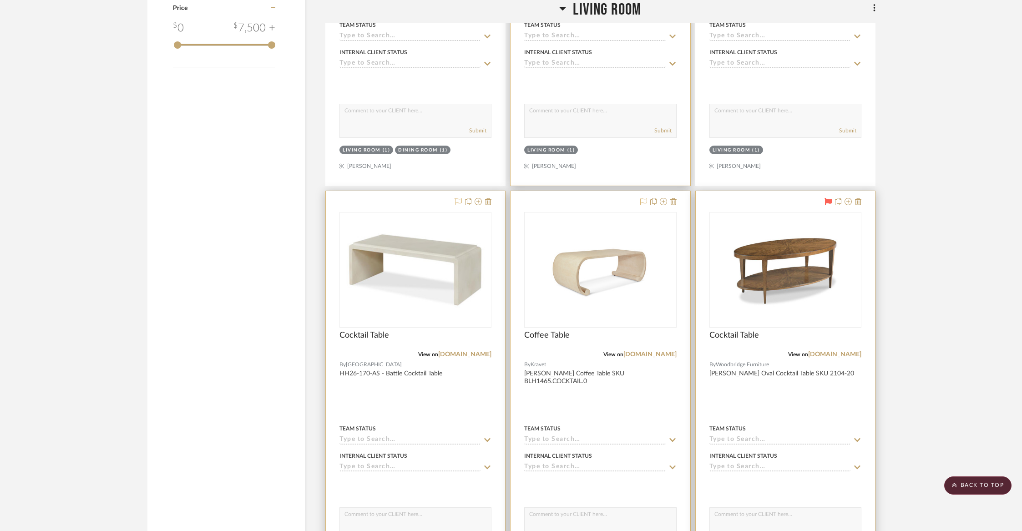
click at [826, 198] on icon at bounding box center [828, 201] width 7 height 7
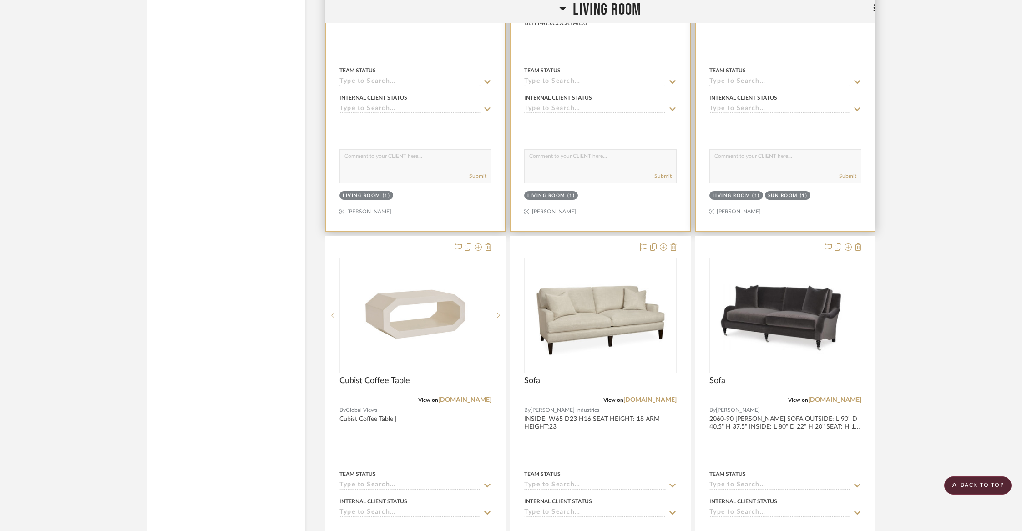
scroll to position [1716, 0]
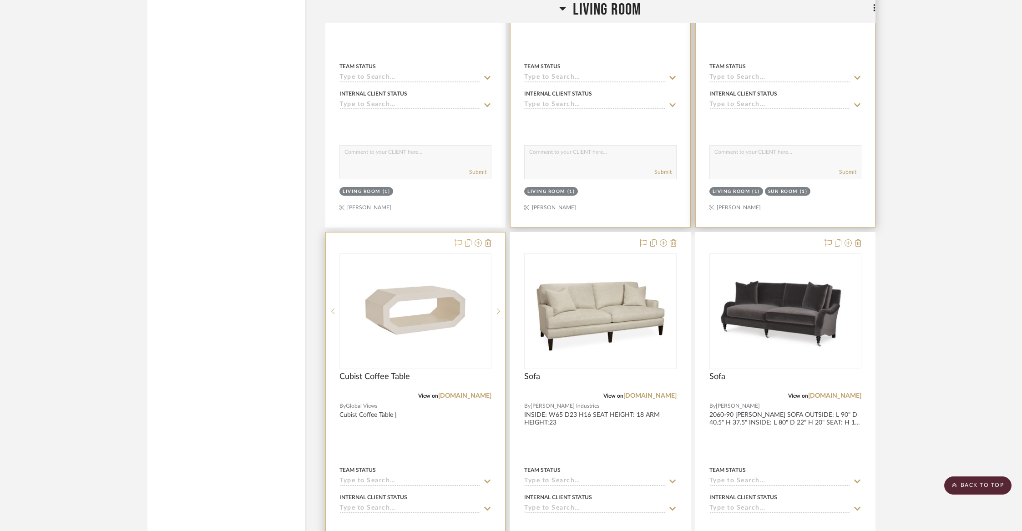
click at [457, 242] on icon at bounding box center [458, 242] width 7 height 7
click at [645, 240] on icon at bounding box center [643, 242] width 7 height 7
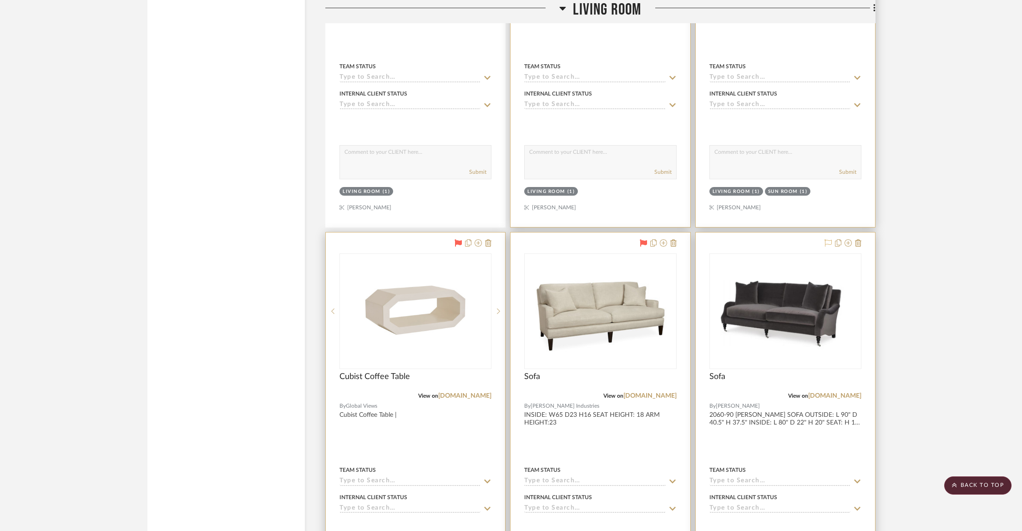
click at [829, 244] on button at bounding box center [828, 243] width 7 height 11
click at [829, 239] on icon at bounding box center [828, 242] width 7 height 7
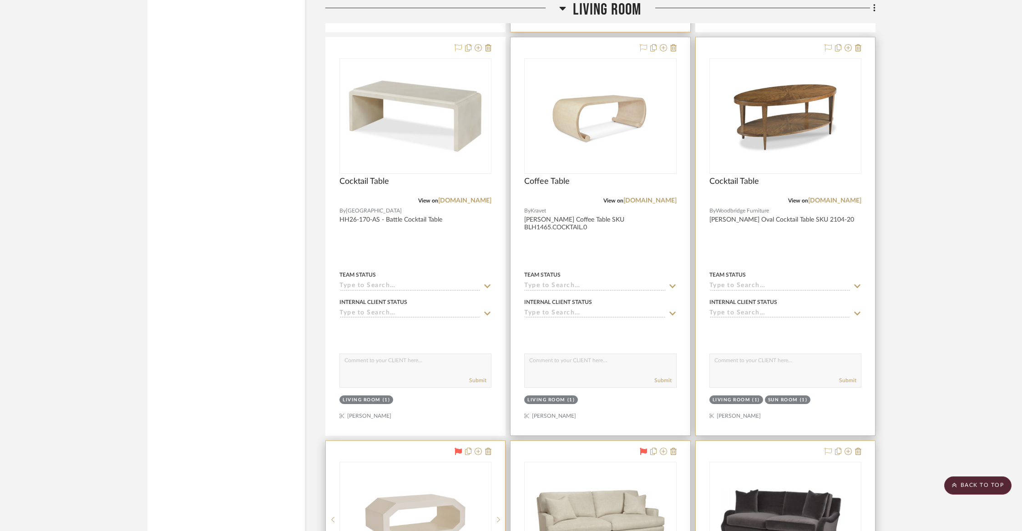
scroll to position [1411, 0]
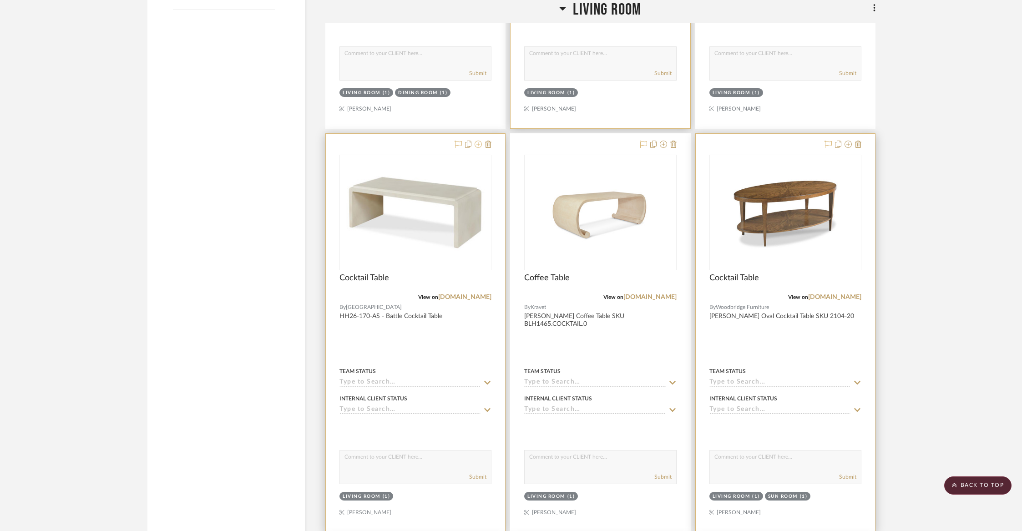
click at [480, 141] on icon at bounding box center [478, 144] width 7 height 7
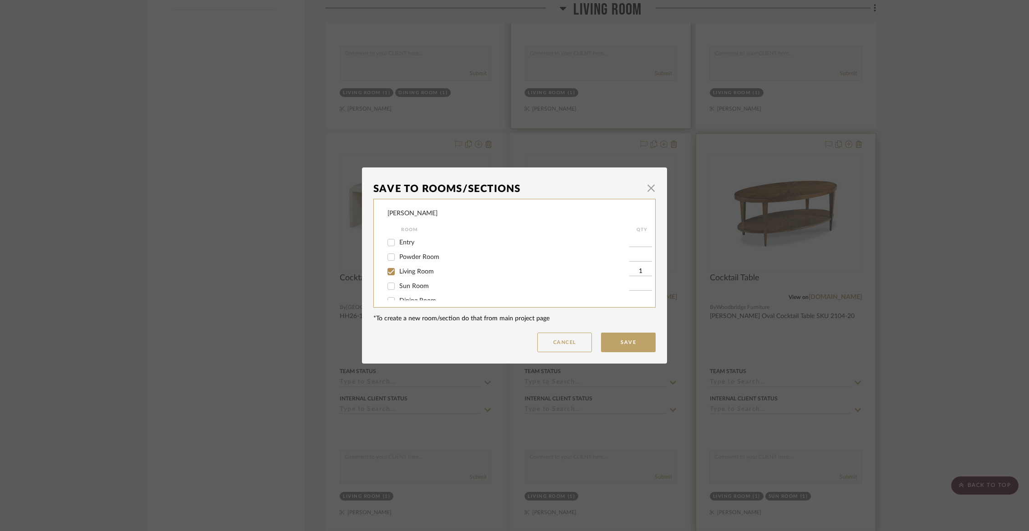
click at [410, 275] on span "Living Room" at bounding box center [416, 272] width 35 height 6
click at [398, 275] on input "Living Room" at bounding box center [391, 271] width 15 height 15
checkbox input "false"
click at [409, 293] on span "Items Not Selected" at bounding box center [426, 291] width 54 height 6
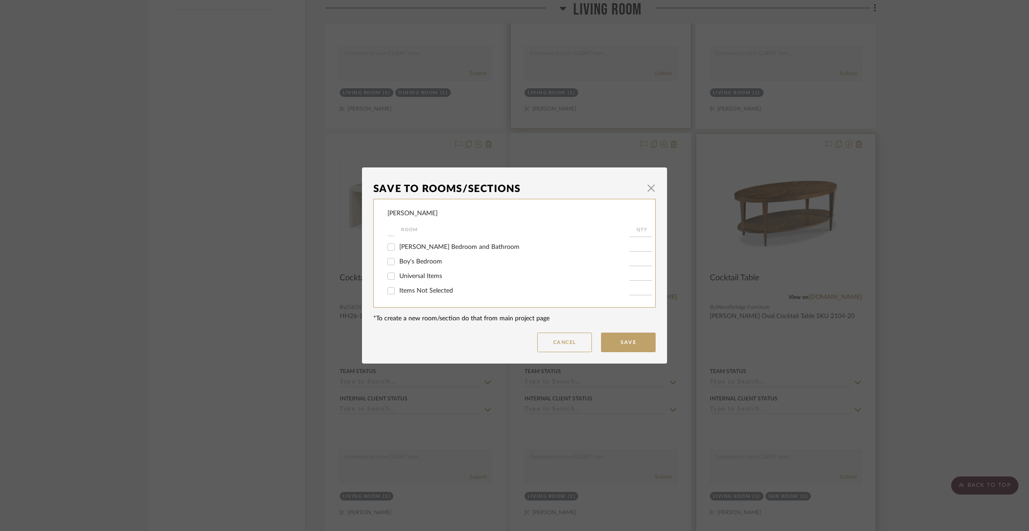
click at [398, 293] on input "Items Not Selected" at bounding box center [391, 291] width 15 height 15
checkbox input "true"
type input "1"
click at [620, 339] on button "Save" at bounding box center [628, 343] width 55 height 20
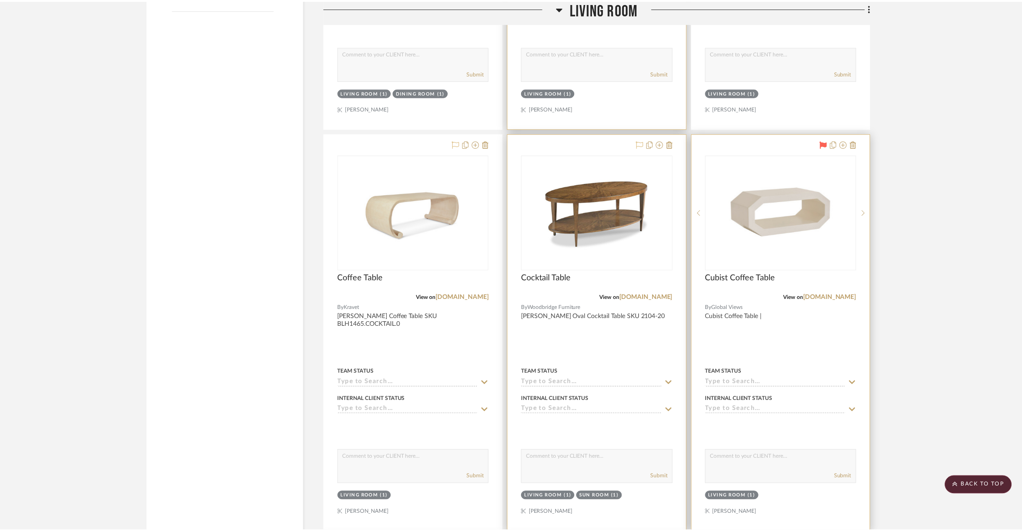
scroll to position [1411, 0]
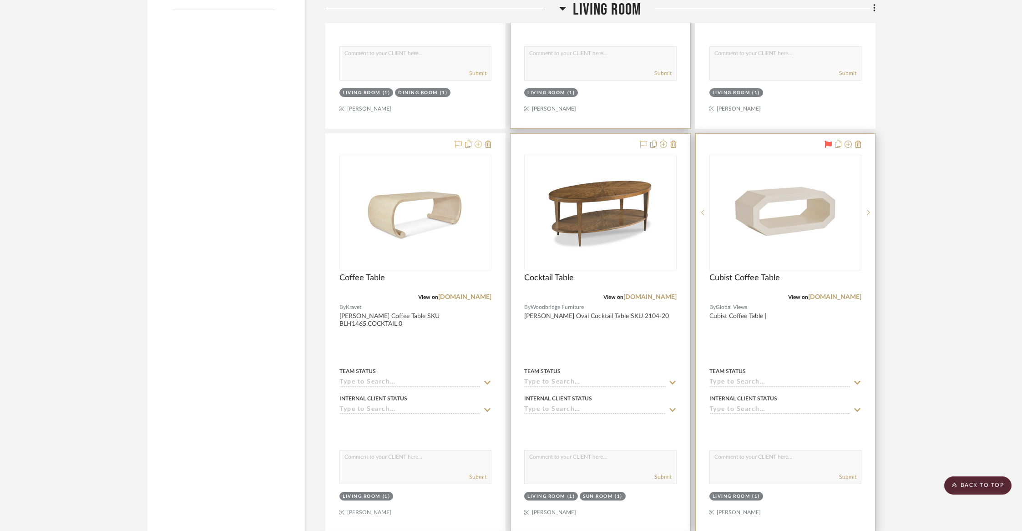
click at [478, 141] on icon at bounding box center [478, 144] width 7 height 7
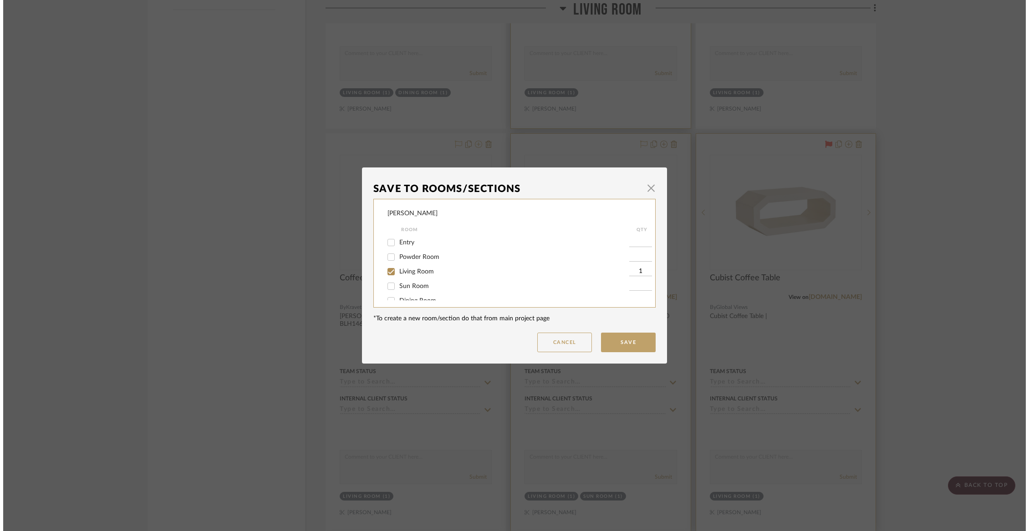
scroll to position [0, 0]
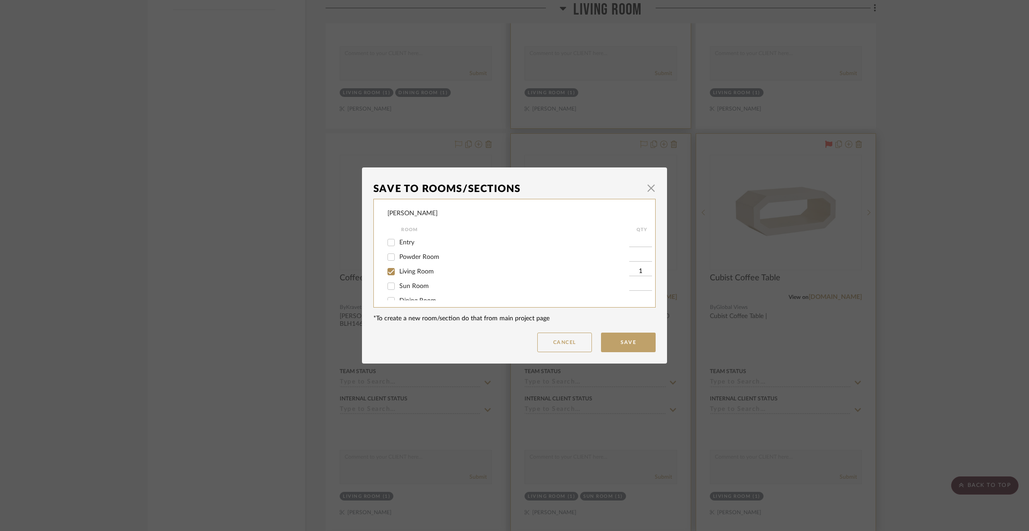
click at [399, 270] on span "Living Room" at bounding box center [416, 272] width 35 height 6
click at [398, 270] on input "Living Room" at bounding box center [391, 271] width 15 height 15
checkbox input "false"
click at [399, 299] on form "Room QTY Entry Powder Room Living Room Sun Room Dining Room Second Entry Off Di…" at bounding box center [520, 262] width 267 height 76
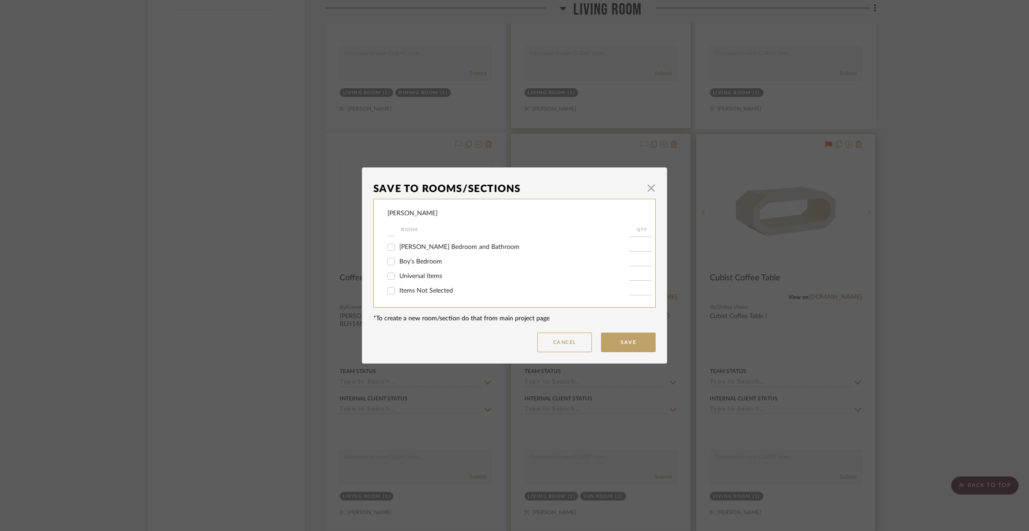
click at [399, 292] on span "Items Not Selected" at bounding box center [426, 291] width 54 height 6
click at [397, 292] on input "Items Not Selected" at bounding box center [391, 291] width 15 height 15
checkbox input "true"
type input "1"
click at [612, 344] on button "Save" at bounding box center [628, 343] width 55 height 20
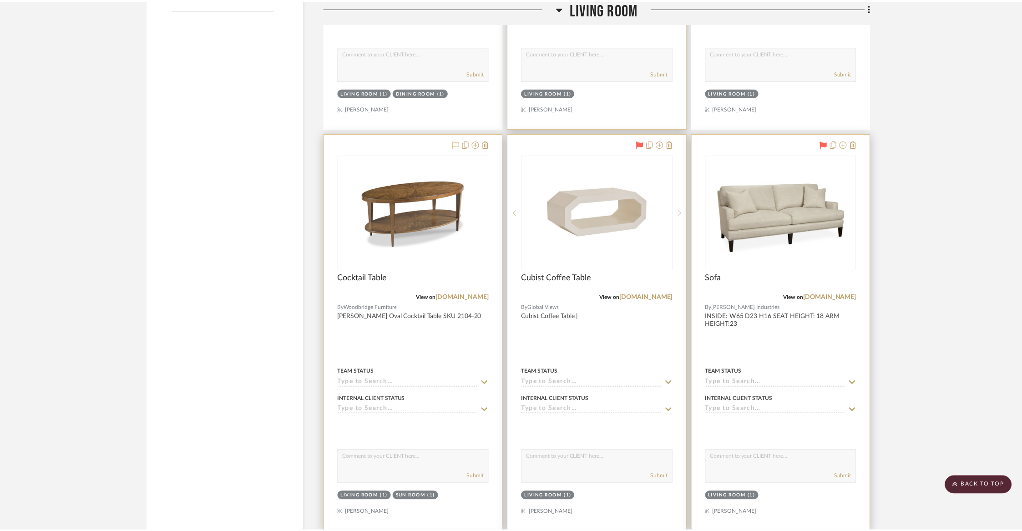
scroll to position [1411, 0]
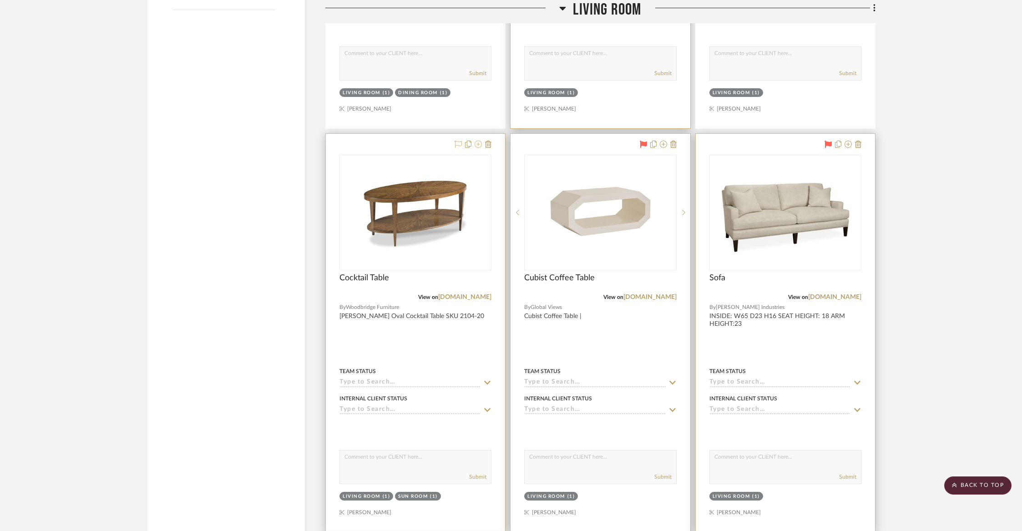
click at [480, 142] on icon at bounding box center [478, 144] width 7 height 7
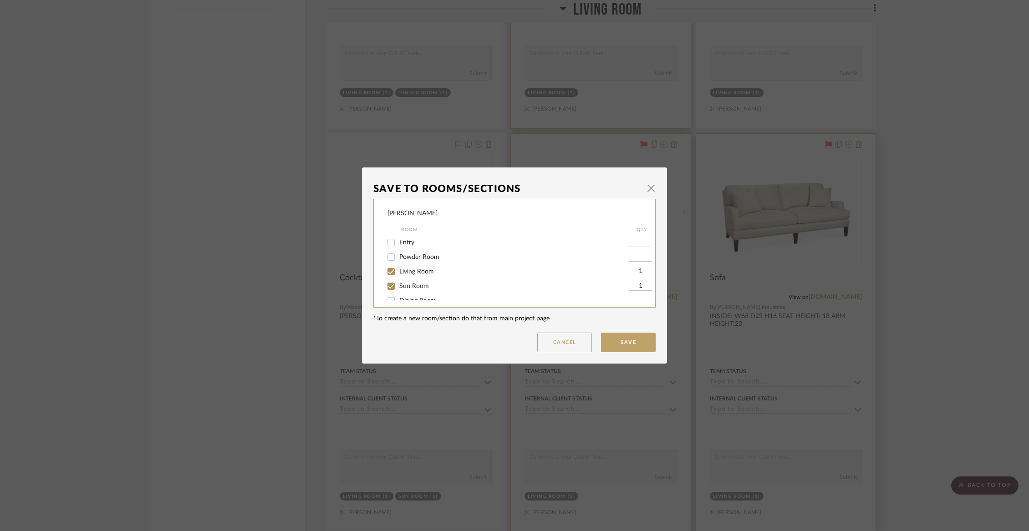
click at [393, 273] on input "Living Room" at bounding box center [391, 271] width 15 height 15
click at [618, 344] on button "Save" at bounding box center [628, 343] width 55 height 20
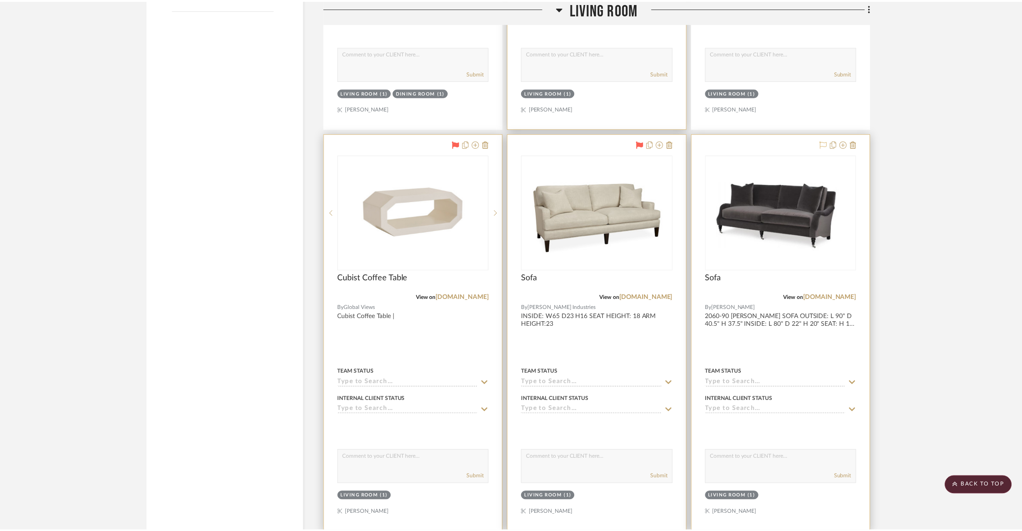
scroll to position [1411, 0]
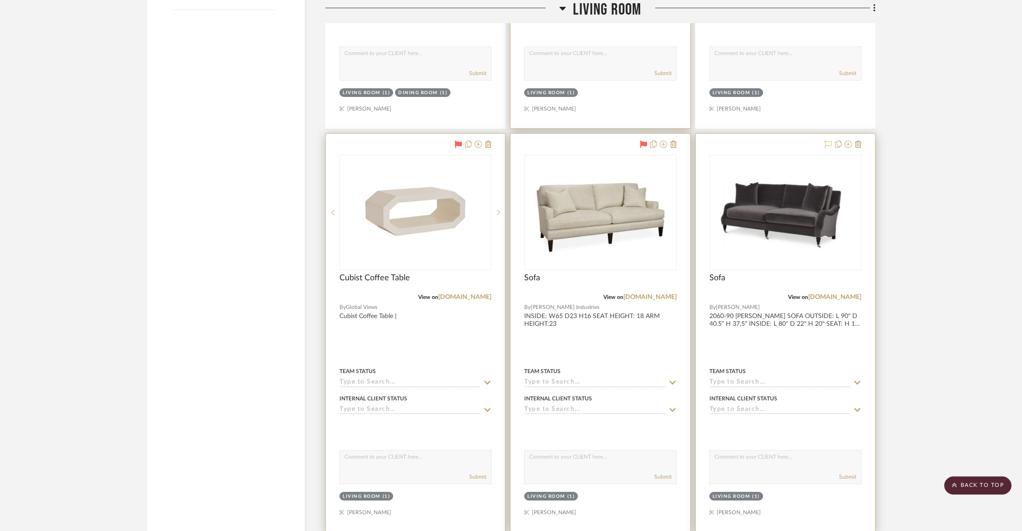
click at [830, 141] on icon at bounding box center [828, 144] width 7 height 7
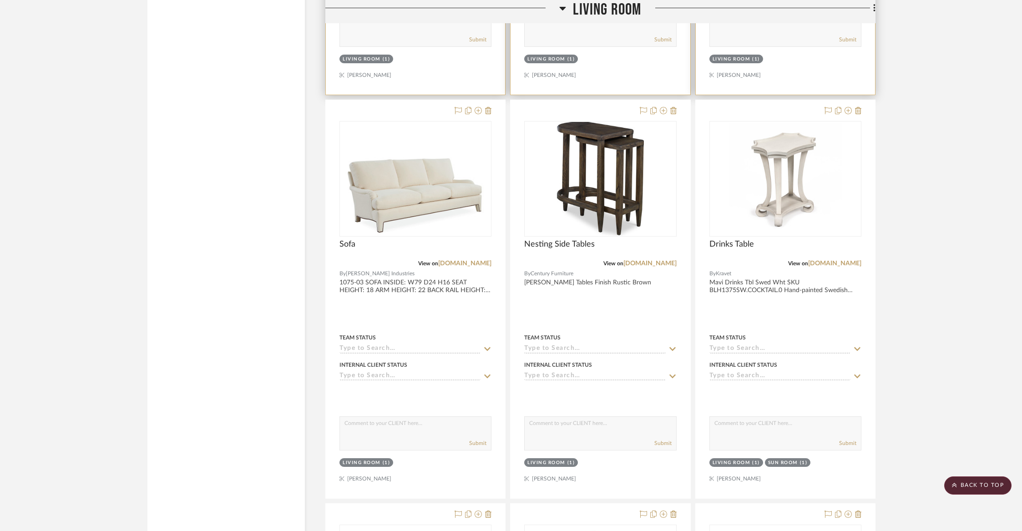
scroll to position [1852, 0]
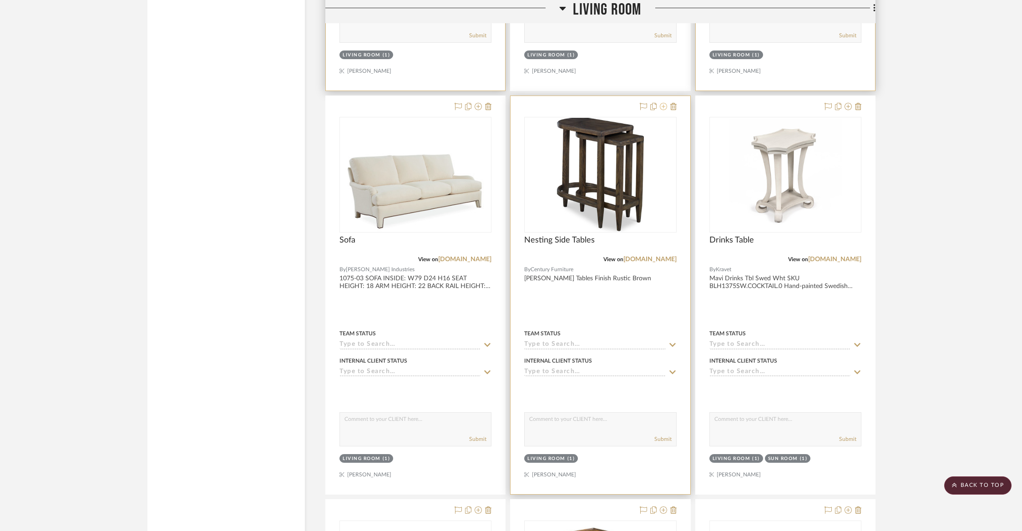
click at [662, 105] on icon at bounding box center [663, 106] width 7 height 7
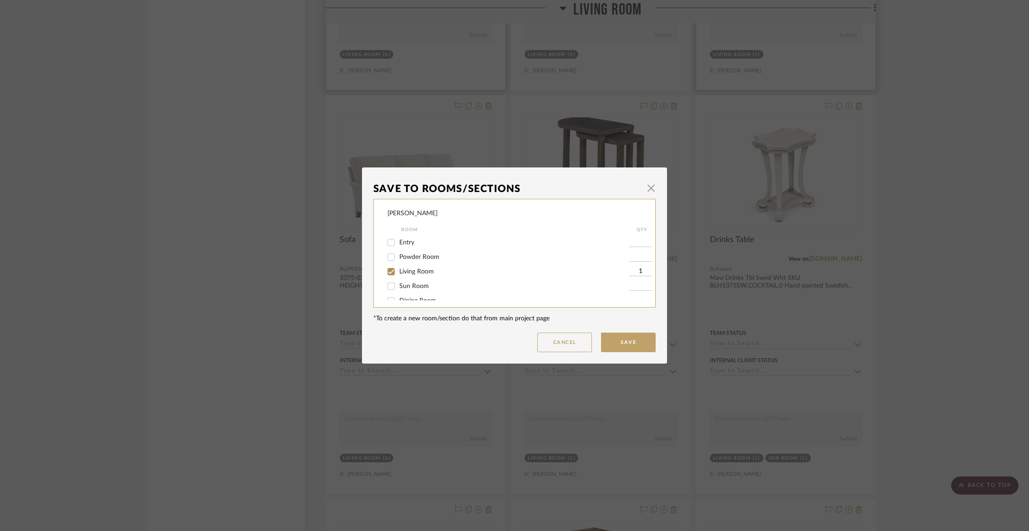
click at [413, 270] on span "Living Room" at bounding box center [416, 272] width 35 height 6
click at [398, 270] on input "Living Room" at bounding box center [391, 271] width 15 height 15
click at [414, 292] on span "Items Not Selected" at bounding box center [426, 291] width 54 height 6
click at [398, 292] on input "Items Not Selected" at bounding box center [391, 291] width 15 height 15
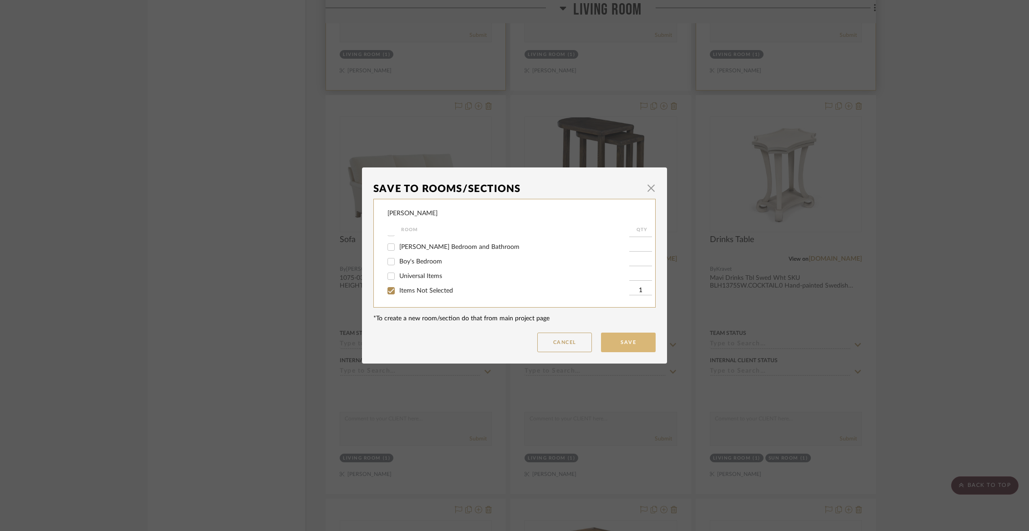
click at [624, 341] on button "Save" at bounding box center [628, 343] width 55 height 20
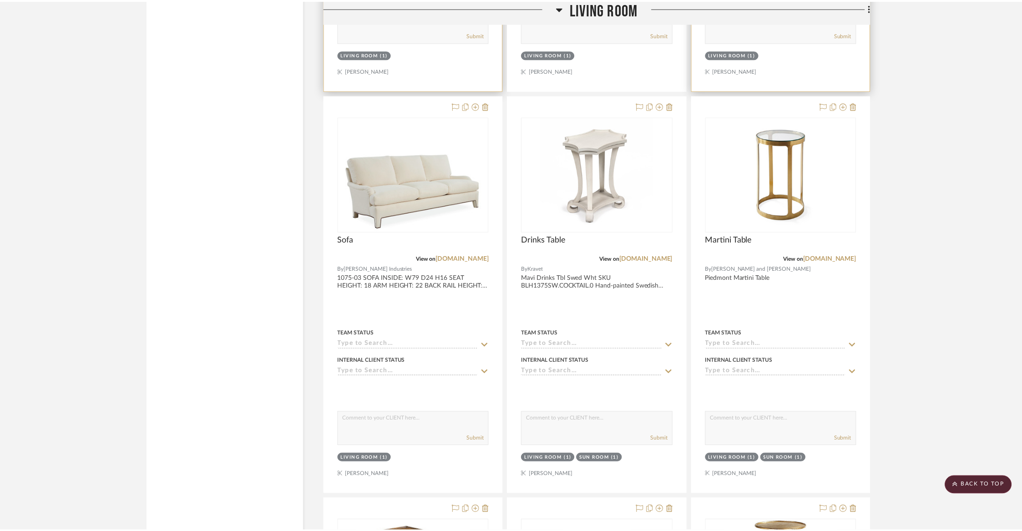
scroll to position [1852, 0]
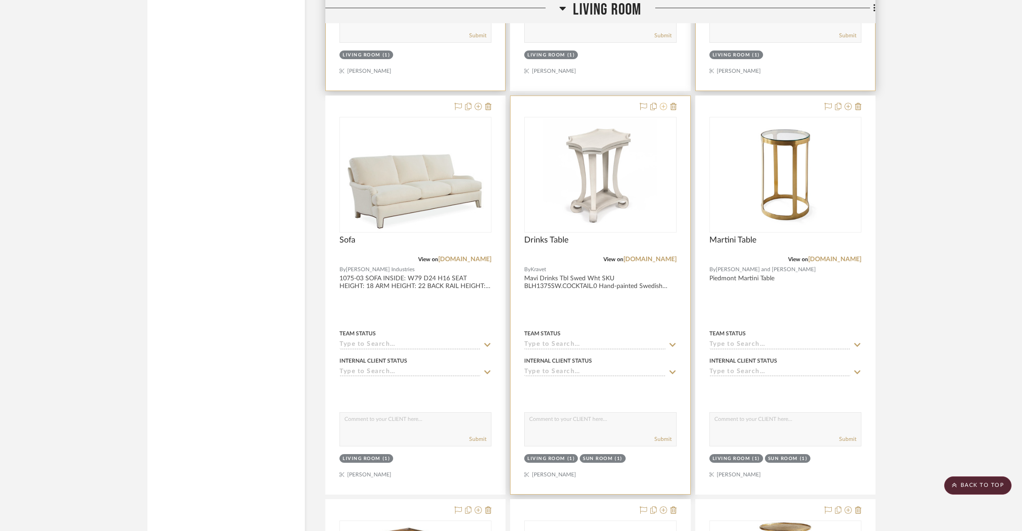
click at [662, 103] on icon at bounding box center [663, 106] width 7 height 7
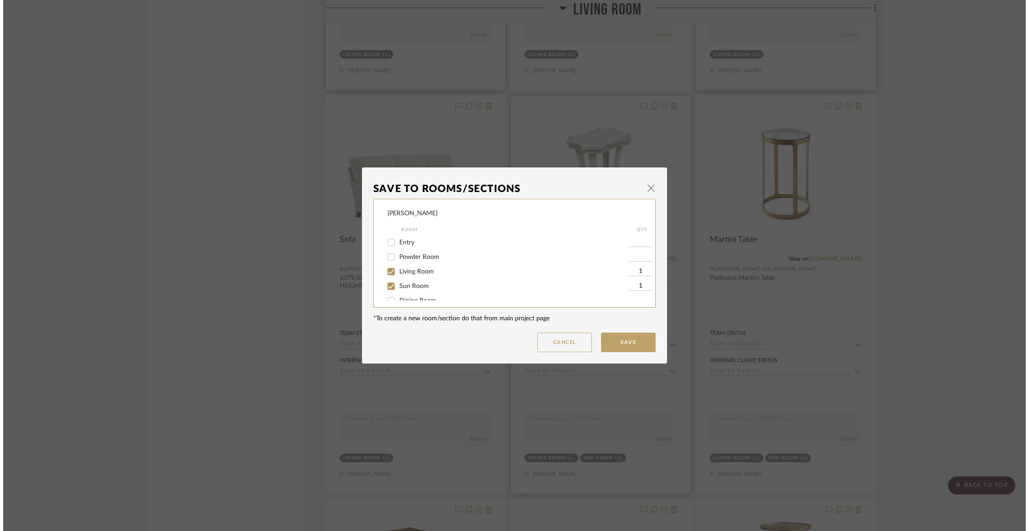
scroll to position [0, 0]
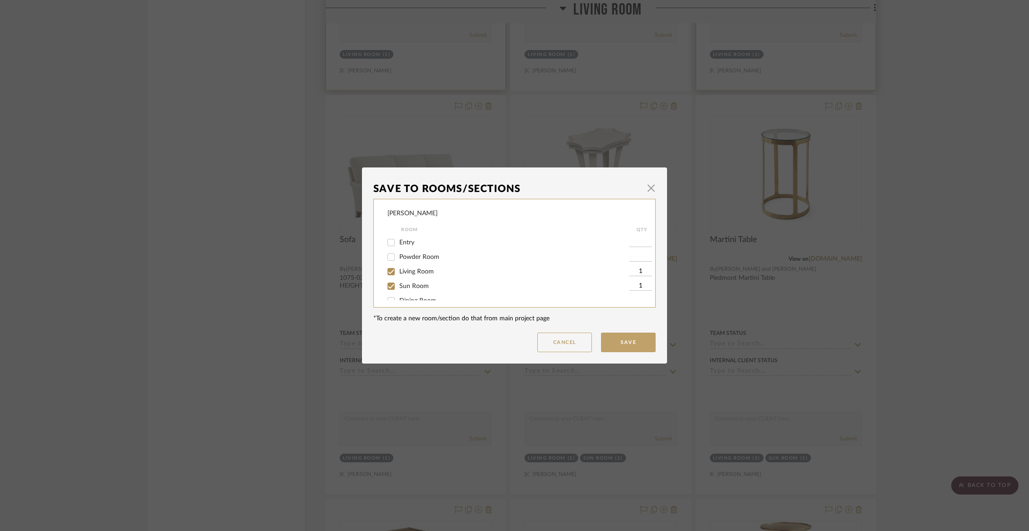
click at [408, 274] on span "Living Room" at bounding box center [416, 272] width 35 height 6
click at [398, 274] on input "Living Room" at bounding box center [391, 271] width 15 height 15
click at [636, 350] on button "Save" at bounding box center [628, 343] width 55 height 20
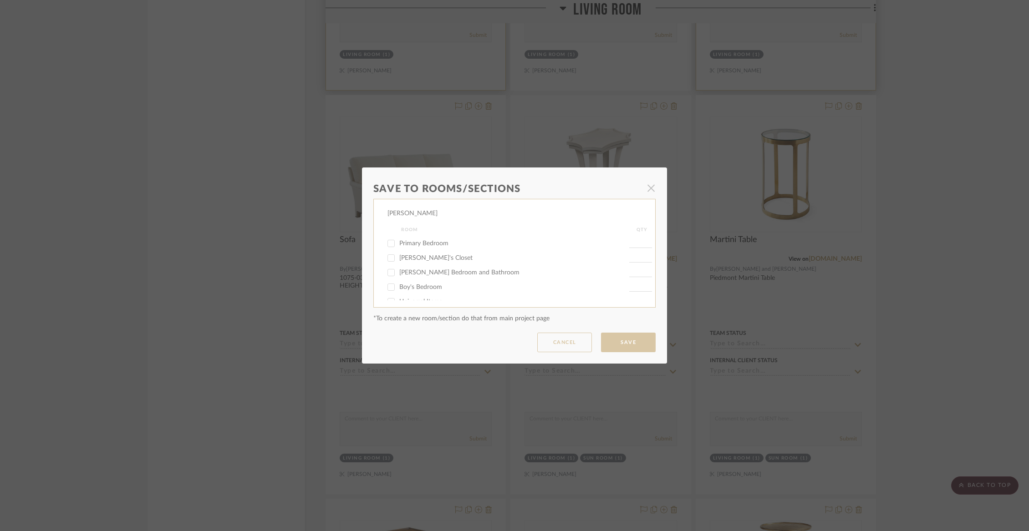
click at [626, 340] on dialog-content "Save To Rooms/Sections × [PERSON_NAME] Room QTY Entry Powder Room Living Room S…" at bounding box center [514, 265] width 305 height 196
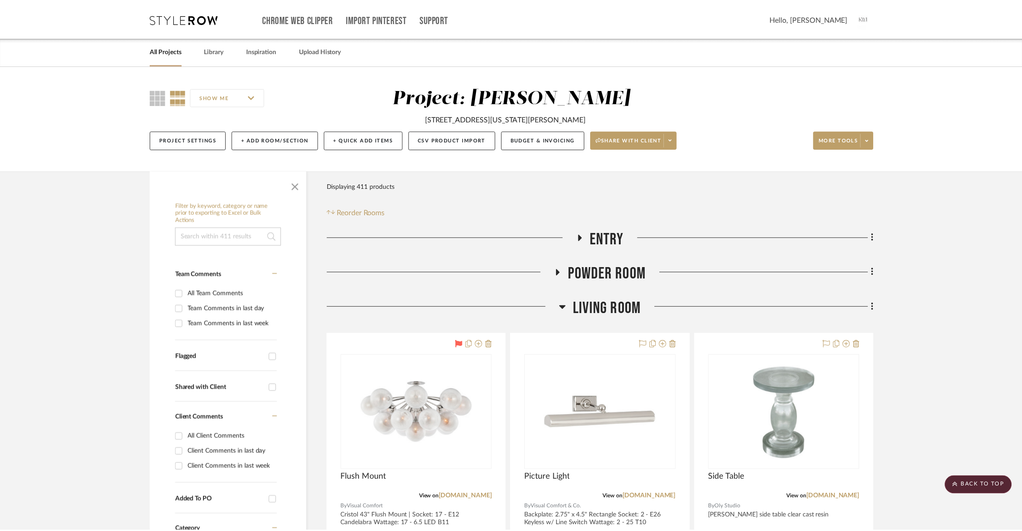
scroll to position [1852, 0]
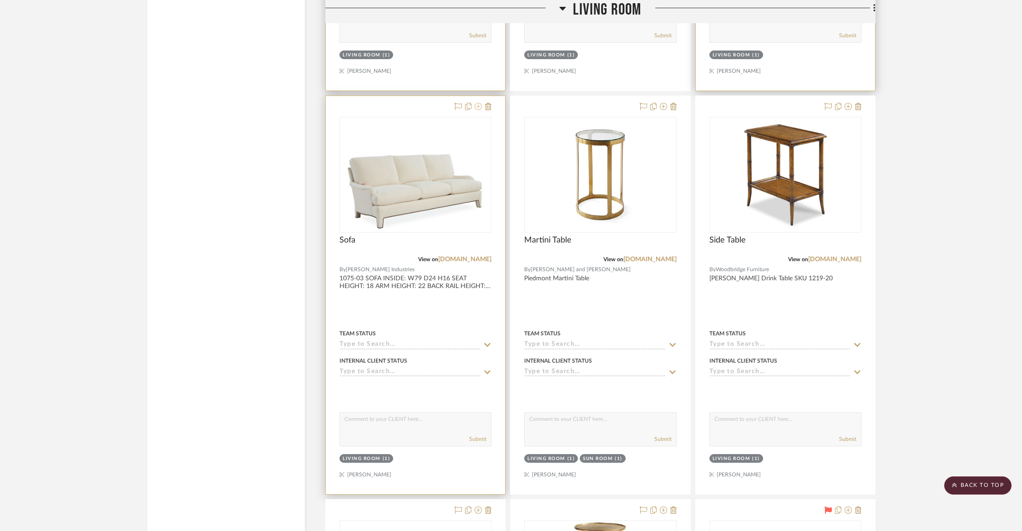
click at [479, 103] on icon at bounding box center [478, 106] width 7 height 7
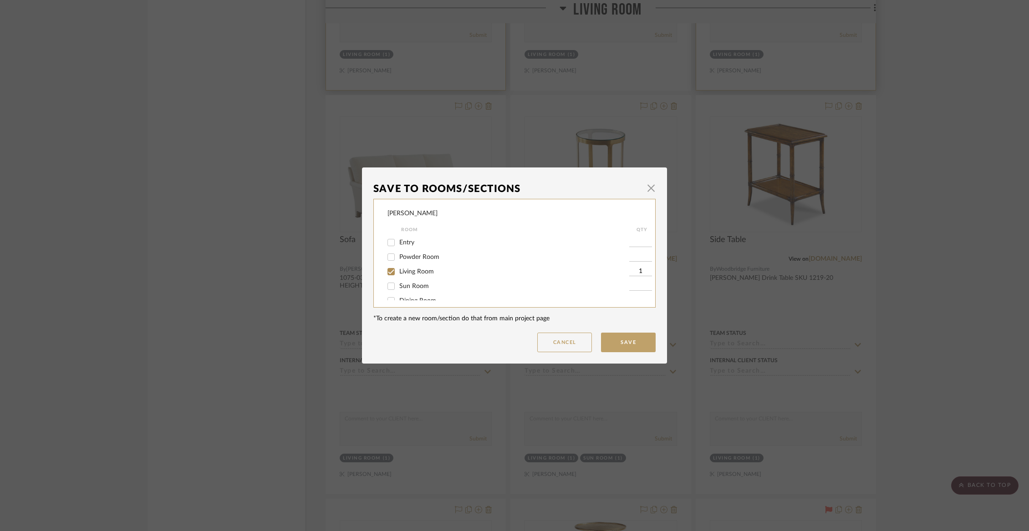
click at [403, 271] on span "Living Room" at bounding box center [416, 272] width 35 height 6
click at [398, 271] on input "Living Room" at bounding box center [391, 271] width 15 height 15
click at [405, 295] on div "Items Not Selected" at bounding box center [508, 291] width 242 height 15
click at [405, 296] on div "Items Not Selected" at bounding box center [508, 291] width 242 height 15
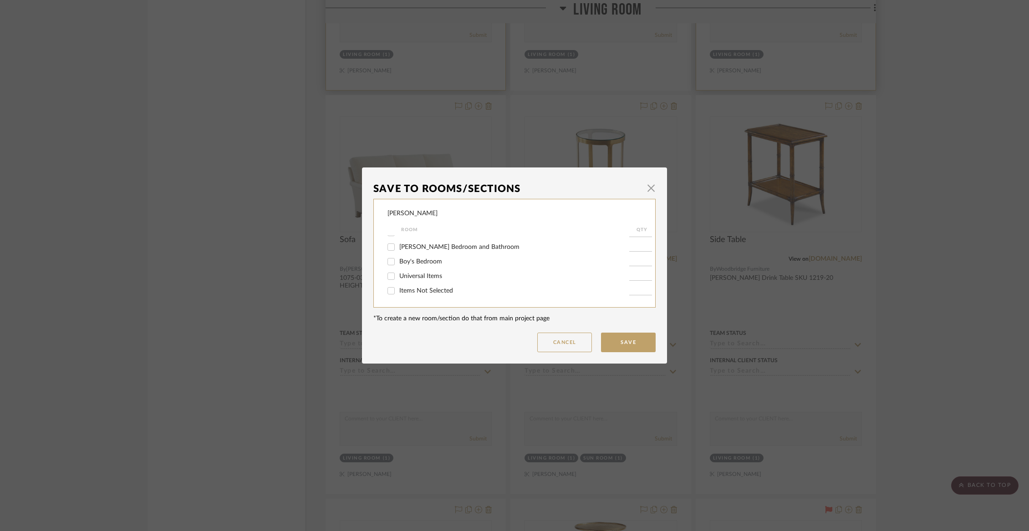
click at [402, 288] on span "Items Not Selected" at bounding box center [426, 291] width 54 height 6
click at [398, 288] on input "Items Not Selected" at bounding box center [391, 291] width 15 height 15
click at [614, 339] on button "Save" at bounding box center [628, 343] width 55 height 20
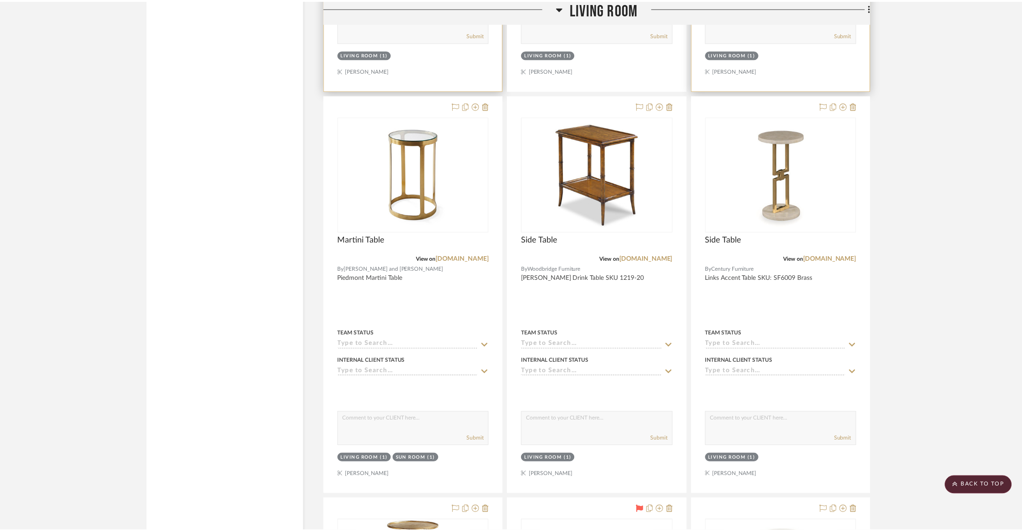
scroll to position [1852, 0]
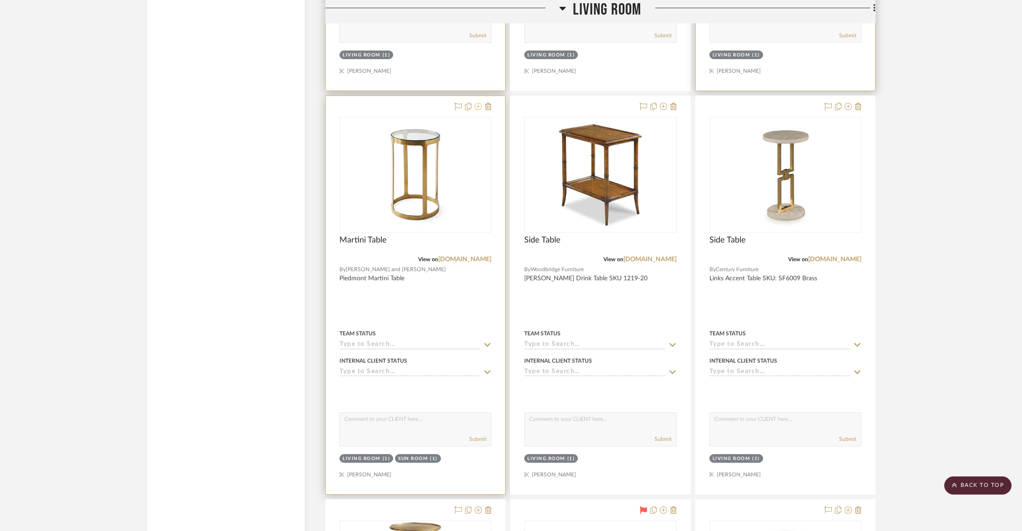
click at [478, 104] on icon at bounding box center [478, 106] width 7 height 7
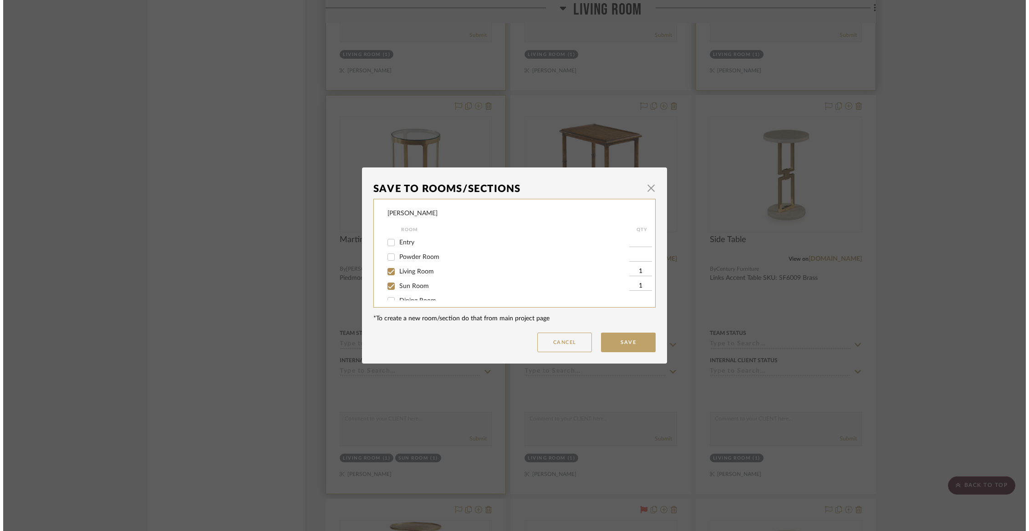
scroll to position [0, 0]
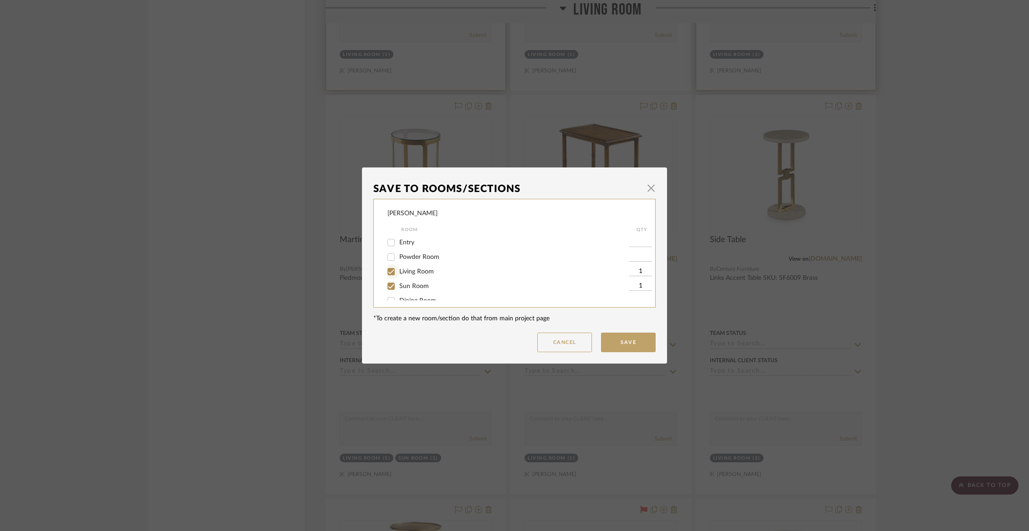
click at [389, 272] on input "Living Room" at bounding box center [391, 271] width 15 height 15
click at [610, 343] on button "Save" at bounding box center [628, 343] width 55 height 20
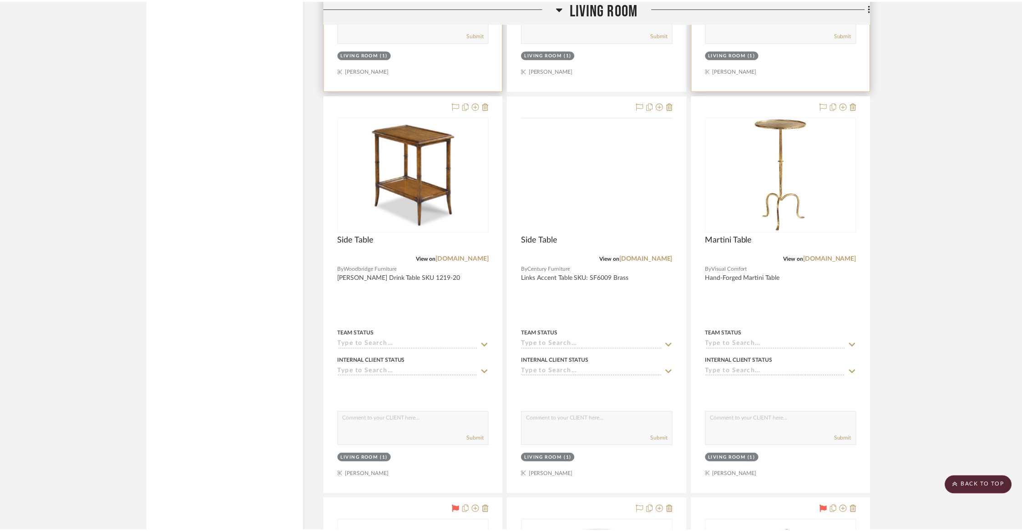
scroll to position [1852, 0]
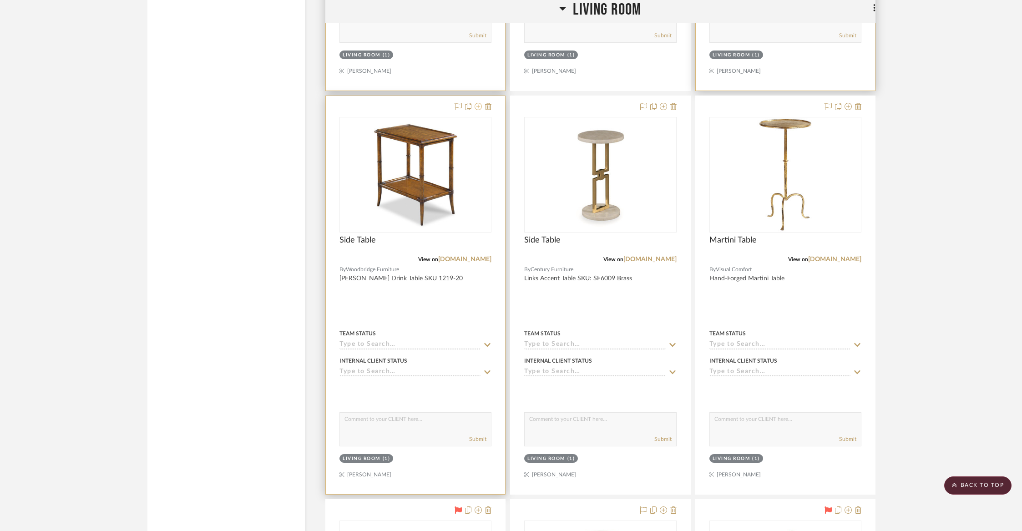
click at [479, 104] on icon at bounding box center [478, 106] width 7 height 7
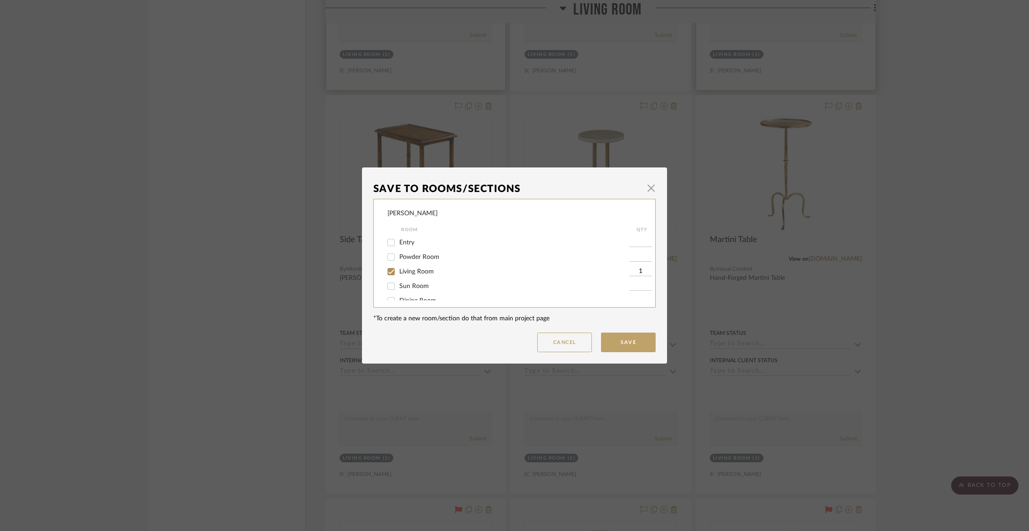
click at [414, 285] on span "Sun Room" at bounding box center [414, 286] width 30 height 6
click at [398, 285] on input "Sun Room" at bounding box center [391, 286] width 15 height 15
click at [414, 275] on span "Living Room" at bounding box center [416, 272] width 35 height 6
click at [398, 275] on input "Living Room" at bounding box center [391, 271] width 15 height 15
click at [612, 341] on button "Save" at bounding box center [628, 343] width 55 height 20
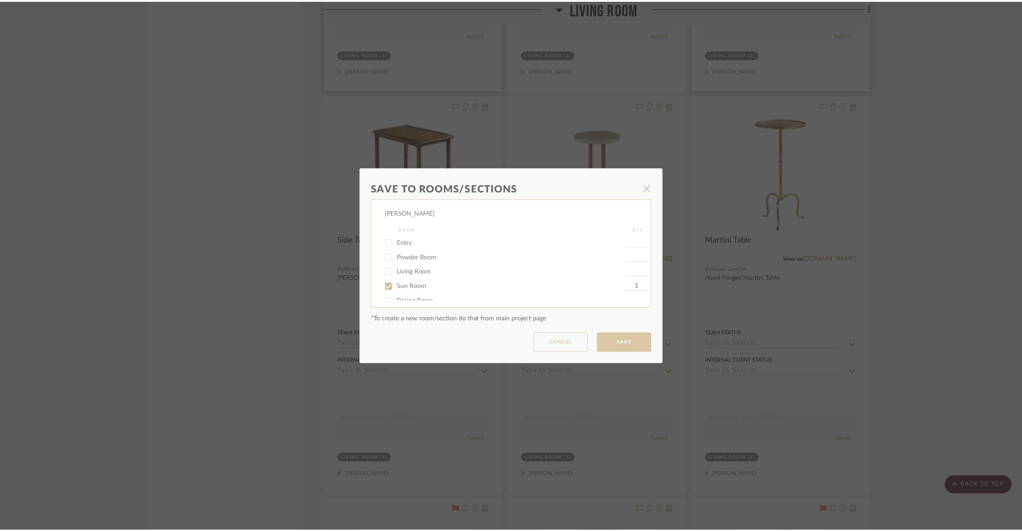
scroll to position [1852, 0]
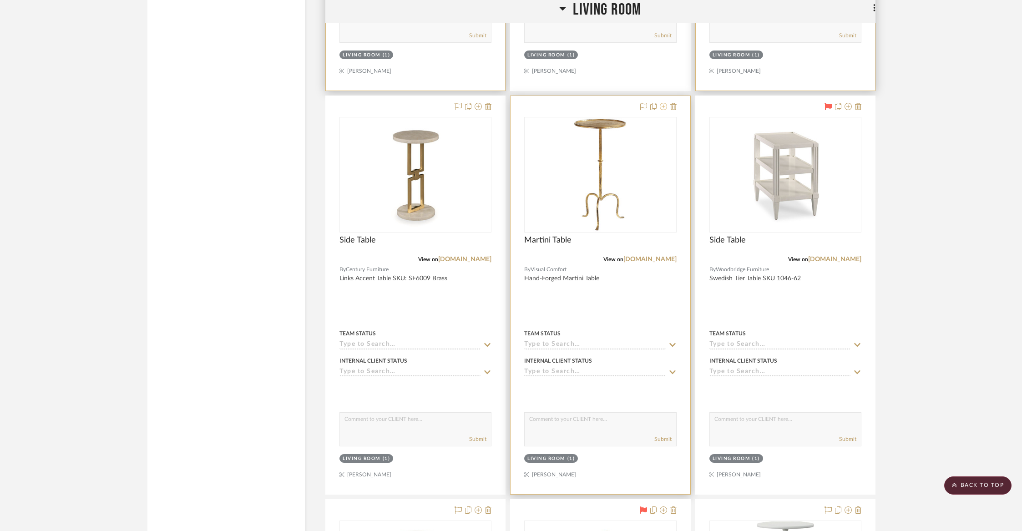
click at [664, 103] on icon at bounding box center [663, 106] width 7 height 7
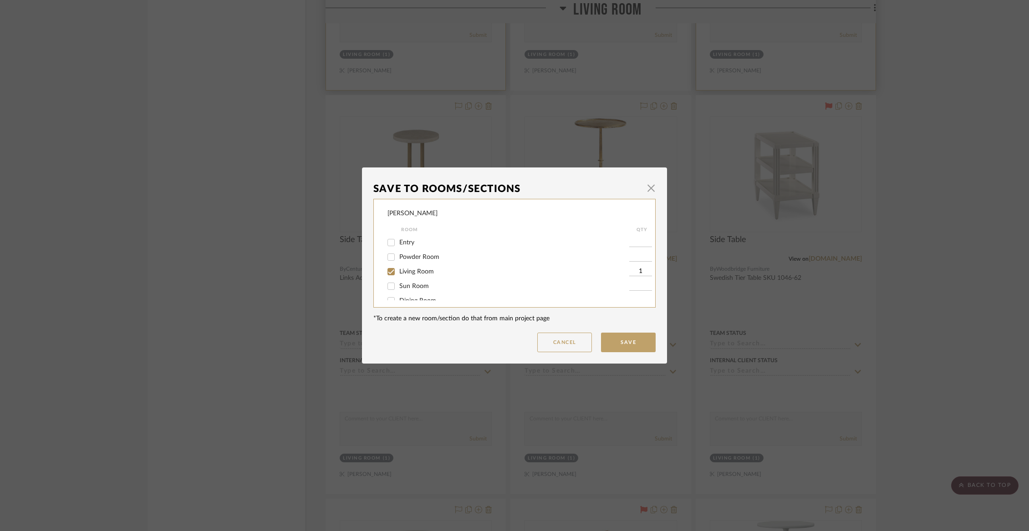
click at [415, 271] on span "Living Room" at bounding box center [416, 272] width 35 height 6
click at [398, 271] on input "Living Room" at bounding box center [391, 271] width 15 height 15
click at [409, 291] on span "Items Not Selected" at bounding box center [426, 291] width 54 height 6
click at [398, 291] on input "Items Not Selected" at bounding box center [391, 291] width 15 height 15
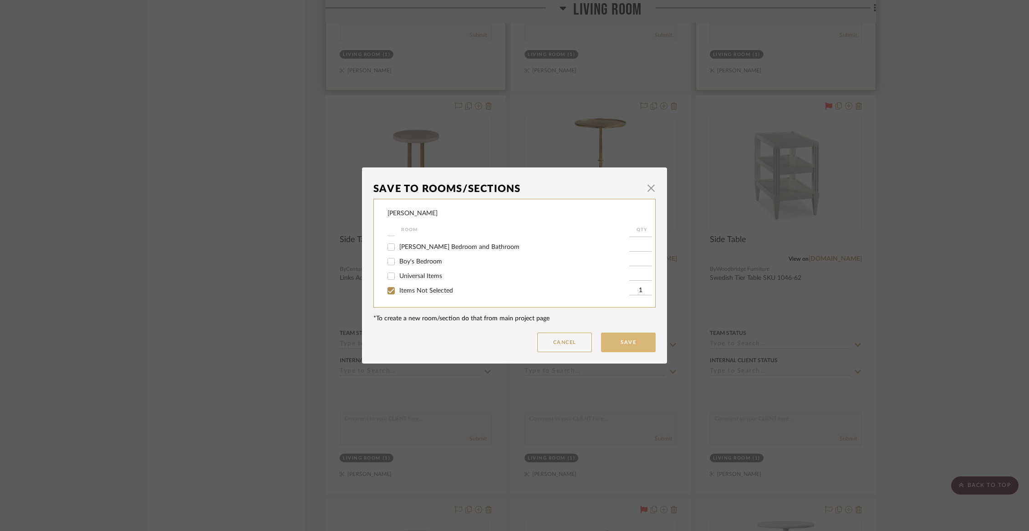
click at [623, 338] on button "Save" at bounding box center [628, 343] width 55 height 20
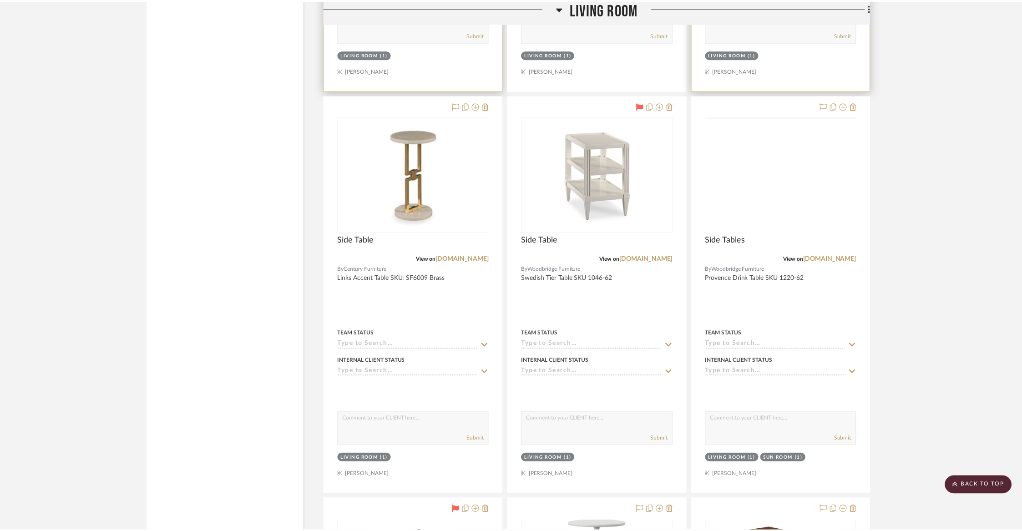
scroll to position [1852, 0]
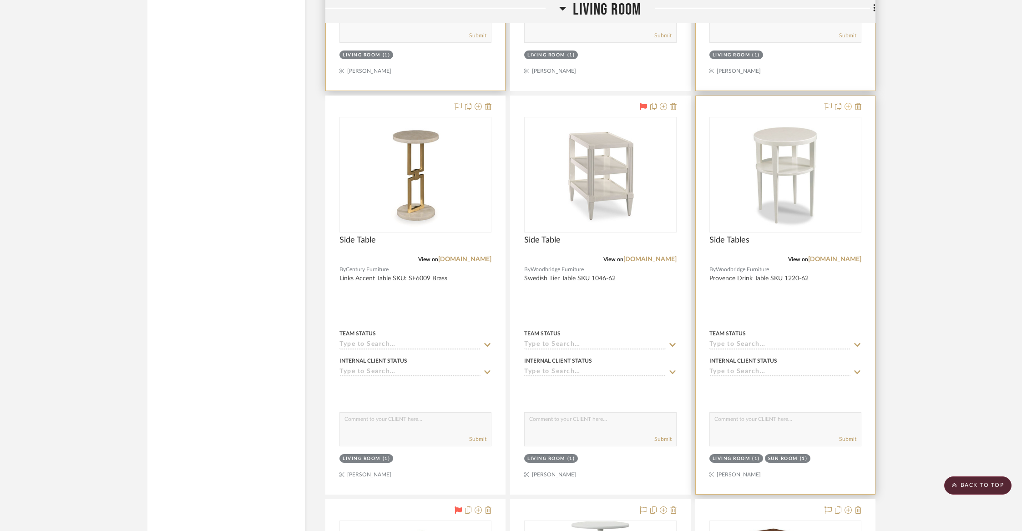
click at [847, 105] on icon at bounding box center [848, 106] width 7 height 7
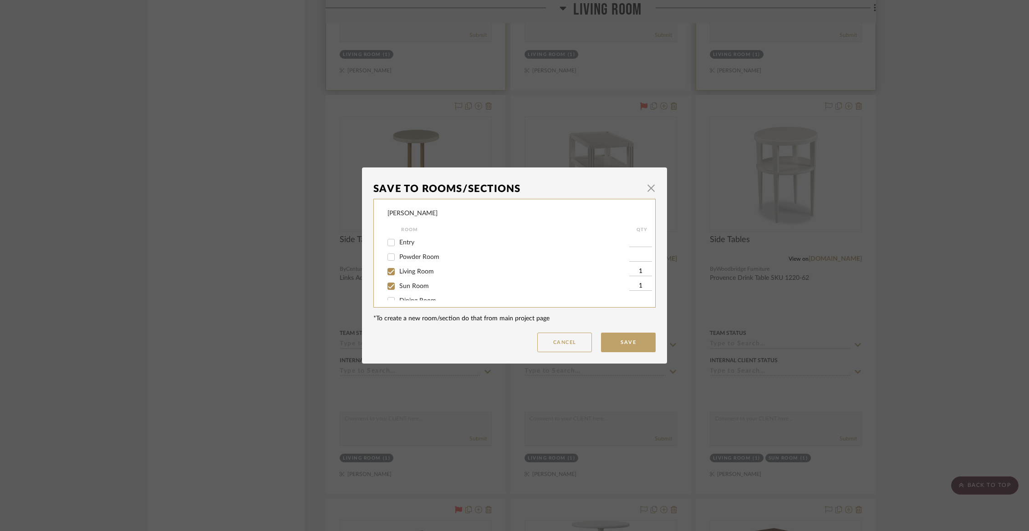
click at [401, 274] on span "Living Room" at bounding box center [416, 272] width 35 height 6
click at [398, 274] on input "Living Room" at bounding box center [391, 271] width 15 height 15
click at [399, 273] on span "Living Room" at bounding box center [416, 272] width 35 height 6
click at [398, 273] on input "Living Room" at bounding box center [391, 271] width 15 height 15
click at [399, 287] on span "Sun Room" at bounding box center [414, 286] width 30 height 6
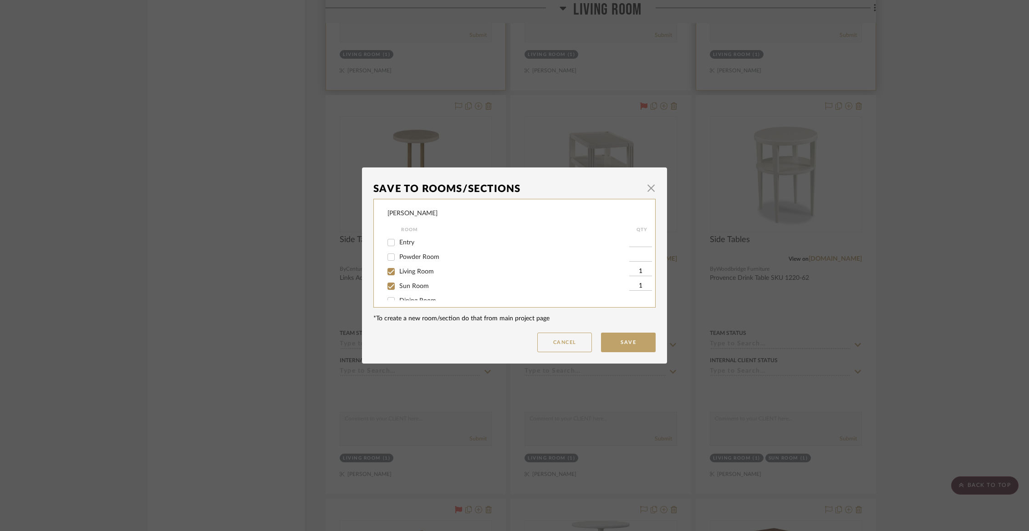
click at [397, 287] on input "Sun Room" at bounding box center [391, 286] width 15 height 15
click at [610, 345] on button "Save" at bounding box center [628, 343] width 55 height 20
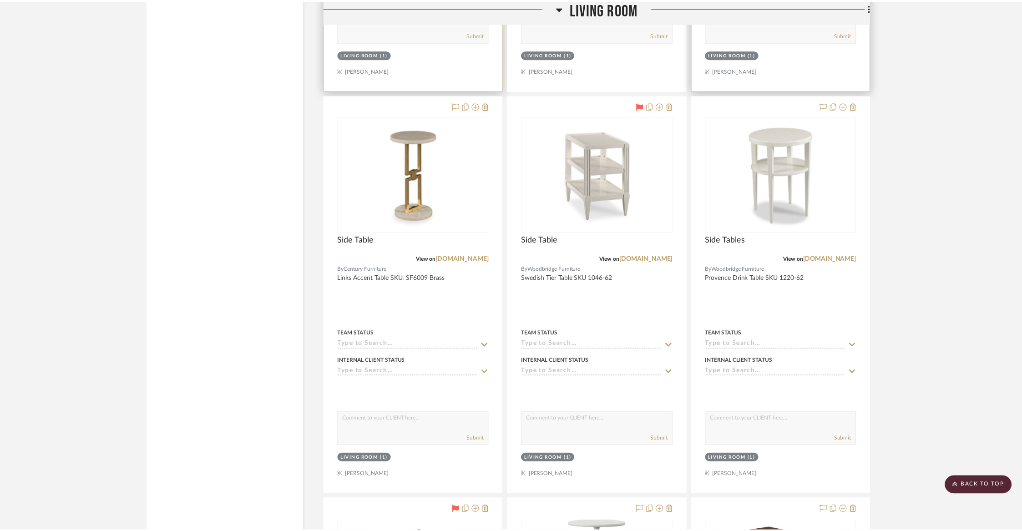
scroll to position [1852, 0]
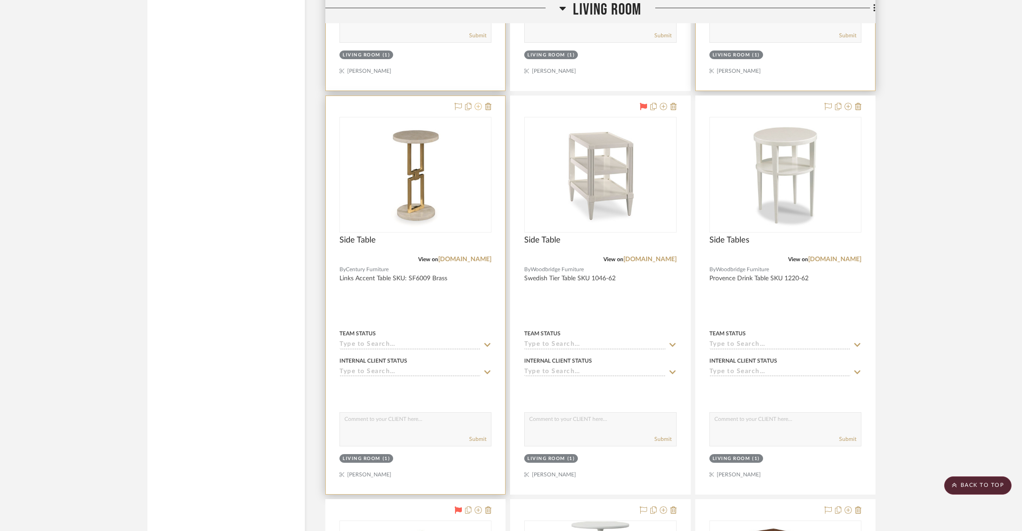
click at [480, 104] on icon at bounding box center [478, 106] width 7 height 7
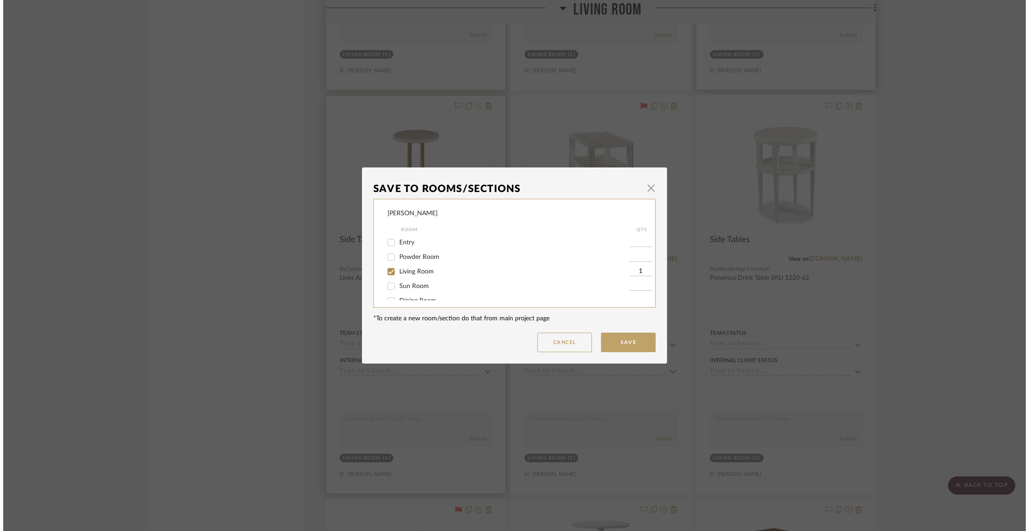
scroll to position [0, 0]
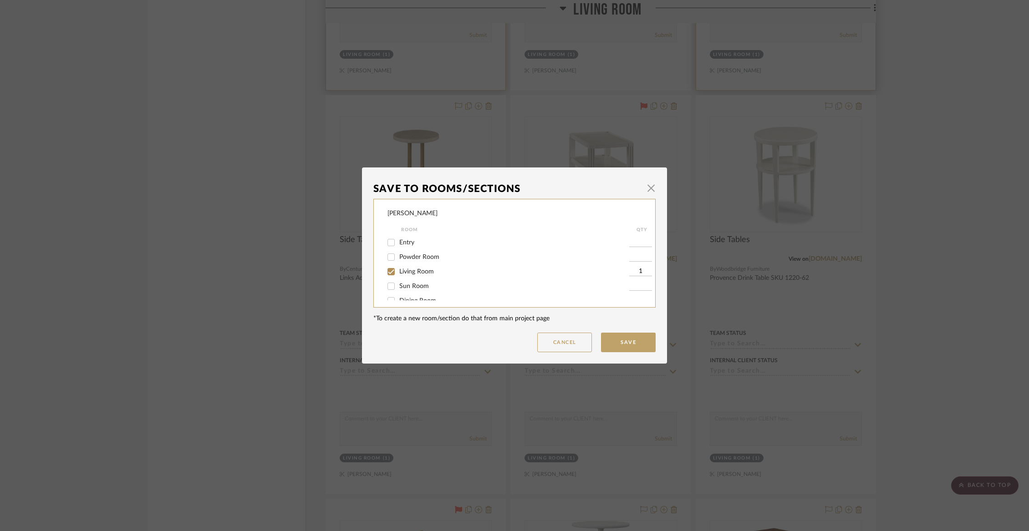
click at [403, 274] on span "Living Room" at bounding box center [416, 272] width 35 height 6
click at [398, 274] on input "Living Room" at bounding box center [391, 271] width 15 height 15
click at [412, 292] on span "Items Not Selected" at bounding box center [426, 291] width 54 height 6
click at [398, 292] on input "Items Not Selected" at bounding box center [391, 291] width 15 height 15
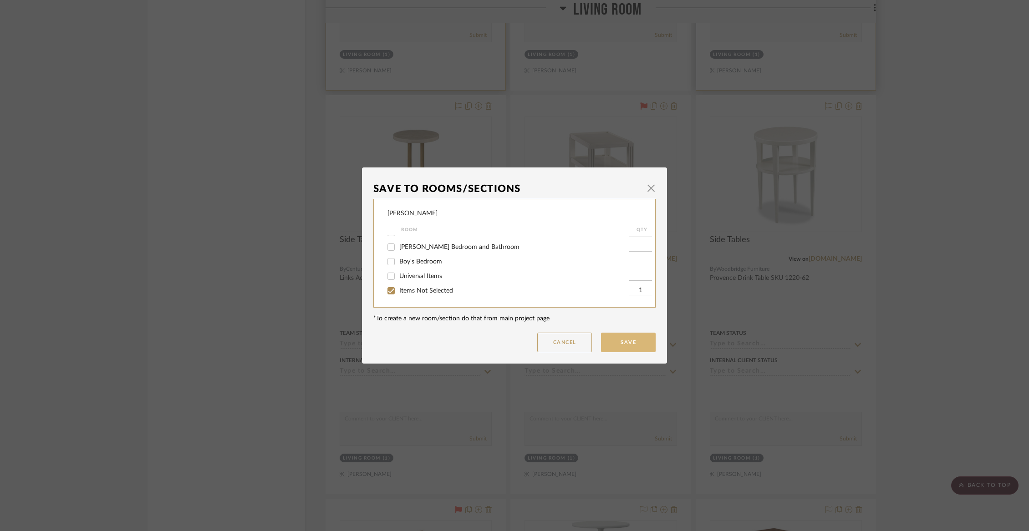
click at [636, 342] on button "Save" at bounding box center [628, 343] width 55 height 20
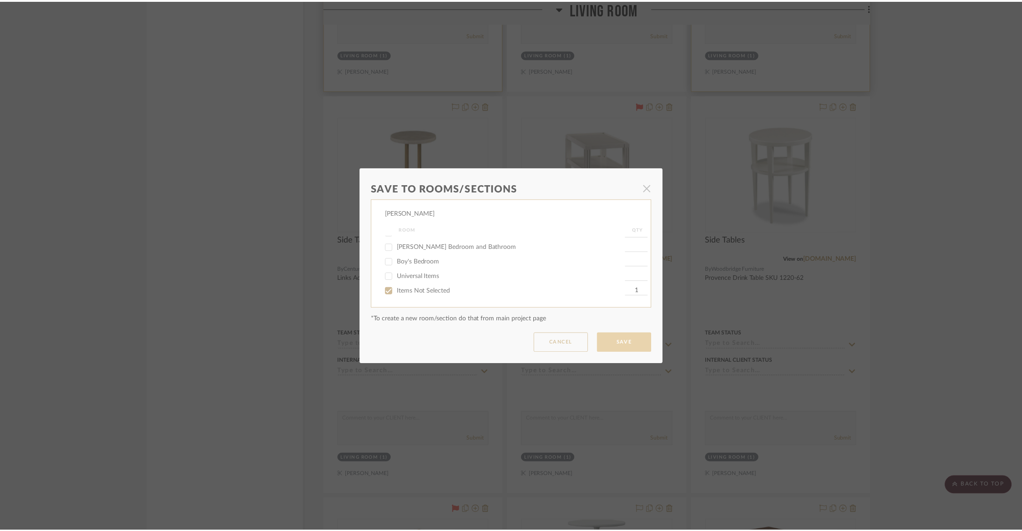
scroll to position [1852, 0]
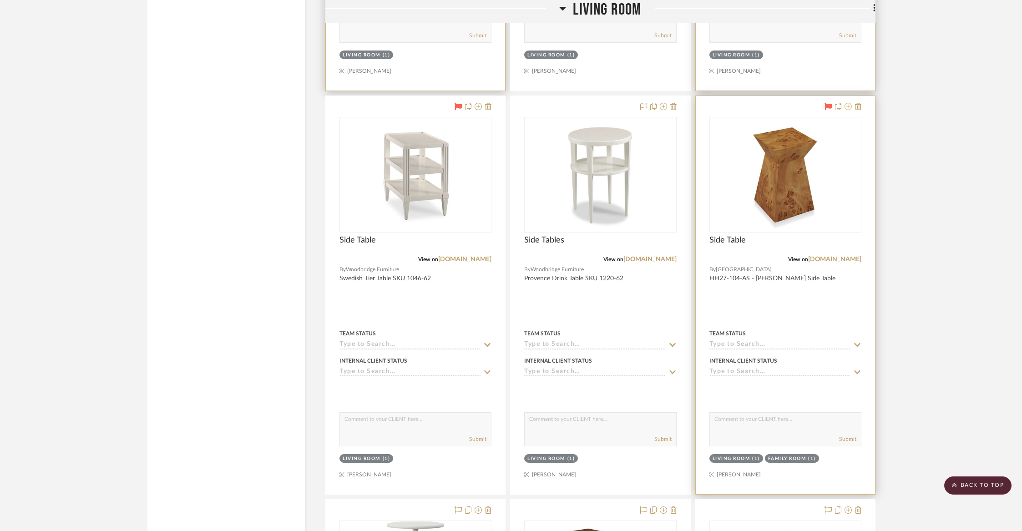
click at [851, 103] on icon at bounding box center [848, 106] width 7 height 7
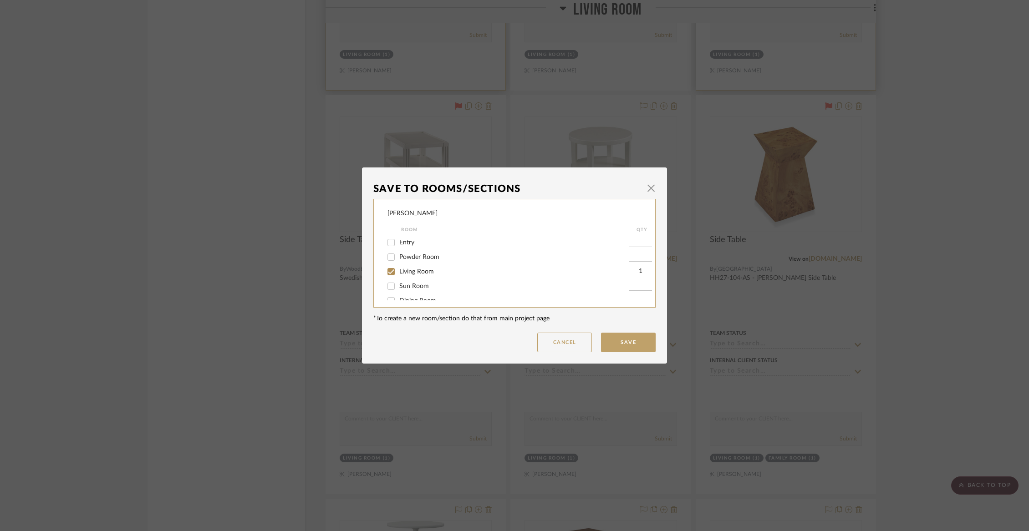
click at [409, 273] on span "Living Room" at bounding box center [416, 272] width 35 height 6
click at [398, 273] on input "Living Room" at bounding box center [391, 271] width 15 height 15
click at [618, 340] on button "Save" at bounding box center [628, 343] width 55 height 20
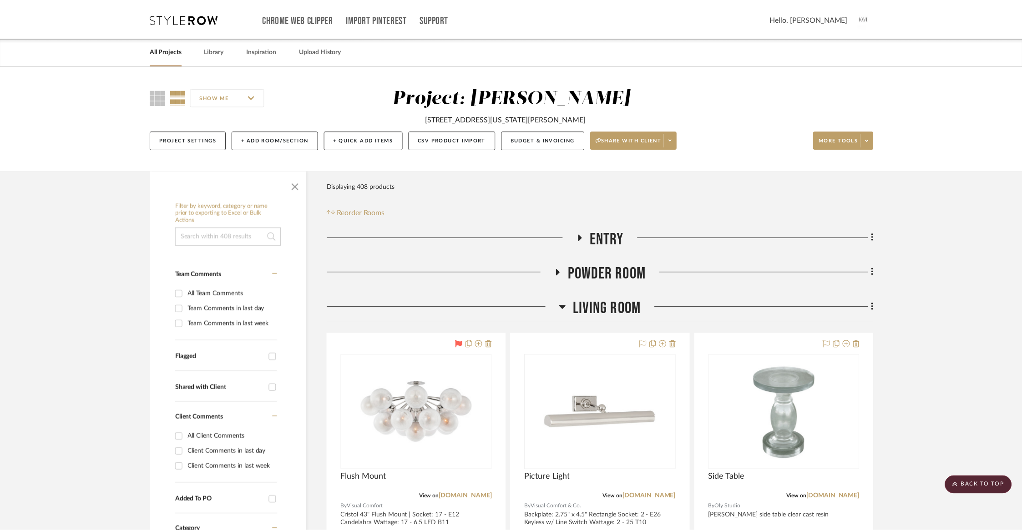
scroll to position [1852, 0]
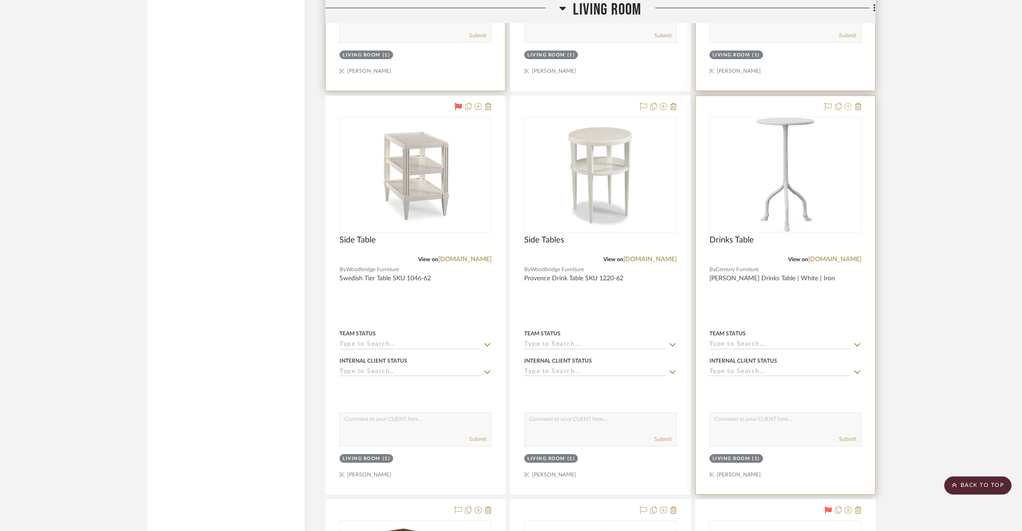
click at [850, 104] on icon at bounding box center [848, 106] width 7 height 7
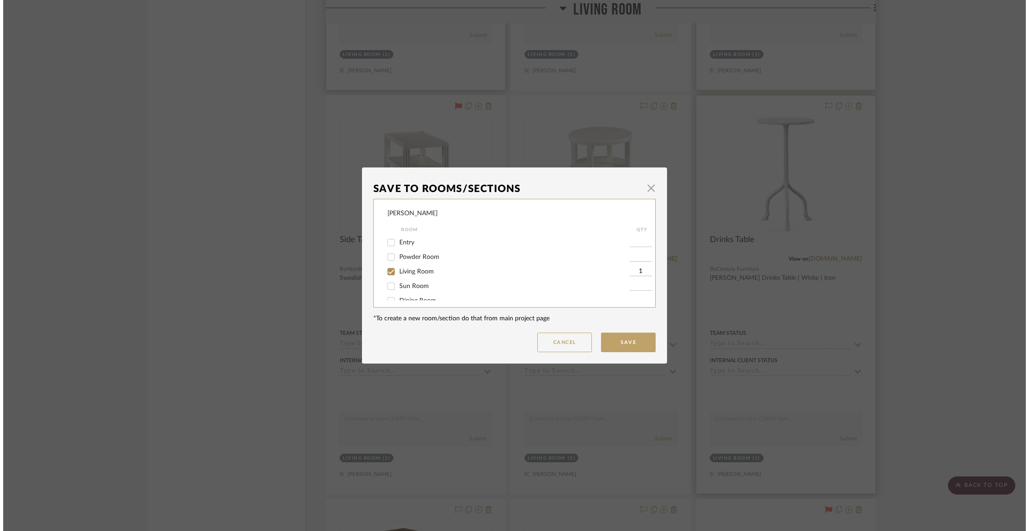
scroll to position [0, 0]
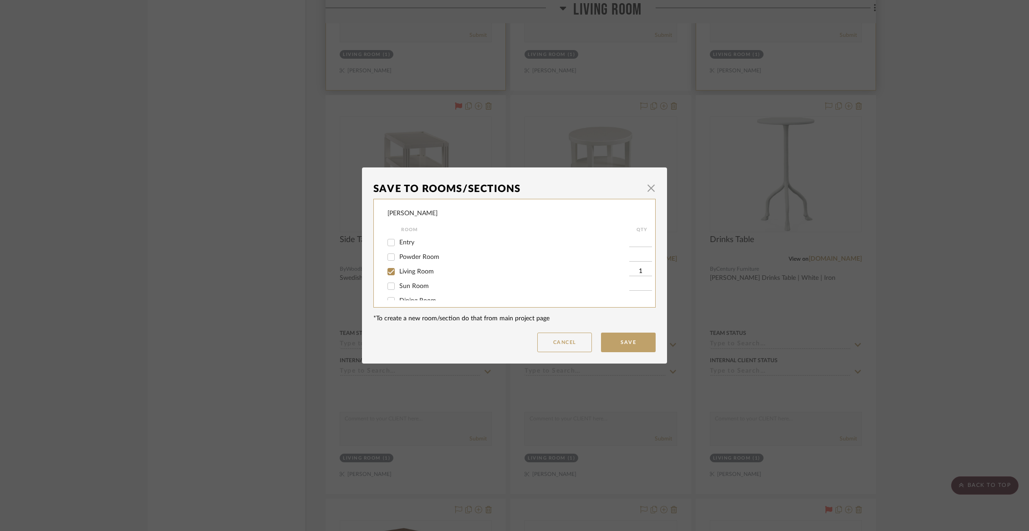
click at [416, 289] on span "Sun Room" at bounding box center [414, 286] width 30 height 6
click at [398, 291] on input "Sun Room" at bounding box center [391, 286] width 15 height 15
click at [409, 275] on span "Living Room" at bounding box center [416, 272] width 35 height 6
click at [398, 275] on input "Living Room" at bounding box center [391, 271] width 15 height 15
click at [620, 338] on button "Save" at bounding box center [628, 343] width 55 height 20
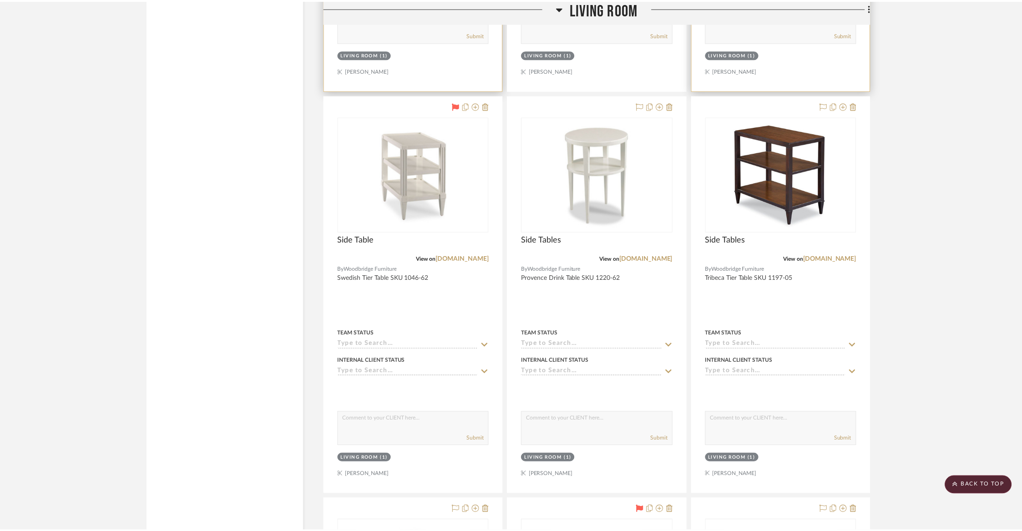
scroll to position [1852, 0]
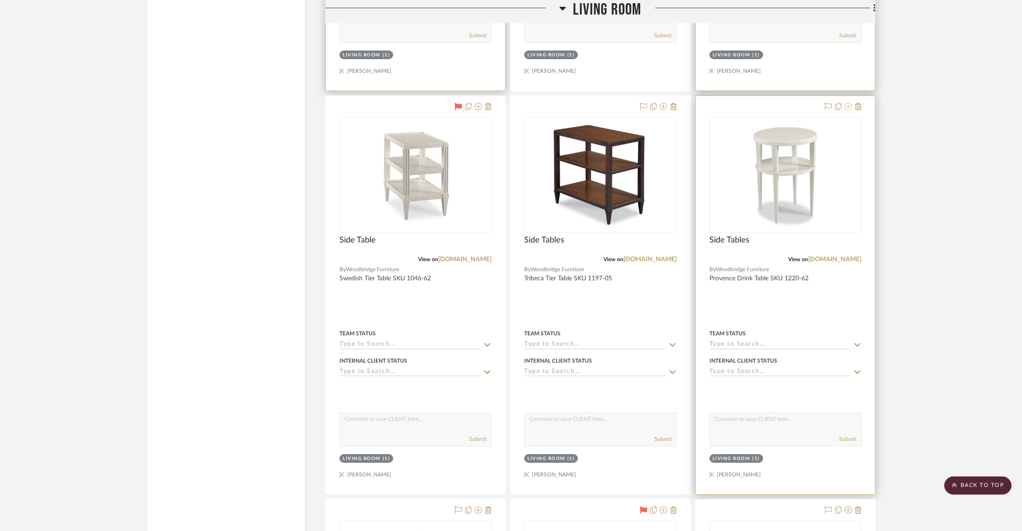
click at [847, 103] on icon at bounding box center [848, 106] width 7 height 7
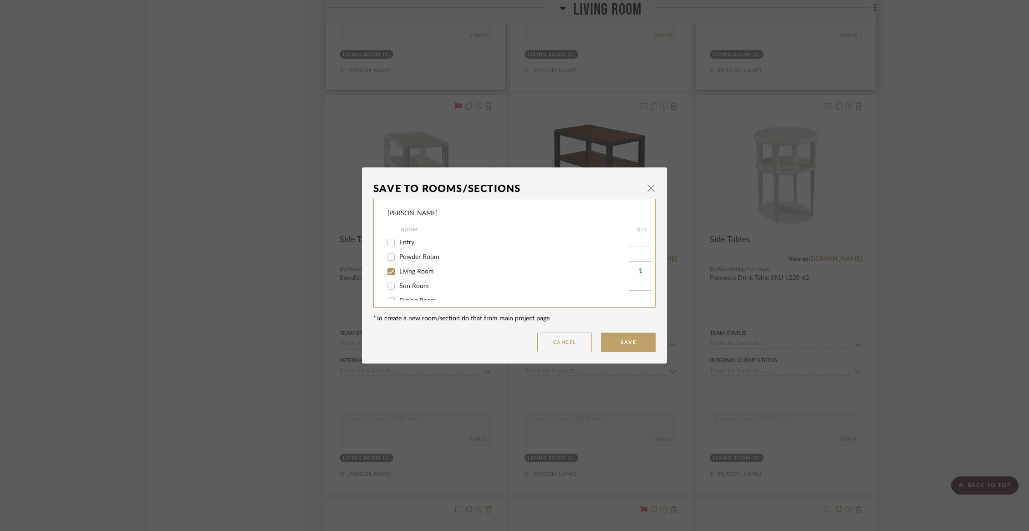
click at [399, 275] on span "Living Room" at bounding box center [416, 272] width 35 height 6
click at [397, 276] on input "Living Room" at bounding box center [391, 271] width 15 height 15
click at [399, 288] on span "Items Not Selected" at bounding box center [426, 291] width 54 height 6
click at [398, 288] on input "Items Not Selected" at bounding box center [391, 291] width 15 height 15
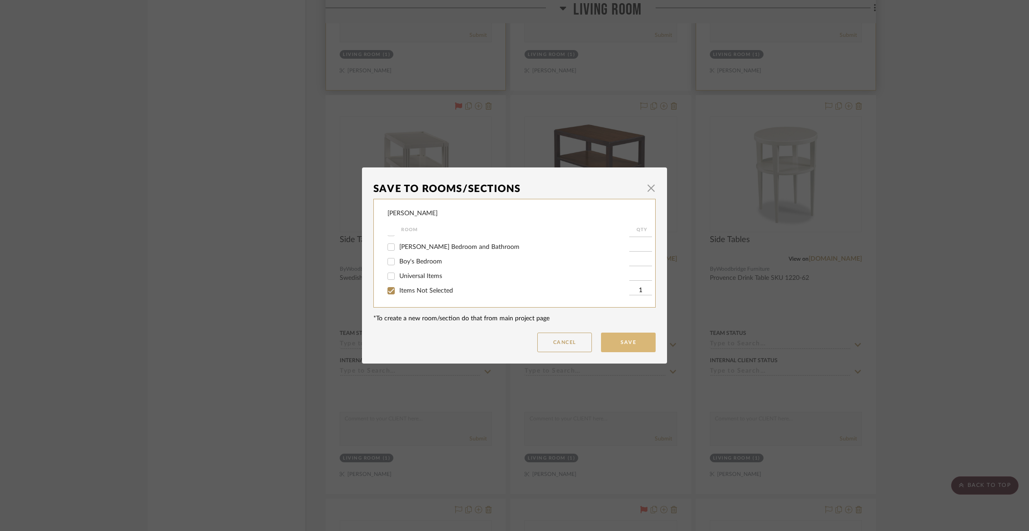
click at [618, 341] on button "Save" at bounding box center [628, 343] width 55 height 20
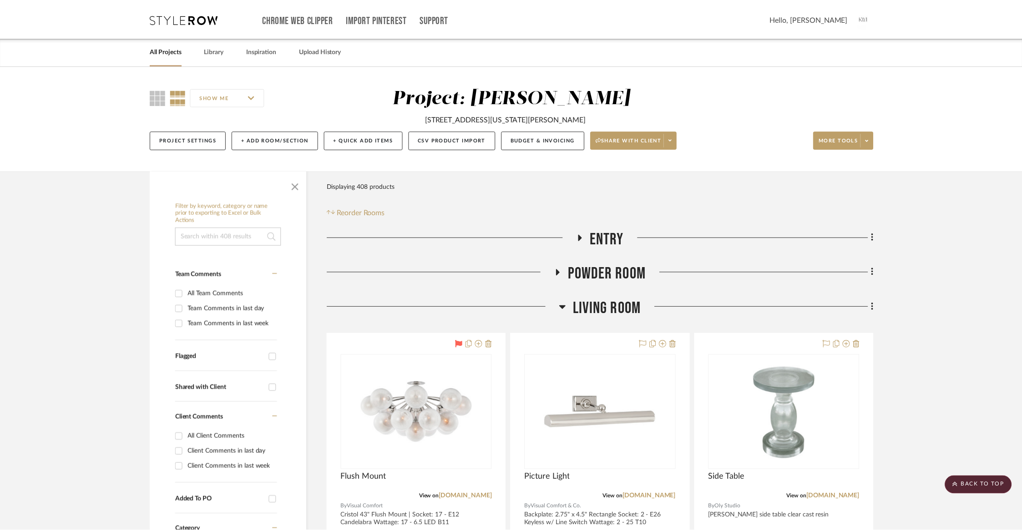
scroll to position [1852, 0]
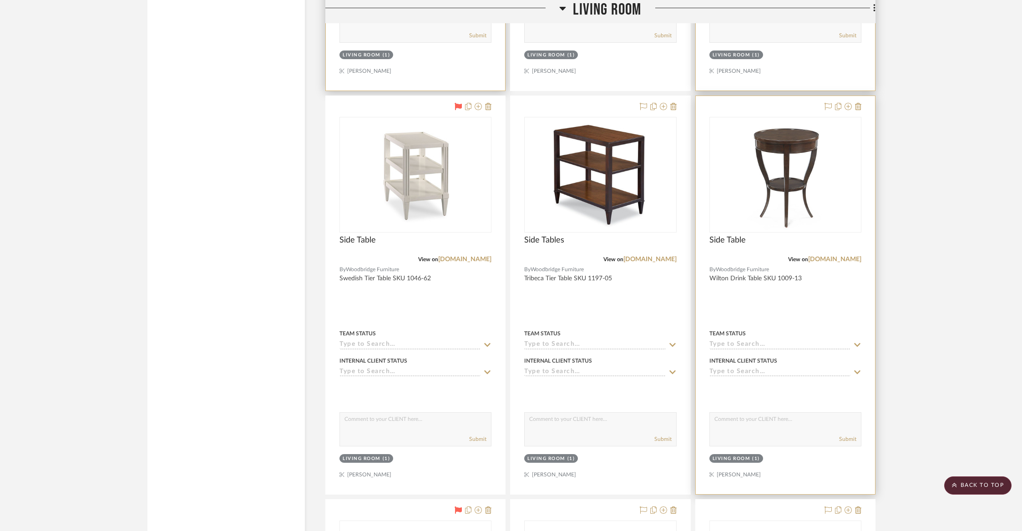
click at [848, 108] on div at bounding box center [785, 295] width 179 height 398
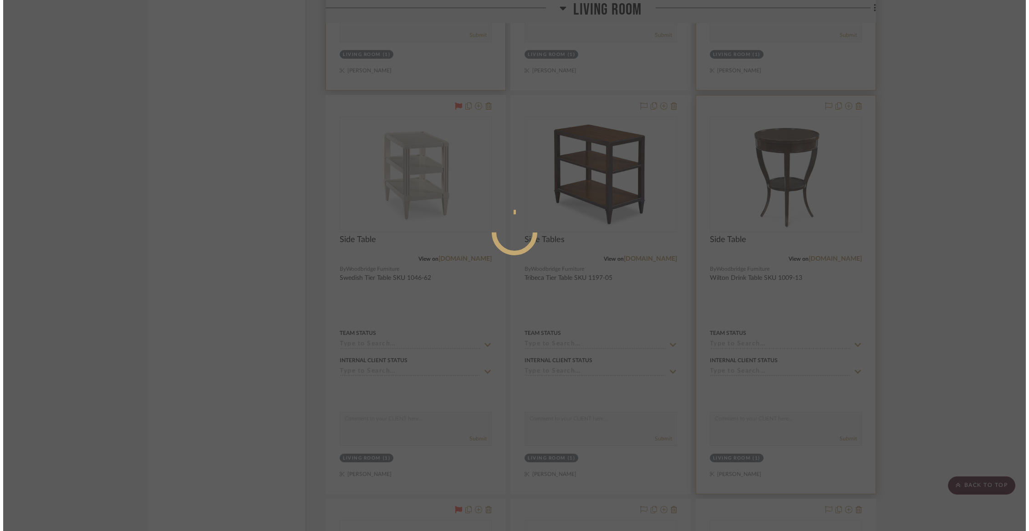
scroll to position [0, 0]
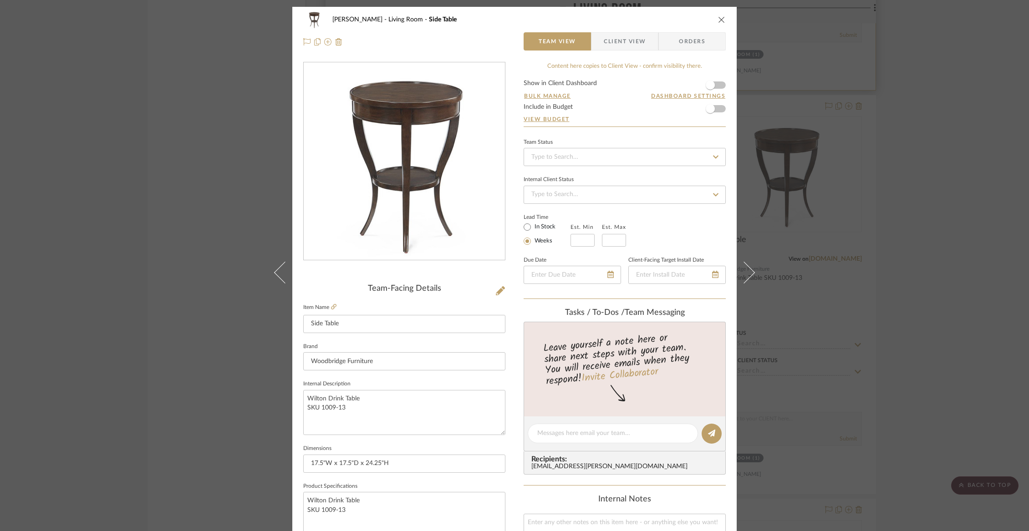
click at [714, 22] on div "[PERSON_NAME] Living Room Side Table" at bounding box center [514, 19] width 422 height 18
click at [718, 18] on icon "close" at bounding box center [721, 19] width 7 height 7
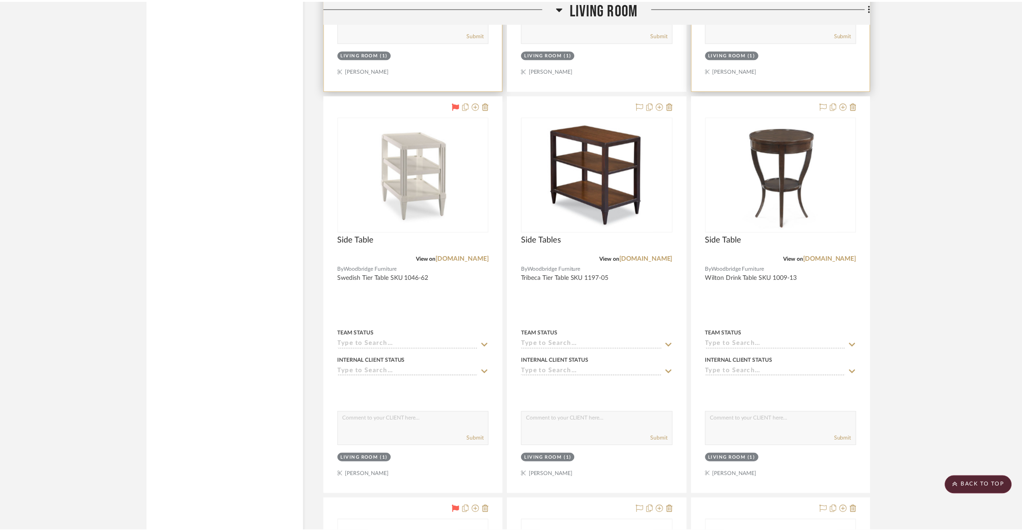
scroll to position [1852, 0]
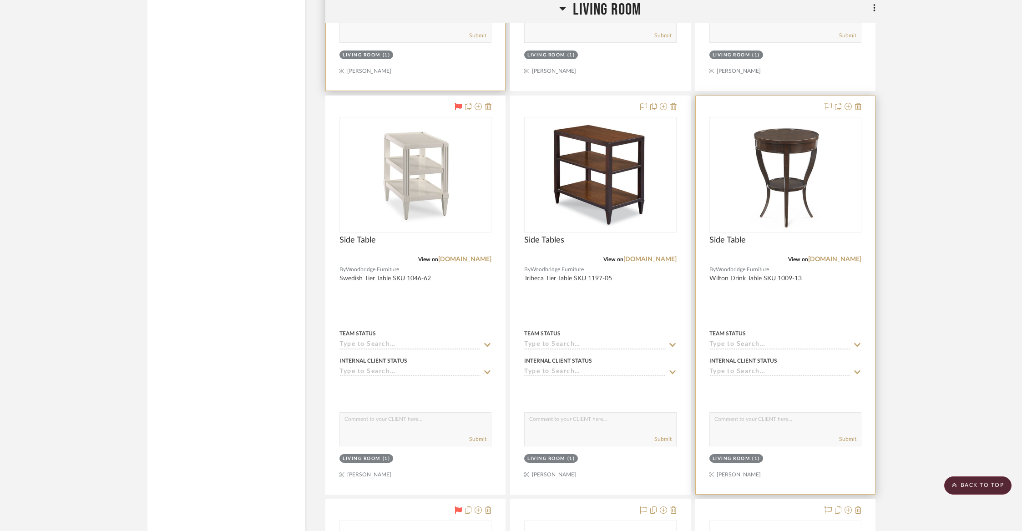
click at [842, 103] on div at bounding box center [841, 106] width 40 height 11
click at [848, 105] on icon at bounding box center [848, 106] width 7 height 7
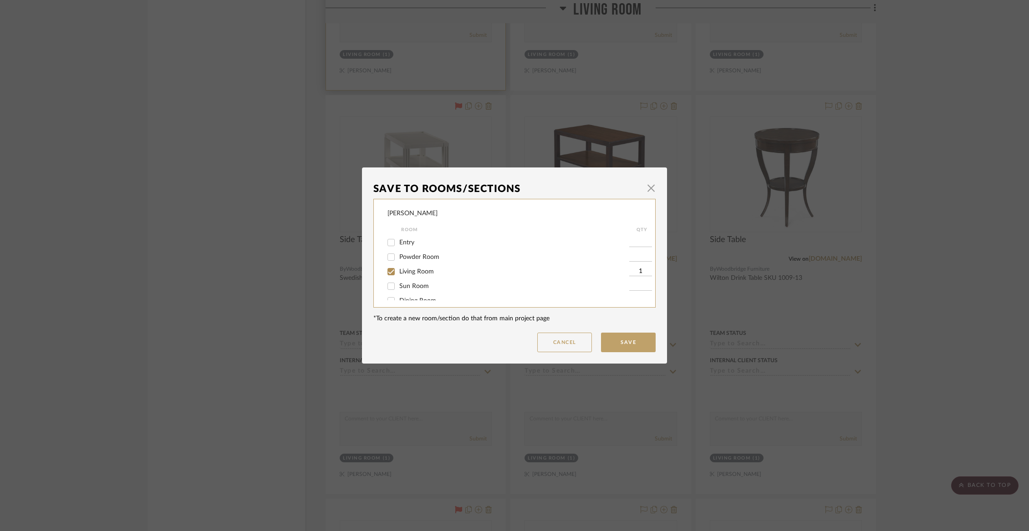
click at [414, 274] on span "Living Room" at bounding box center [416, 272] width 35 height 6
click at [398, 274] on input "Living Room" at bounding box center [391, 271] width 15 height 15
click at [417, 289] on span "Items Not Selected" at bounding box center [426, 291] width 54 height 6
click at [398, 289] on input "Items Not Selected" at bounding box center [391, 291] width 15 height 15
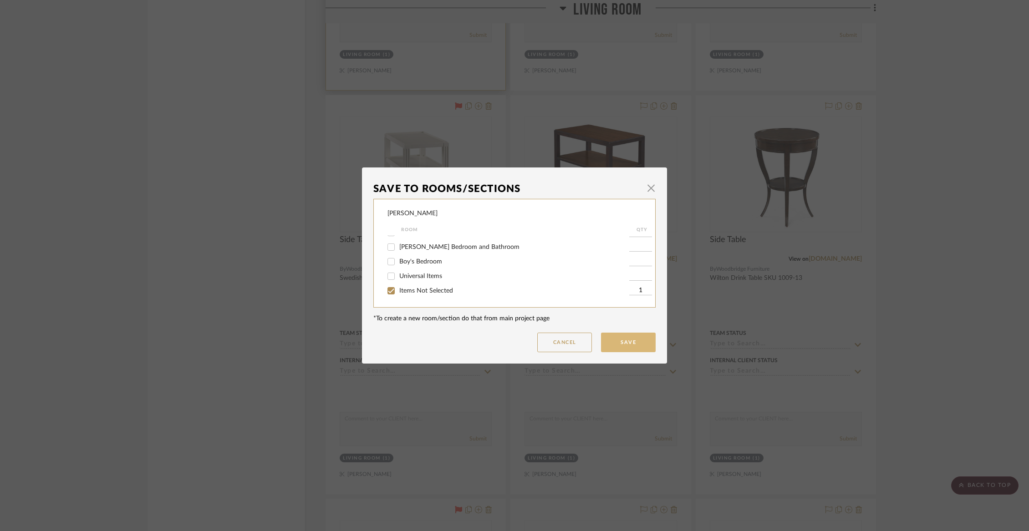
click at [613, 342] on button "Save" at bounding box center [628, 343] width 55 height 20
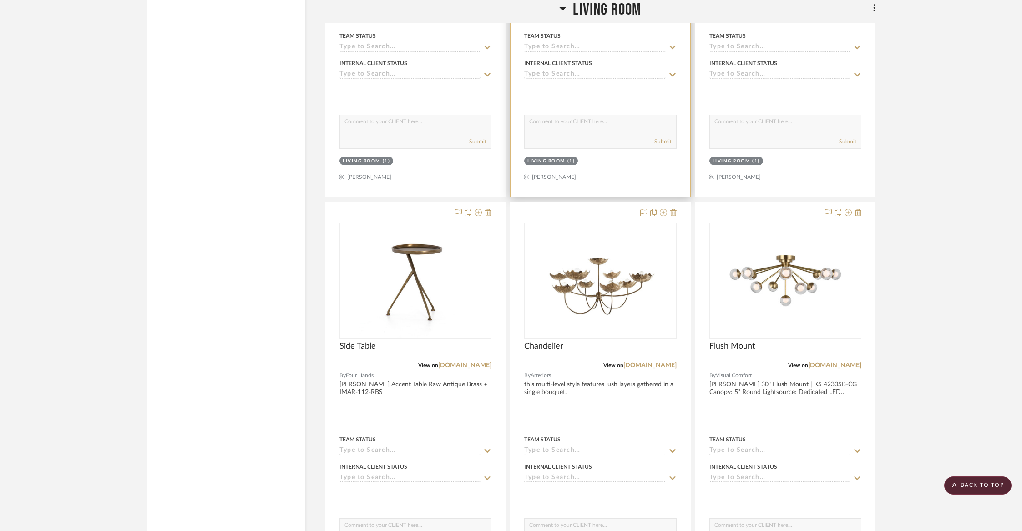
scroll to position [2148, 0]
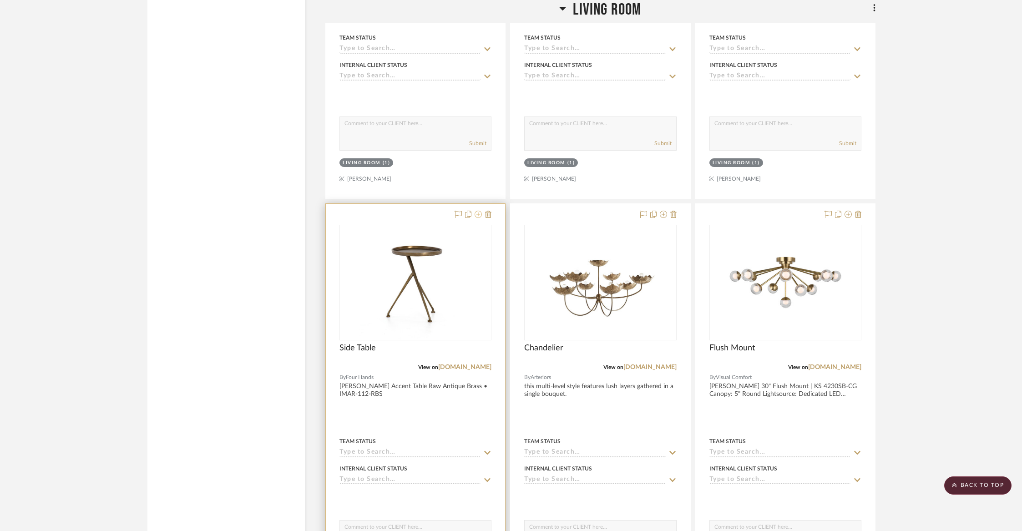
click at [480, 213] on icon at bounding box center [478, 214] width 7 height 7
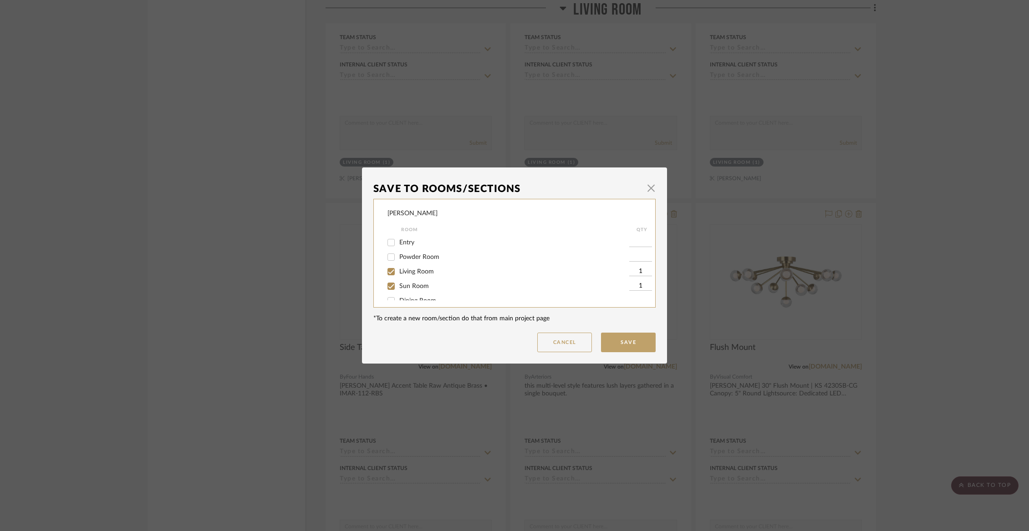
click at [404, 272] on span "Living Room" at bounding box center [416, 272] width 35 height 6
click at [398, 272] on input "Living Room" at bounding box center [391, 271] width 15 height 15
click at [404, 272] on div "Sun Room" at bounding box center [508, 264] width 242 height 15
click at [402, 265] on span "Sun Room" at bounding box center [414, 264] width 30 height 6
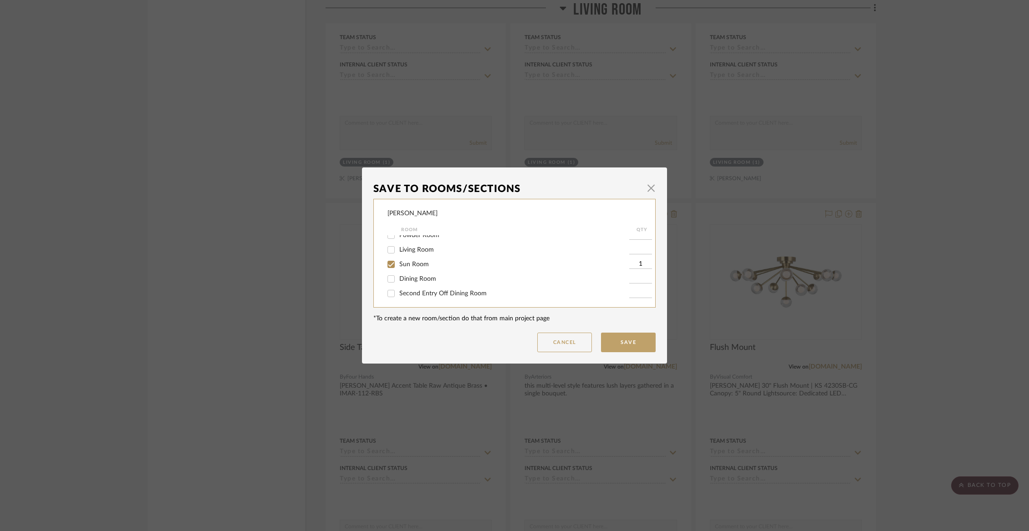
click at [398, 265] on input "Sun Room" at bounding box center [391, 264] width 15 height 15
click at [403, 289] on span "Items Not Selected" at bounding box center [426, 291] width 54 height 6
click at [398, 289] on input "Items Not Selected" at bounding box center [391, 291] width 15 height 15
click at [613, 345] on button "Save" at bounding box center [628, 343] width 55 height 20
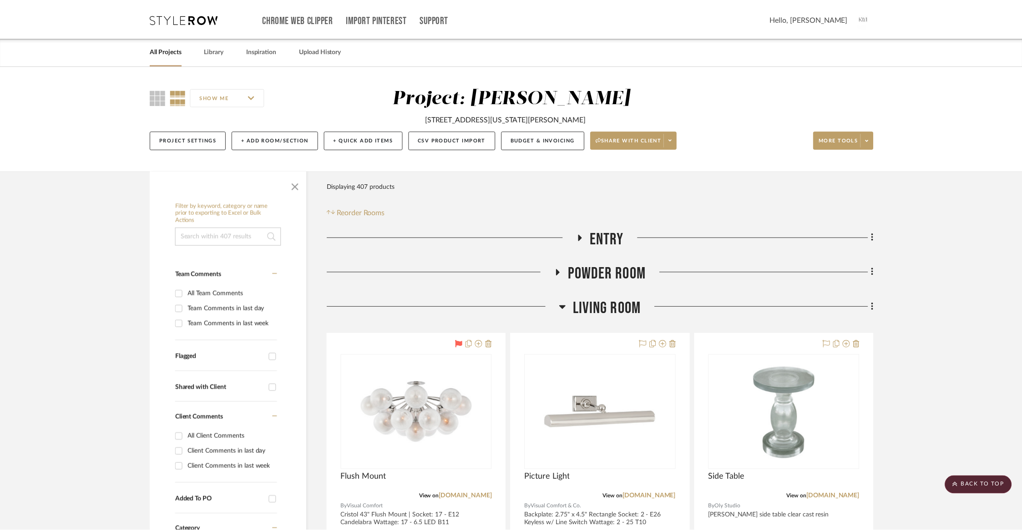
scroll to position [2148, 0]
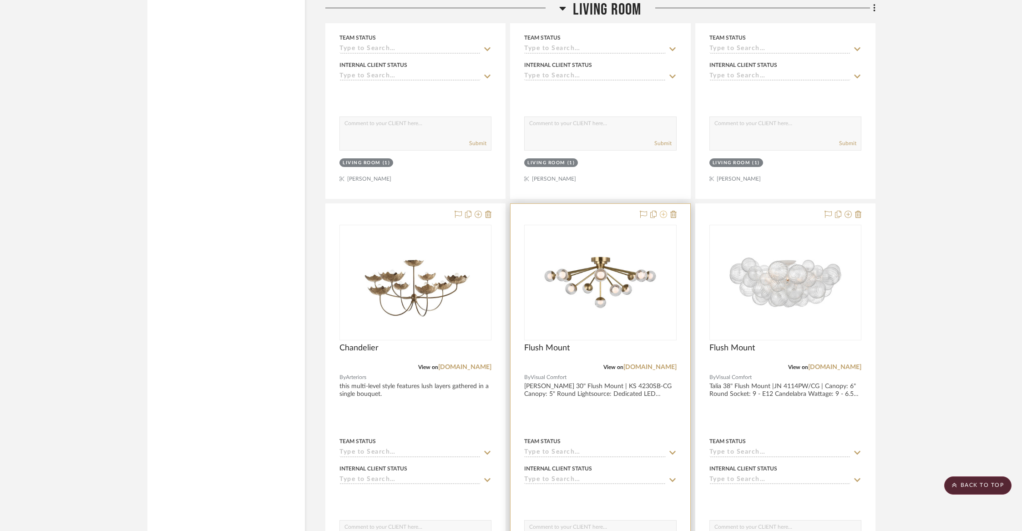
click at [664, 213] on fa-icon at bounding box center [663, 214] width 7 height 7
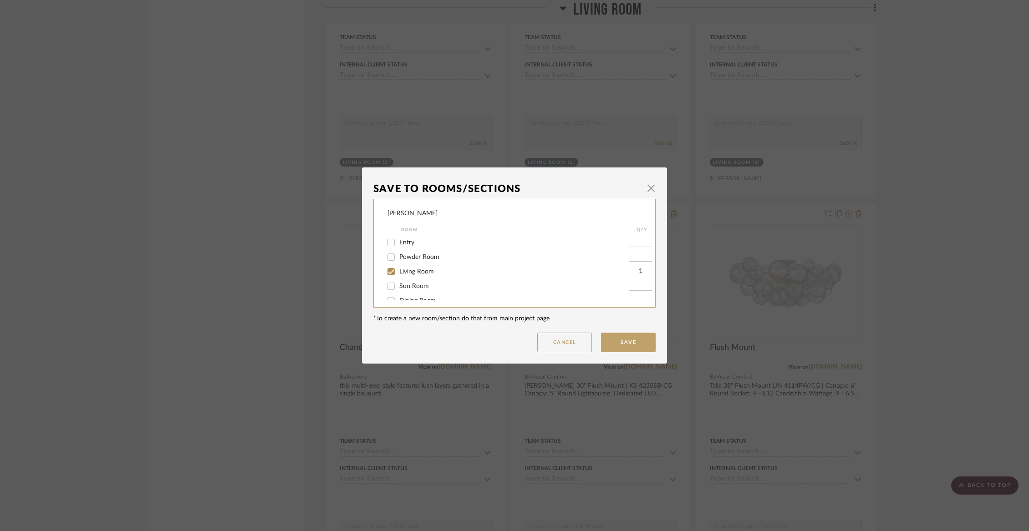
click at [430, 275] on span "Living Room" at bounding box center [416, 272] width 35 height 6
click at [398, 276] on input "Living Room" at bounding box center [391, 271] width 15 height 15
click at [424, 293] on span "Items Not Selected" at bounding box center [426, 291] width 54 height 6
click at [398, 293] on input "Items Not Selected" at bounding box center [391, 291] width 15 height 15
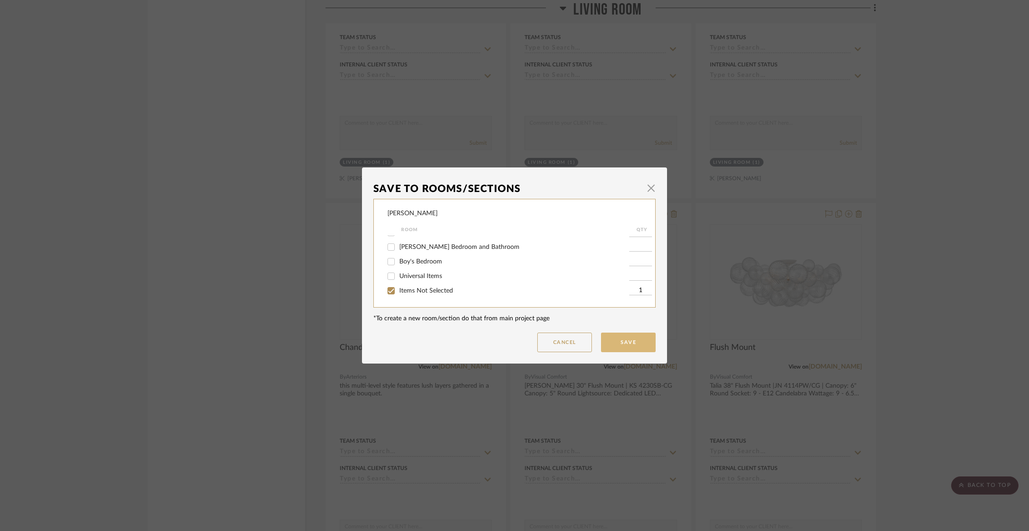
click at [618, 338] on button "Save" at bounding box center [628, 343] width 55 height 20
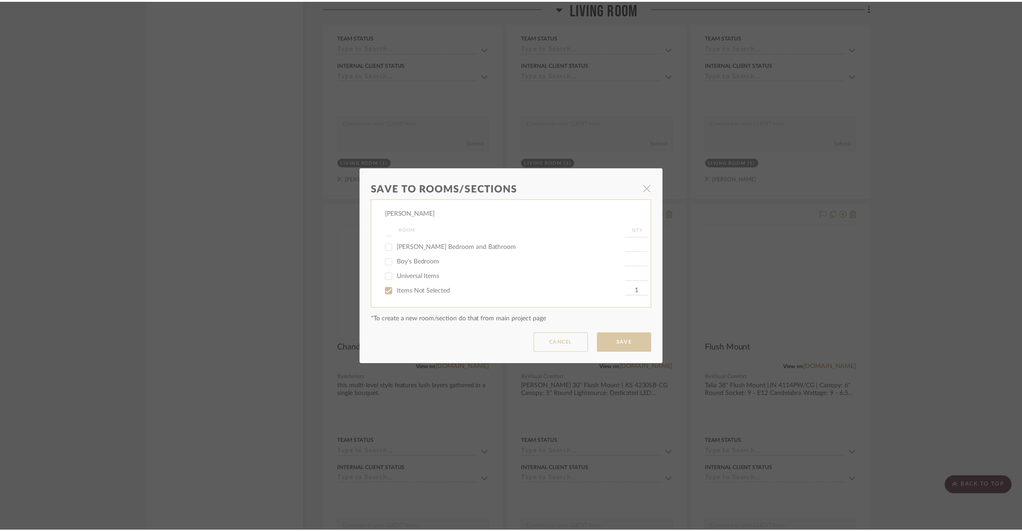
scroll to position [2148, 0]
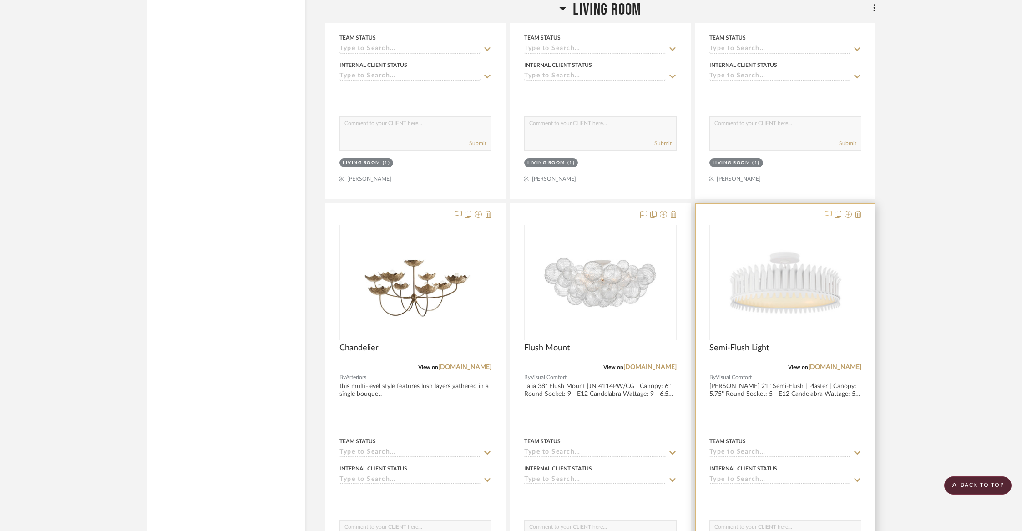
click at [827, 211] on icon at bounding box center [828, 214] width 7 height 7
click at [479, 211] on icon at bounding box center [478, 214] width 7 height 7
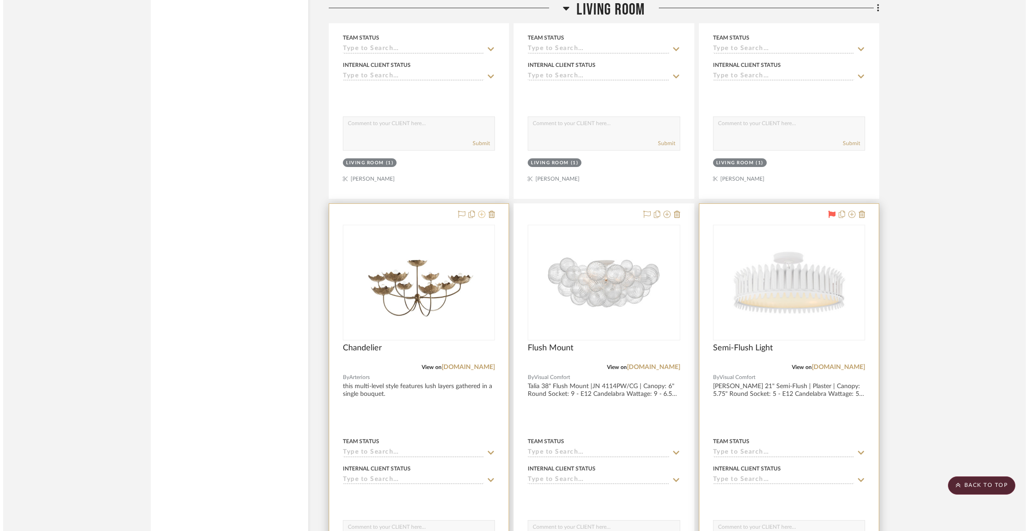
scroll to position [0, 0]
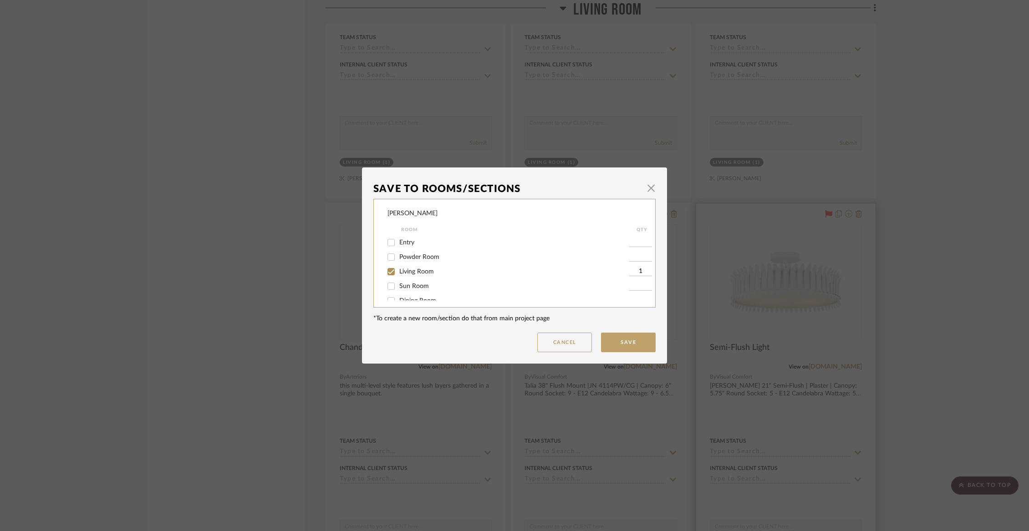
click at [400, 272] on span "Living Room" at bounding box center [416, 272] width 35 height 6
click at [398, 272] on input "Living Room" at bounding box center [391, 271] width 15 height 15
click at [431, 293] on span "Items Not Selected" at bounding box center [426, 291] width 54 height 6
click at [398, 293] on input "Items Not Selected" at bounding box center [391, 291] width 15 height 15
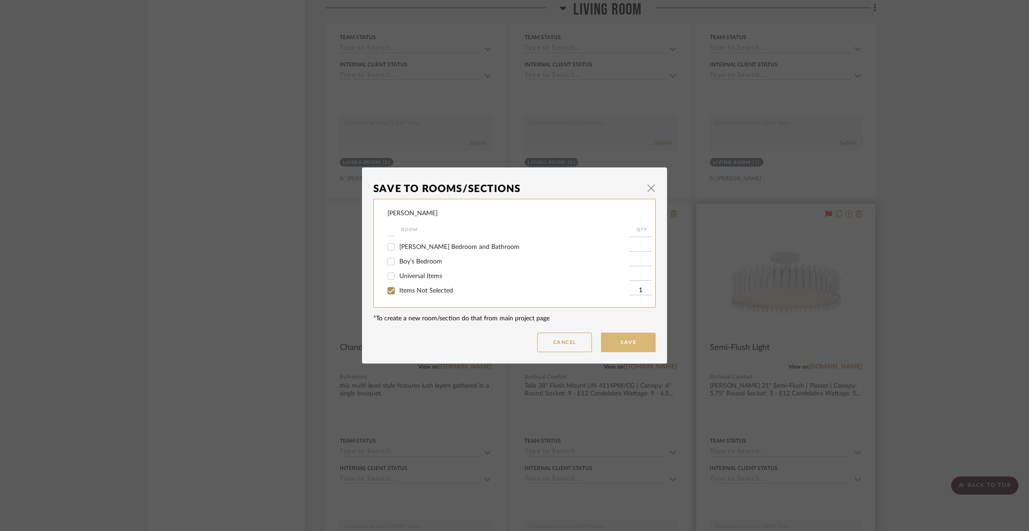
click at [611, 340] on button "Save" at bounding box center [628, 343] width 55 height 20
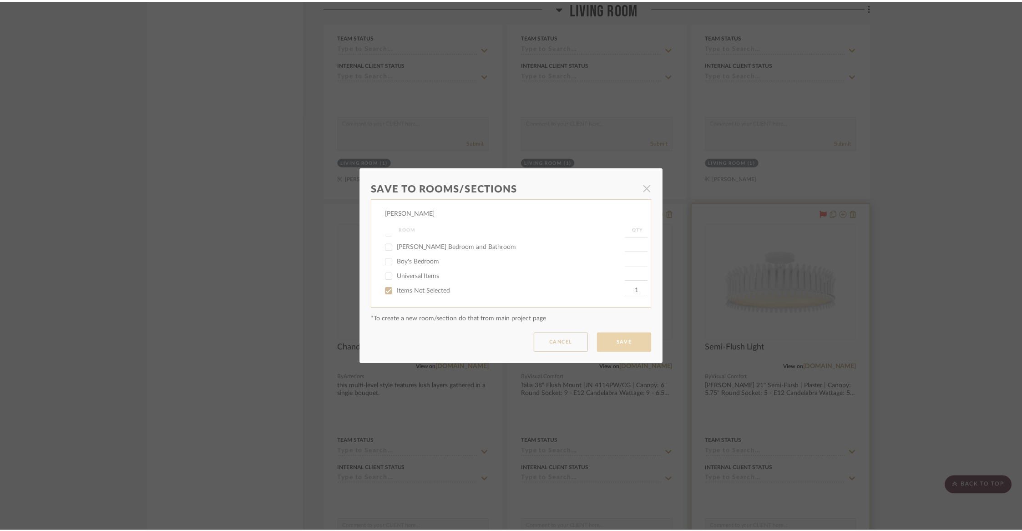
scroll to position [2148, 0]
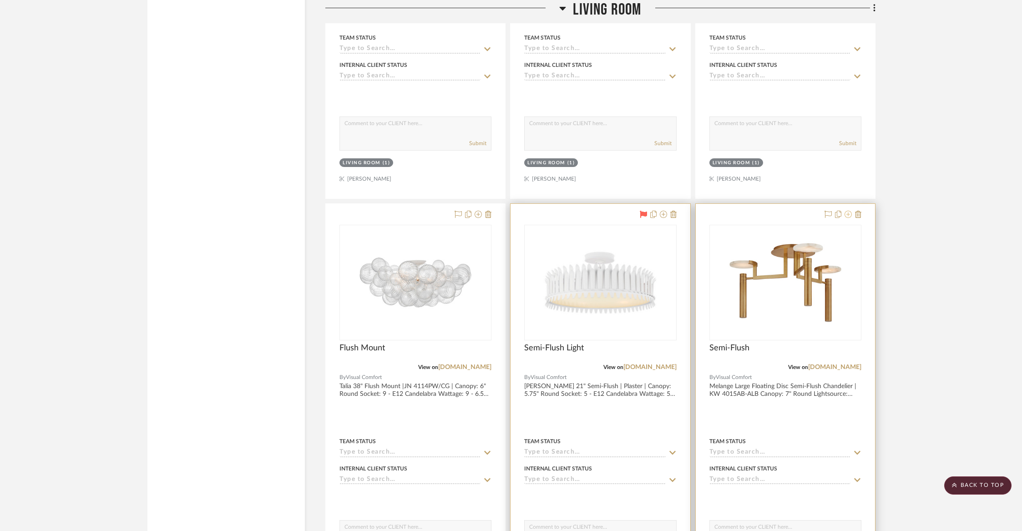
click at [849, 211] on icon at bounding box center [848, 214] width 7 height 7
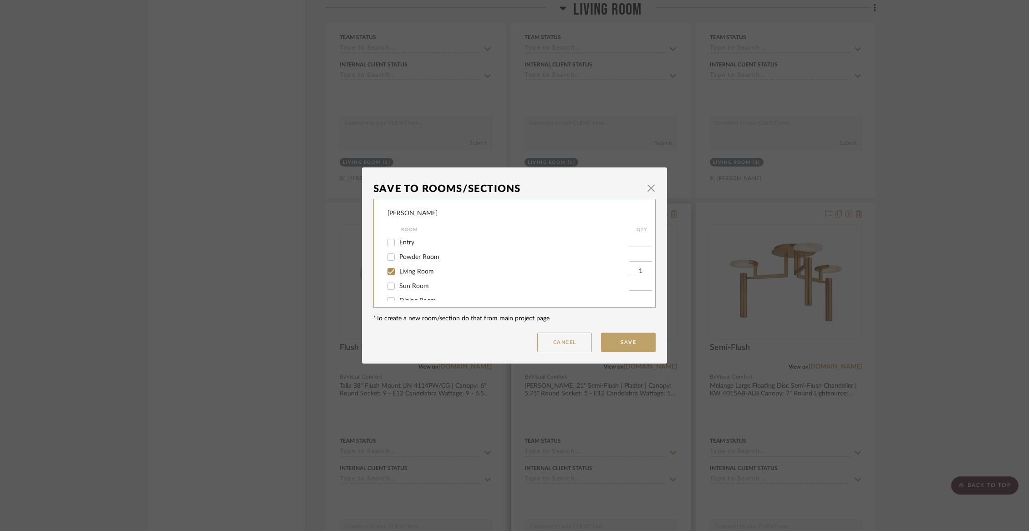
click at [418, 275] on span "Living Room" at bounding box center [416, 272] width 35 height 6
click at [398, 275] on input "Living Room" at bounding box center [391, 271] width 15 height 15
click at [419, 290] on span "Items Not Selected" at bounding box center [426, 291] width 54 height 6
click at [398, 290] on input "Items Not Selected" at bounding box center [391, 291] width 15 height 15
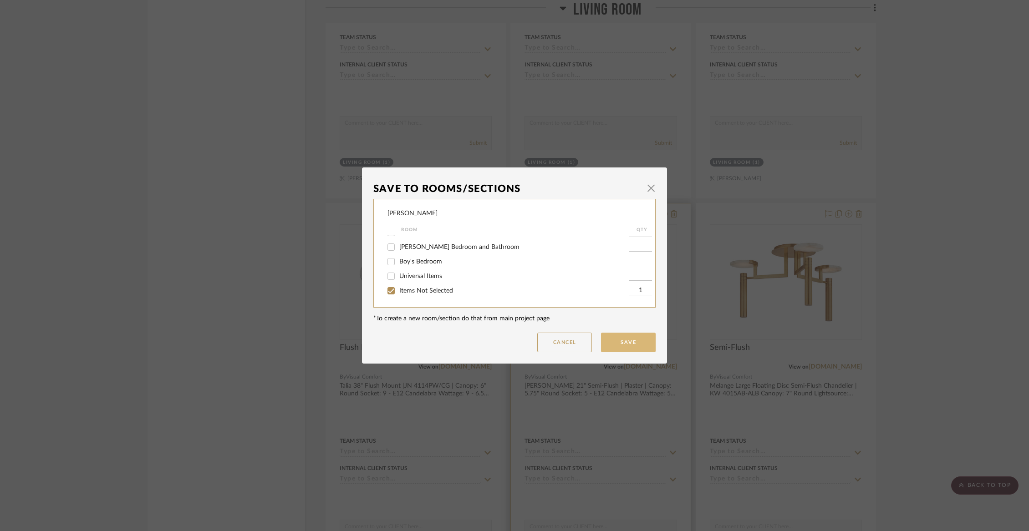
click at [610, 341] on button "Save" at bounding box center [628, 343] width 55 height 20
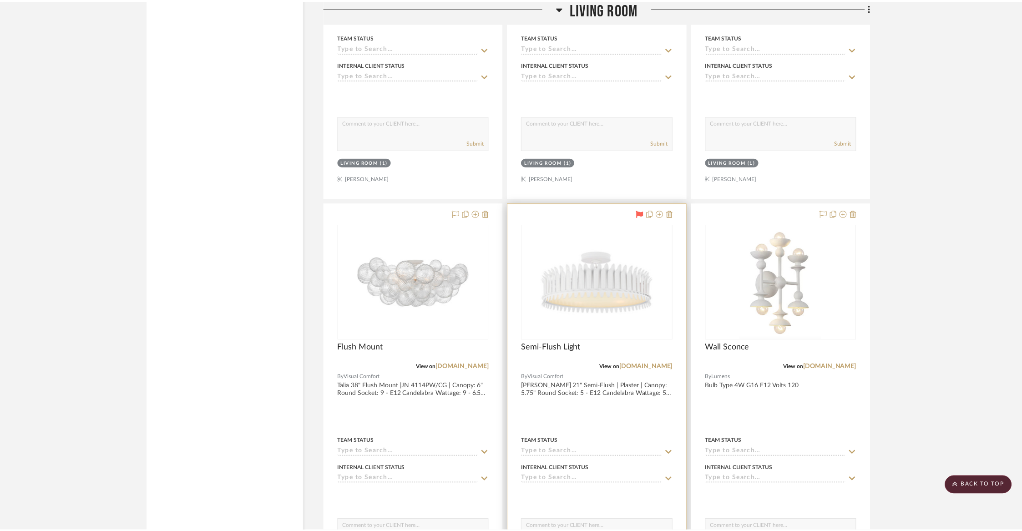
scroll to position [2148, 0]
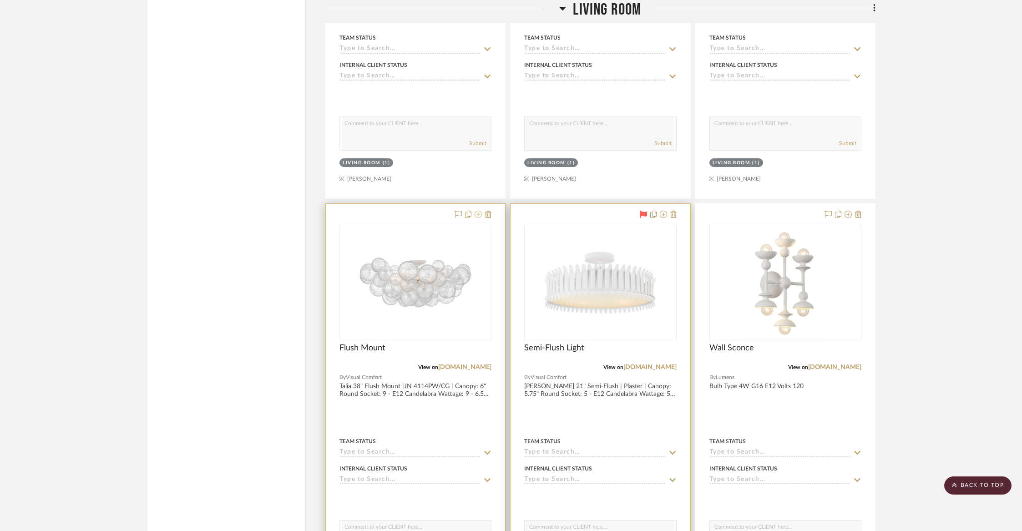
click at [480, 211] on icon at bounding box center [478, 214] width 7 height 7
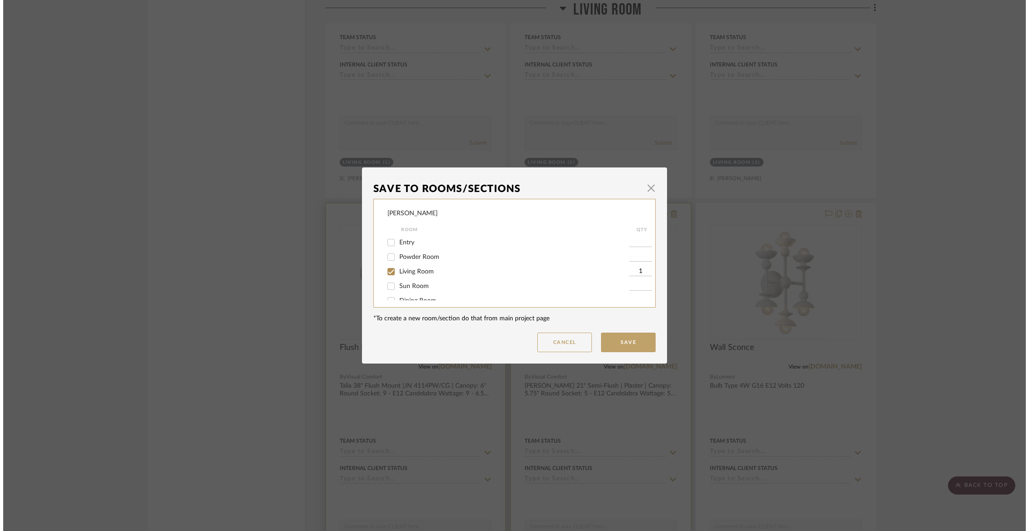
scroll to position [0, 0]
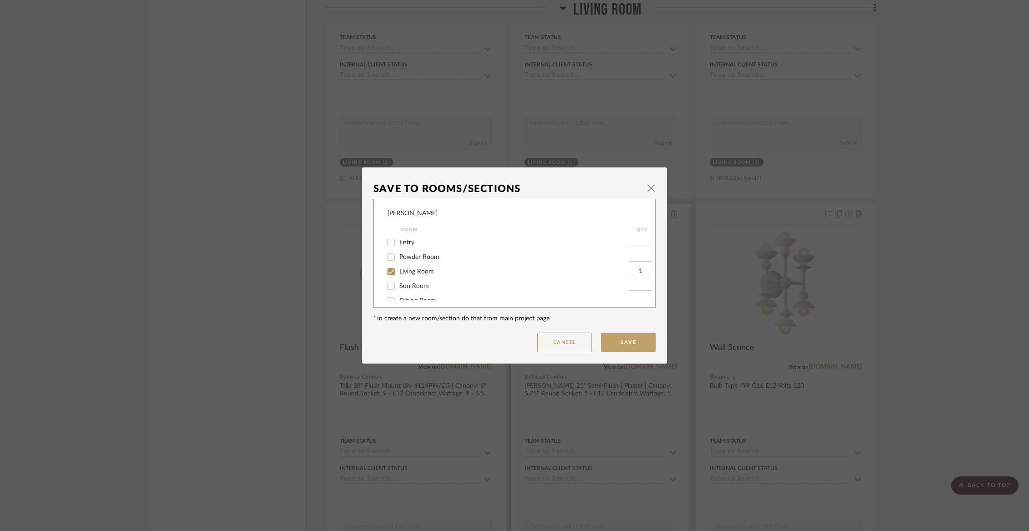
click at [416, 273] on span "Living Room" at bounding box center [416, 272] width 35 height 6
click at [398, 273] on input "Living Room" at bounding box center [391, 271] width 15 height 15
click at [415, 289] on span "Items Not Selected" at bounding box center [426, 291] width 54 height 6
click at [398, 289] on input "Items Not Selected" at bounding box center [391, 291] width 15 height 15
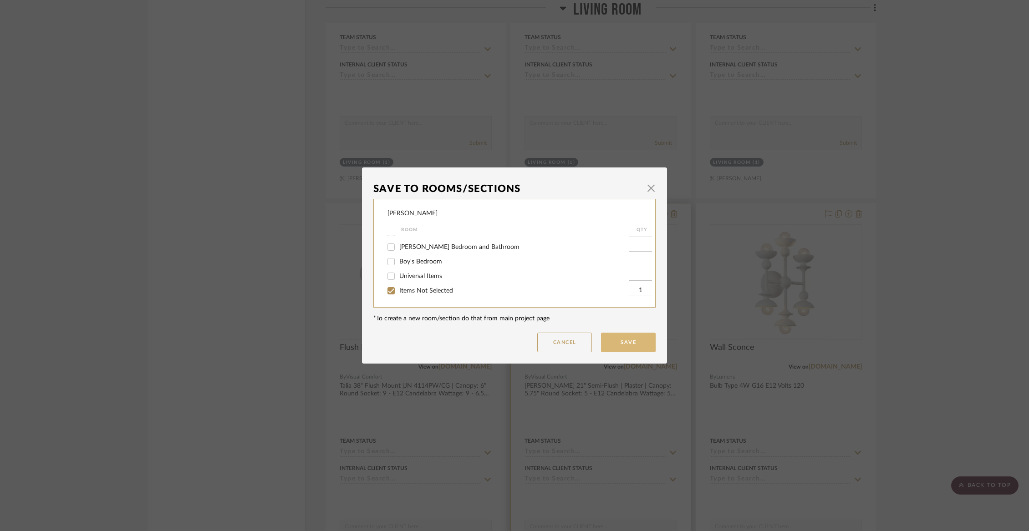
click at [614, 341] on button "Save" at bounding box center [628, 343] width 55 height 20
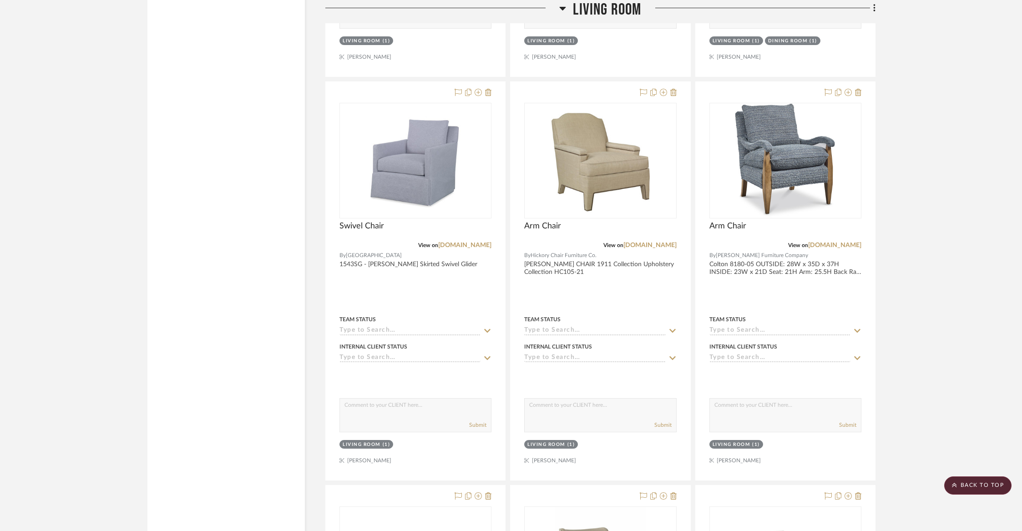
scroll to position [3080, 0]
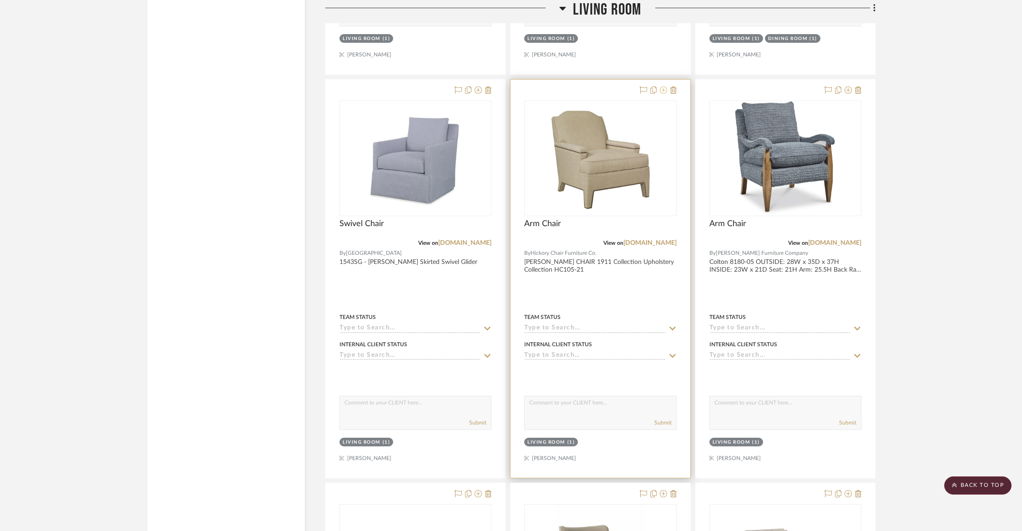
click at [665, 86] on icon at bounding box center [663, 89] width 7 height 7
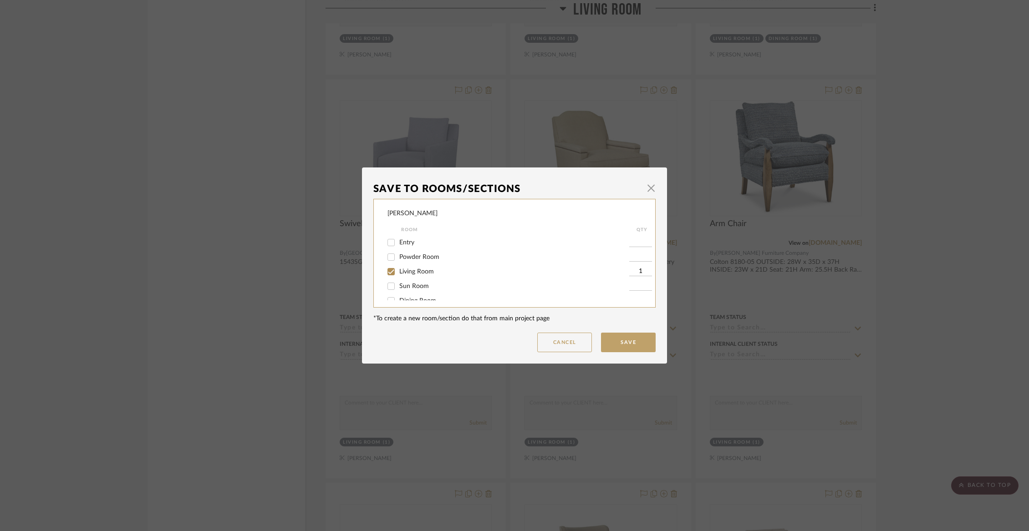
click at [426, 273] on span "Living Room" at bounding box center [416, 272] width 35 height 6
click at [398, 273] on input "Living Room" at bounding box center [391, 271] width 15 height 15
click at [420, 290] on span "Items Not Selected" at bounding box center [426, 291] width 54 height 6
click at [398, 290] on input "Items Not Selected" at bounding box center [391, 291] width 15 height 15
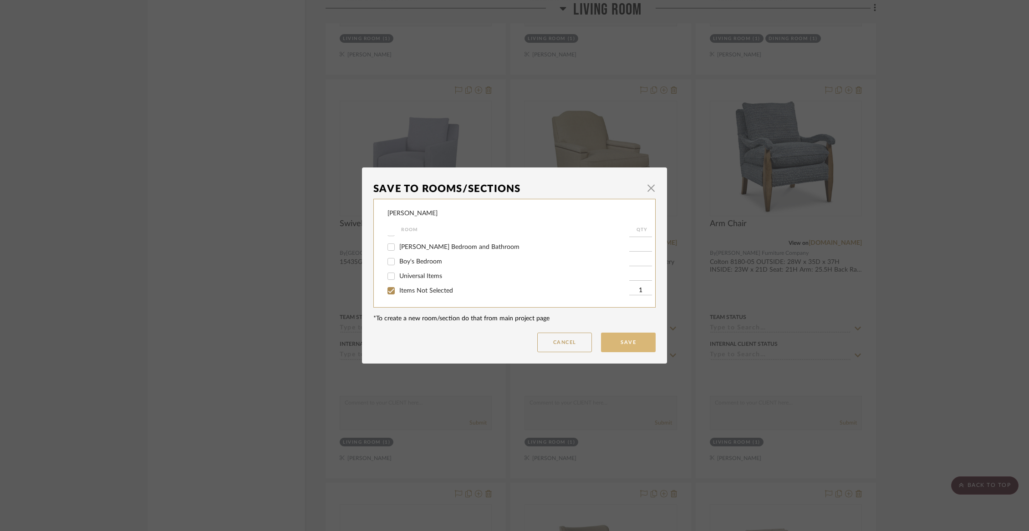
click at [620, 343] on button "Save" at bounding box center [628, 343] width 55 height 20
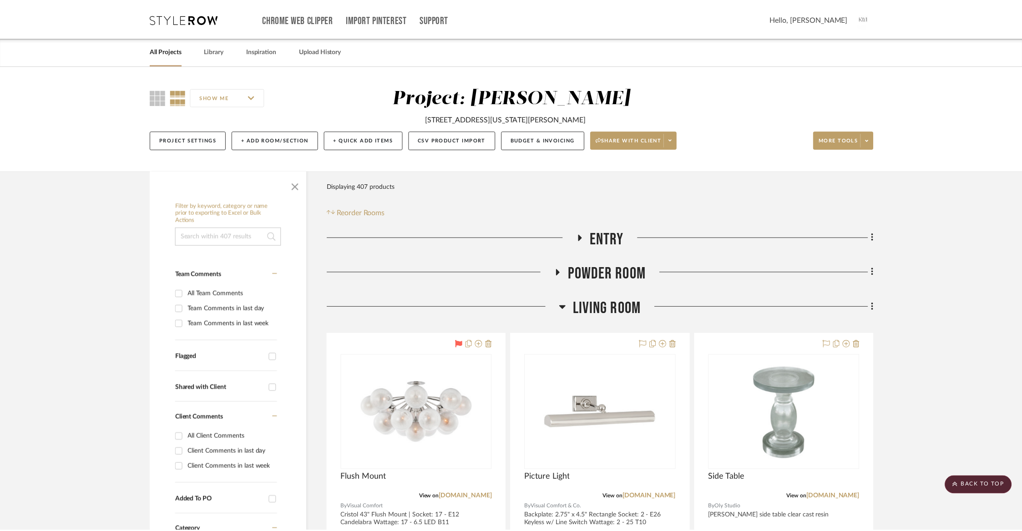
scroll to position [3080, 0]
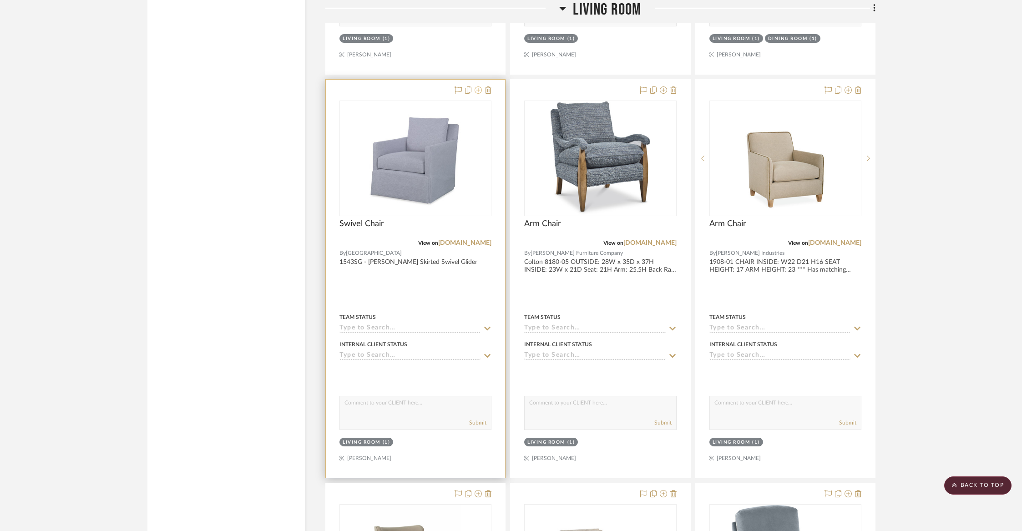
click at [480, 86] on icon at bounding box center [478, 89] width 7 height 7
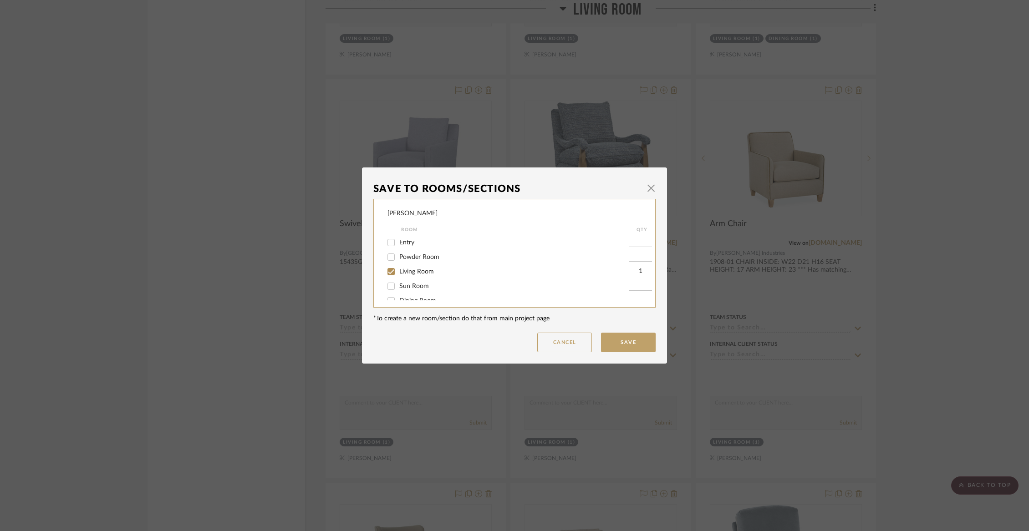
click at [392, 273] on input "Living Room" at bounding box center [391, 271] width 15 height 15
click at [399, 290] on span "Items Not Selected" at bounding box center [426, 291] width 54 height 6
click at [396, 290] on input "Items Not Selected" at bounding box center [391, 291] width 15 height 15
click at [630, 339] on button "Save" at bounding box center [628, 343] width 55 height 20
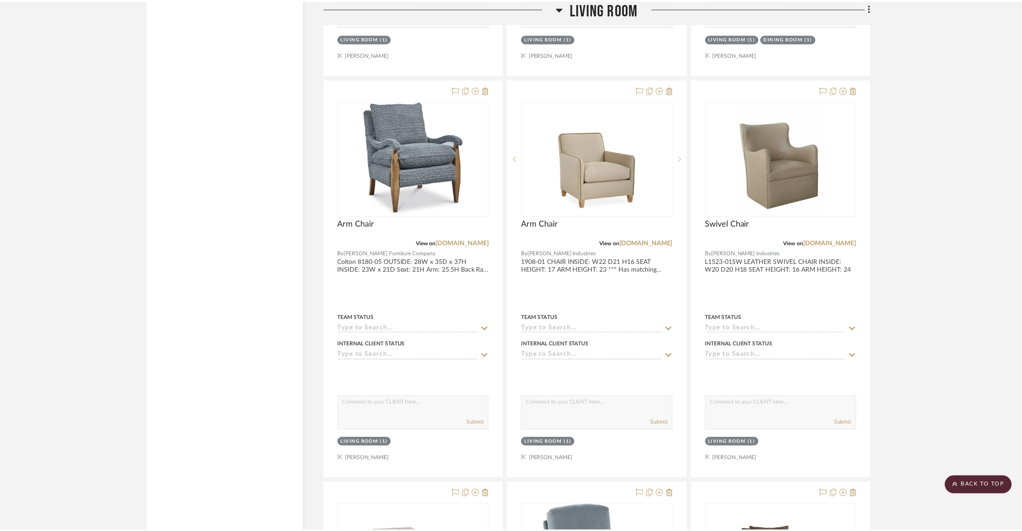
scroll to position [3080, 0]
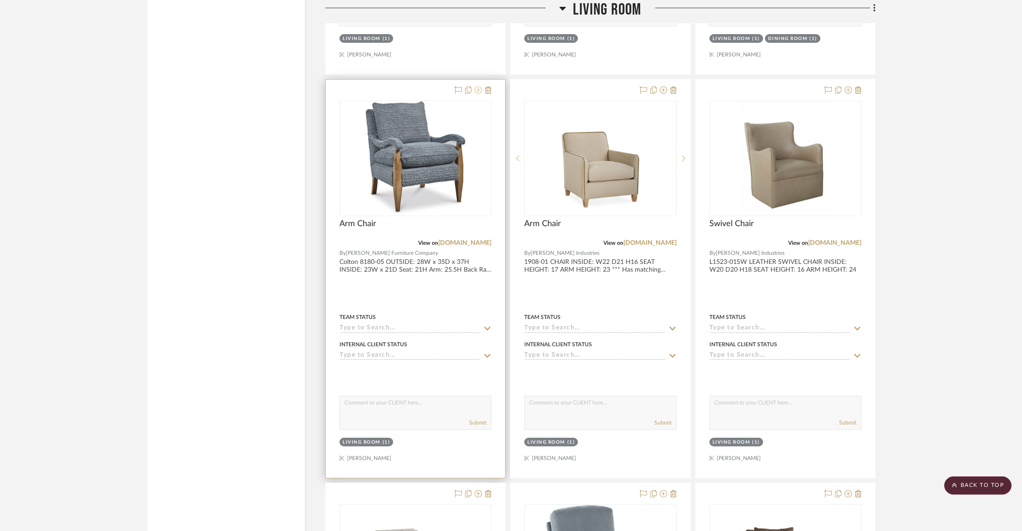
click at [481, 86] on icon at bounding box center [478, 89] width 7 height 7
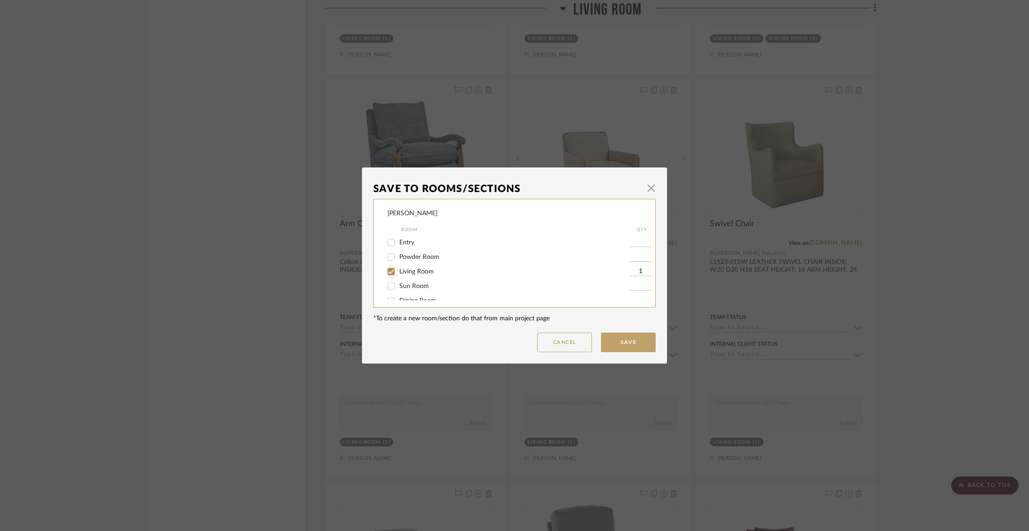
click at [395, 274] on input "Living Room" at bounding box center [391, 271] width 15 height 15
click at [399, 296] on div "Items Not Selected" at bounding box center [508, 291] width 242 height 15
click at [399, 293] on span "Items Not Selected" at bounding box center [426, 291] width 54 height 6
click at [398, 293] on input "Items Not Selected" at bounding box center [391, 291] width 15 height 15
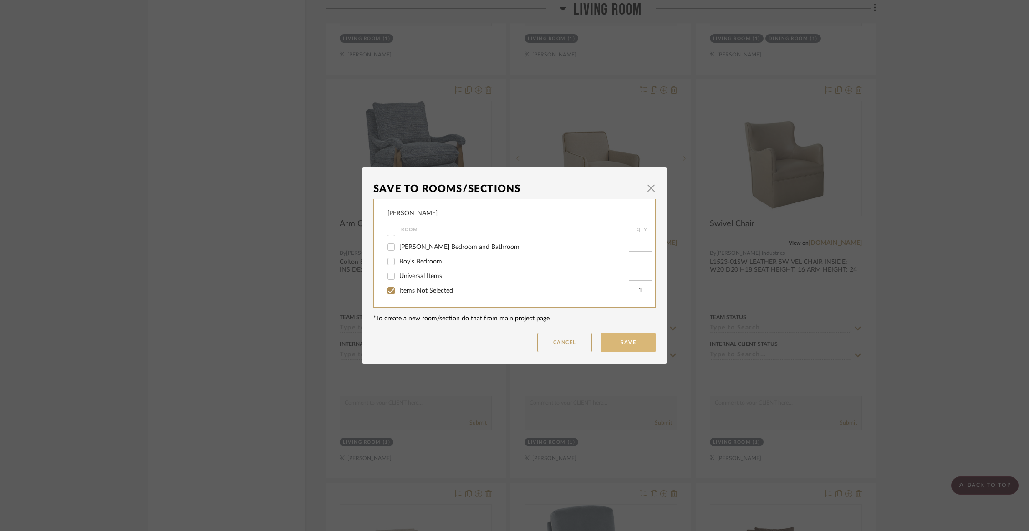
click at [616, 342] on button "Save" at bounding box center [628, 343] width 55 height 20
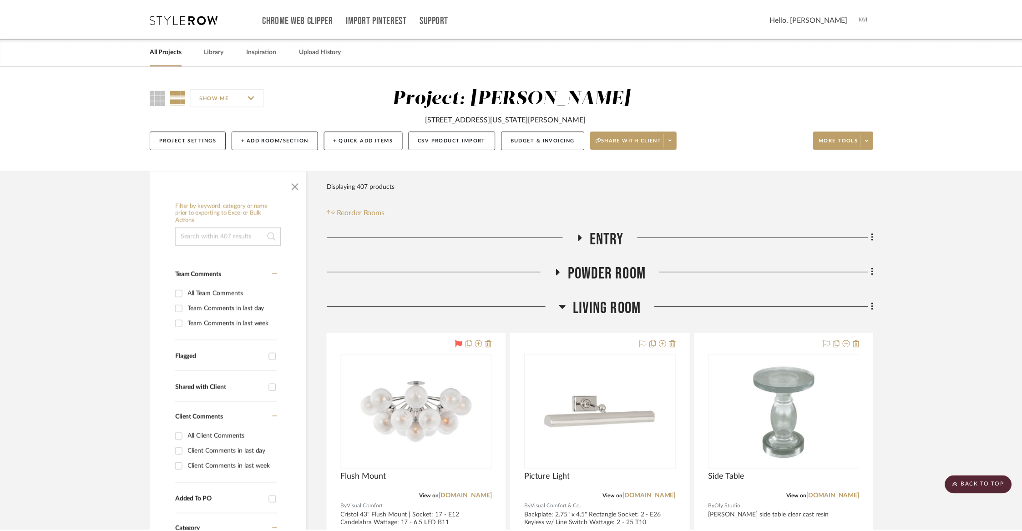
scroll to position [3080, 0]
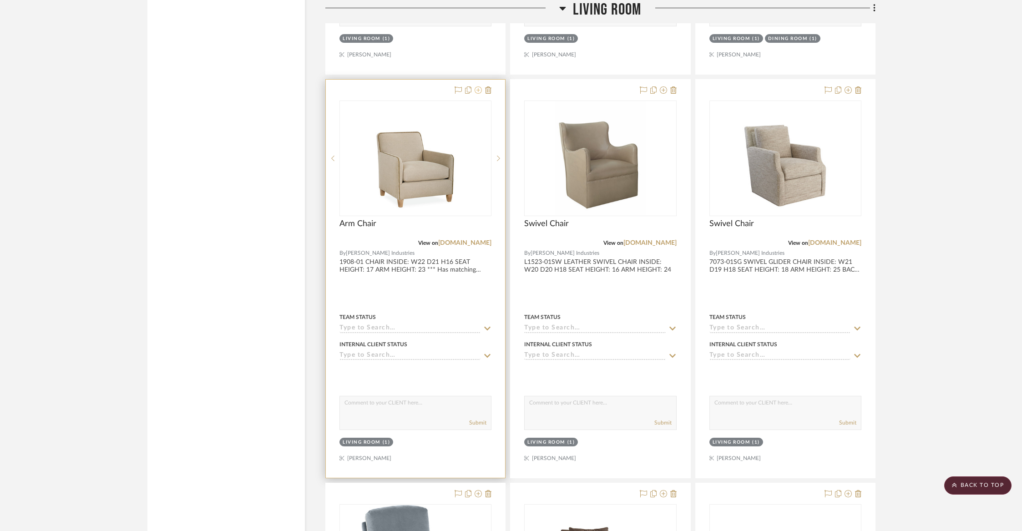
click at [480, 86] on icon at bounding box center [478, 89] width 7 height 7
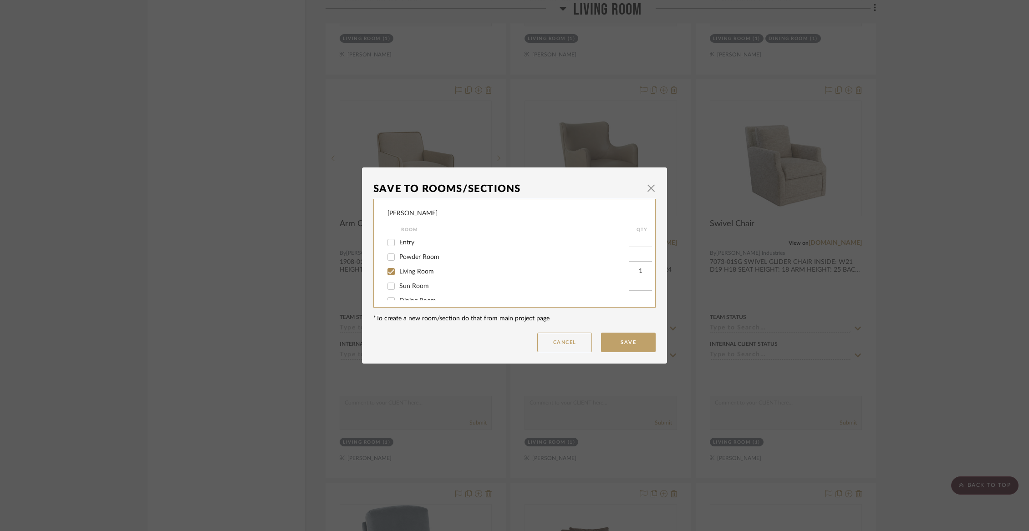
click at [420, 271] on span "Living Room" at bounding box center [416, 272] width 35 height 6
click at [398, 271] on input "Living Room" at bounding box center [391, 271] width 15 height 15
click at [413, 294] on span "Items Not Selected" at bounding box center [426, 291] width 54 height 6
click at [398, 294] on input "Items Not Selected" at bounding box center [391, 291] width 15 height 15
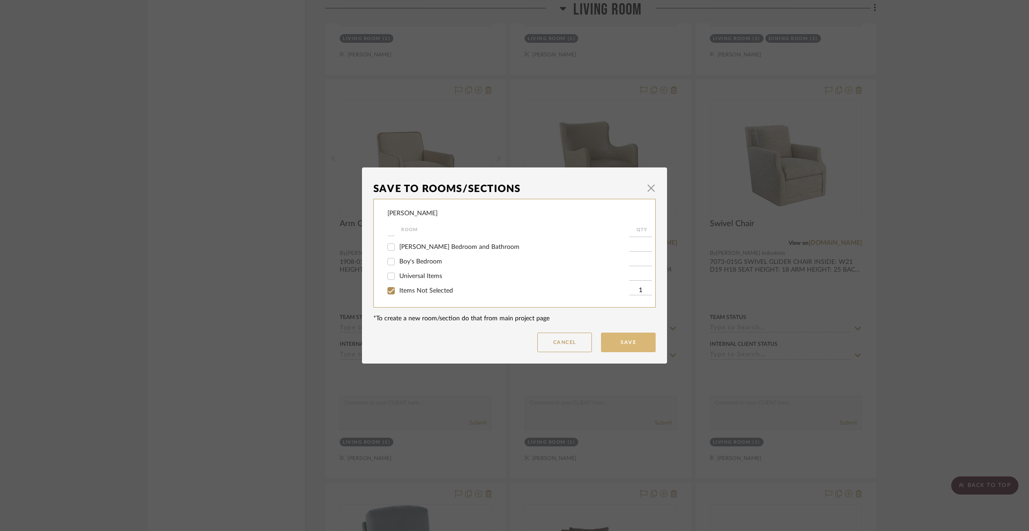
click at [622, 350] on button "Save" at bounding box center [628, 343] width 55 height 20
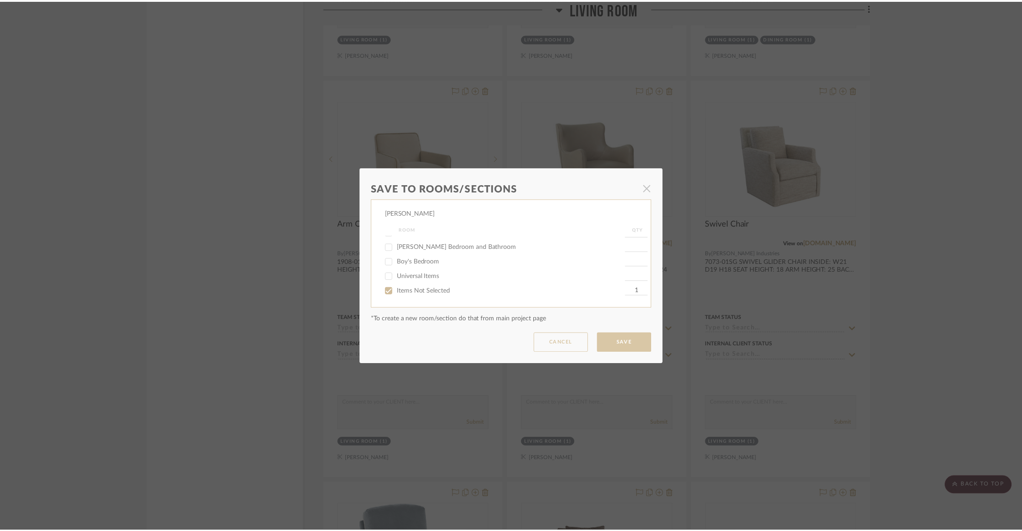
scroll to position [3080, 0]
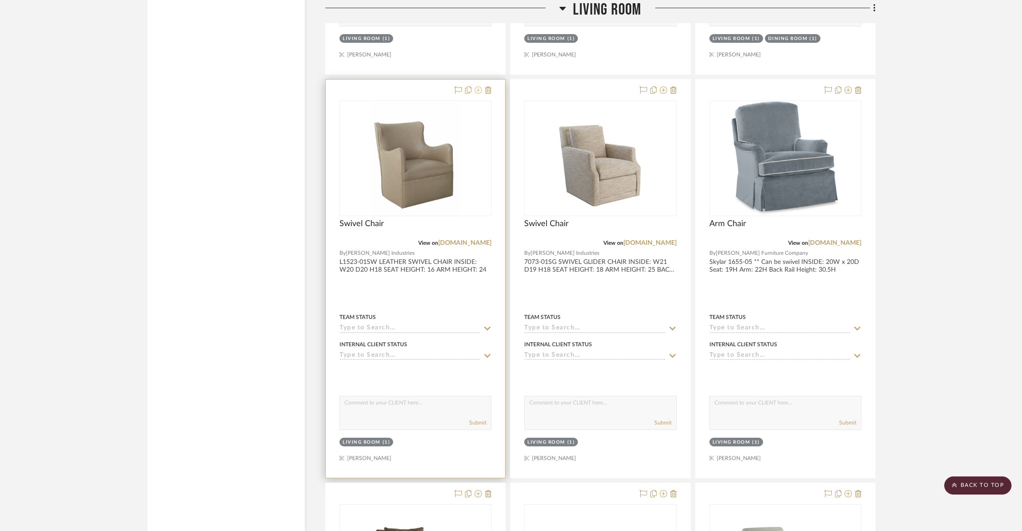
click at [477, 86] on icon at bounding box center [478, 89] width 7 height 7
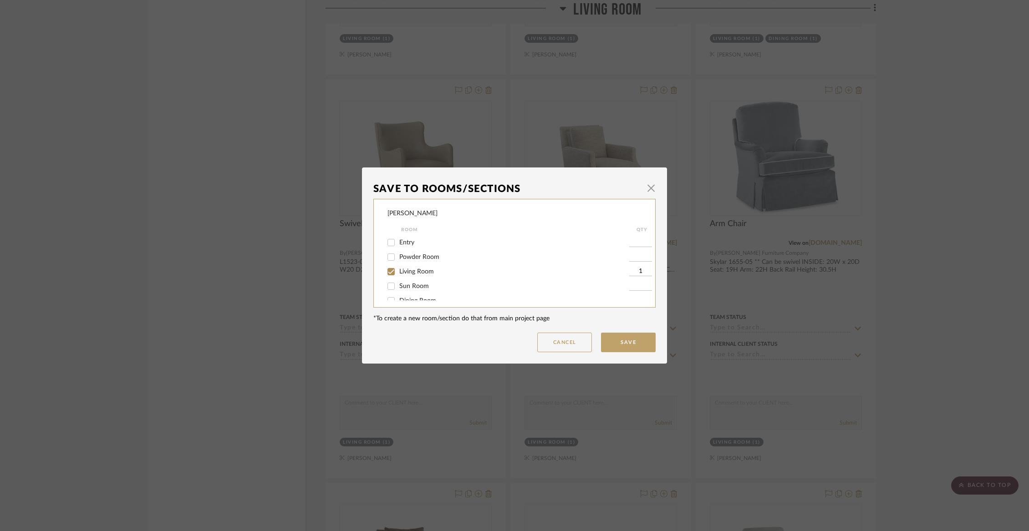
click at [391, 275] on input "Living Room" at bounding box center [391, 271] width 15 height 15
click at [393, 291] on input "Items Not Selected" at bounding box center [391, 291] width 15 height 15
click at [619, 347] on button "Save" at bounding box center [628, 343] width 55 height 20
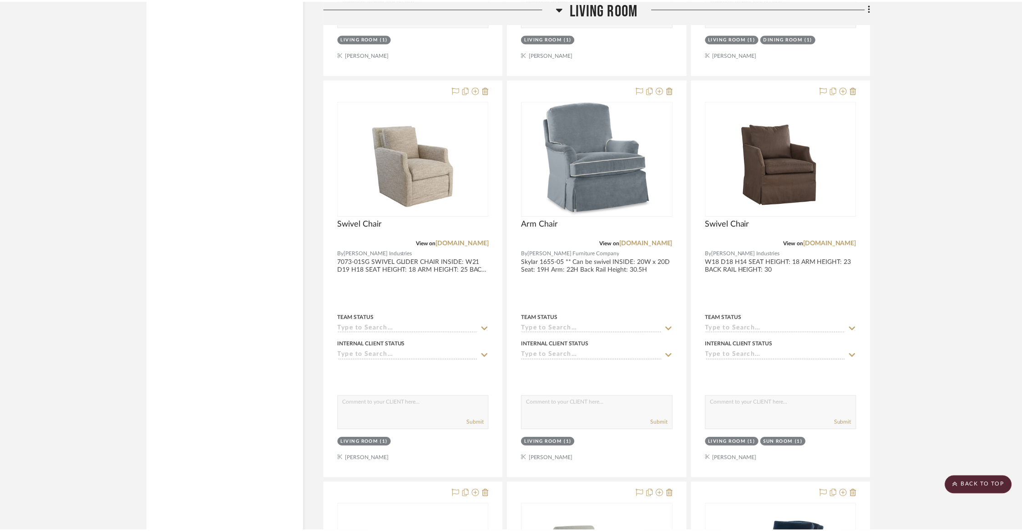
scroll to position [3080, 0]
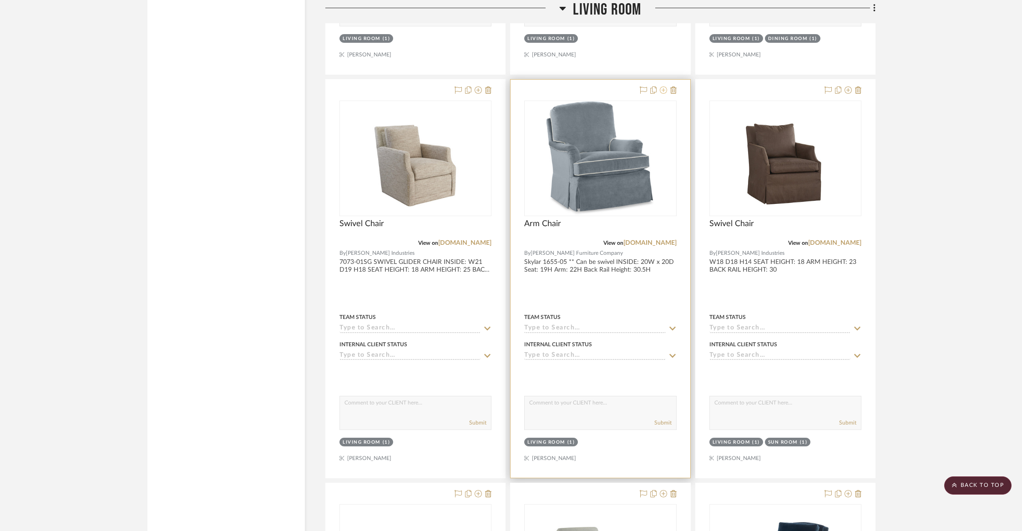
click at [662, 86] on icon at bounding box center [663, 89] width 7 height 7
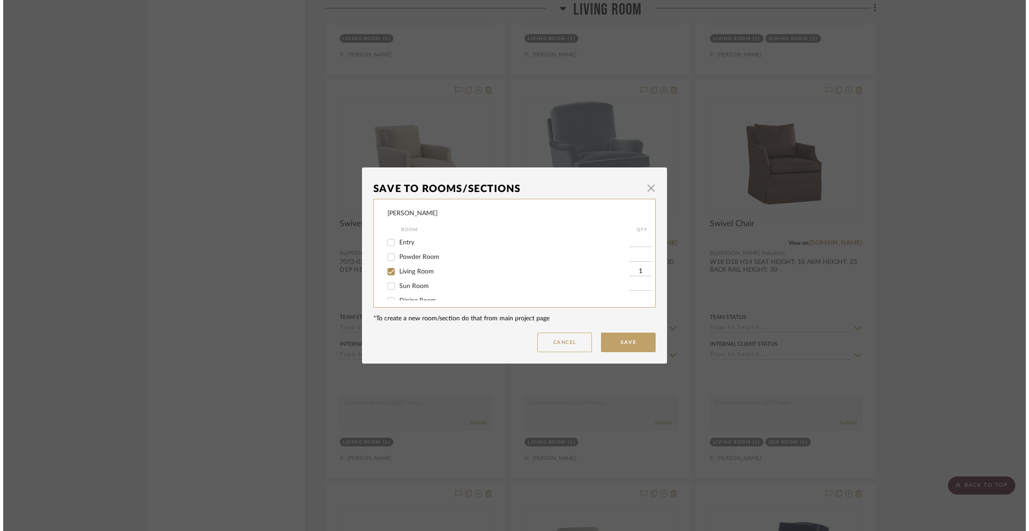
scroll to position [0, 0]
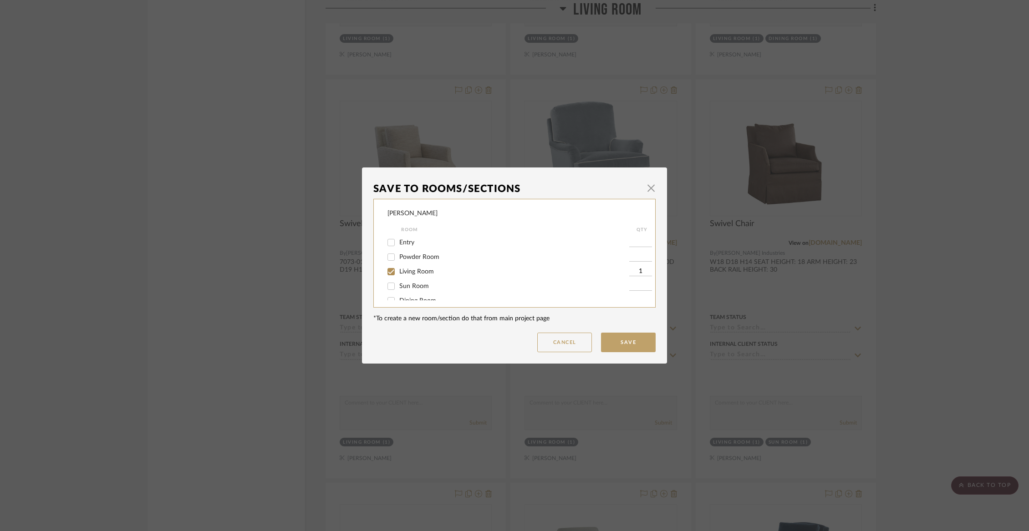
click at [424, 275] on span "Living Room" at bounding box center [416, 272] width 35 height 6
click at [398, 276] on input "Living Room" at bounding box center [391, 271] width 15 height 15
click at [409, 288] on span "Items Not Selected" at bounding box center [426, 291] width 54 height 6
click at [398, 288] on input "Items Not Selected" at bounding box center [391, 291] width 15 height 15
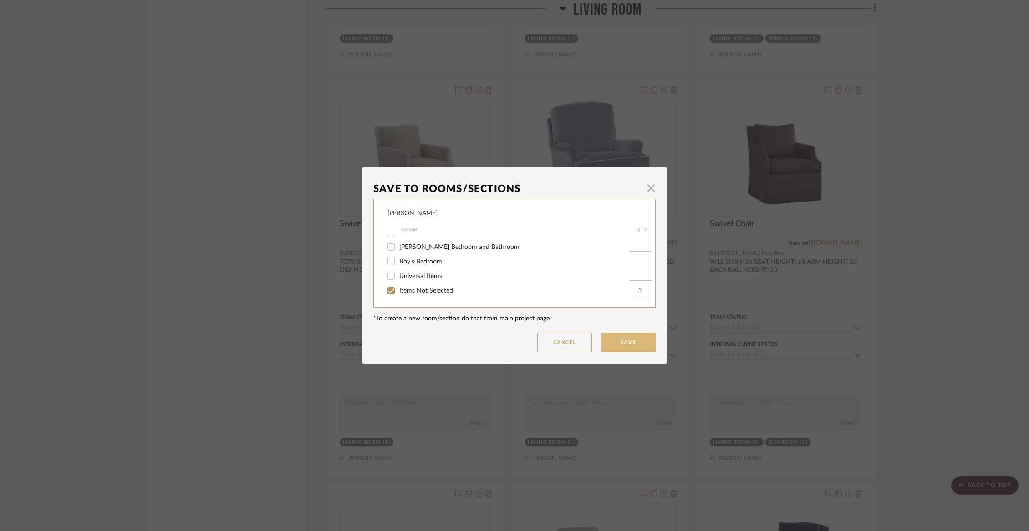
click at [620, 345] on button "Save" at bounding box center [628, 343] width 55 height 20
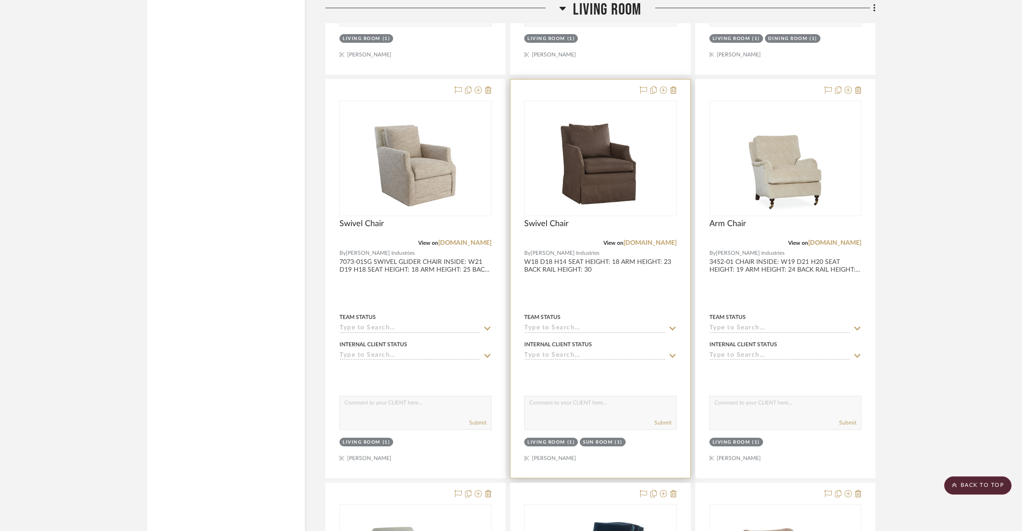
scroll to position [3532, 0]
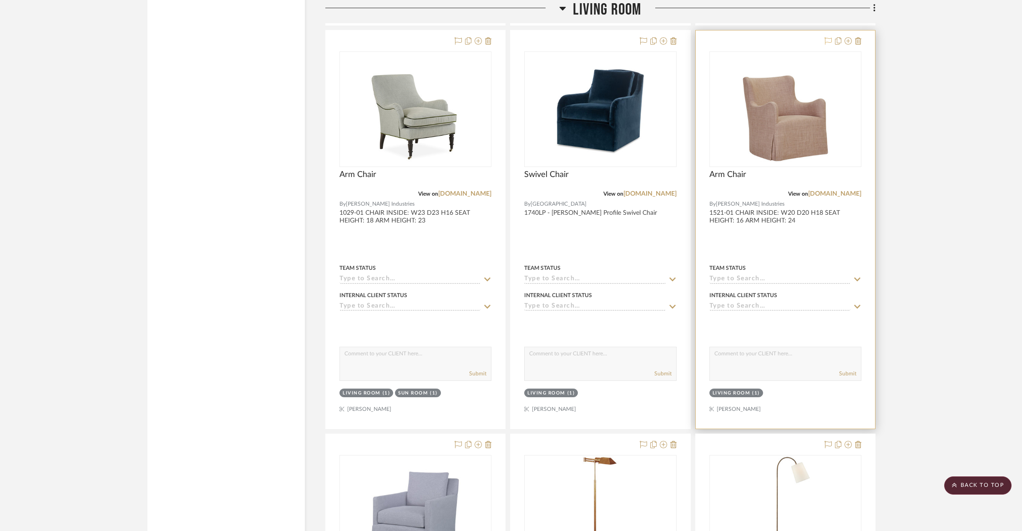
click at [826, 37] on icon at bounding box center [828, 40] width 7 height 7
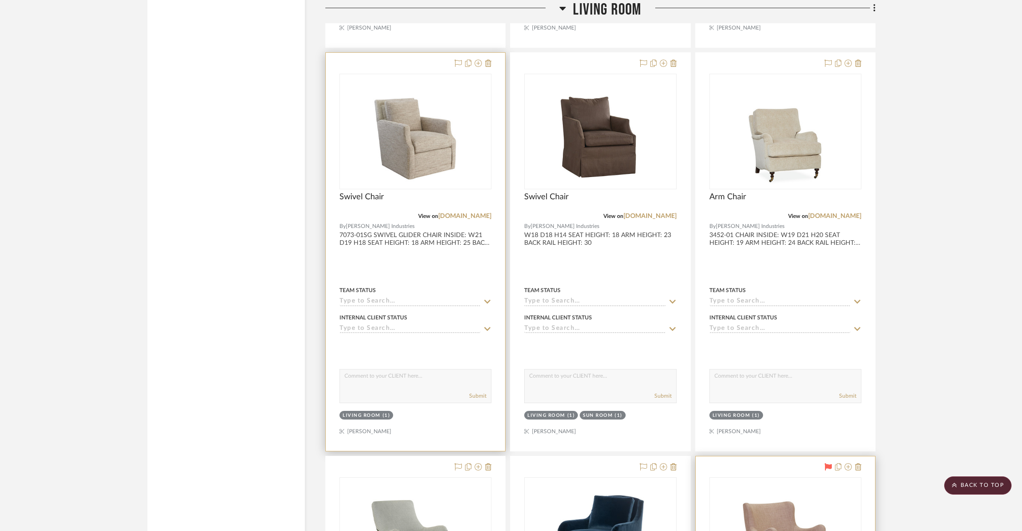
scroll to position [3098, 0]
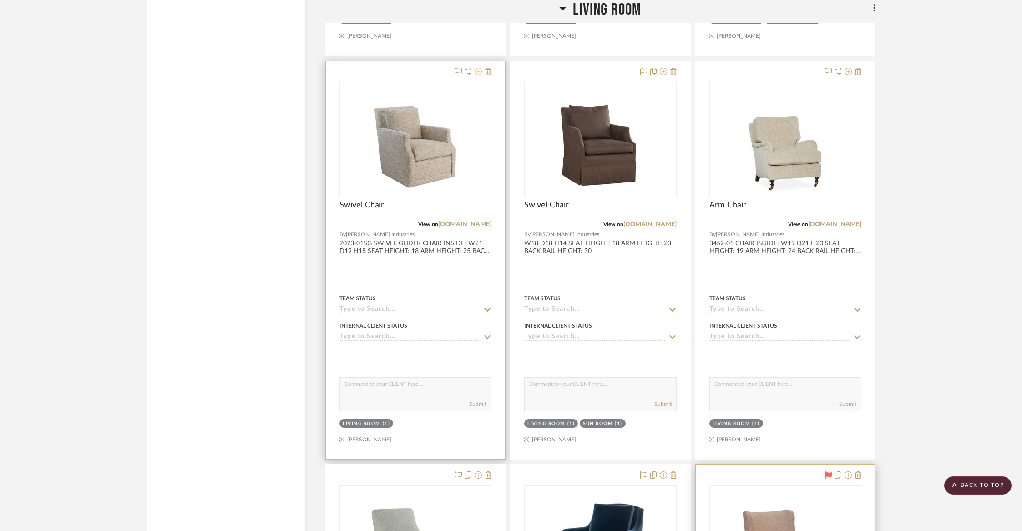
click at [481, 68] on icon at bounding box center [478, 71] width 7 height 7
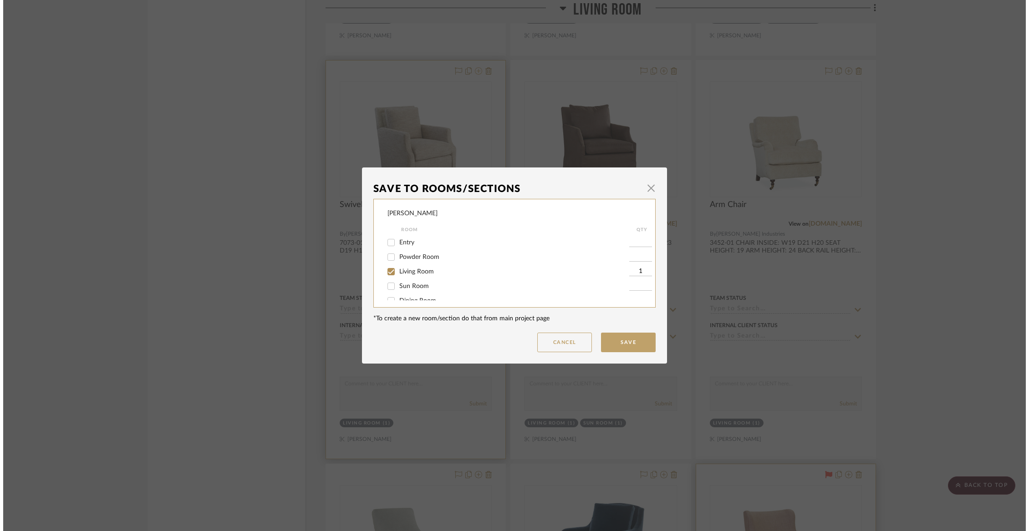
scroll to position [0, 0]
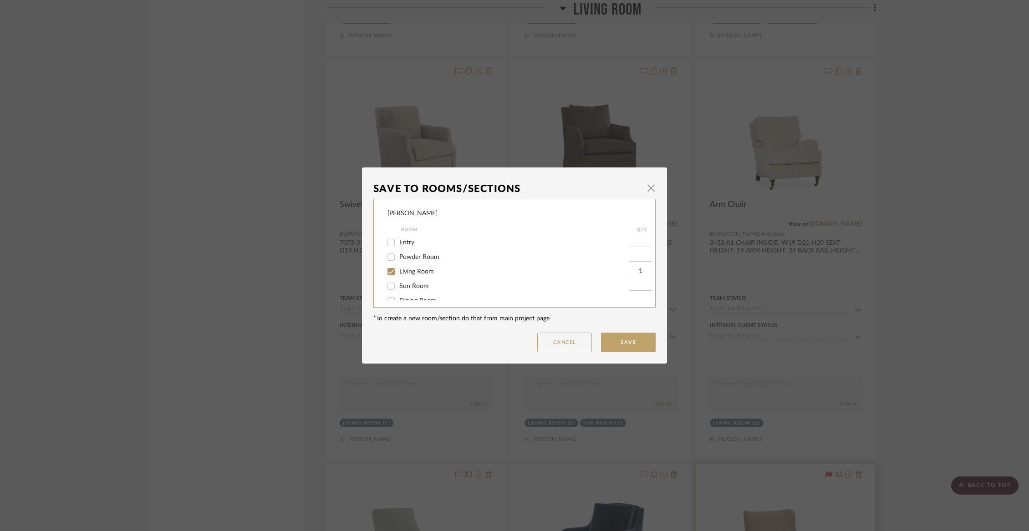
click at [410, 278] on div "Living Room" at bounding box center [508, 271] width 242 height 15
click at [409, 273] on span "Living Room" at bounding box center [416, 272] width 35 height 6
click at [398, 273] on input "Living Room" at bounding box center [391, 271] width 15 height 15
click at [408, 291] on span "Items Not Selected" at bounding box center [426, 291] width 54 height 6
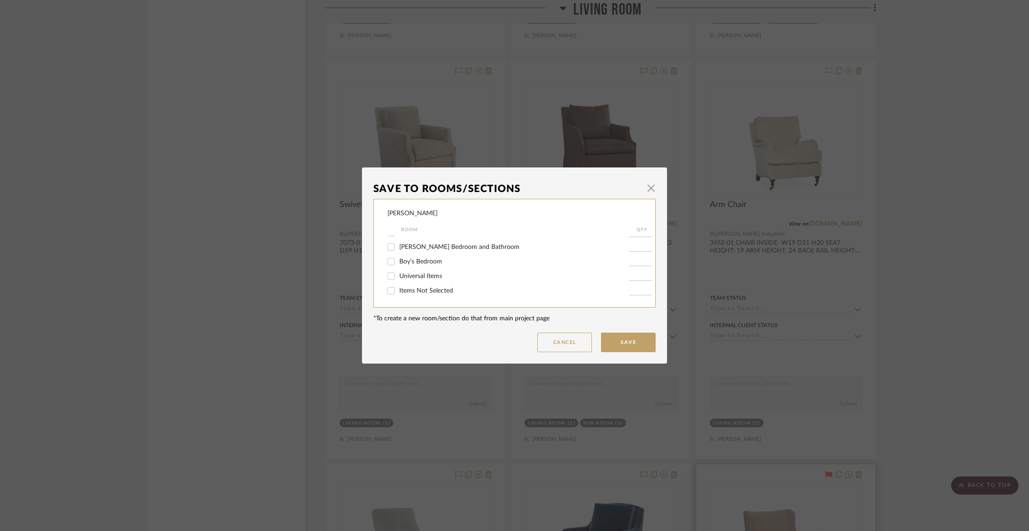
click at [398, 291] on input "Items Not Selected" at bounding box center [391, 291] width 15 height 15
click at [634, 343] on button "Save" at bounding box center [628, 343] width 55 height 20
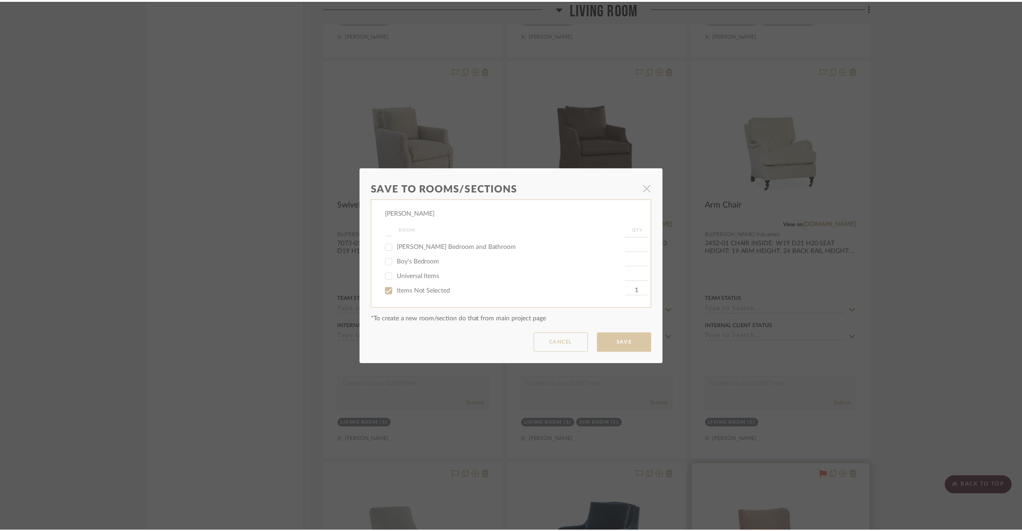
scroll to position [3098, 0]
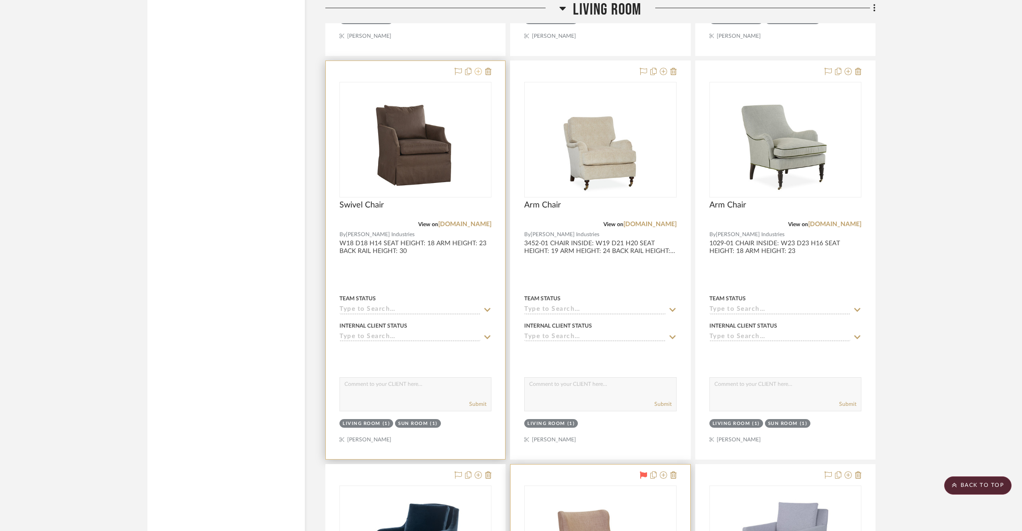
click at [478, 68] on icon at bounding box center [478, 71] width 7 height 7
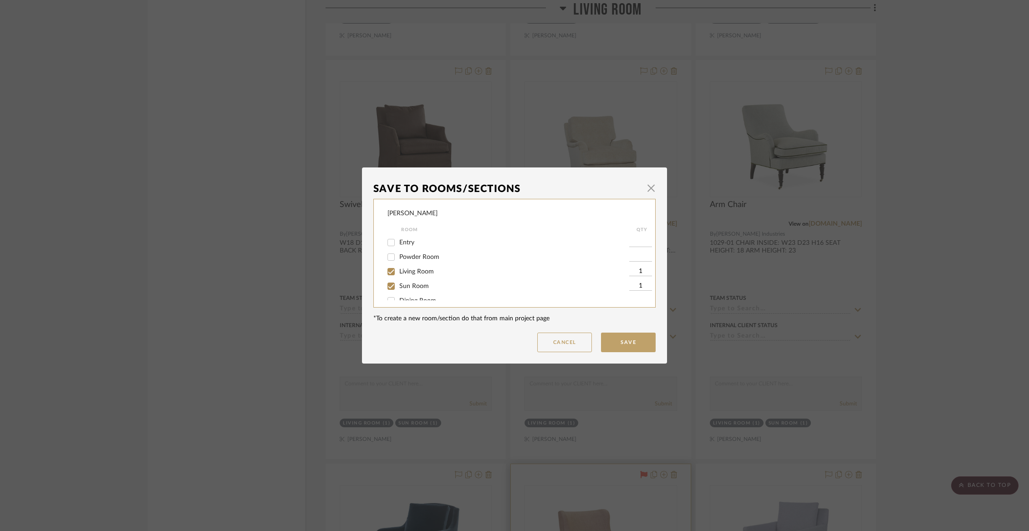
click at [385, 273] on input "Living Room" at bounding box center [391, 271] width 15 height 15
click at [639, 345] on button "Save" at bounding box center [628, 343] width 55 height 20
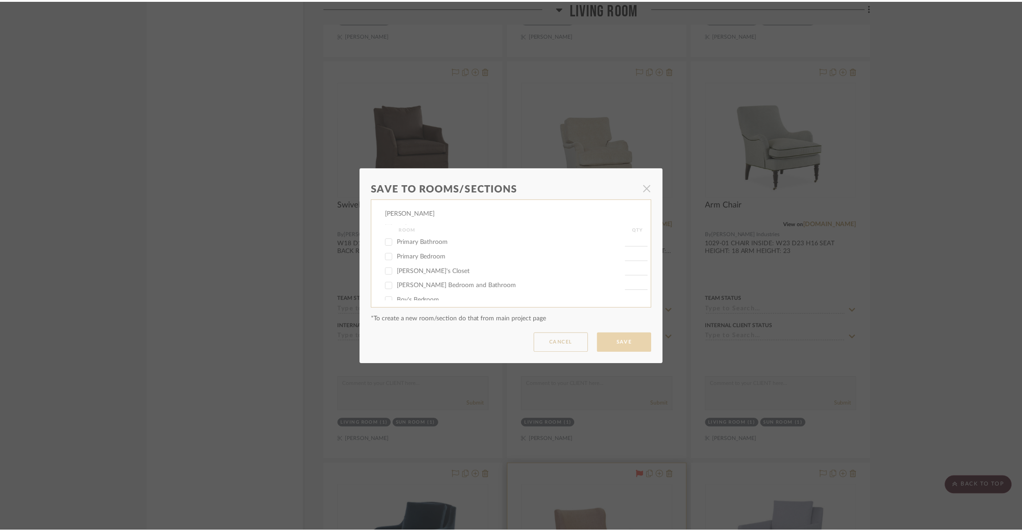
scroll to position [3098, 0]
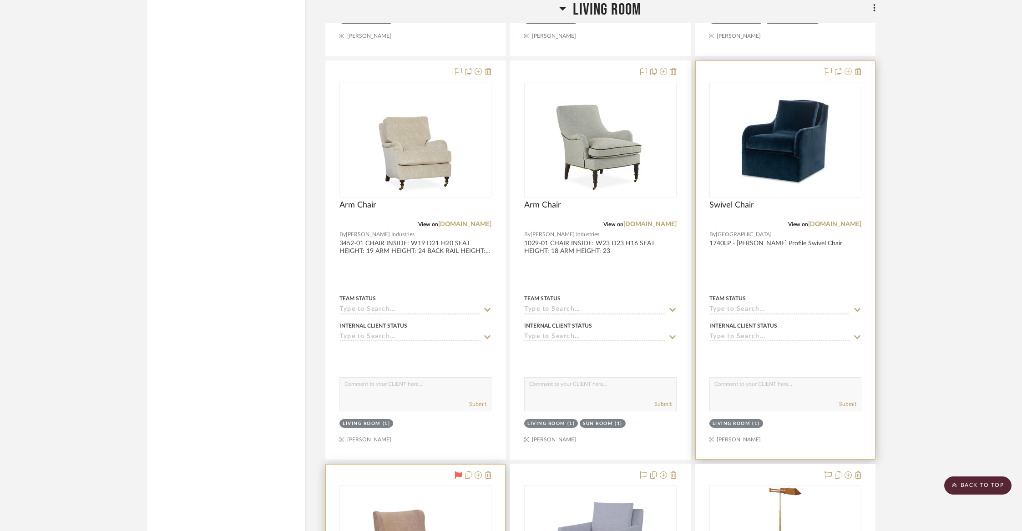
click at [850, 68] on icon at bounding box center [848, 71] width 7 height 7
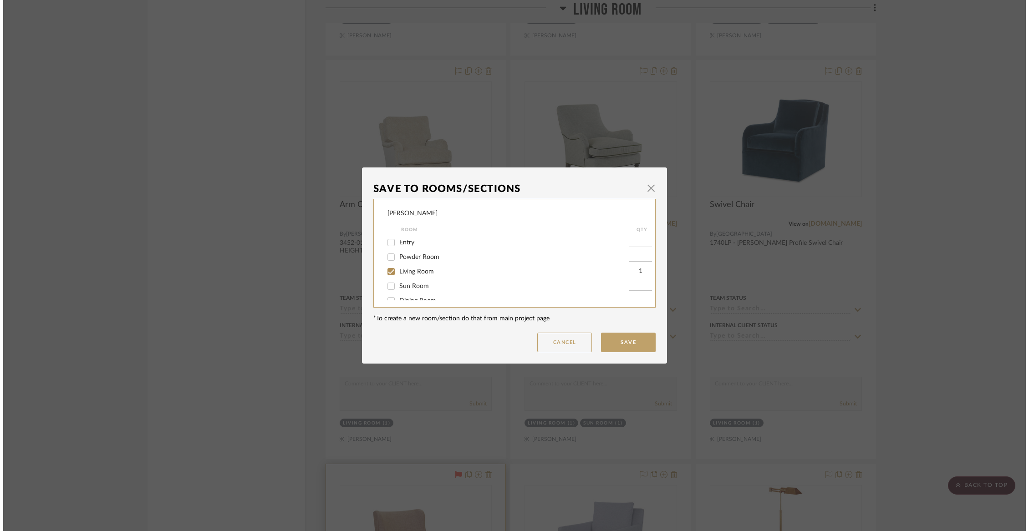
scroll to position [0, 0]
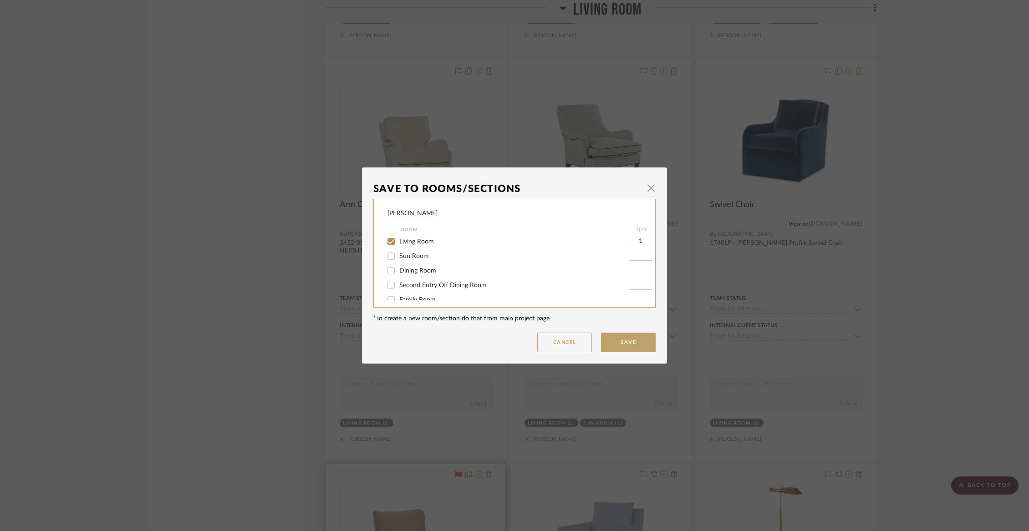
click at [424, 245] on span "Living Room" at bounding box center [416, 241] width 35 height 6
click at [398, 247] on input "Living Room" at bounding box center [391, 241] width 15 height 15
click at [415, 296] on div "Items Not Selected" at bounding box center [508, 291] width 242 height 15
click at [415, 290] on span "Items Not Selected" at bounding box center [426, 291] width 54 height 6
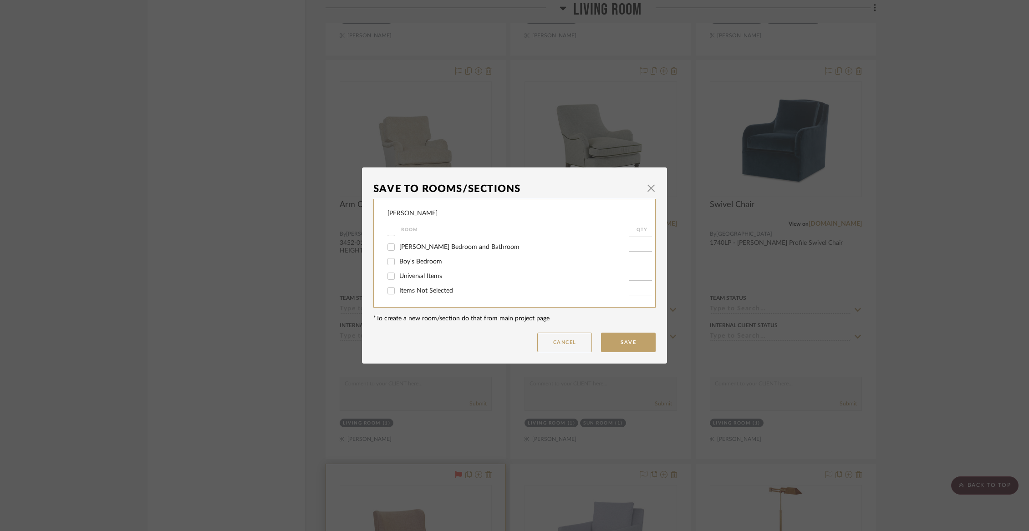
click at [398, 290] on input "Items Not Selected" at bounding box center [391, 291] width 15 height 15
click at [641, 340] on button "Save" at bounding box center [628, 343] width 55 height 20
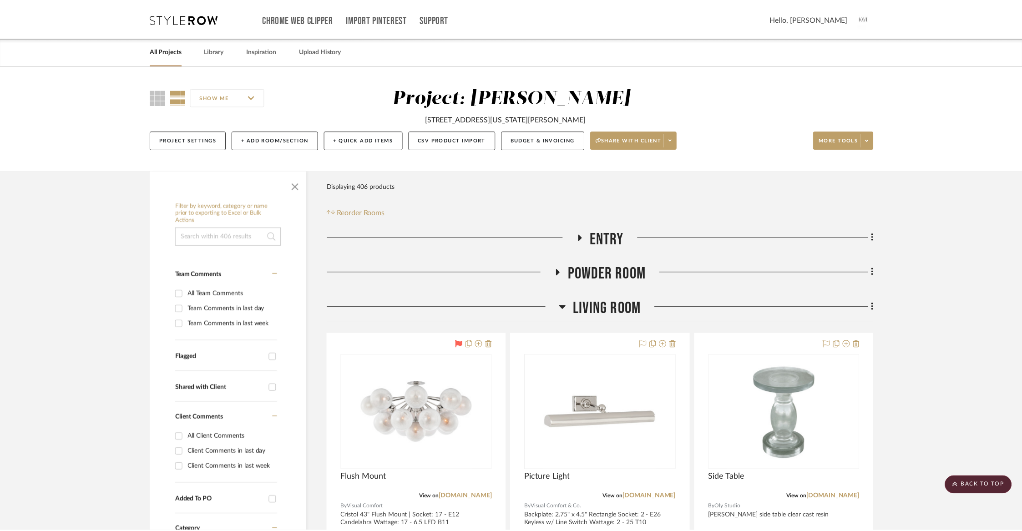
scroll to position [3098, 0]
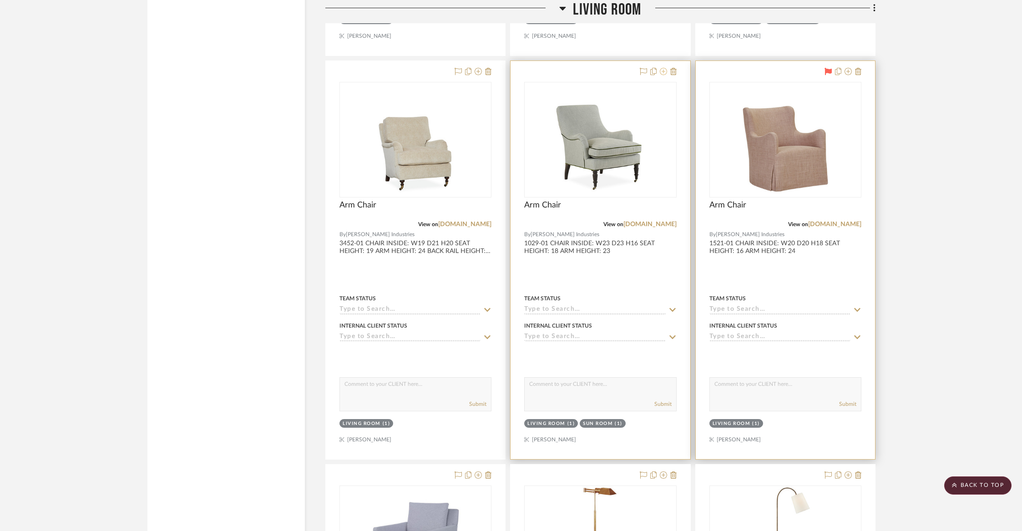
click at [664, 68] on icon at bounding box center [663, 71] width 7 height 7
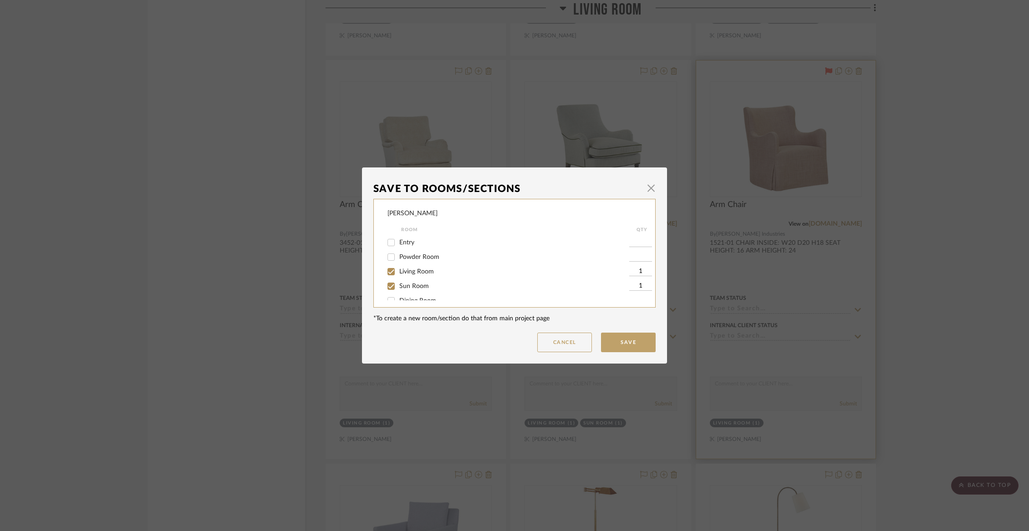
click at [415, 272] on span "Living Room" at bounding box center [416, 272] width 35 height 6
click at [398, 272] on input "Living Room" at bounding box center [391, 271] width 15 height 15
click at [619, 341] on button "Save" at bounding box center [628, 343] width 55 height 20
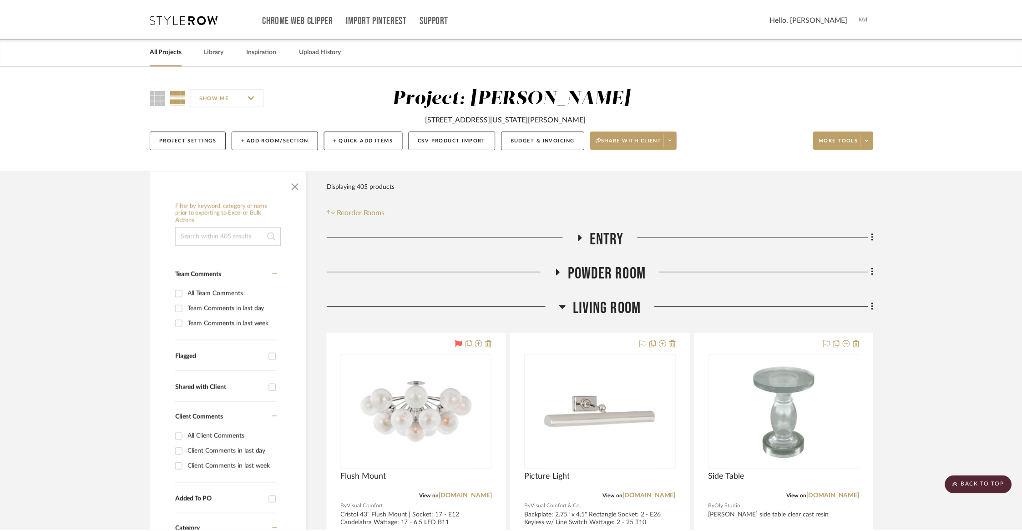
scroll to position [3098, 0]
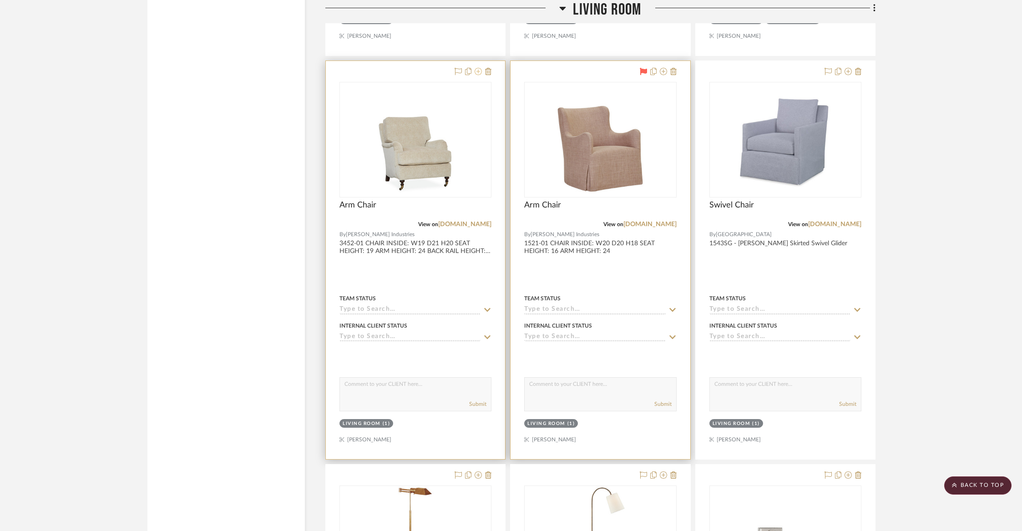
click at [477, 68] on icon at bounding box center [478, 71] width 7 height 7
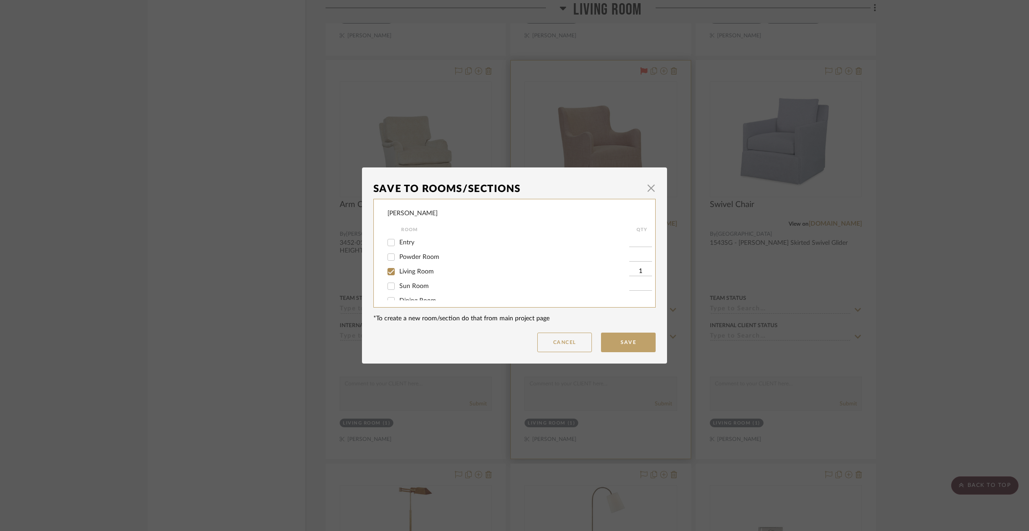
click at [415, 289] on span "Sun Room" at bounding box center [414, 286] width 30 height 6
click at [398, 290] on input "Sun Room" at bounding box center [391, 286] width 15 height 15
click at [412, 274] on span "Living Room" at bounding box center [416, 272] width 35 height 6
click at [398, 274] on input "Living Room" at bounding box center [391, 271] width 15 height 15
click at [630, 334] on button "Save" at bounding box center [628, 343] width 55 height 20
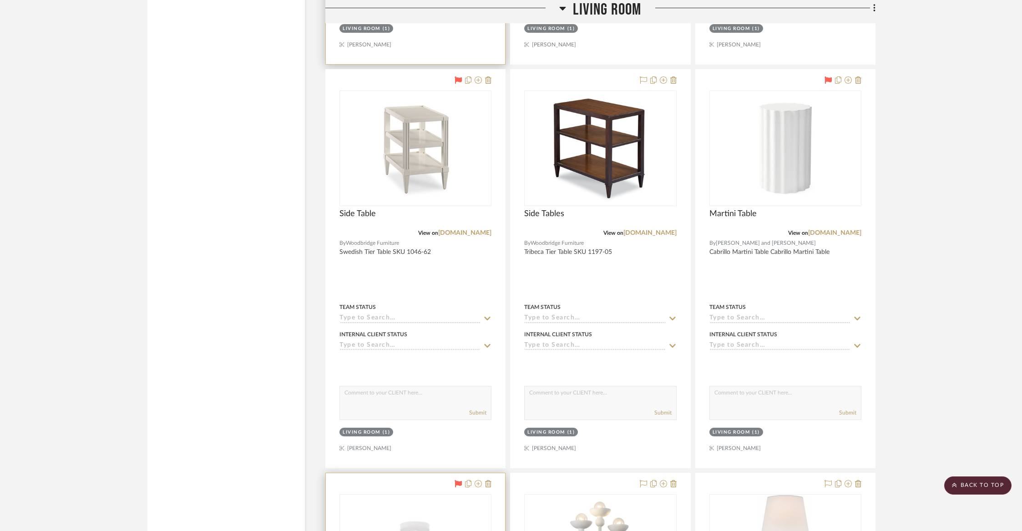
scroll to position [1783, 0]
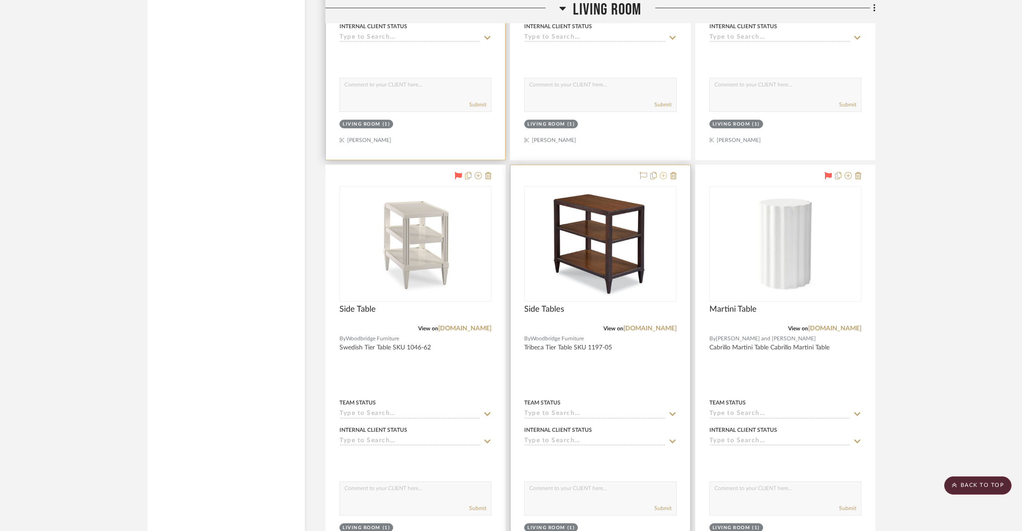
click at [664, 174] on icon at bounding box center [663, 175] width 7 height 7
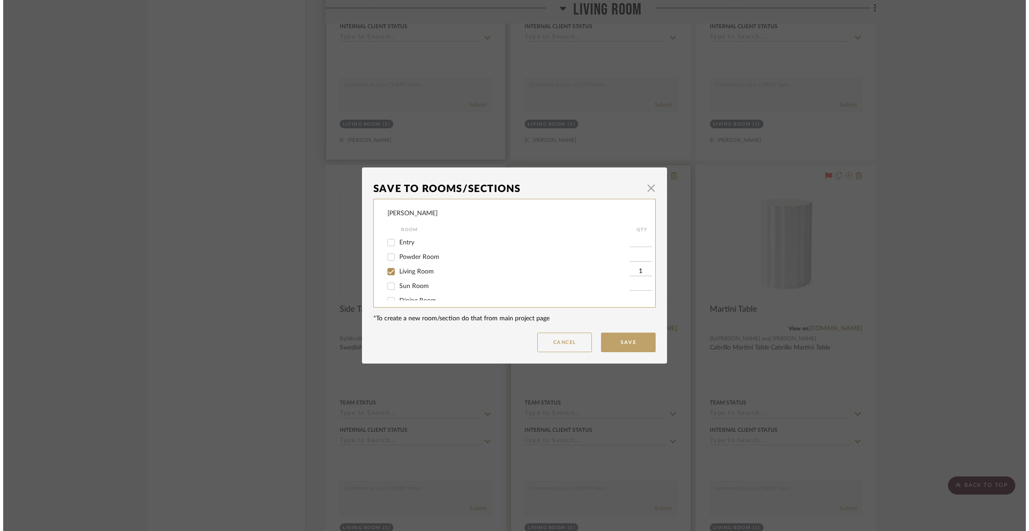
scroll to position [0, 0]
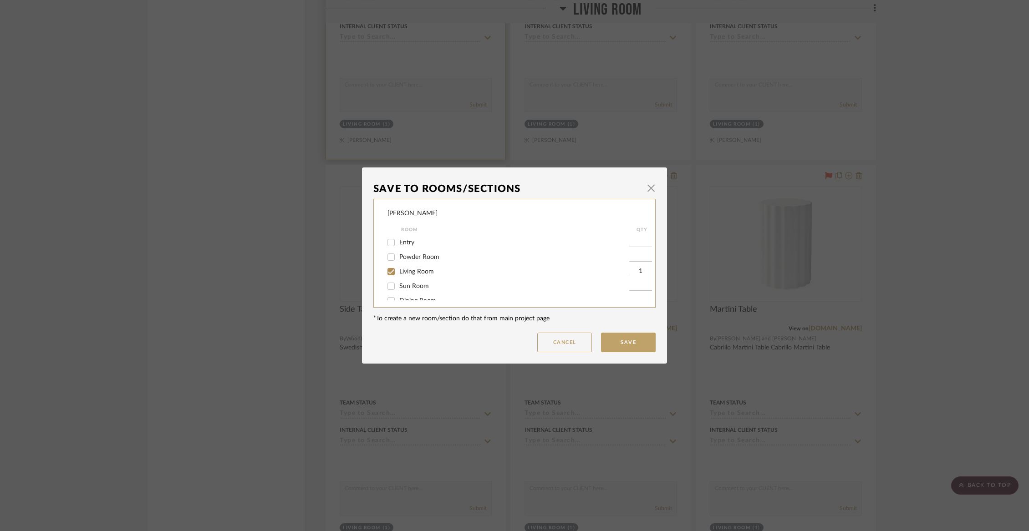
click at [422, 273] on span "Living Room" at bounding box center [416, 272] width 35 height 6
click at [398, 273] on input "Living Room" at bounding box center [391, 271] width 15 height 15
click at [415, 290] on span "Items Not Selected" at bounding box center [426, 291] width 54 height 6
click at [398, 290] on input "Items Not Selected" at bounding box center [391, 291] width 15 height 15
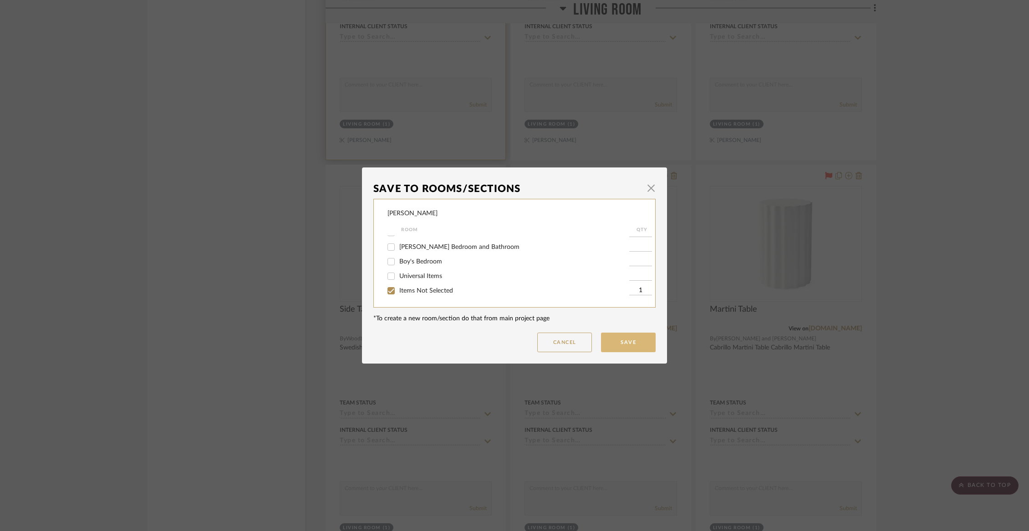
click at [609, 341] on button "Save" at bounding box center [628, 343] width 55 height 20
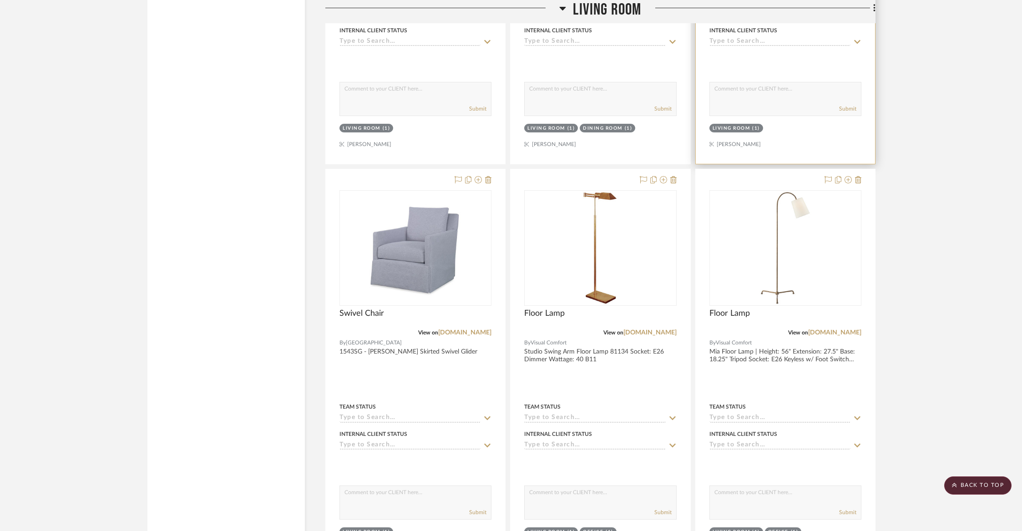
scroll to position [2991, 0]
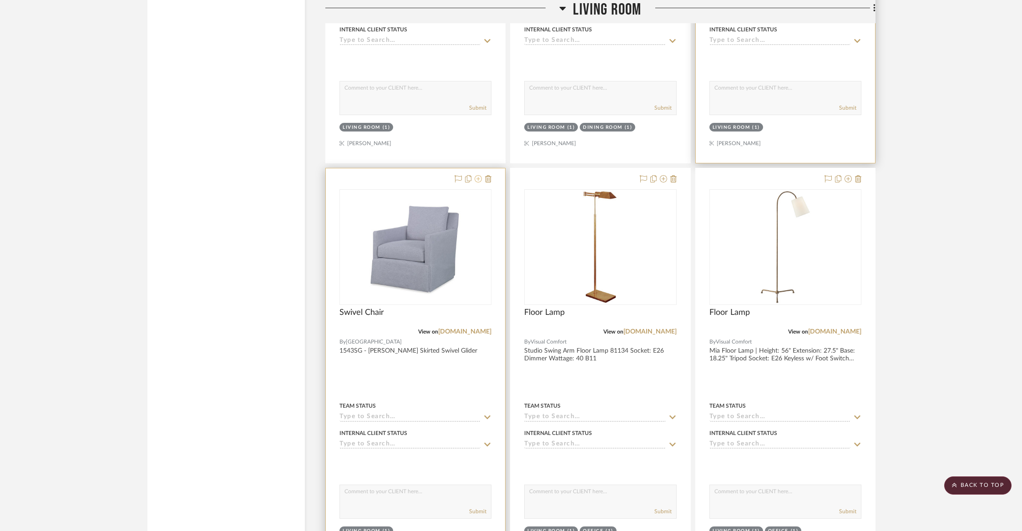
click at [480, 175] on icon at bounding box center [478, 178] width 7 height 7
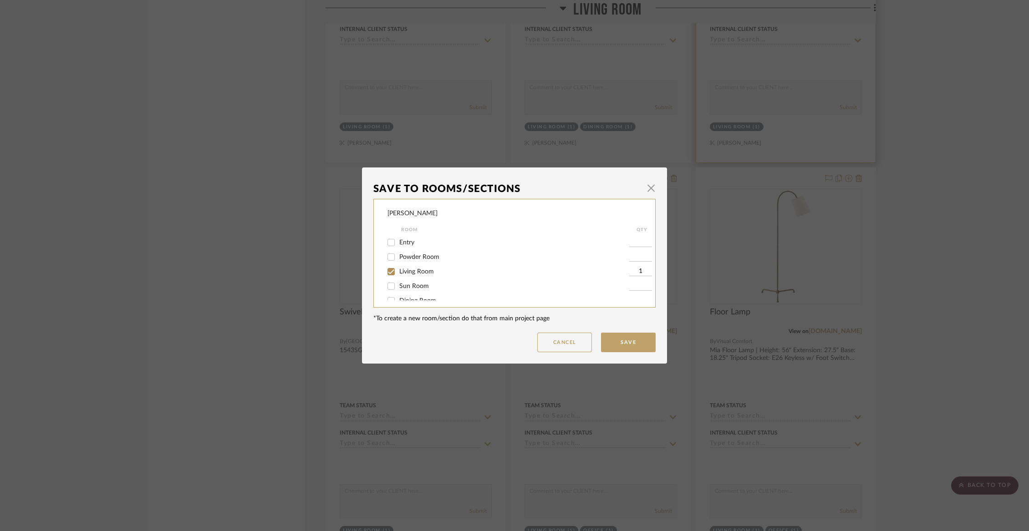
click at [401, 275] on span "Living Room" at bounding box center [416, 272] width 35 height 6
click at [398, 275] on input "Living Room" at bounding box center [391, 271] width 15 height 15
click at [410, 240] on span "Sun Room" at bounding box center [414, 238] width 30 height 6
click at [398, 240] on input "Sun Room" at bounding box center [391, 238] width 15 height 15
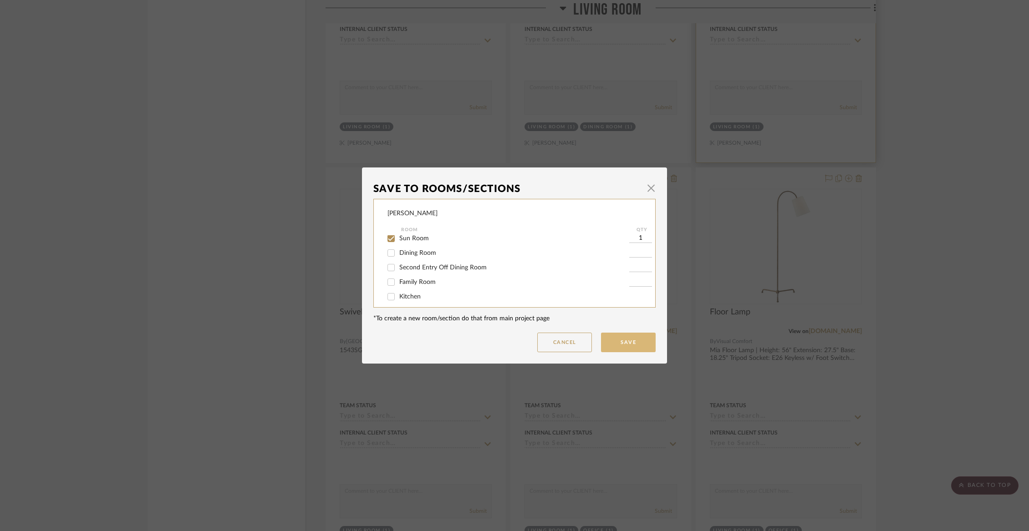
click at [622, 336] on button "Save" at bounding box center [628, 343] width 55 height 20
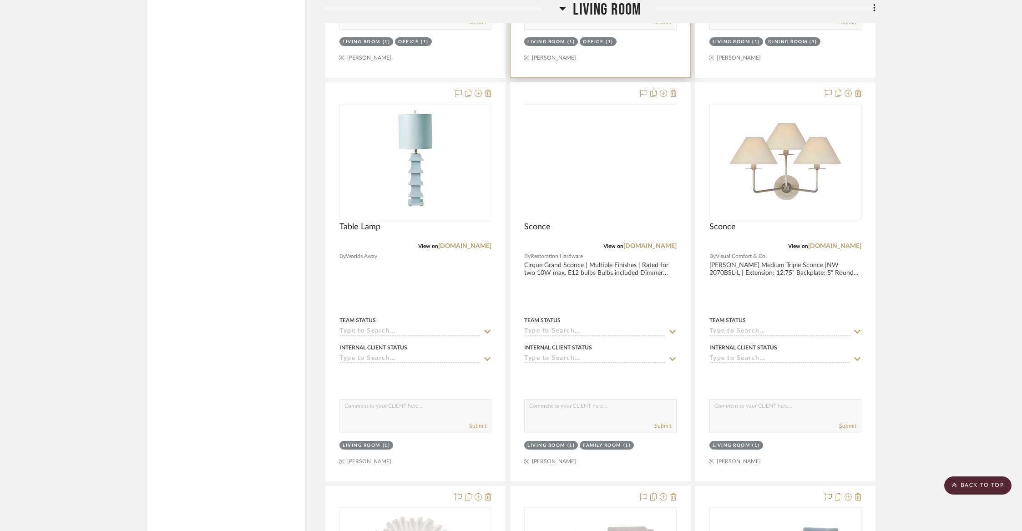
scroll to position [3513, 0]
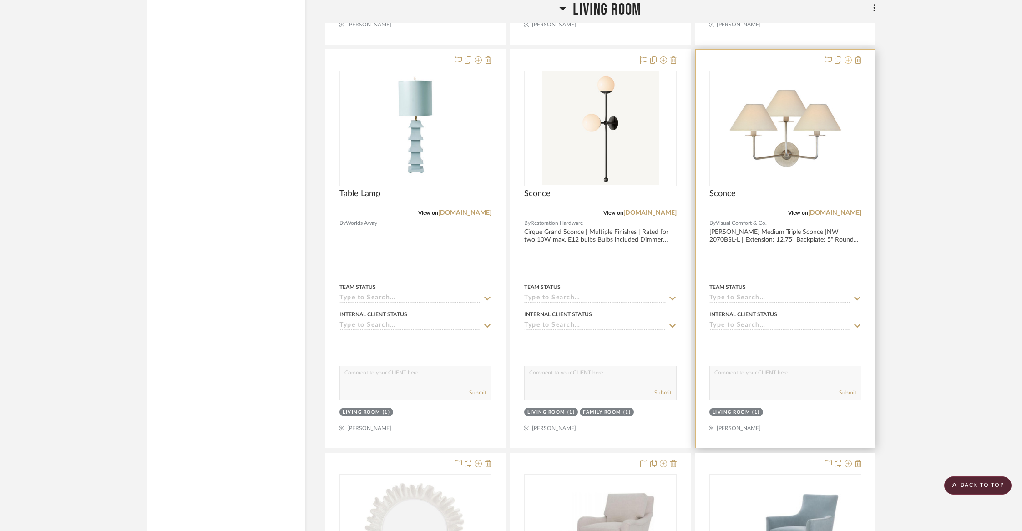
click at [847, 56] on icon at bounding box center [848, 59] width 7 height 7
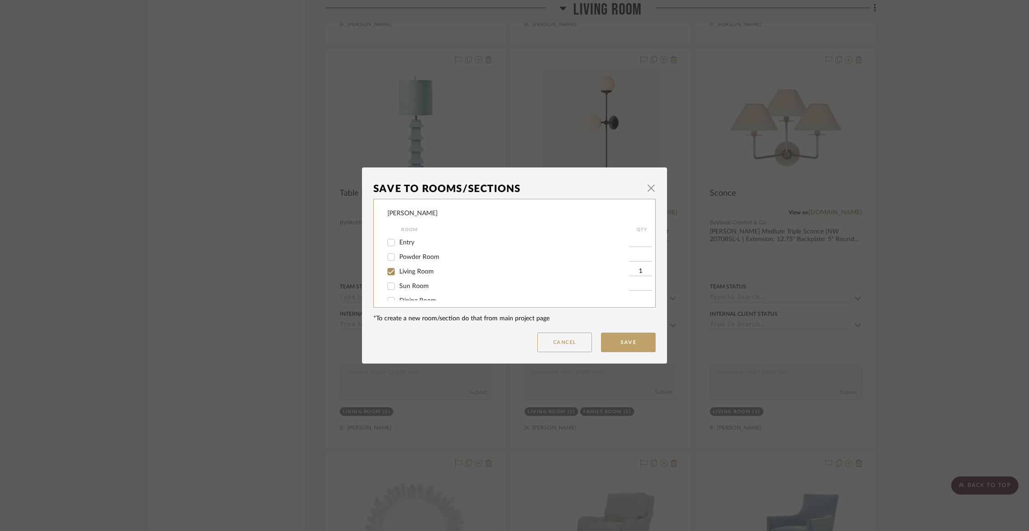
click at [427, 273] on span "Living Room" at bounding box center [416, 272] width 35 height 6
click at [398, 273] on input "Living Room" at bounding box center [391, 271] width 15 height 15
click at [424, 288] on span "Items Not Selected" at bounding box center [426, 291] width 54 height 6
click at [398, 288] on input "Items Not Selected" at bounding box center [391, 291] width 15 height 15
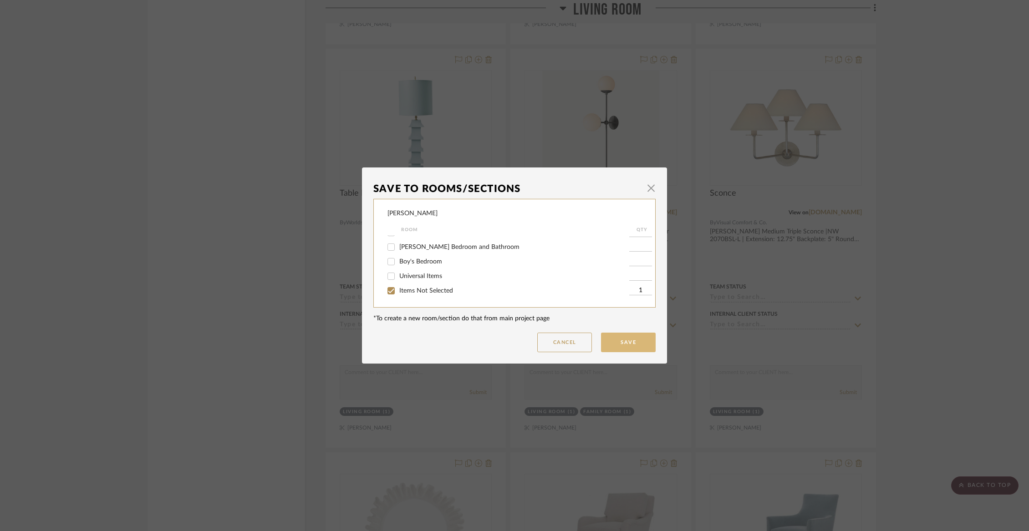
click at [629, 345] on button "Save" at bounding box center [628, 343] width 55 height 20
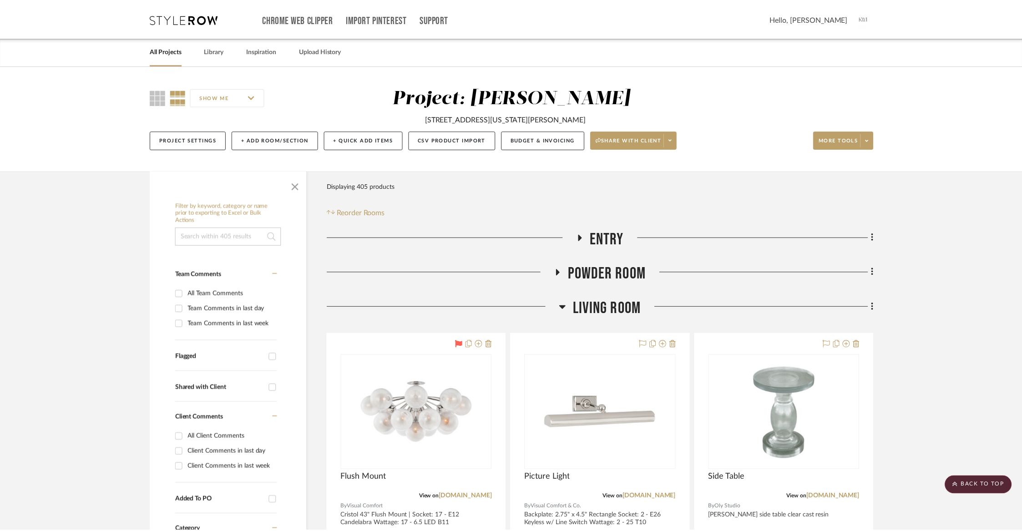
scroll to position [3513, 0]
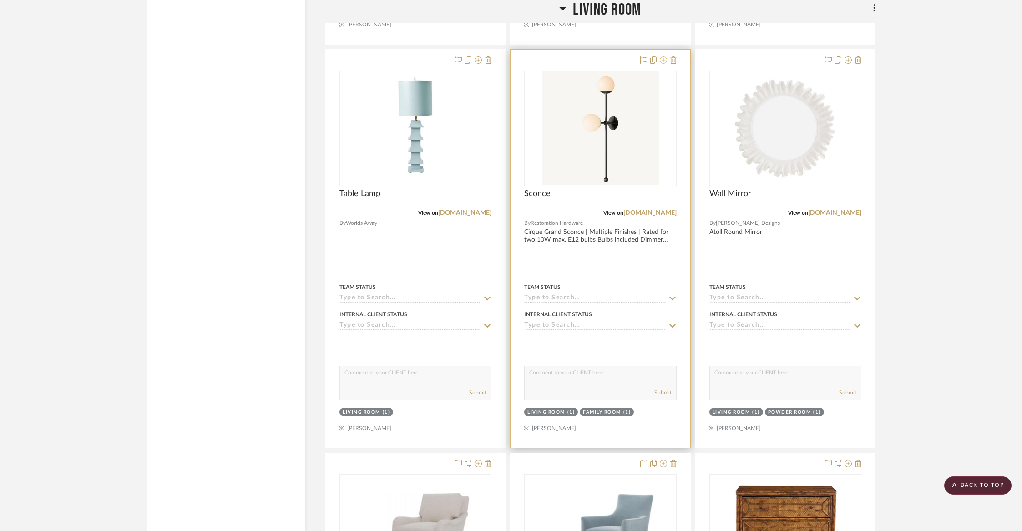
click at [667, 56] on icon at bounding box center [663, 59] width 7 height 7
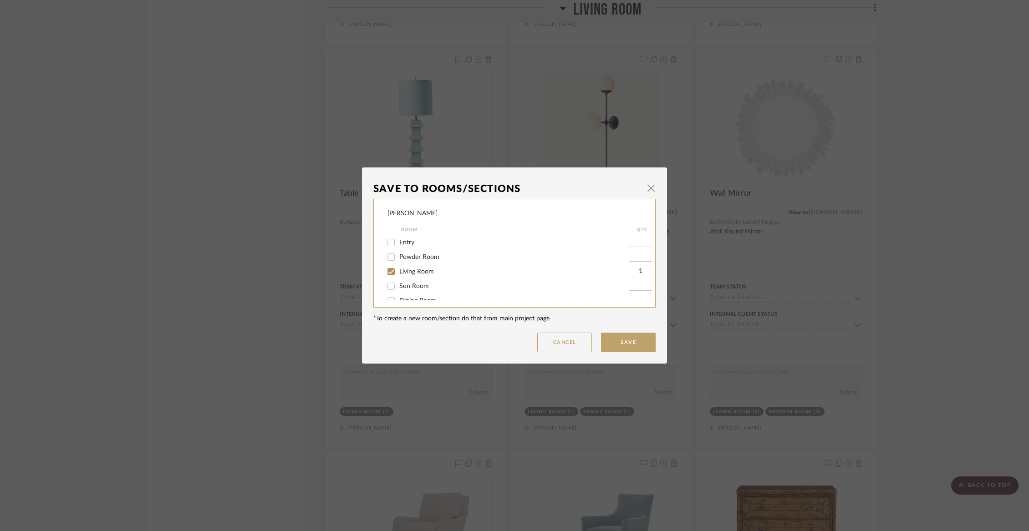
click at [426, 272] on span "Living Room" at bounding box center [416, 272] width 35 height 6
click at [398, 272] on input "Living Room" at bounding box center [391, 271] width 15 height 15
click at [420, 288] on span "Items Not Selected" at bounding box center [426, 291] width 54 height 6
click at [398, 288] on input "Items Not Selected" at bounding box center [391, 291] width 15 height 15
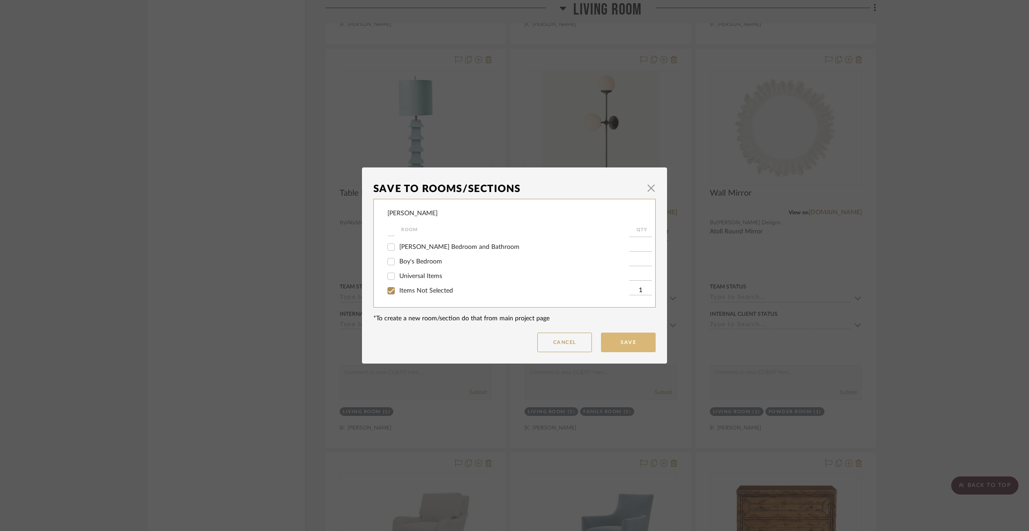
click at [628, 344] on button "Save" at bounding box center [628, 343] width 55 height 20
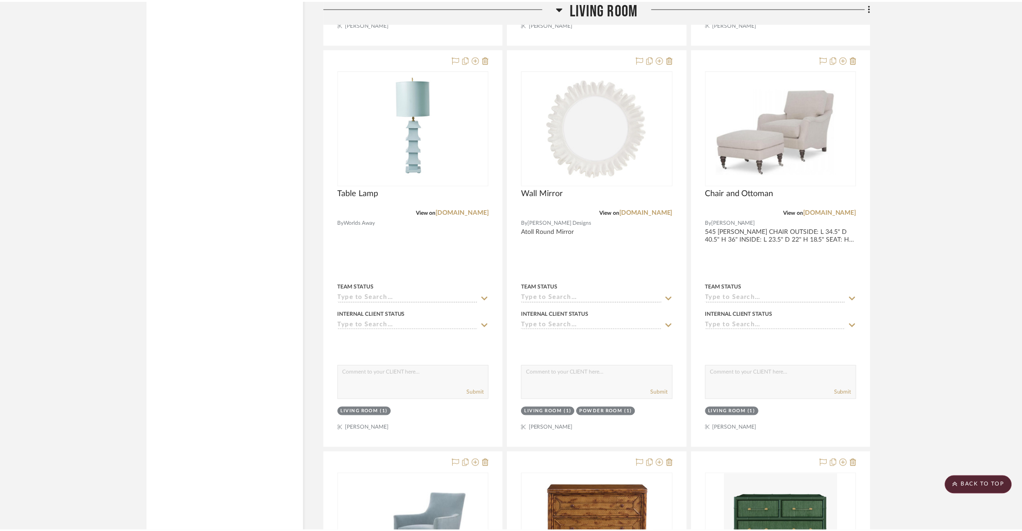
scroll to position [3513, 0]
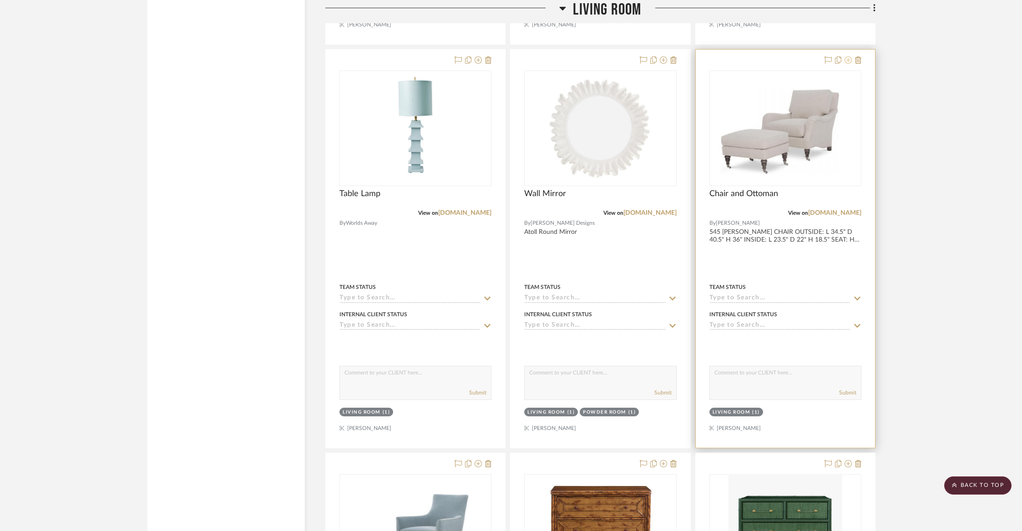
click at [850, 56] on icon at bounding box center [848, 59] width 7 height 7
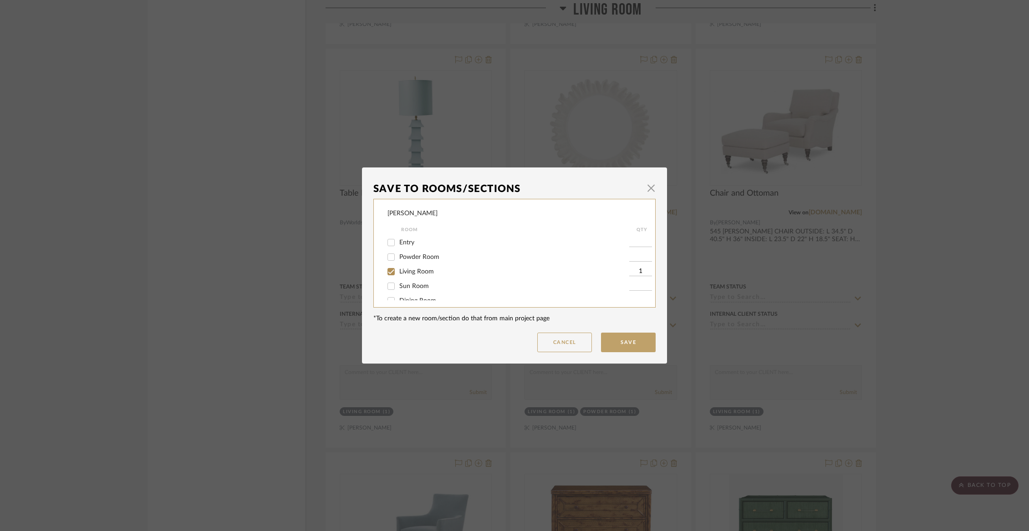
click at [406, 275] on span "Living Room" at bounding box center [416, 272] width 35 height 6
click at [398, 277] on input "Living Room" at bounding box center [391, 271] width 15 height 15
click at [403, 291] on span "Items Not Selected" at bounding box center [426, 291] width 54 height 6
click at [398, 291] on input "Items Not Selected" at bounding box center [391, 291] width 15 height 15
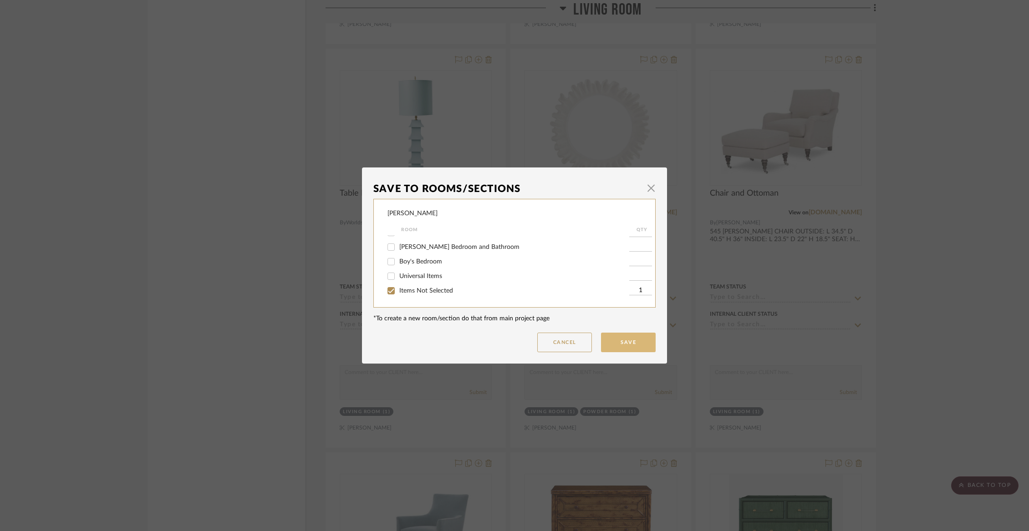
click at [611, 339] on button "Save" at bounding box center [628, 343] width 55 height 20
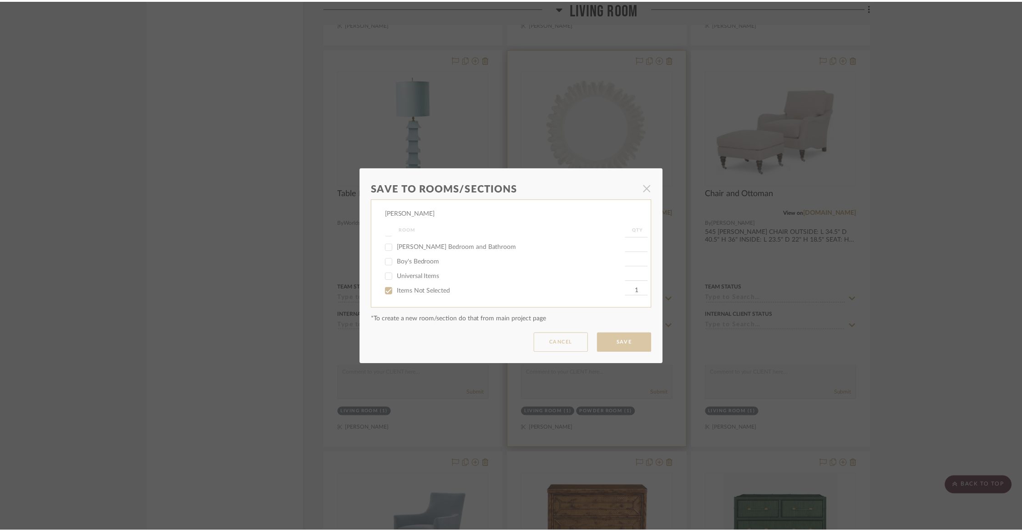
scroll to position [3513, 0]
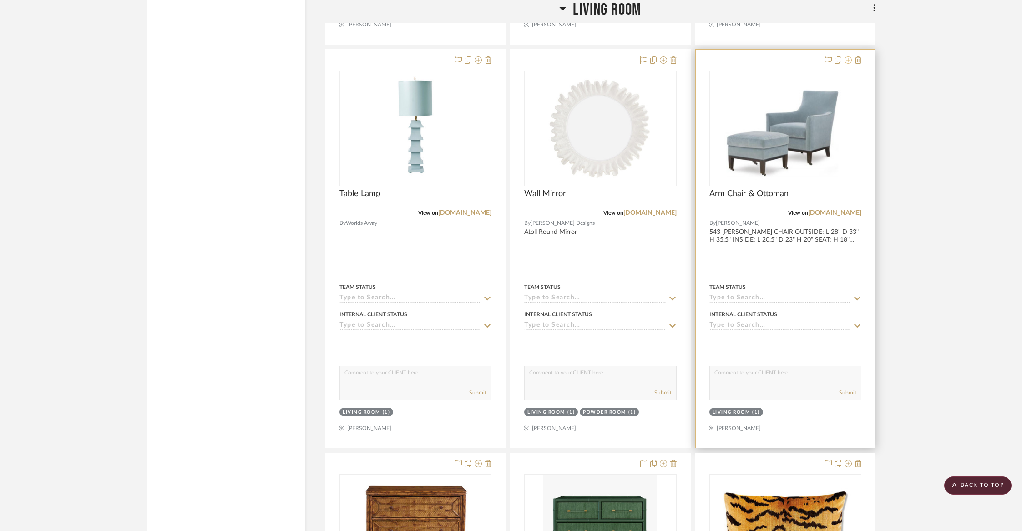
click at [845, 56] on icon at bounding box center [848, 59] width 7 height 7
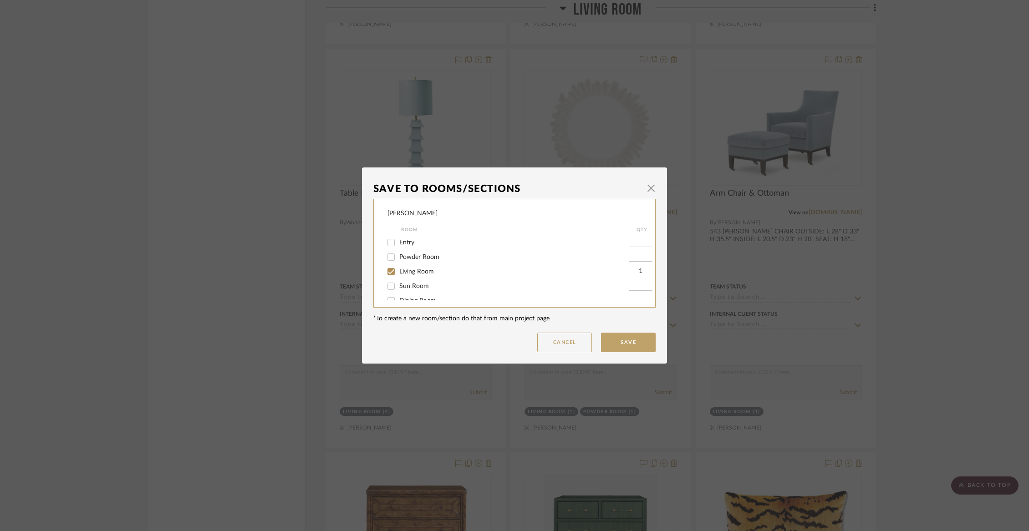
click at [422, 273] on span "Living Room" at bounding box center [416, 272] width 35 height 6
click at [398, 273] on input "Living Room" at bounding box center [391, 271] width 15 height 15
click at [415, 292] on span "Items Not Selected" at bounding box center [426, 291] width 54 height 6
click at [398, 292] on input "Items Not Selected" at bounding box center [391, 291] width 15 height 15
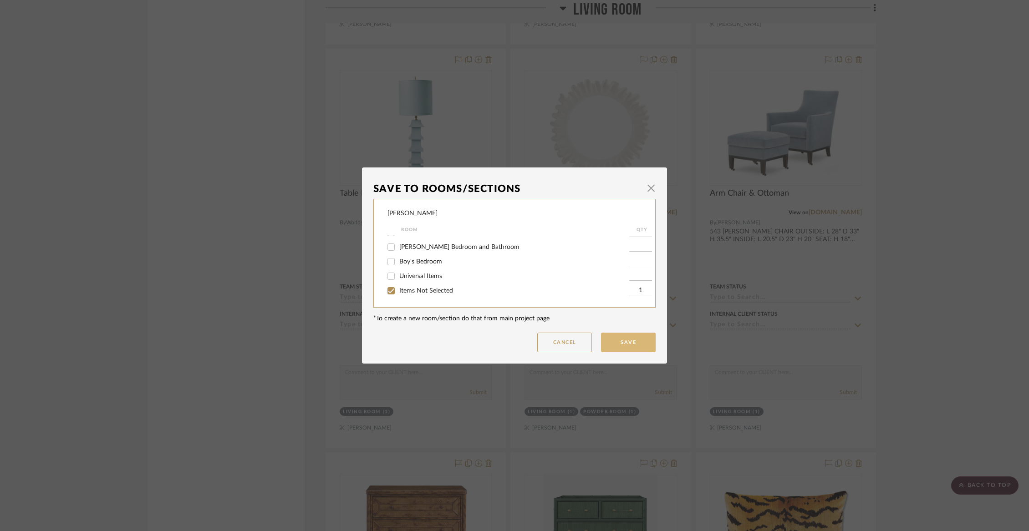
click at [609, 345] on button "Save" at bounding box center [628, 343] width 55 height 20
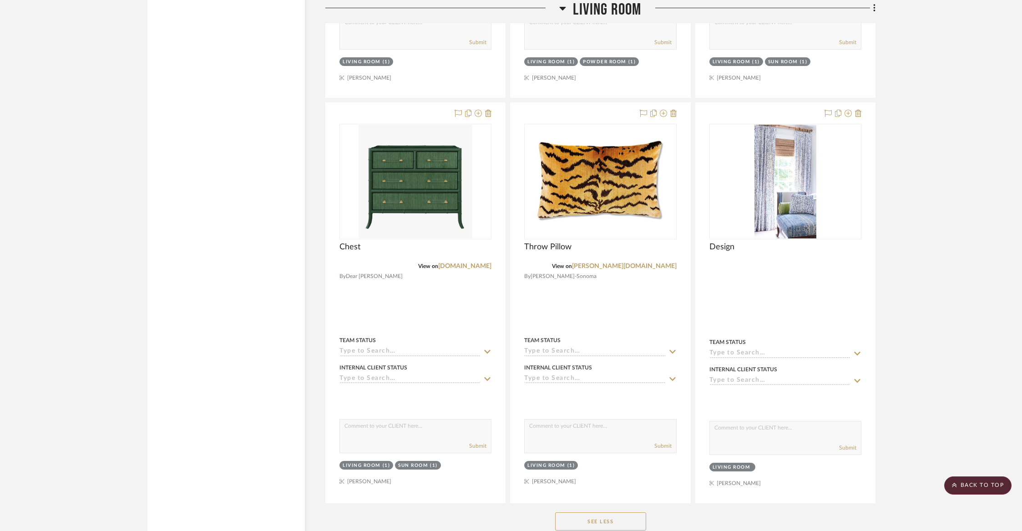
scroll to position [3879, 0]
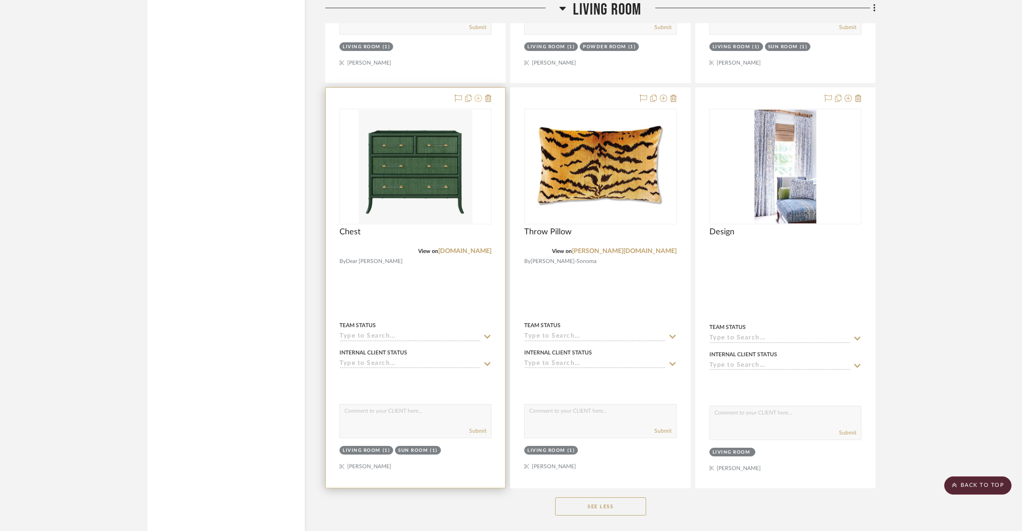
click at [480, 94] on button at bounding box center [478, 98] width 7 height 11
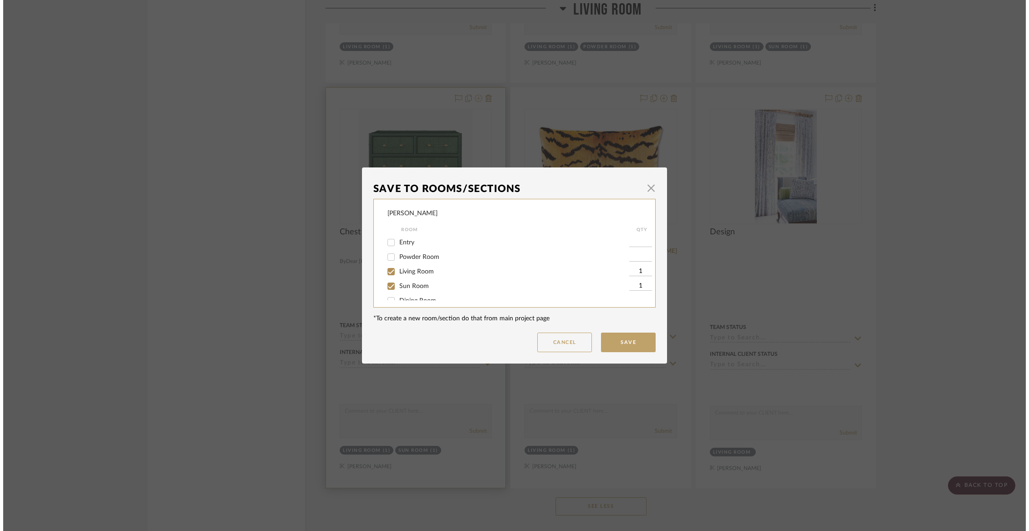
scroll to position [0, 0]
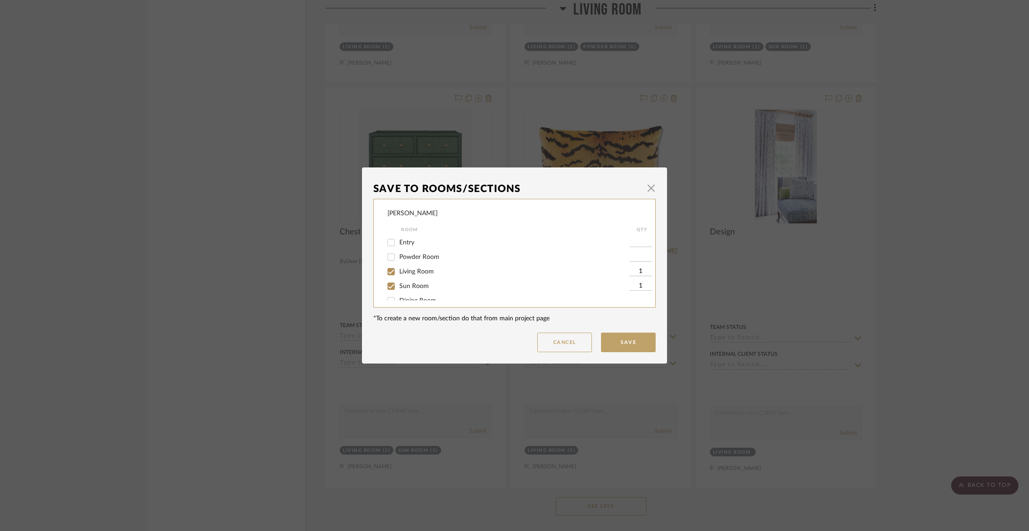
click at [401, 271] on span "Living Room" at bounding box center [416, 272] width 35 height 6
click at [398, 271] on input "Living Room" at bounding box center [391, 271] width 15 height 15
click at [626, 349] on button "Save" at bounding box center [628, 343] width 55 height 20
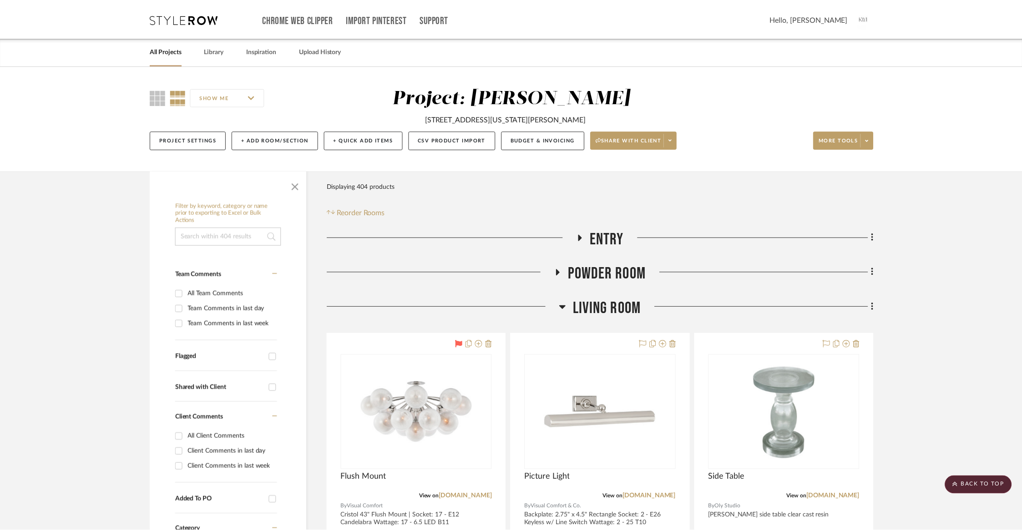
scroll to position [3879, 0]
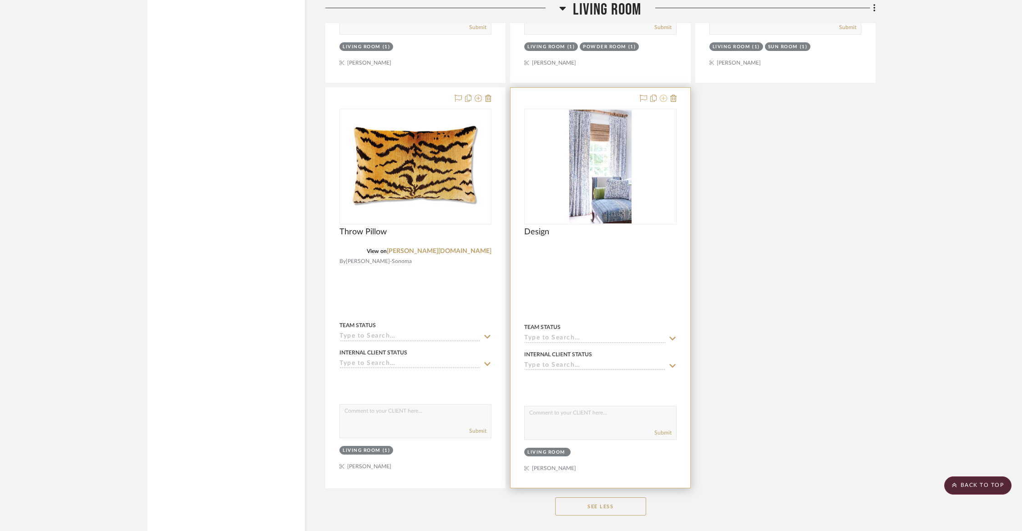
click at [663, 95] on icon at bounding box center [663, 98] width 7 height 7
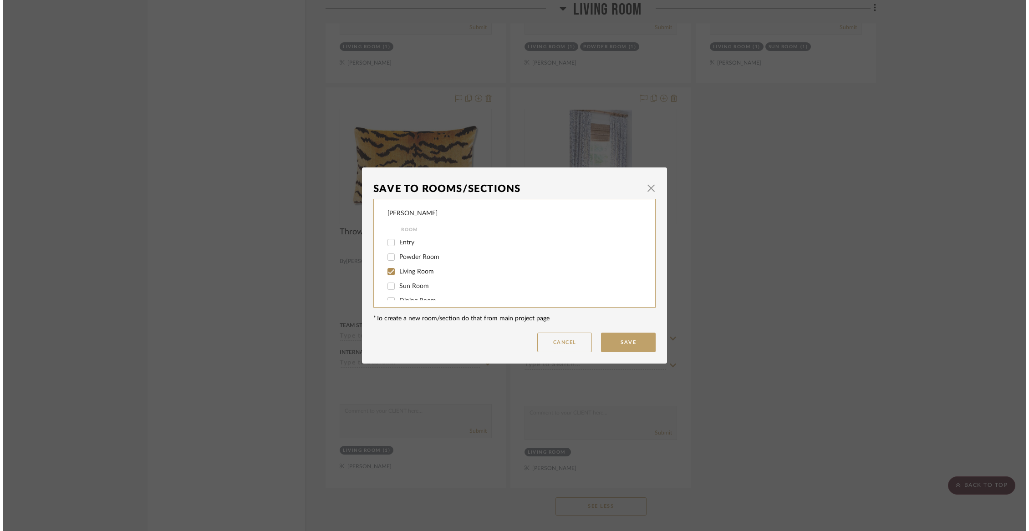
scroll to position [0, 0]
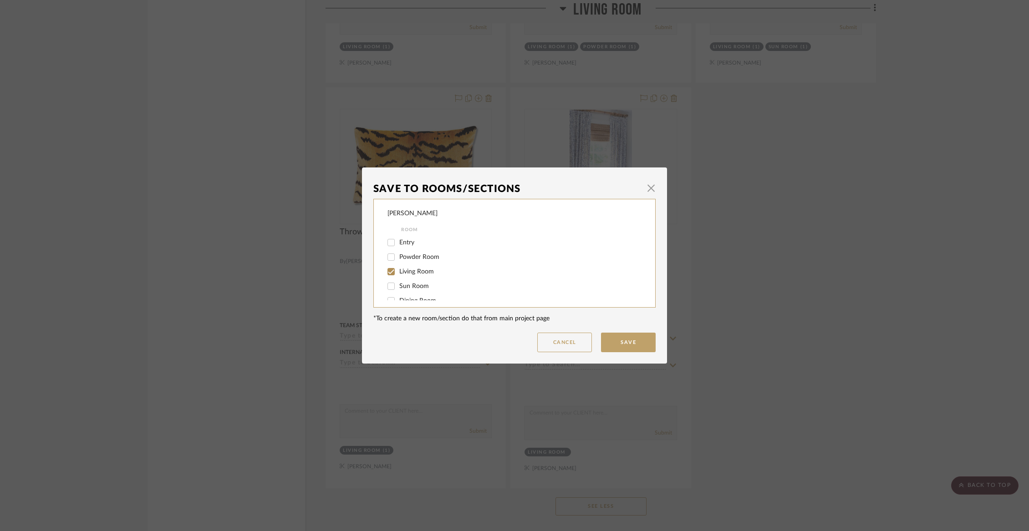
click at [414, 273] on span "Living Room" at bounding box center [416, 272] width 35 height 6
click at [398, 273] on input "Living Room" at bounding box center [391, 271] width 15 height 15
click at [409, 290] on span "Items Not Selected" at bounding box center [426, 291] width 54 height 6
click at [398, 290] on input "Items Not Selected" at bounding box center [391, 291] width 15 height 15
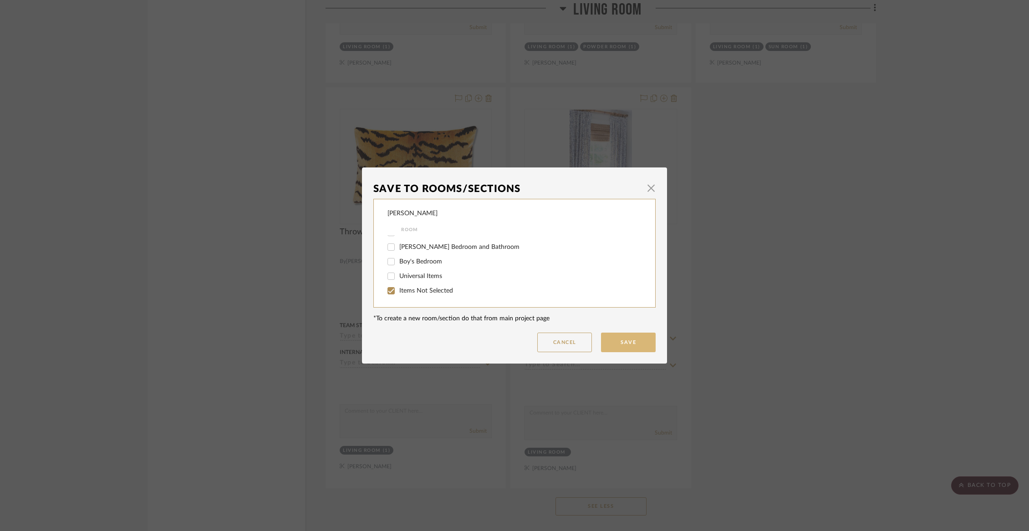
click at [609, 341] on button "Save" at bounding box center [628, 343] width 55 height 20
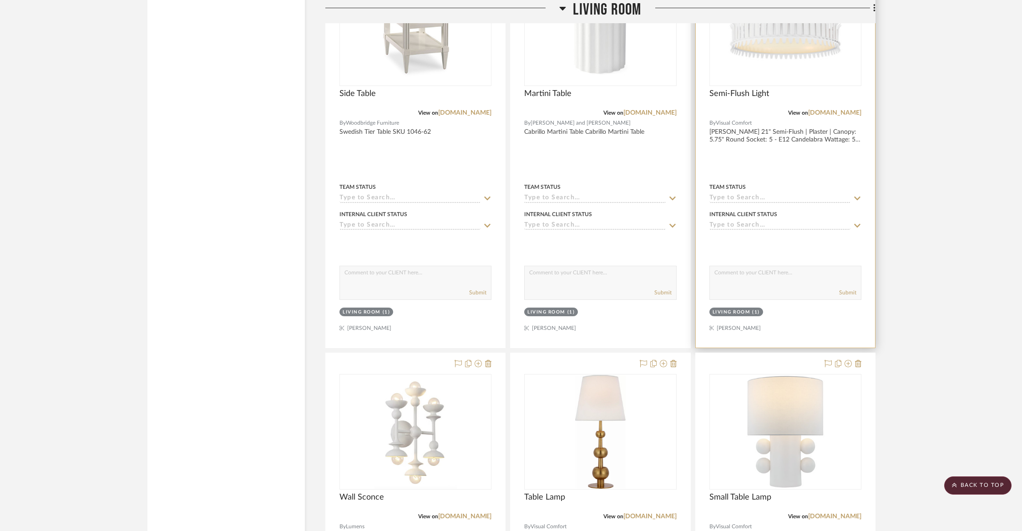
scroll to position [2219, 0]
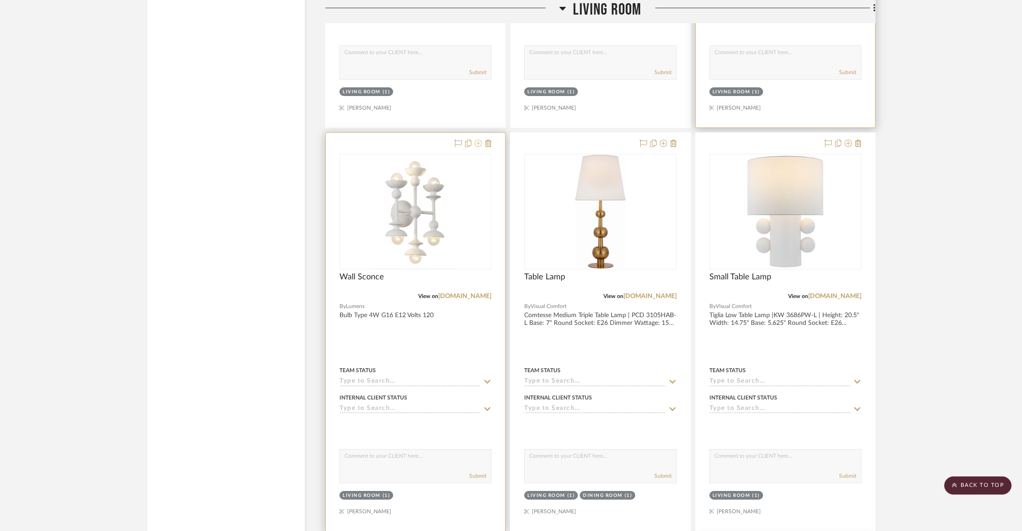
click at [480, 141] on icon at bounding box center [478, 143] width 7 height 7
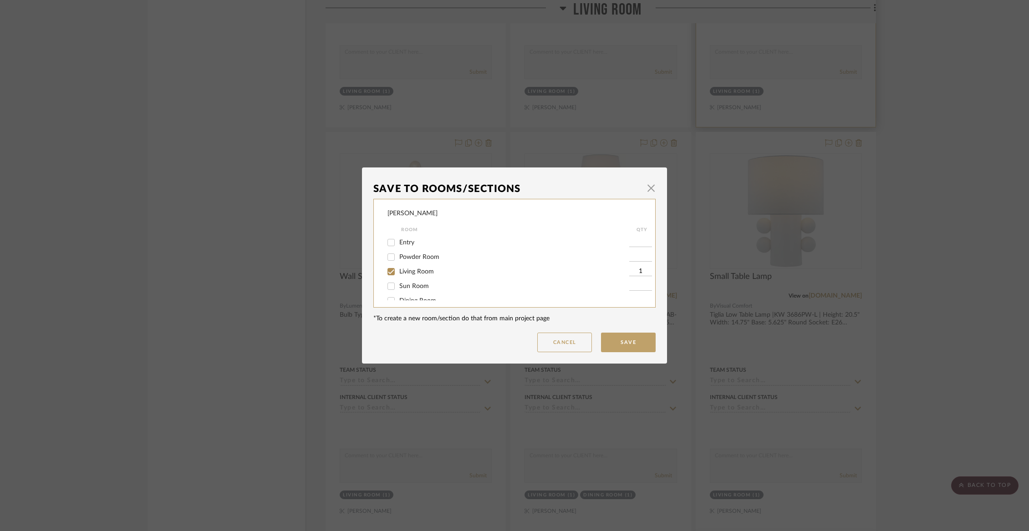
click at [411, 275] on span "Living Room" at bounding box center [416, 272] width 35 height 6
click at [398, 275] on input "Living Room" at bounding box center [391, 271] width 15 height 15
click at [410, 294] on span "Items Not Selected" at bounding box center [426, 291] width 54 height 6
click at [398, 294] on input "Items Not Selected" at bounding box center [391, 291] width 15 height 15
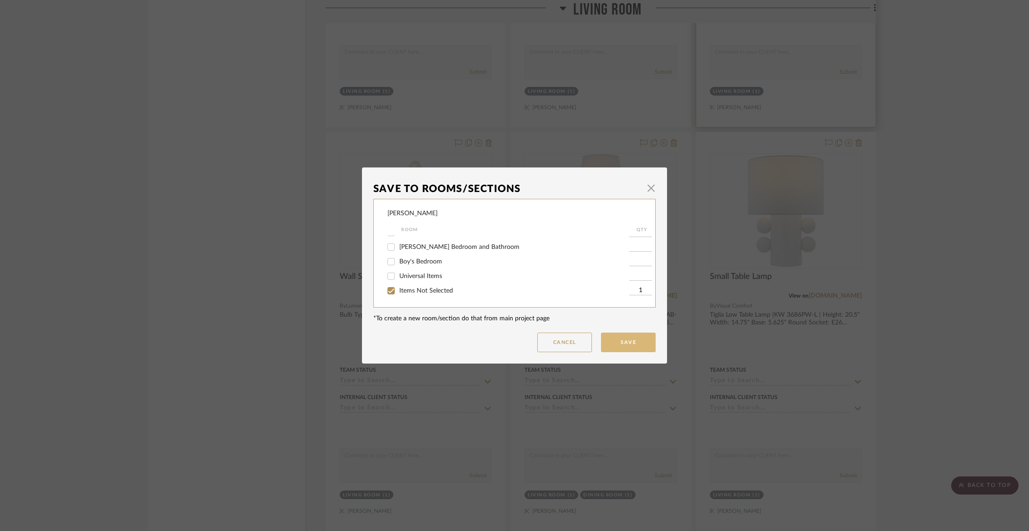
click at [632, 342] on button "Save" at bounding box center [628, 343] width 55 height 20
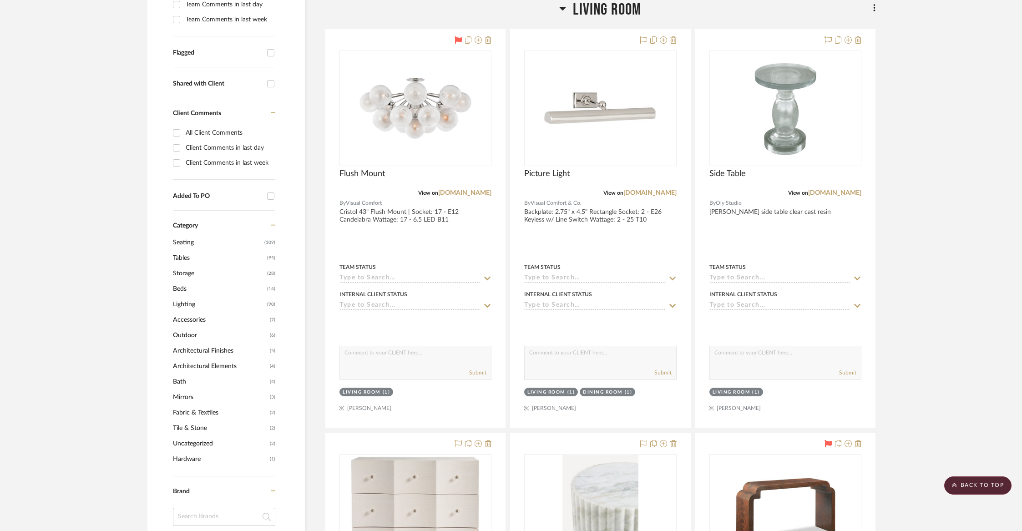
scroll to position [302, 0]
